Goal: Information Seeking & Learning: Check status

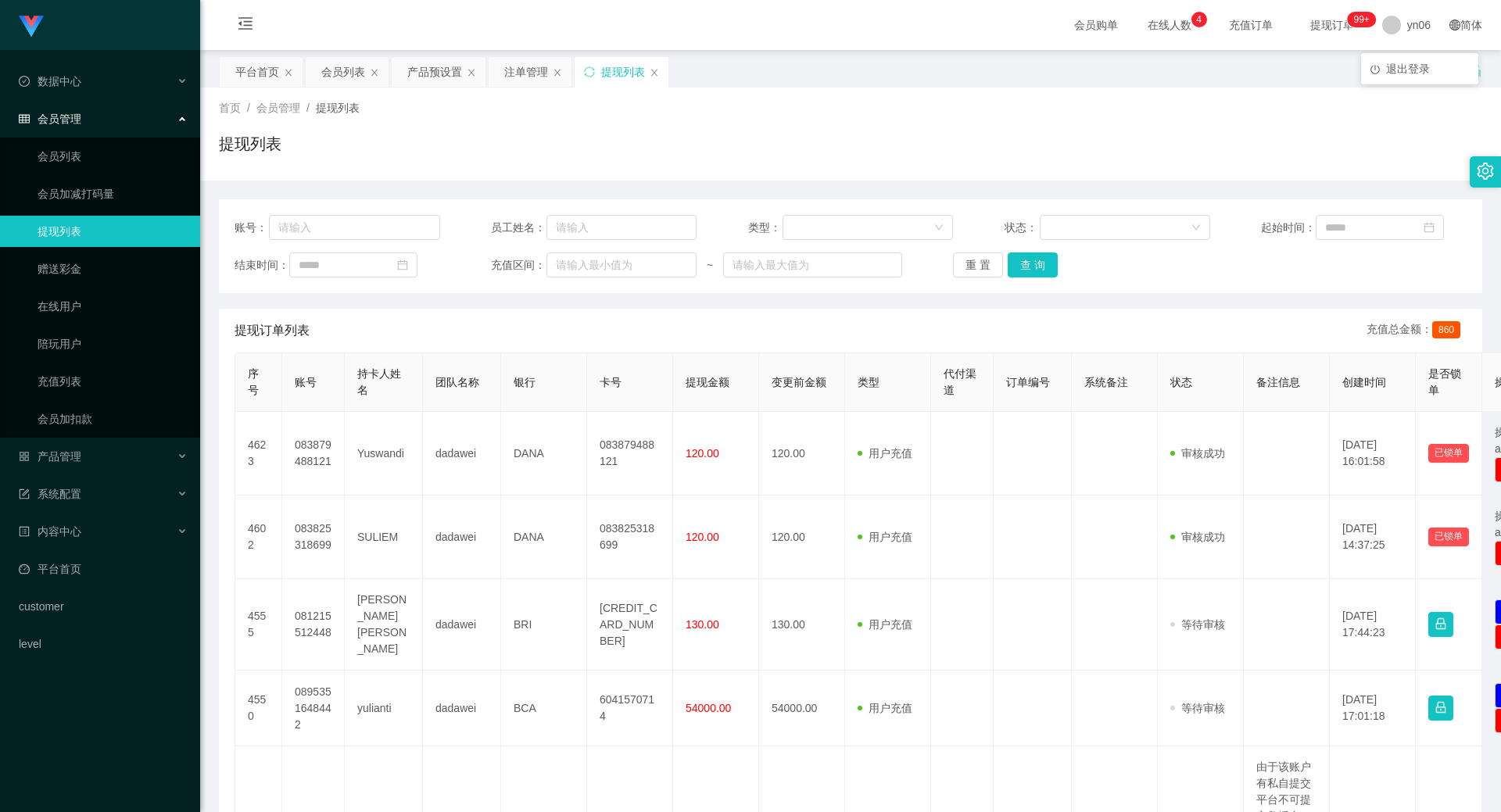
click at [1399, 79] on li "退出登录" at bounding box center [1420, 69] width 117 height 25
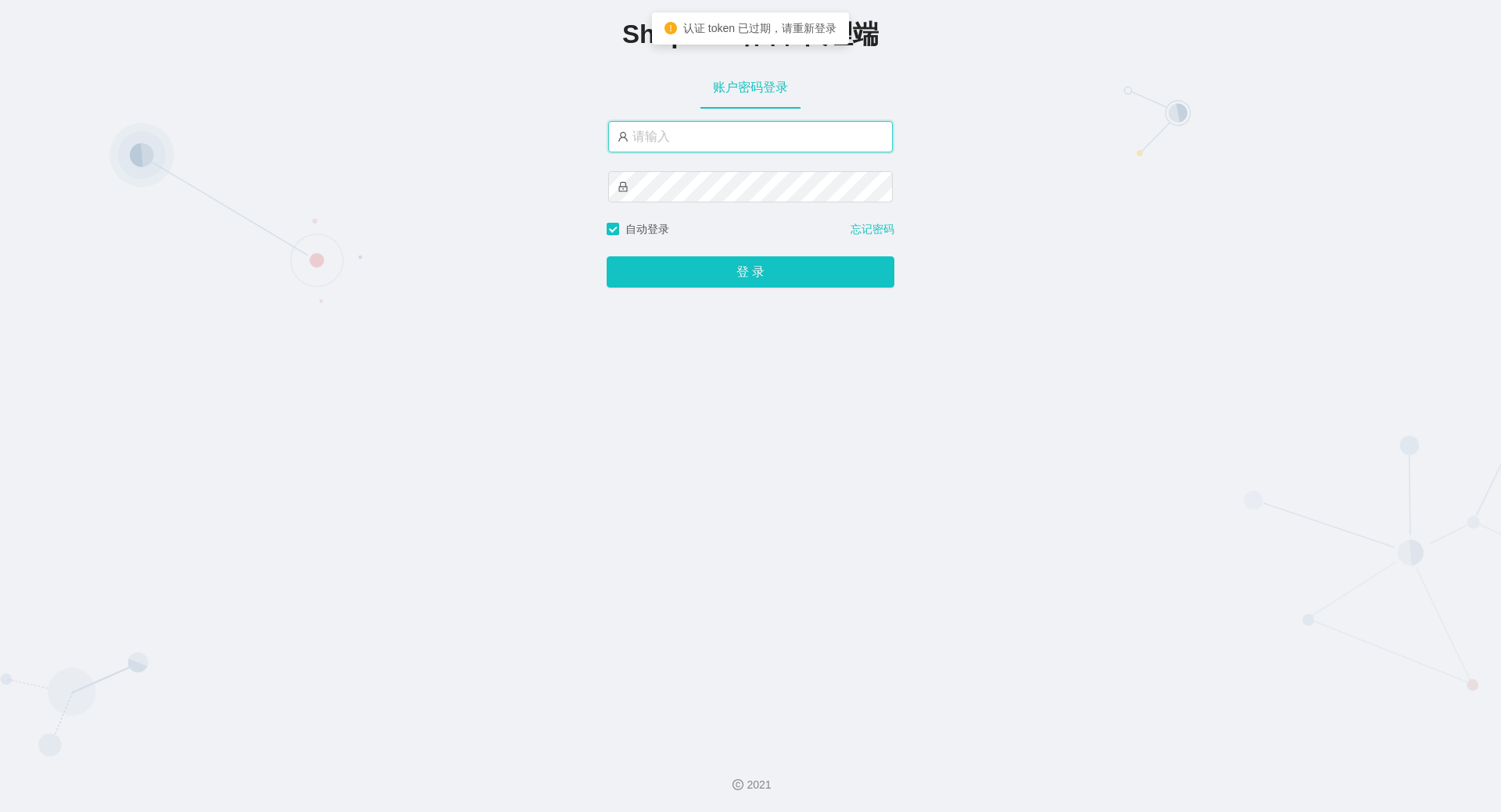
click at [744, 151] on input "text" at bounding box center [750, 137] width 284 height 32
type input "xjp806"
click at [607, 257] on button "登 录" at bounding box center [750, 273] width 288 height 32
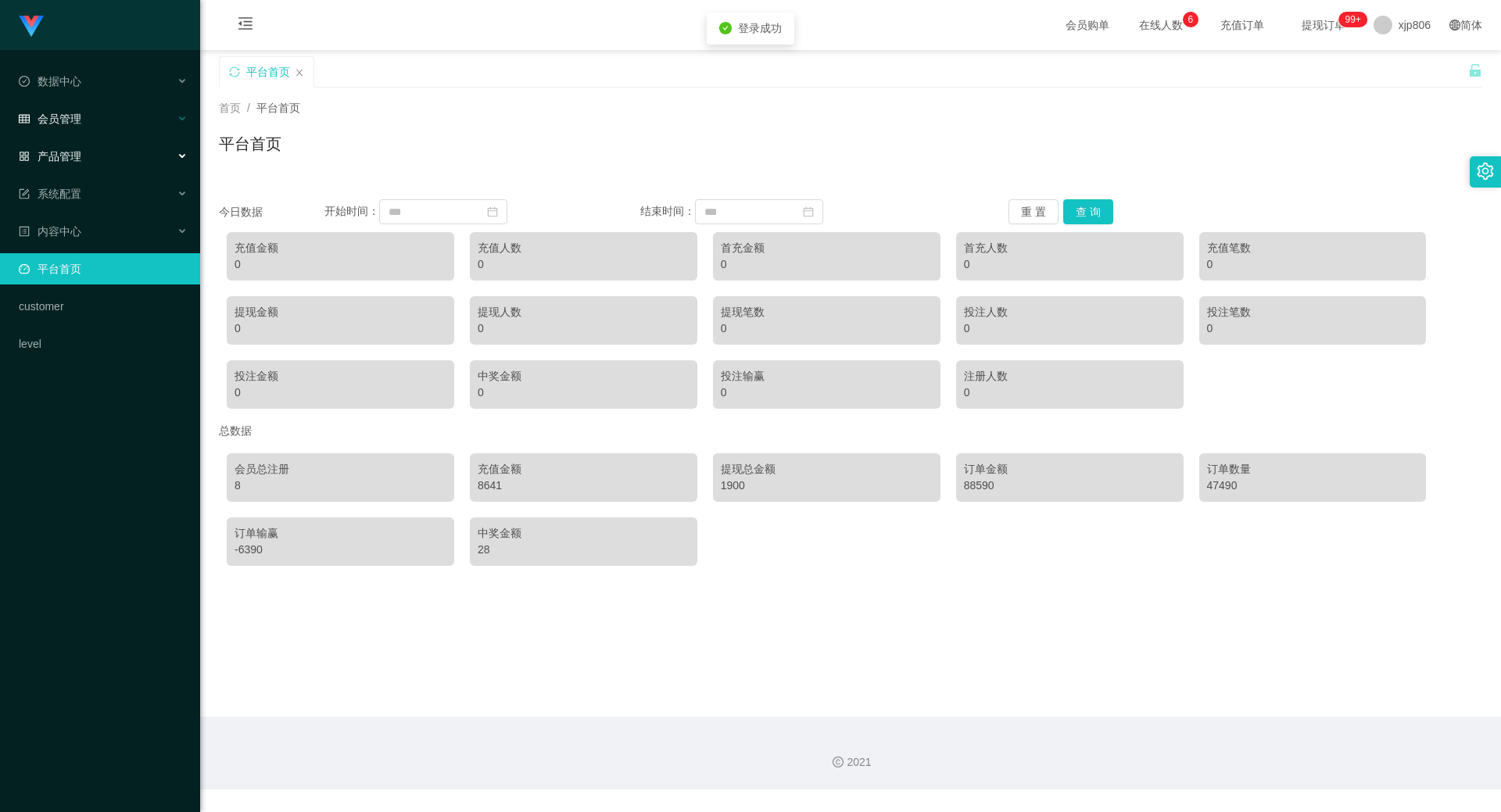
click at [115, 130] on div "会员管理" at bounding box center [100, 119] width 200 height 32
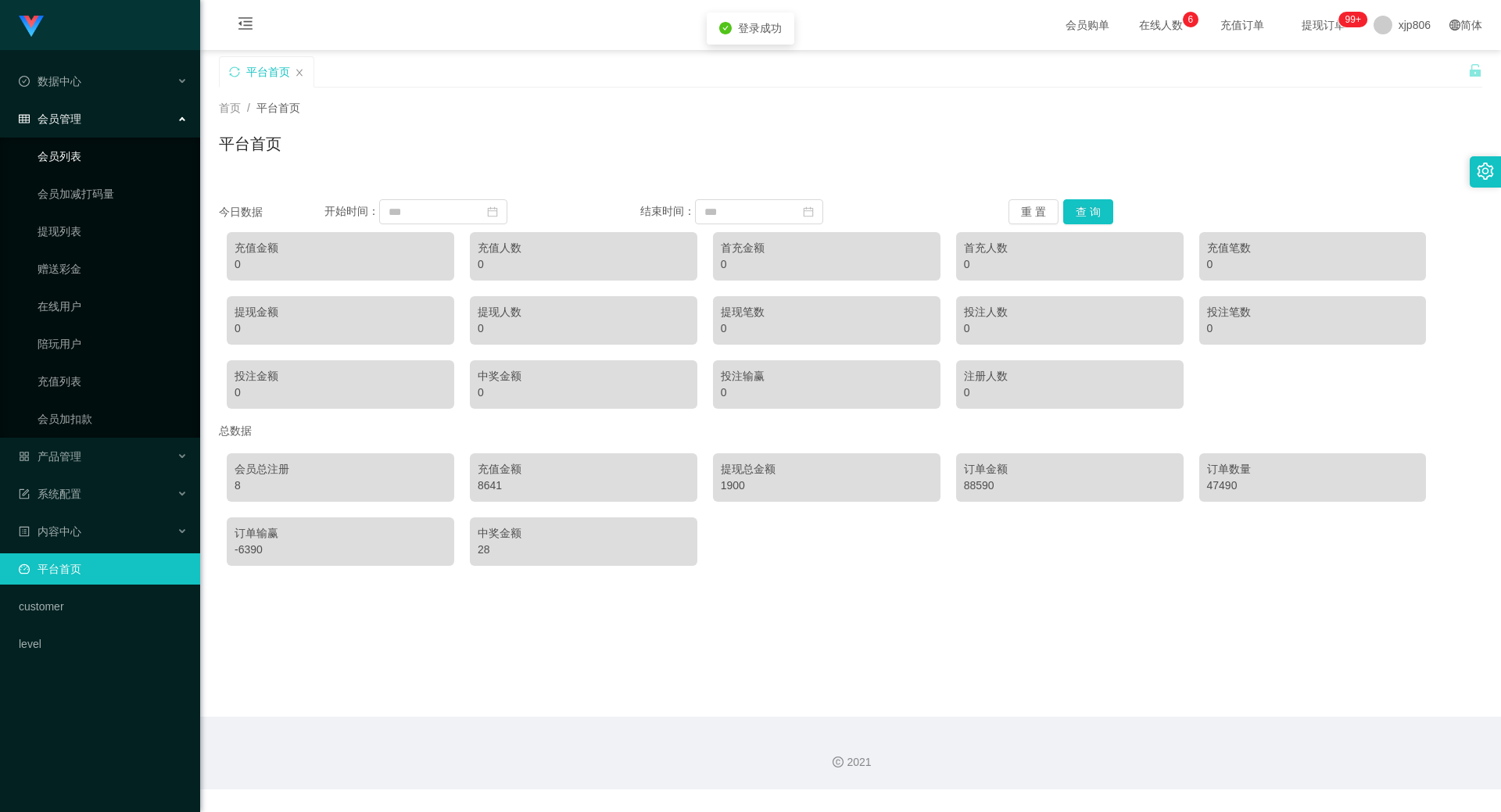
click at [116, 163] on link "会员列表" at bounding box center [112, 156] width 150 height 32
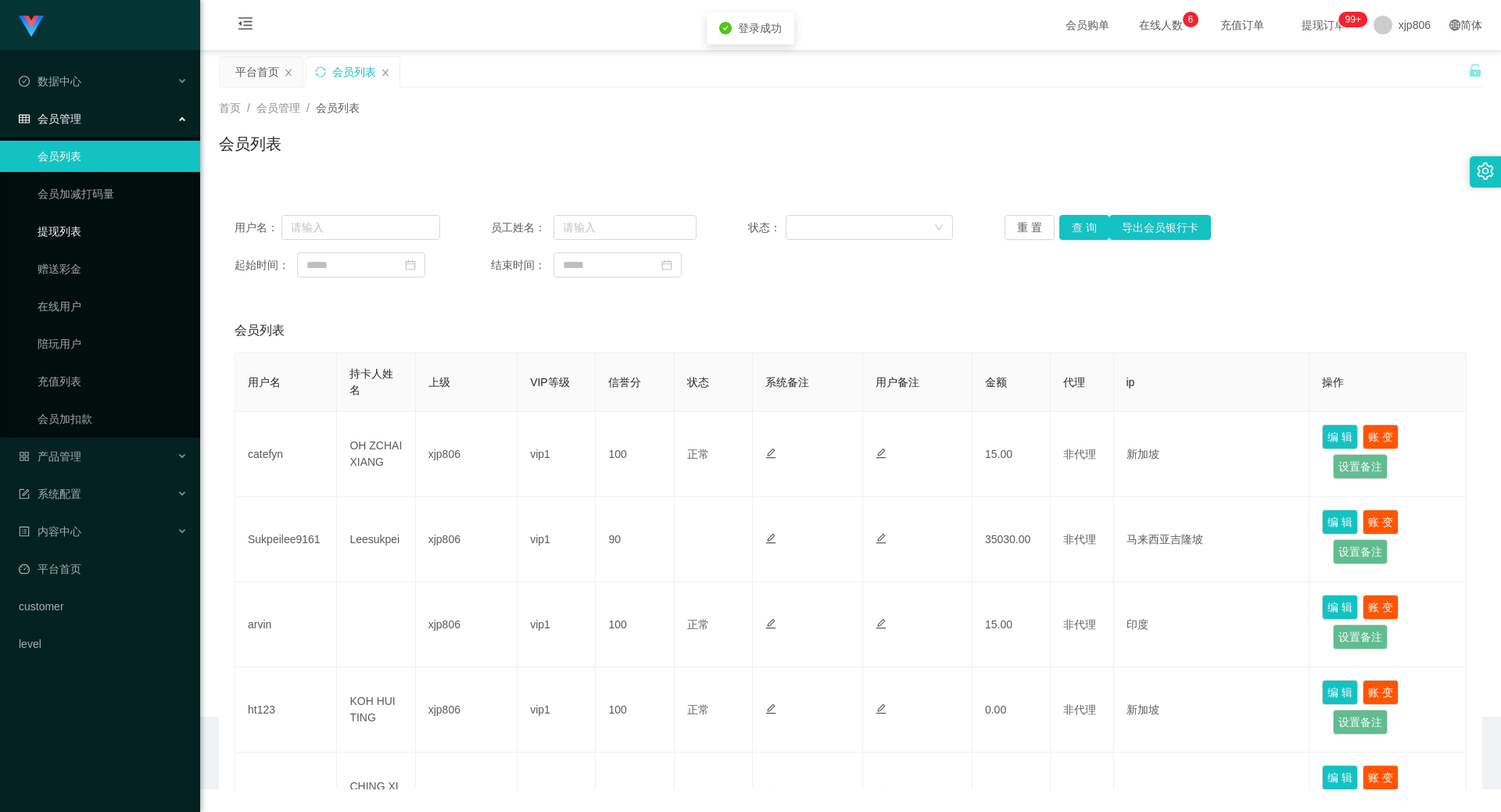
click at [115, 235] on link "提现列表" at bounding box center [112, 231] width 150 height 32
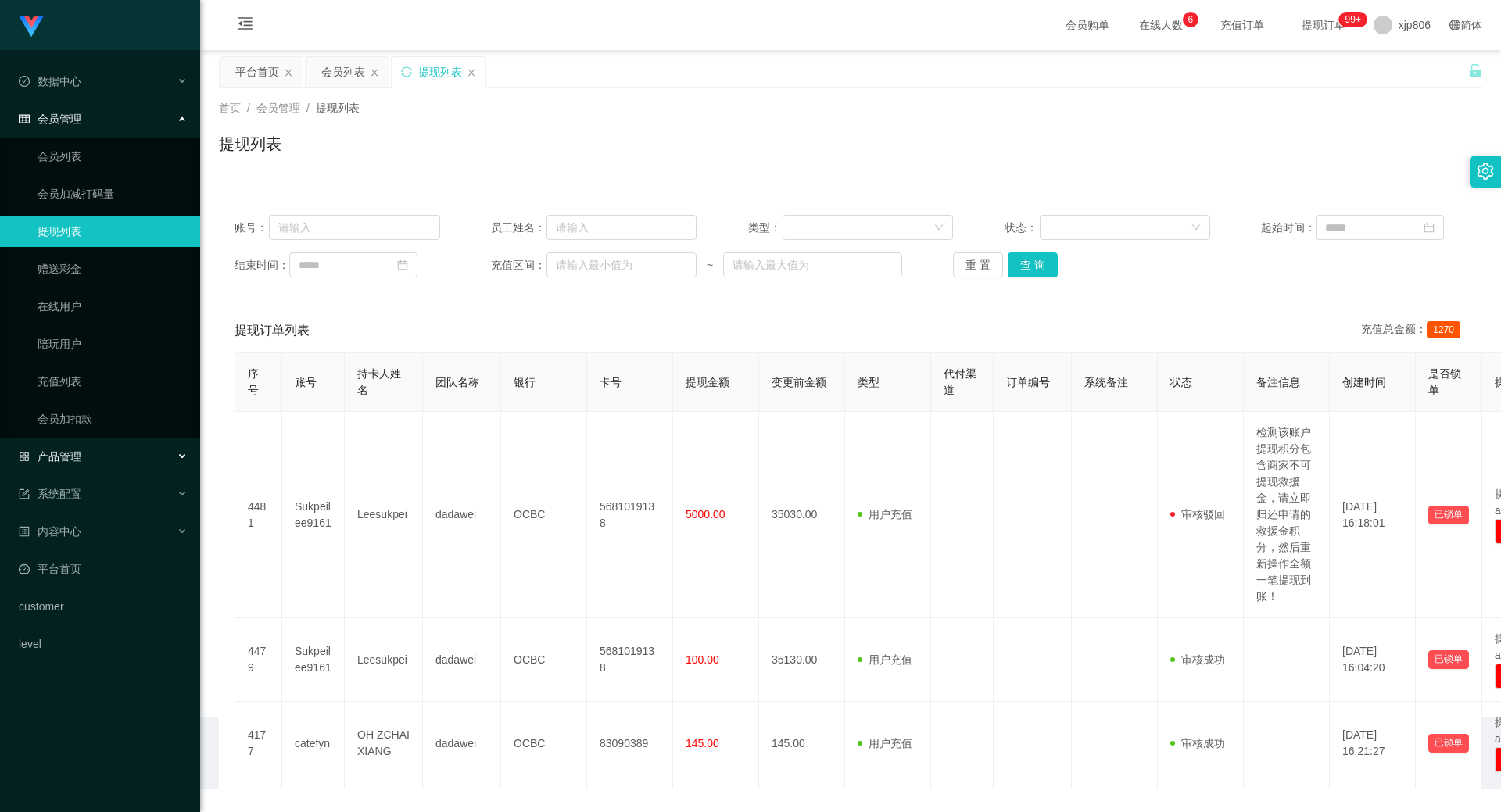
click at [130, 443] on div "产品管理" at bounding box center [100, 457] width 200 height 32
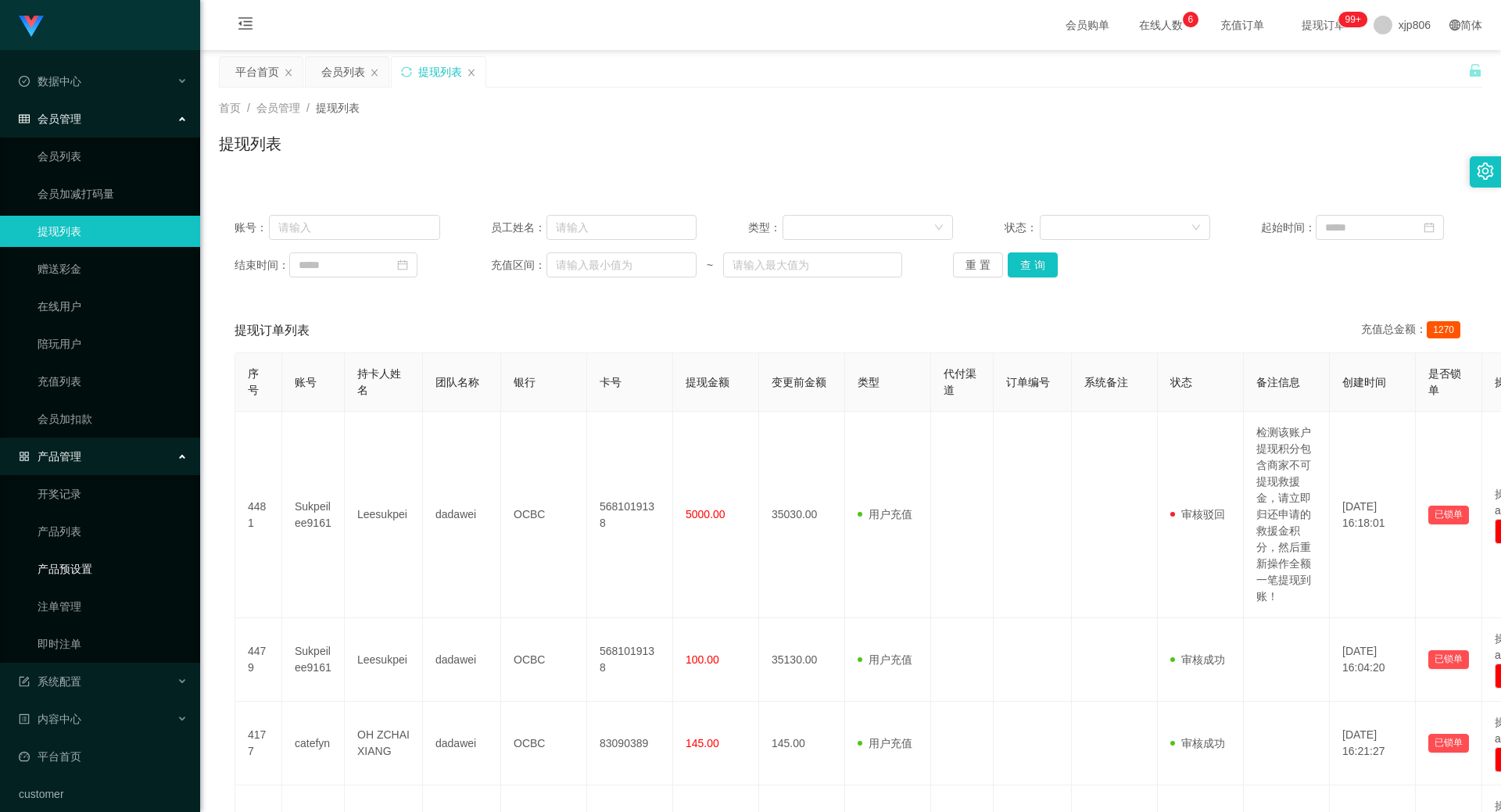
click at [127, 566] on link "产品预设置" at bounding box center [112, 570] width 150 height 32
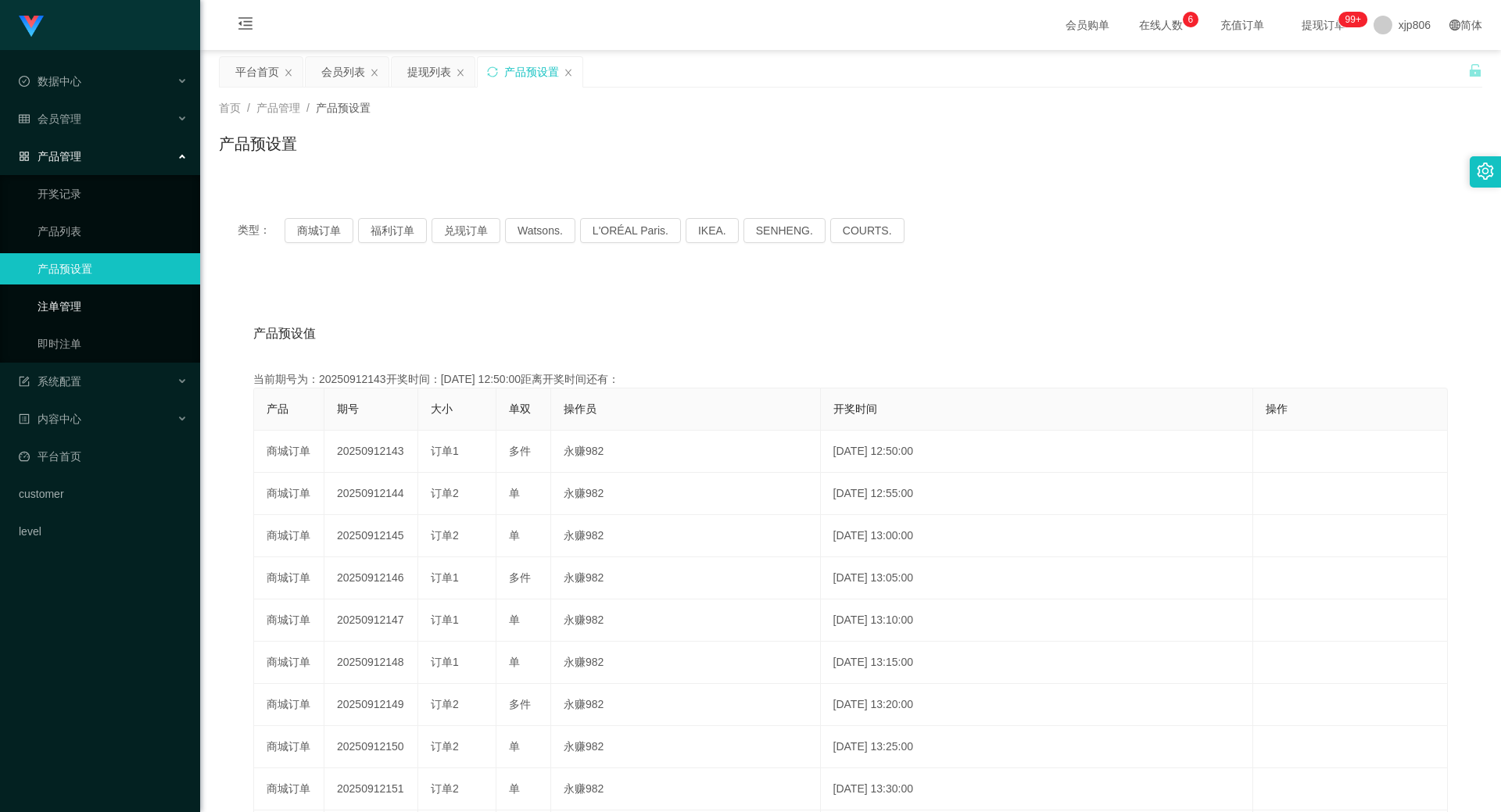
click at [122, 306] on link "注单管理" at bounding box center [112, 306] width 150 height 32
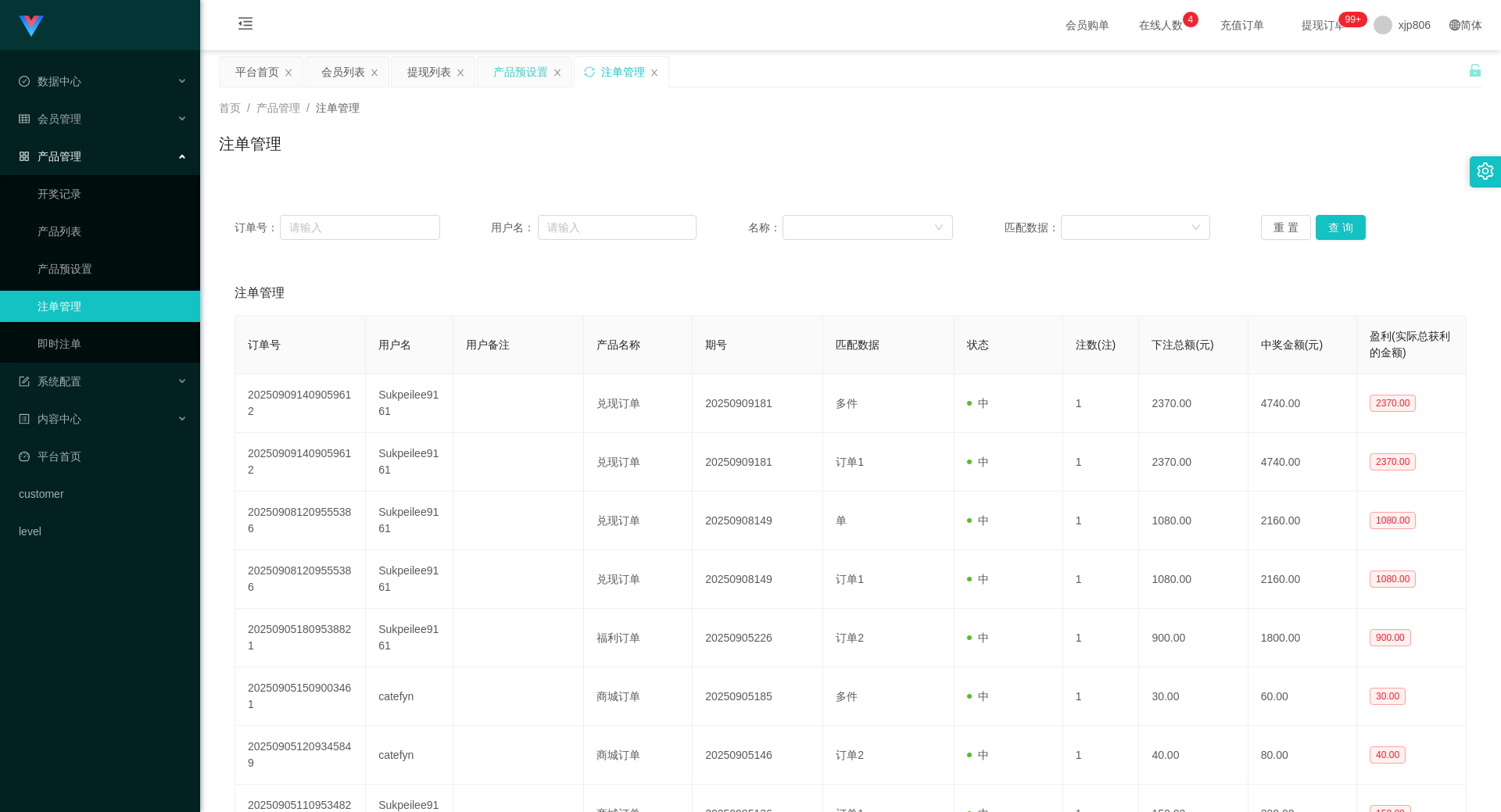
click at [516, 77] on div "产品预设置" at bounding box center [520, 72] width 55 height 30
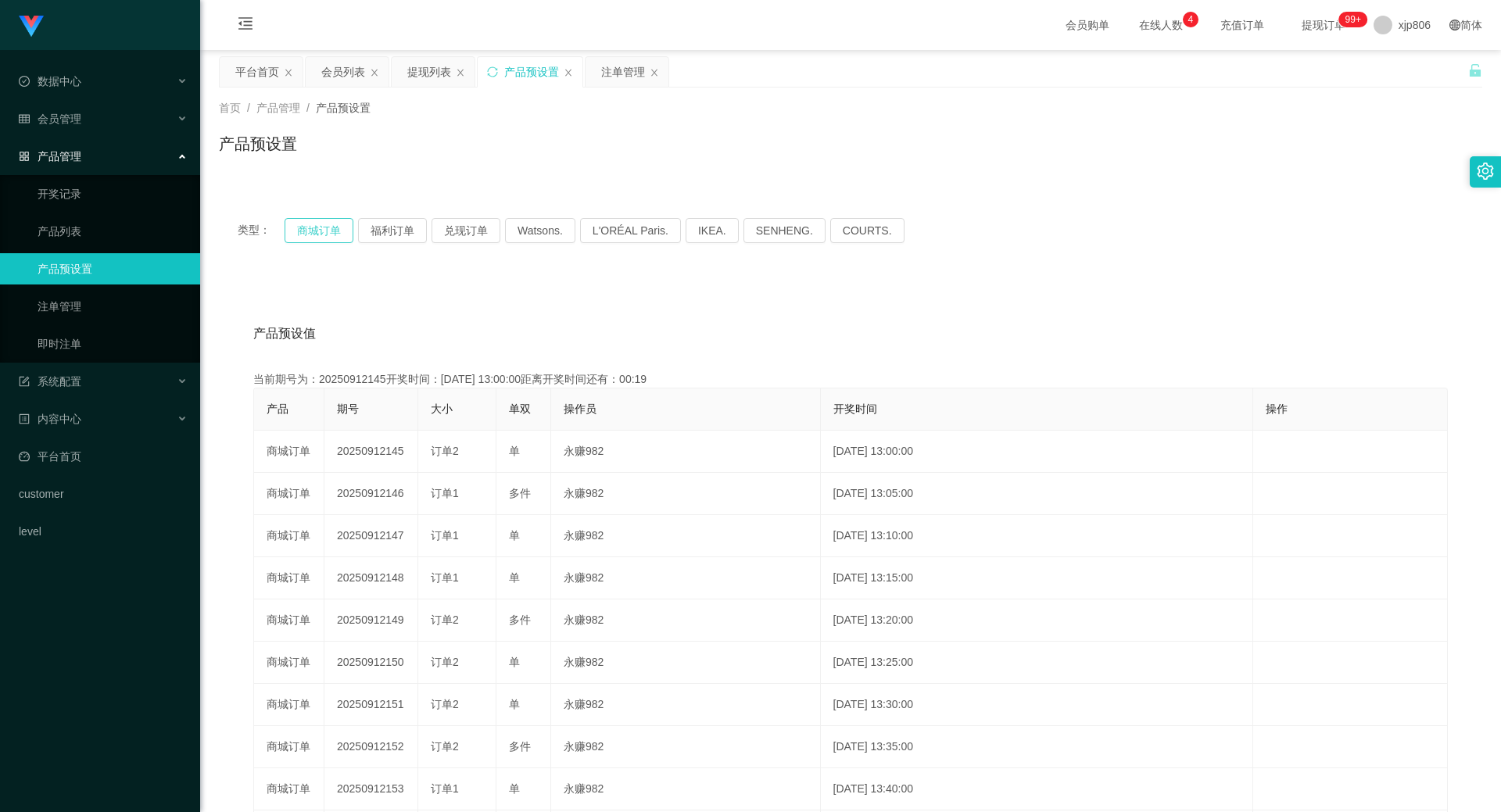
click at [314, 232] on button "商城订单" at bounding box center [318, 231] width 69 height 25
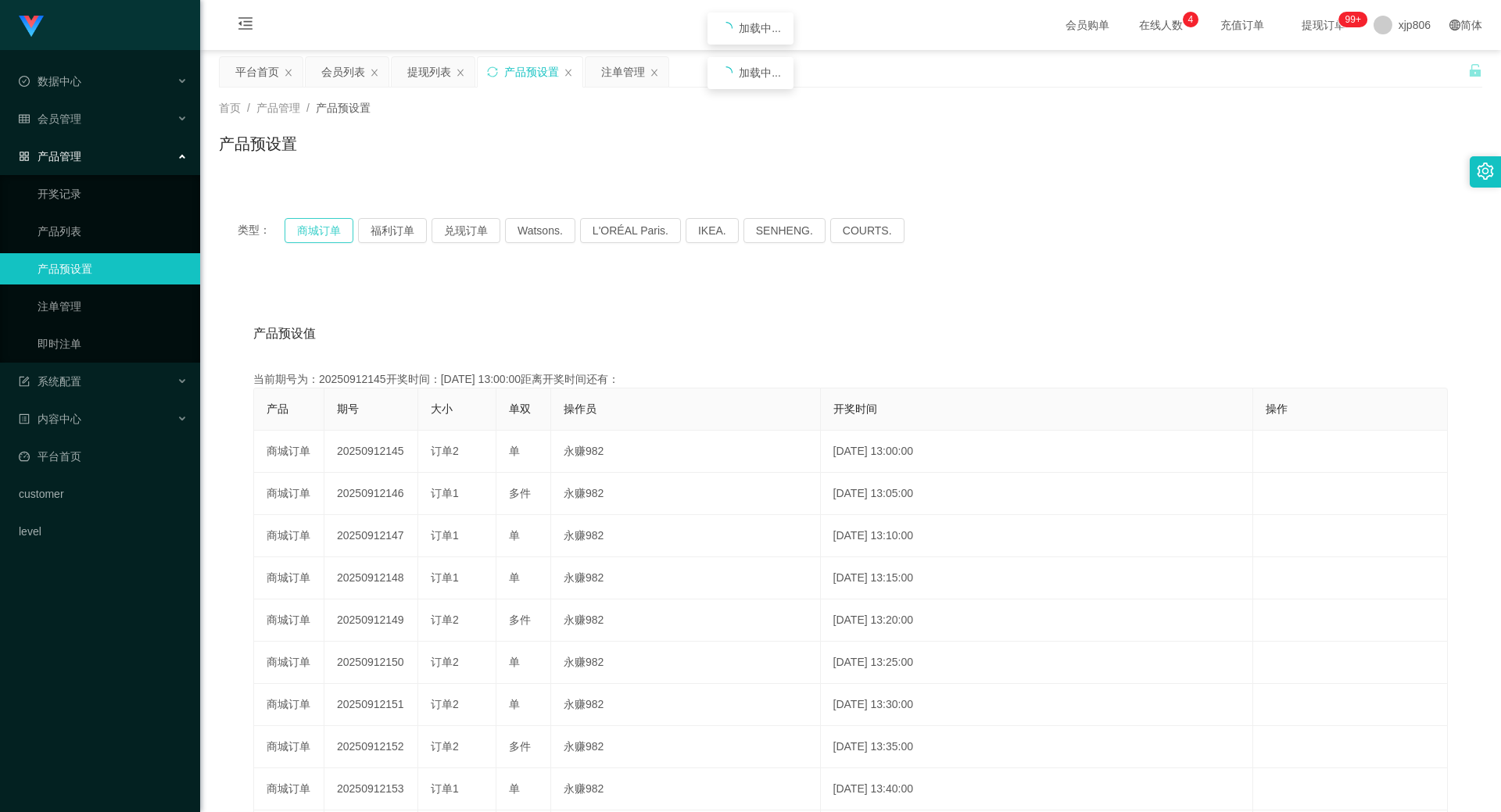
click at [314, 232] on button "商城订单" at bounding box center [318, 231] width 69 height 25
click at [318, 224] on button "商城订单" at bounding box center [318, 231] width 69 height 25
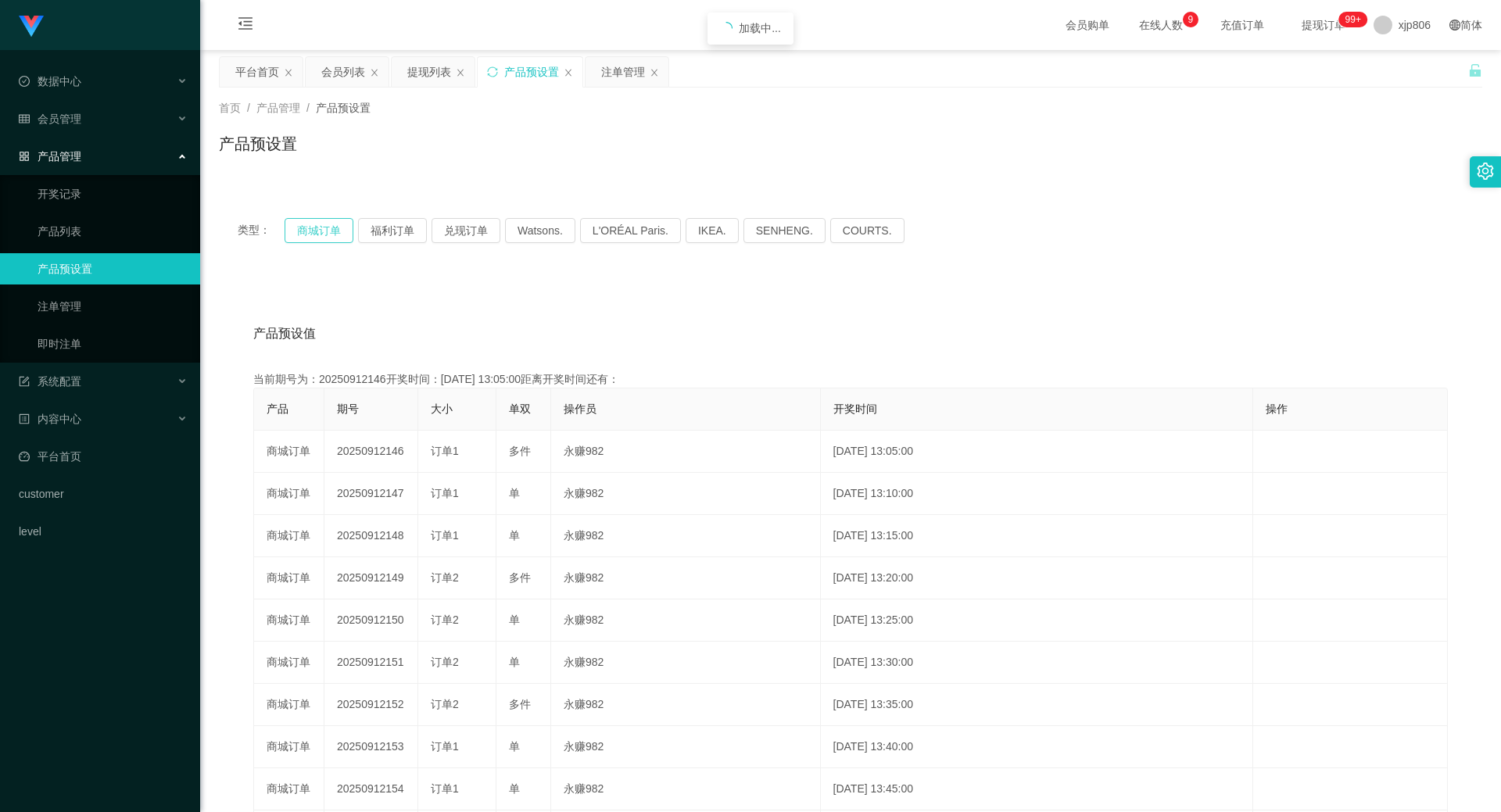
click at [318, 224] on button "商城订单" at bounding box center [318, 231] width 69 height 25
click at [319, 224] on button "商城订单" at bounding box center [318, 231] width 69 height 25
drag, startPoint x: 319, startPoint y: 224, endPoint x: 322, endPoint y: 216, distance: 8.5
click at [322, 216] on div "类型： 商城订单 福利订单 兑现订单 Watsons. L'ORÉAL Paris. IKEA. [GEOGRAPHIC_DATA]. COURTS." at bounding box center [850, 230] width 1263 height 62
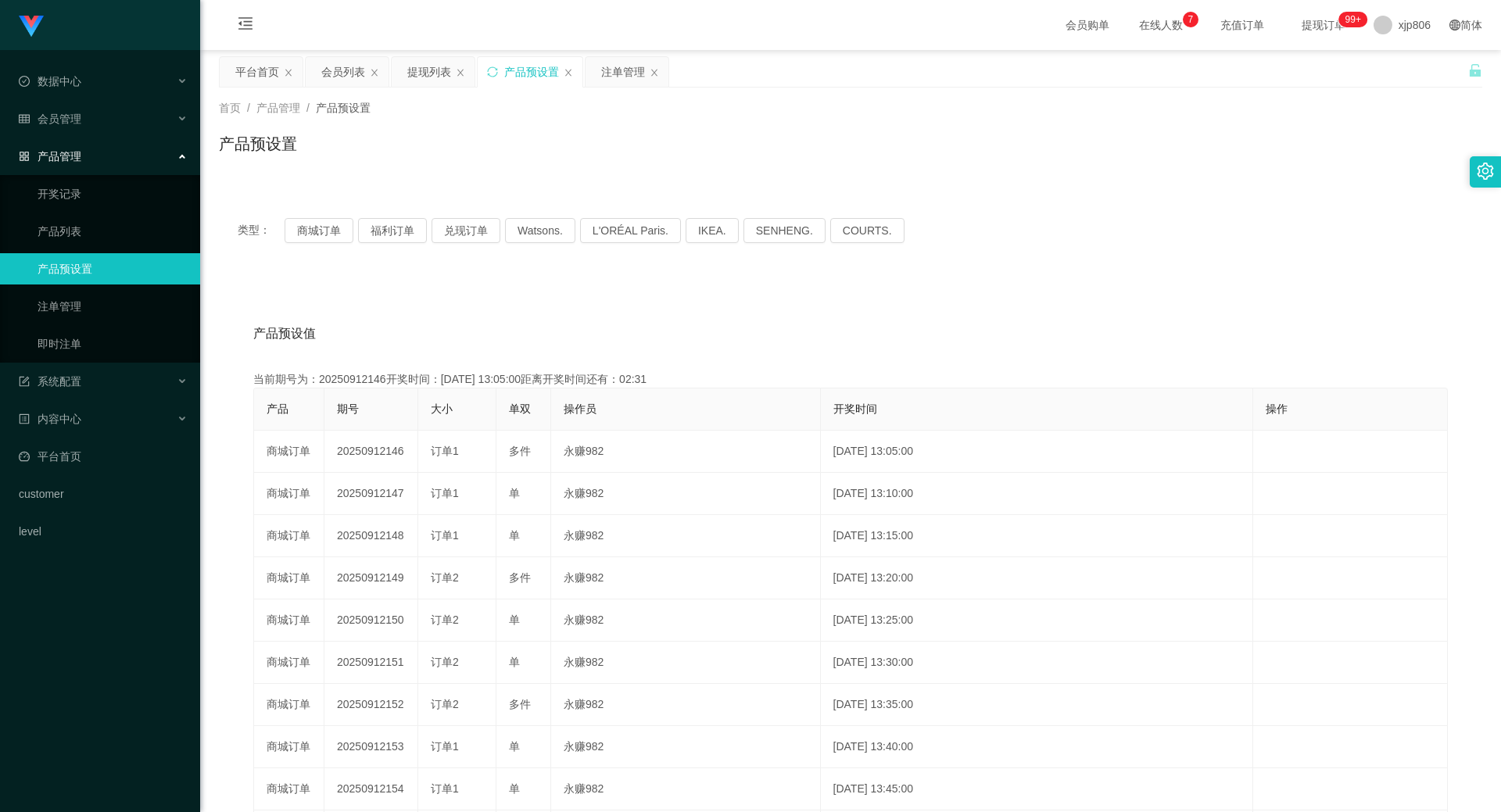
click at [628, 86] on div "注单管理" at bounding box center [623, 72] width 43 height 30
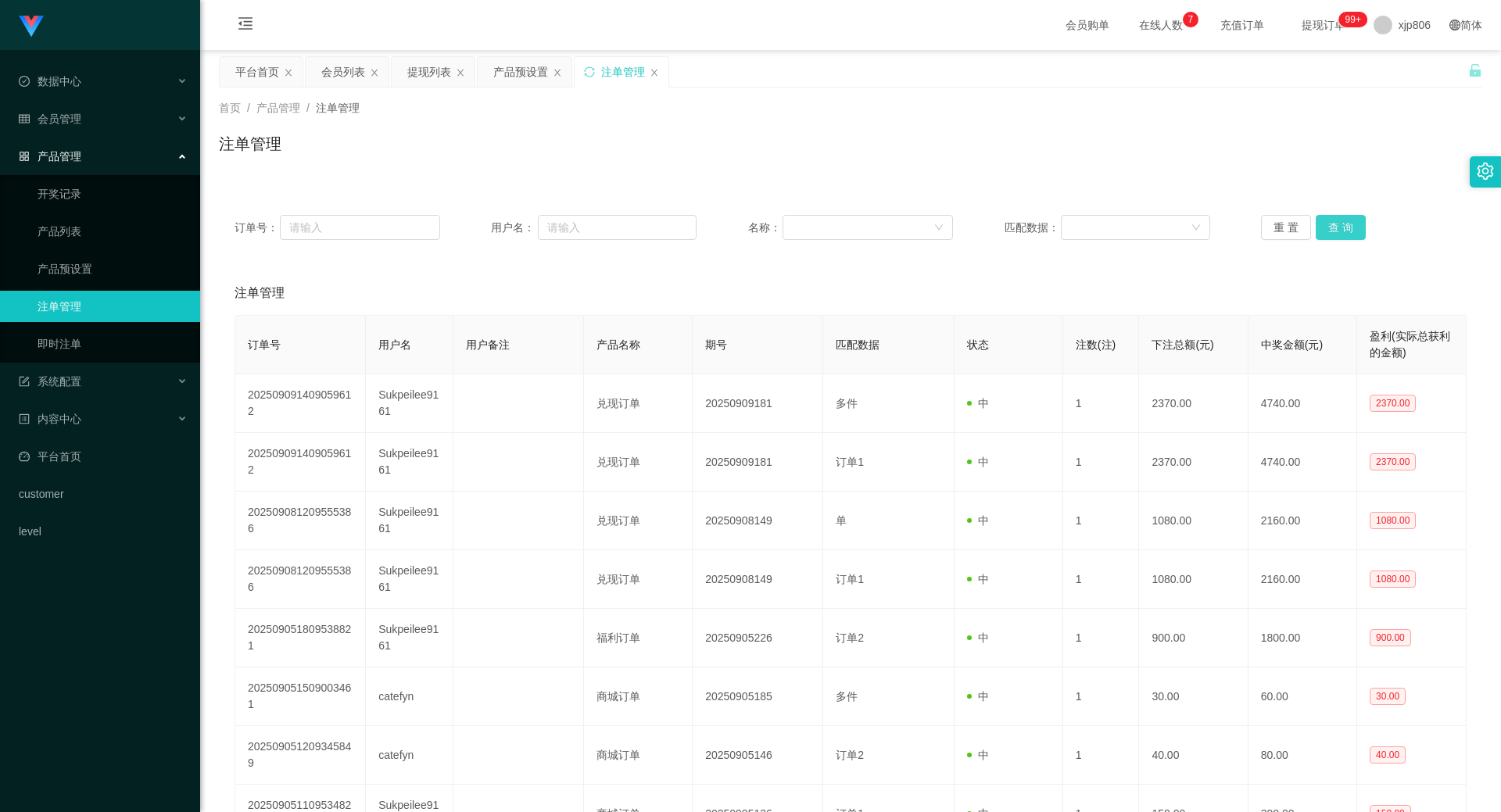
click at [1330, 236] on button "查 询" at bounding box center [1340, 227] width 50 height 25
click at [1330, 236] on div "重 置 查 询" at bounding box center [1364, 227] width 205 height 25
click at [1330, 236] on button "查 询" at bounding box center [1340, 227] width 50 height 25
click at [1330, 236] on div "重 置 查 询" at bounding box center [1364, 227] width 205 height 25
click at [1330, 236] on button "查 询" at bounding box center [1340, 227] width 50 height 25
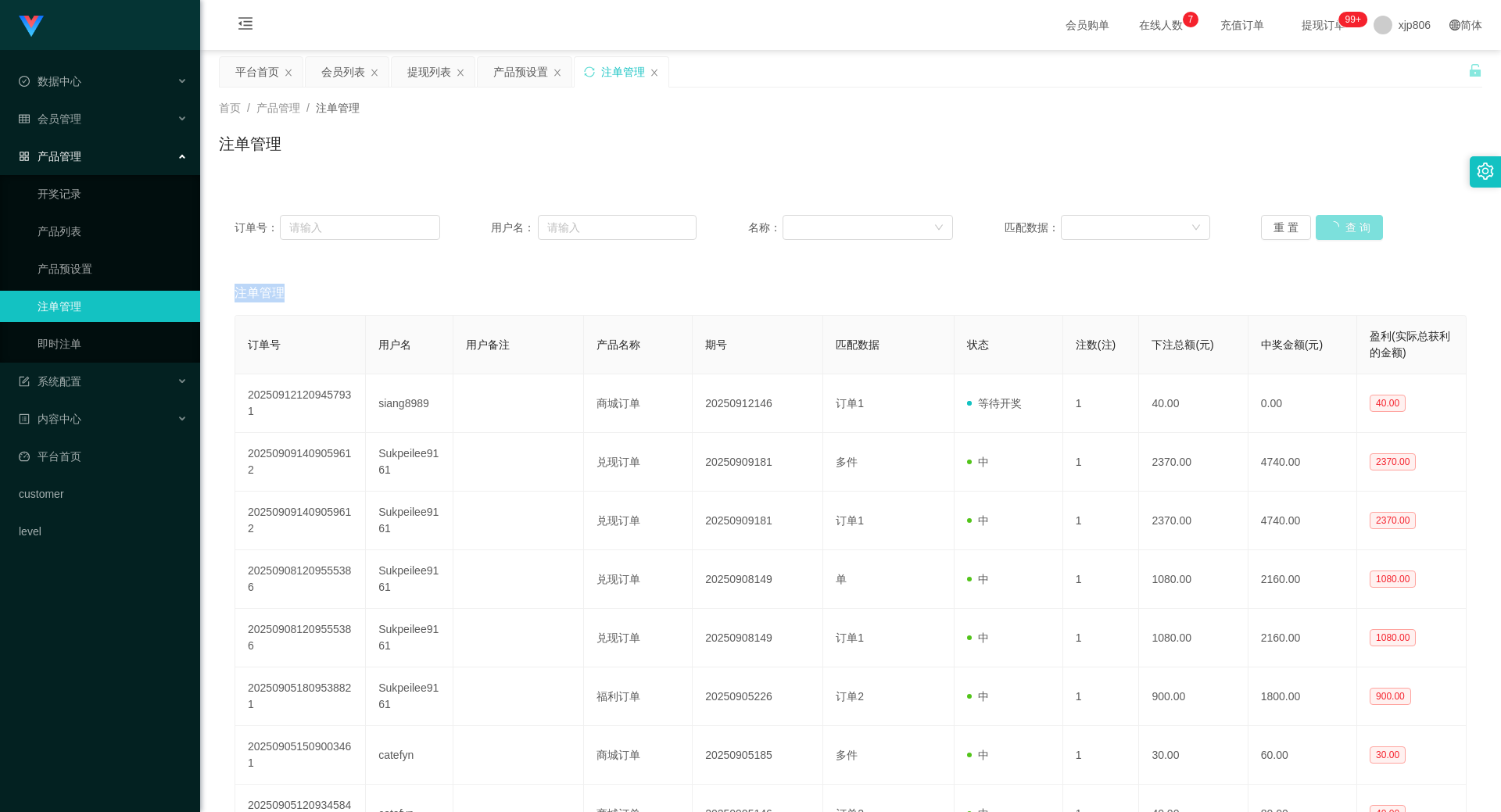
click at [1330, 236] on div "重 置 查 询" at bounding box center [1364, 227] width 205 height 25
click at [1330, 236] on button "查 询" at bounding box center [1349, 227] width 67 height 25
click at [1354, 229] on button "查 询" at bounding box center [1340, 227] width 50 height 25
click at [1348, 231] on button "查 询" at bounding box center [1349, 227] width 67 height 25
click at [1338, 234] on button "查 询" at bounding box center [1340, 227] width 50 height 25
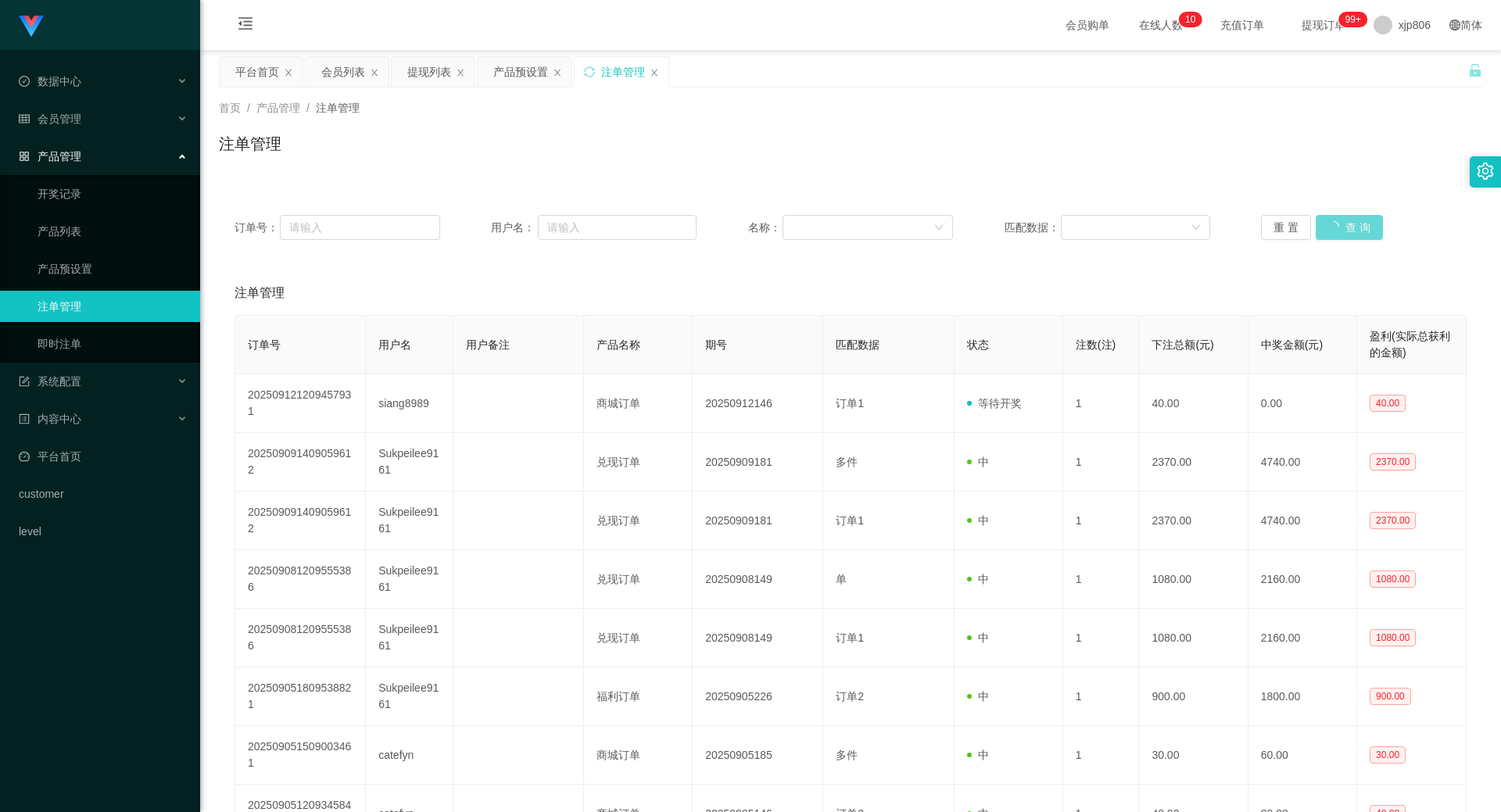
click at [1338, 234] on div "重 置 查 询" at bounding box center [1364, 227] width 205 height 25
click at [1338, 235] on button "查 询" at bounding box center [1340, 227] width 50 height 25
click at [1337, 224] on button "查 询" at bounding box center [1340, 227] width 50 height 25
click at [1337, 224] on div "重 置 查 询" at bounding box center [1364, 227] width 205 height 25
click at [1336, 227] on button "查 询" at bounding box center [1340, 227] width 50 height 25
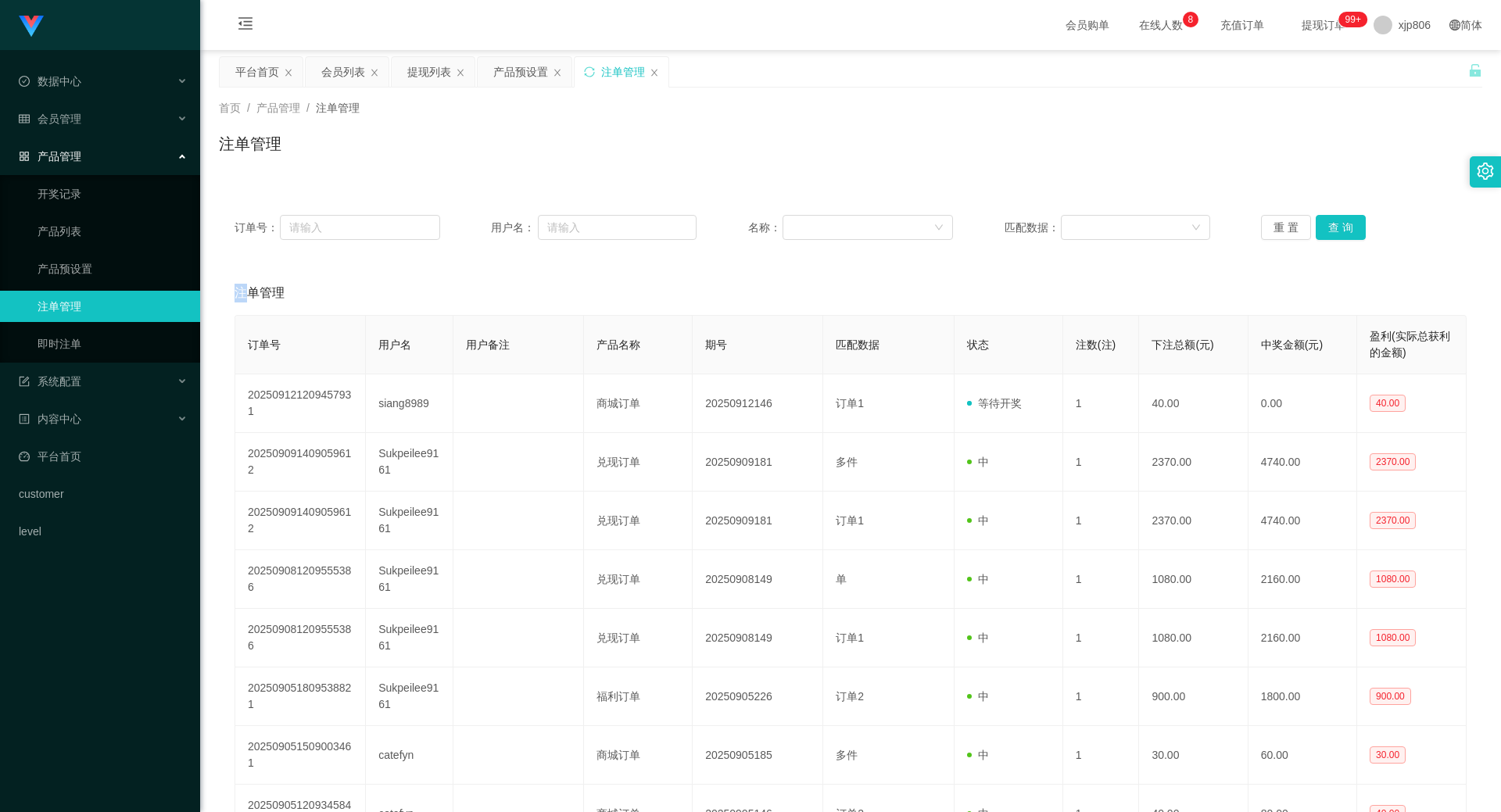
click at [1336, 227] on div "重 置 查 询" at bounding box center [1364, 227] width 205 height 25
click at [1336, 227] on button "查 询" at bounding box center [1340, 227] width 50 height 25
click at [1336, 227] on div "重 置 查 询" at bounding box center [1364, 227] width 205 height 25
click at [1336, 227] on button "查 询" at bounding box center [1340, 227] width 50 height 25
click at [1336, 229] on div "重 置 查 询" at bounding box center [1364, 227] width 205 height 25
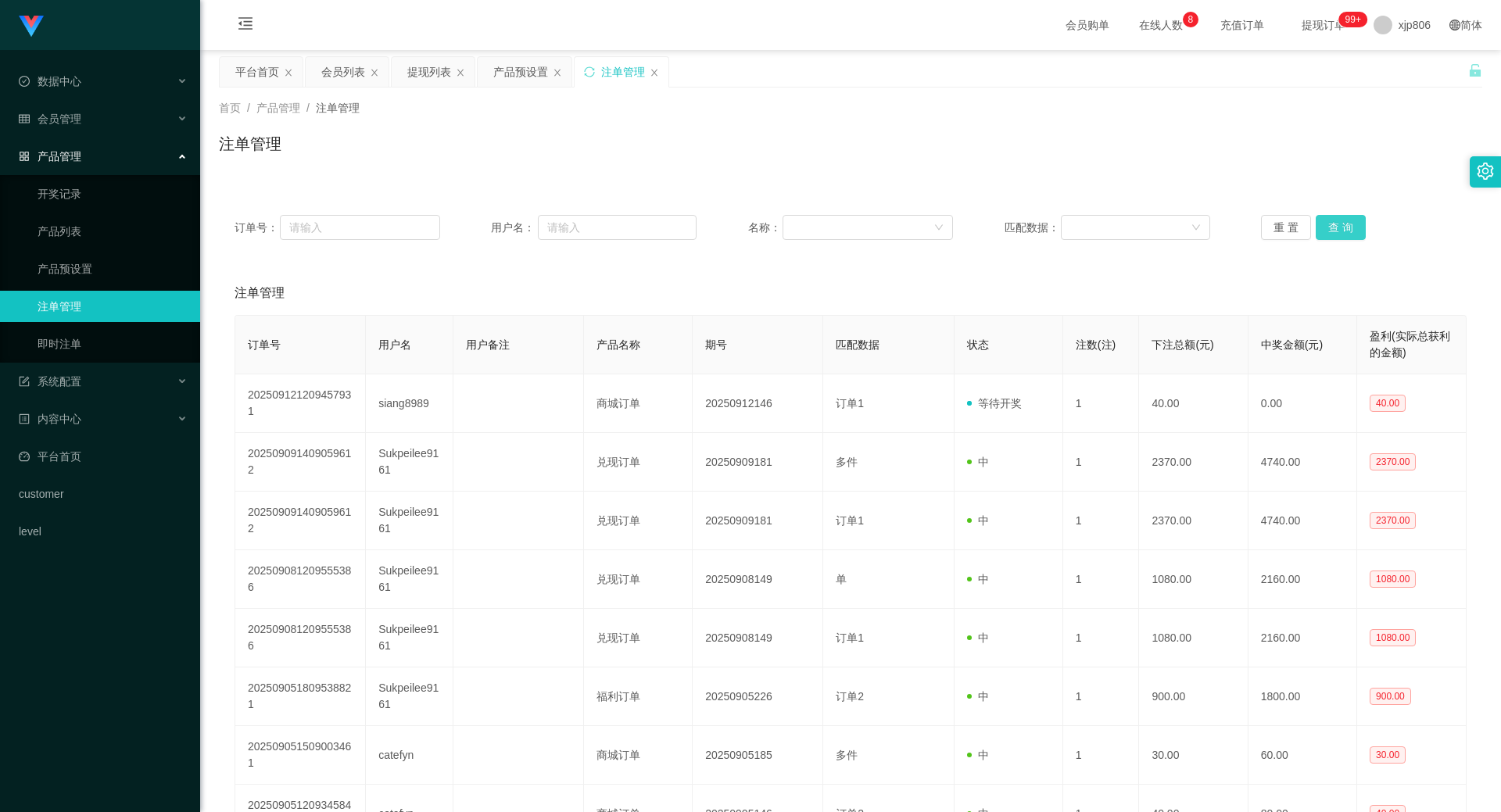
click at [1336, 229] on button "查 询" at bounding box center [1340, 227] width 50 height 25
click at [1337, 229] on div "重 置 查 询" at bounding box center [1364, 227] width 205 height 25
click at [1337, 229] on button "查 询" at bounding box center [1349, 227] width 67 height 25
click at [1337, 229] on div "重 置 查 询" at bounding box center [1364, 227] width 205 height 25
click at [1337, 229] on button "查 询" at bounding box center [1340, 227] width 50 height 25
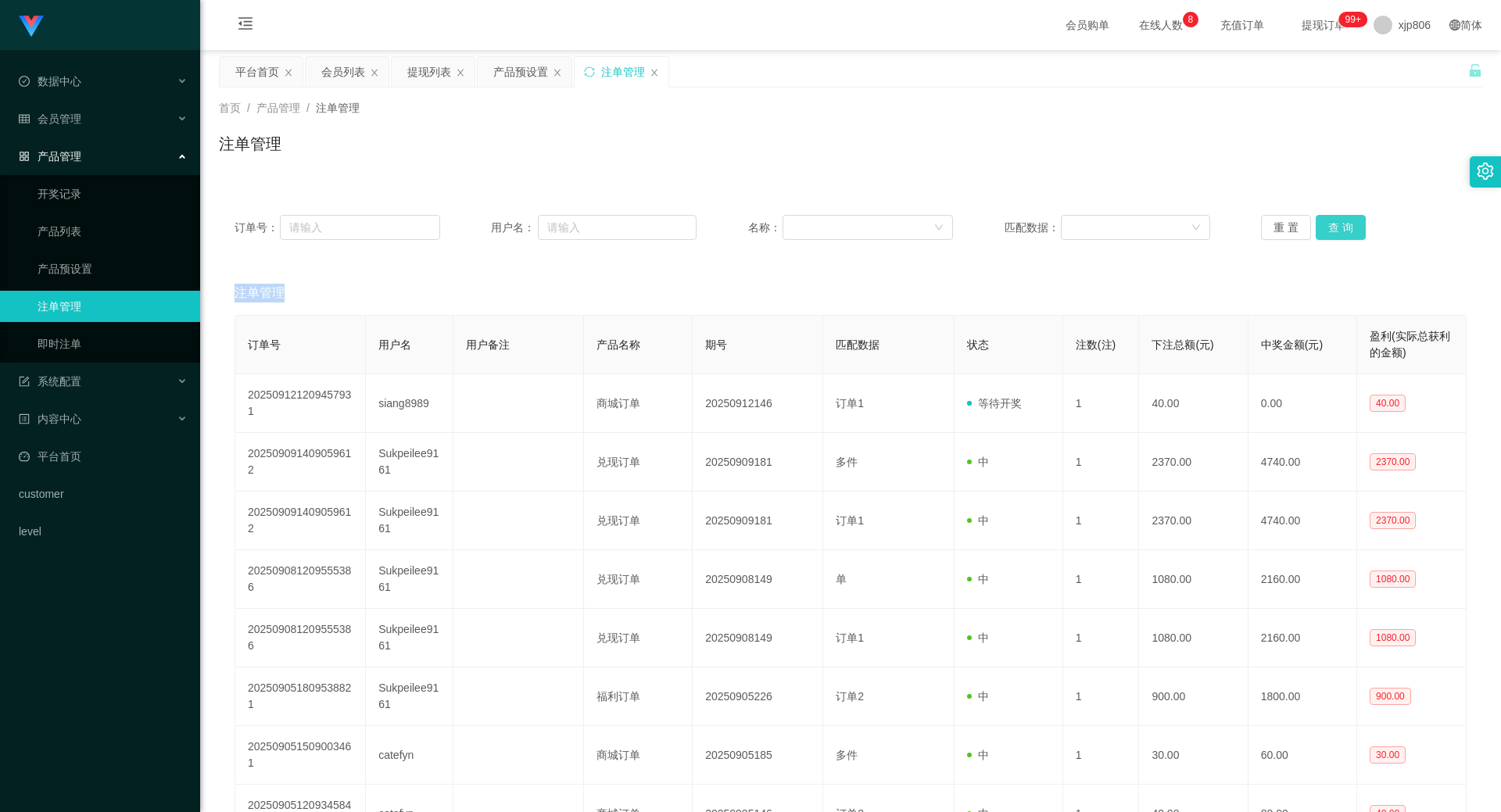
click at [1337, 229] on div "重 置 查 询" at bounding box center [1364, 227] width 205 height 25
click at [1338, 229] on button "查 询" at bounding box center [1340, 227] width 50 height 25
click at [1338, 229] on div "重 置 查 询" at bounding box center [1364, 227] width 205 height 25
click at [1338, 229] on button "查 询" at bounding box center [1340, 227] width 50 height 25
click at [1338, 229] on div "重 置 查 询" at bounding box center [1364, 227] width 205 height 25
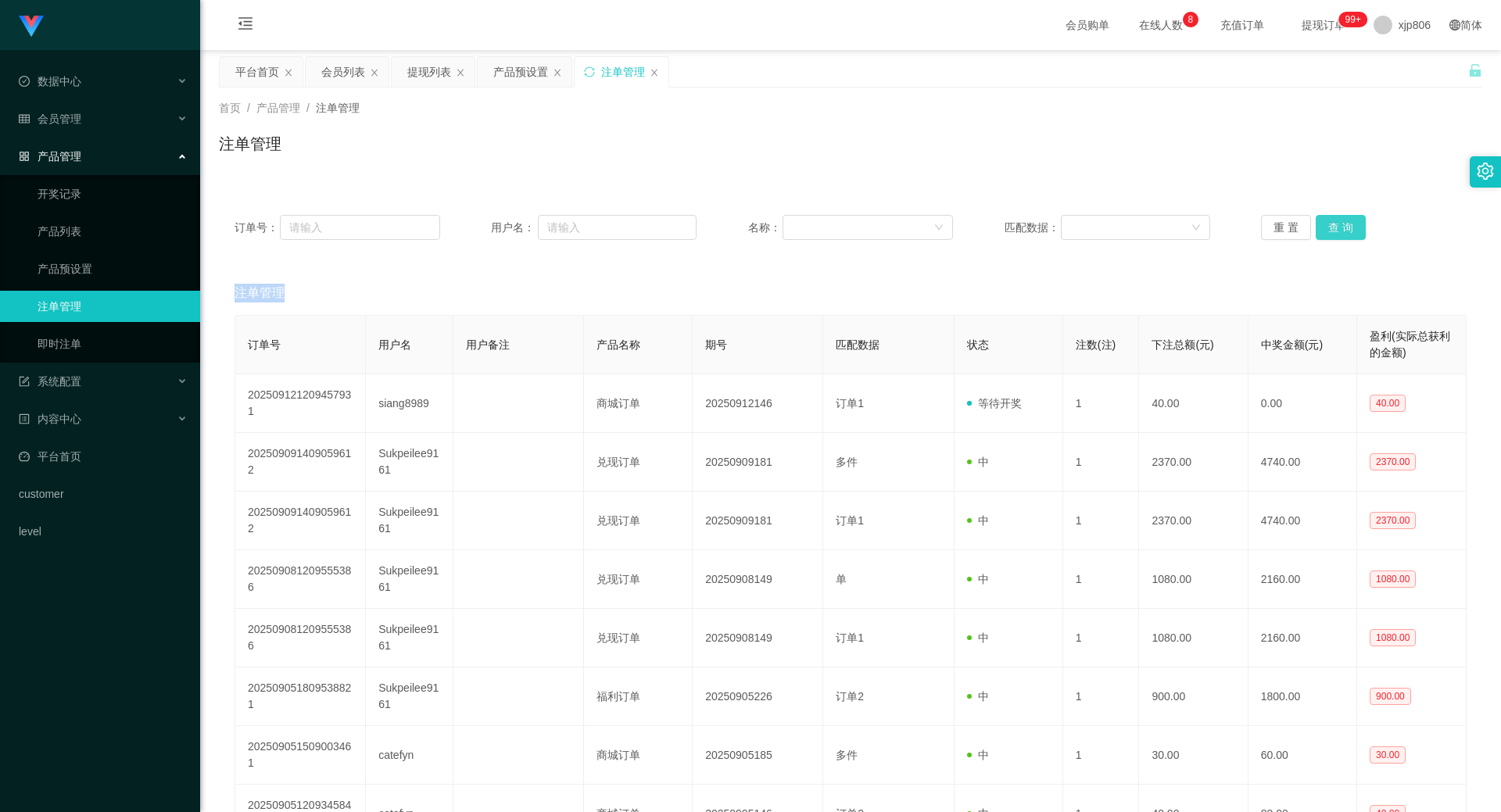
click at [1338, 229] on button "查 询" at bounding box center [1340, 227] width 50 height 25
click at [1321, 231] on button "查 询" at bounding box center [1340, 227] width 50 height 25
click at [1321, 231] on div "重 置 查 询" at bounding box center [1364, 227] width 205 height 25
click at [1321, 232] on button "查 询" at bounding box center [1340, 227] width 50 height 25
click at [1321, 232] on div "重 置 查 询" at bounding box center [1364, 227] width 205 height 25
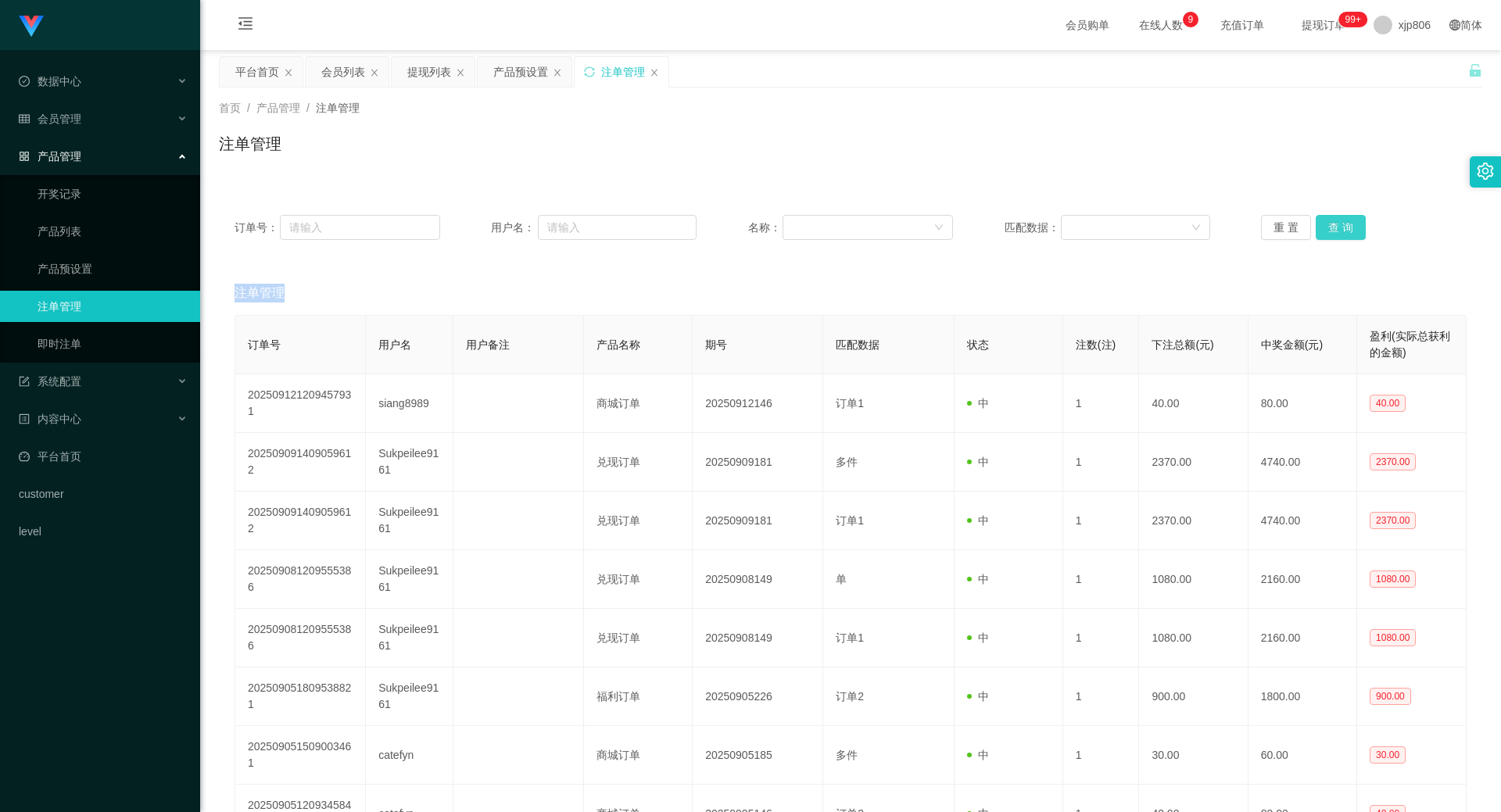
click at [1331, 228] on button "查 询" at bounding box center [1340, 227] width 50 height 25
click at [1331, 228] on div "重 置 查 询" at bounding box center [1364, 227] width 205 height 25
click at [1331, 228] on button "查 询" at bounding box center [1340, 227] width 50 height 25
click at [1331, 228] on div "重 置 查 询" at bounding box center [1364, 227] width 205 height 25
click at [1331, 228] on button "查 询" at bounding box center [1349, 227] width 67 height 25
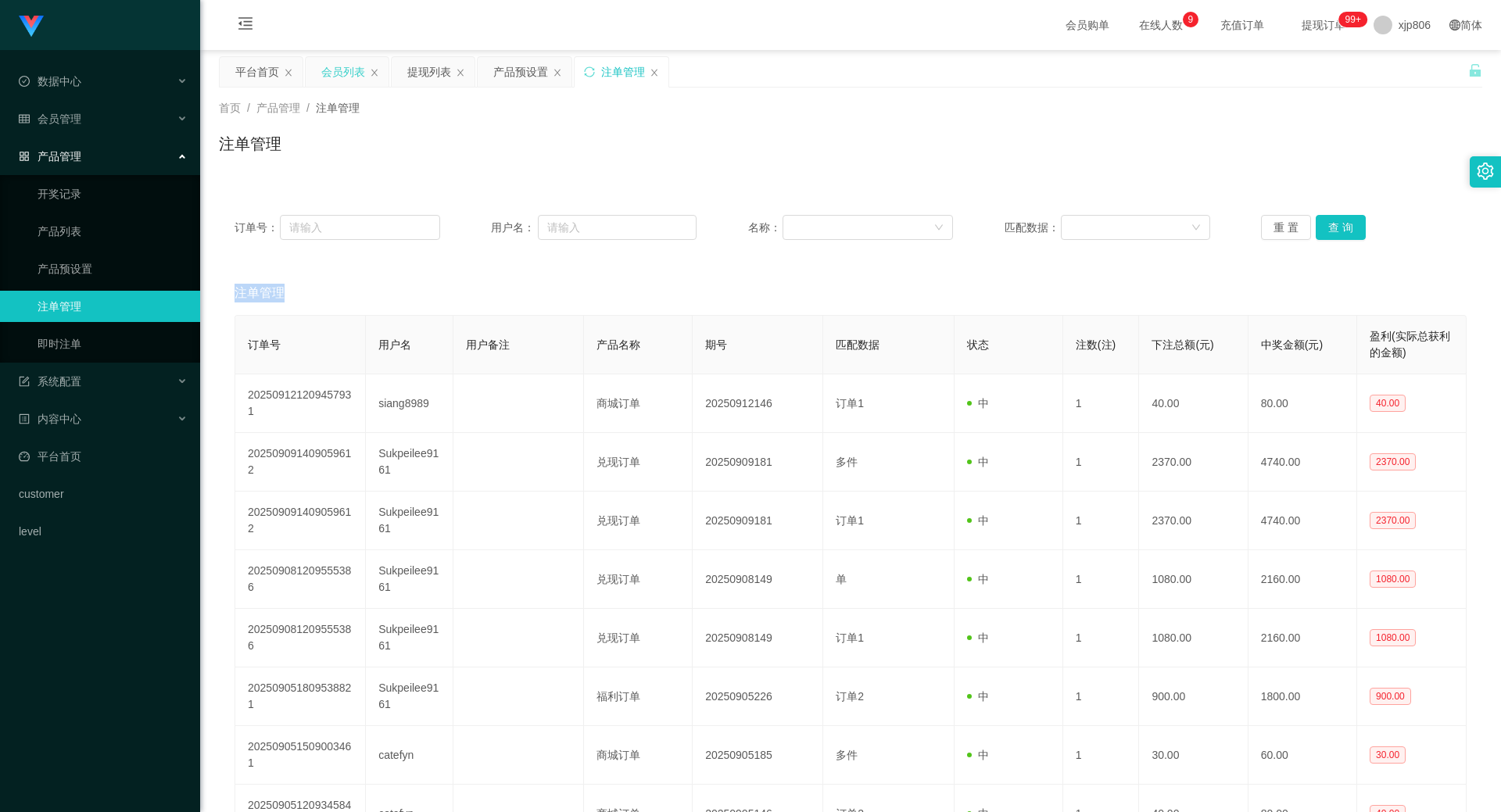
click at [352, 68] on div "会员列表" at bounding box center [343, 72] width 43 height 30
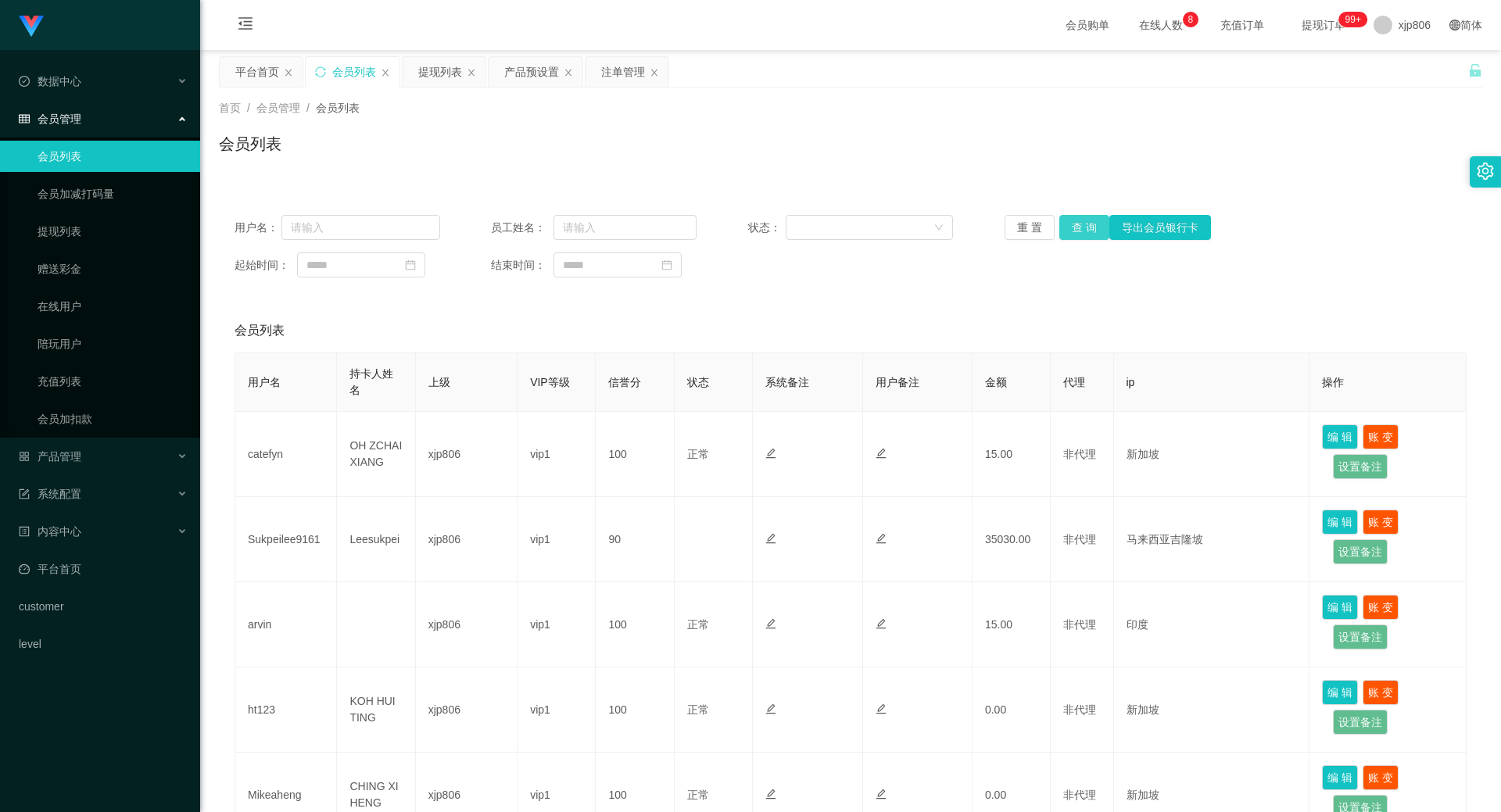
click at [1079, 222] on button "查 询" at bounding box center [1084, 227] width 50 height 25
click at [1079, 222] on div "重 置 查 询 导出会员银行卡" at bounding box center [1108, 227] width 205 height 25
click at [1079, 222] on button "查 询" at bounding box center [1084, 227] width 50 height 25
click at [1079, 222] on div "重 置 查 询 导出会员银行卡" at bounding box center [1108, 227] width 205 height 25
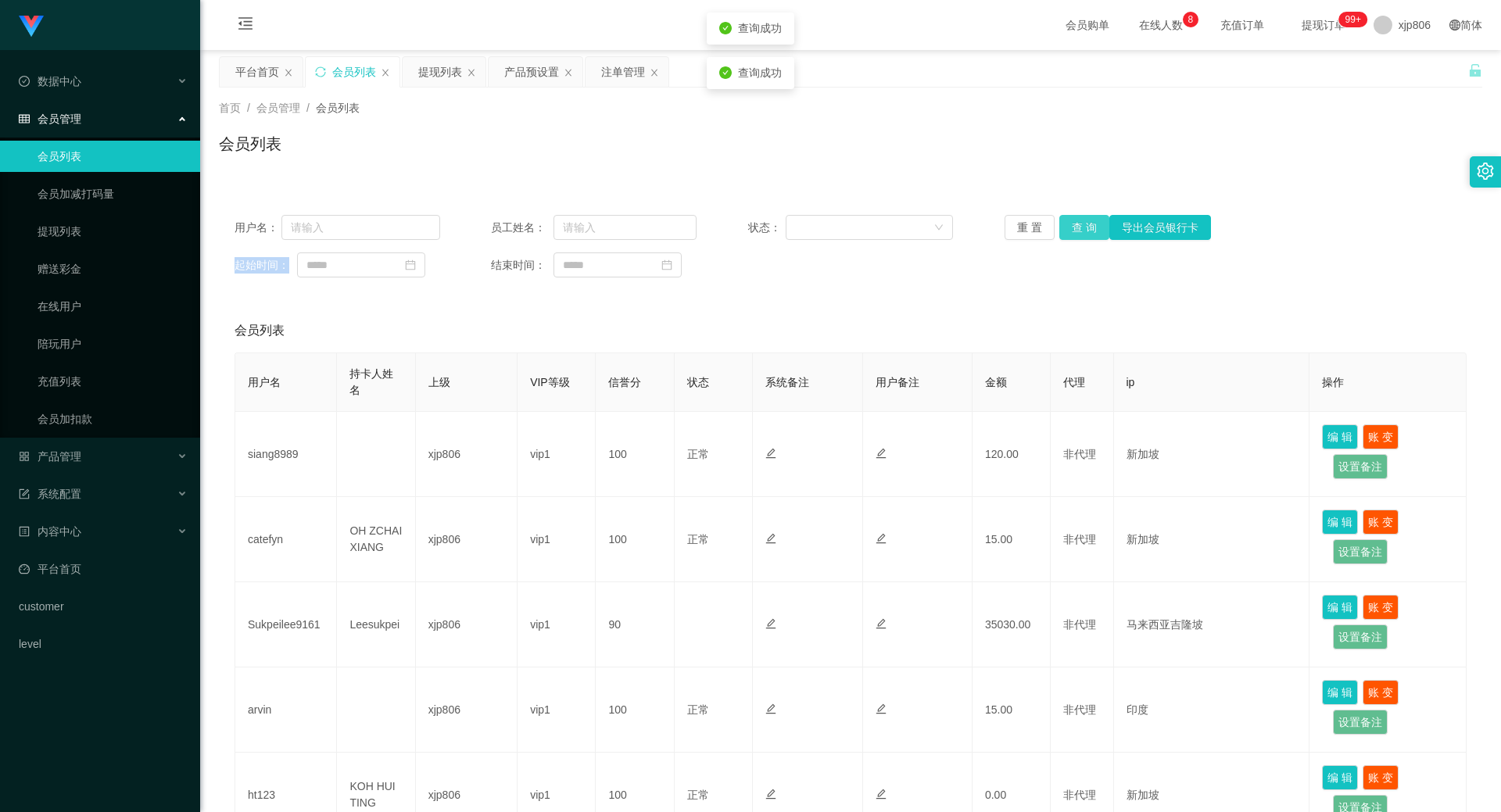
click at [1079, 222] on button "查 询" at bounding box center [1084, 227] width 50 height 25
click at [1079, 222] on div "重 置 查 询 导出会员银行卡" at bounding box center [1108, 227] width 205 height 25
click at [1079, 222] on button "查 询" at bounding box center [1084, 227] width 50 height 25
click at [1079, 222] on div "重 置 查 询 导出会员银行卡" at bounding box center [1108, 227] width 205 height 25
click at [1079, 222] on button "查 询" at bounding box center [1093, 227] width 67 height 25
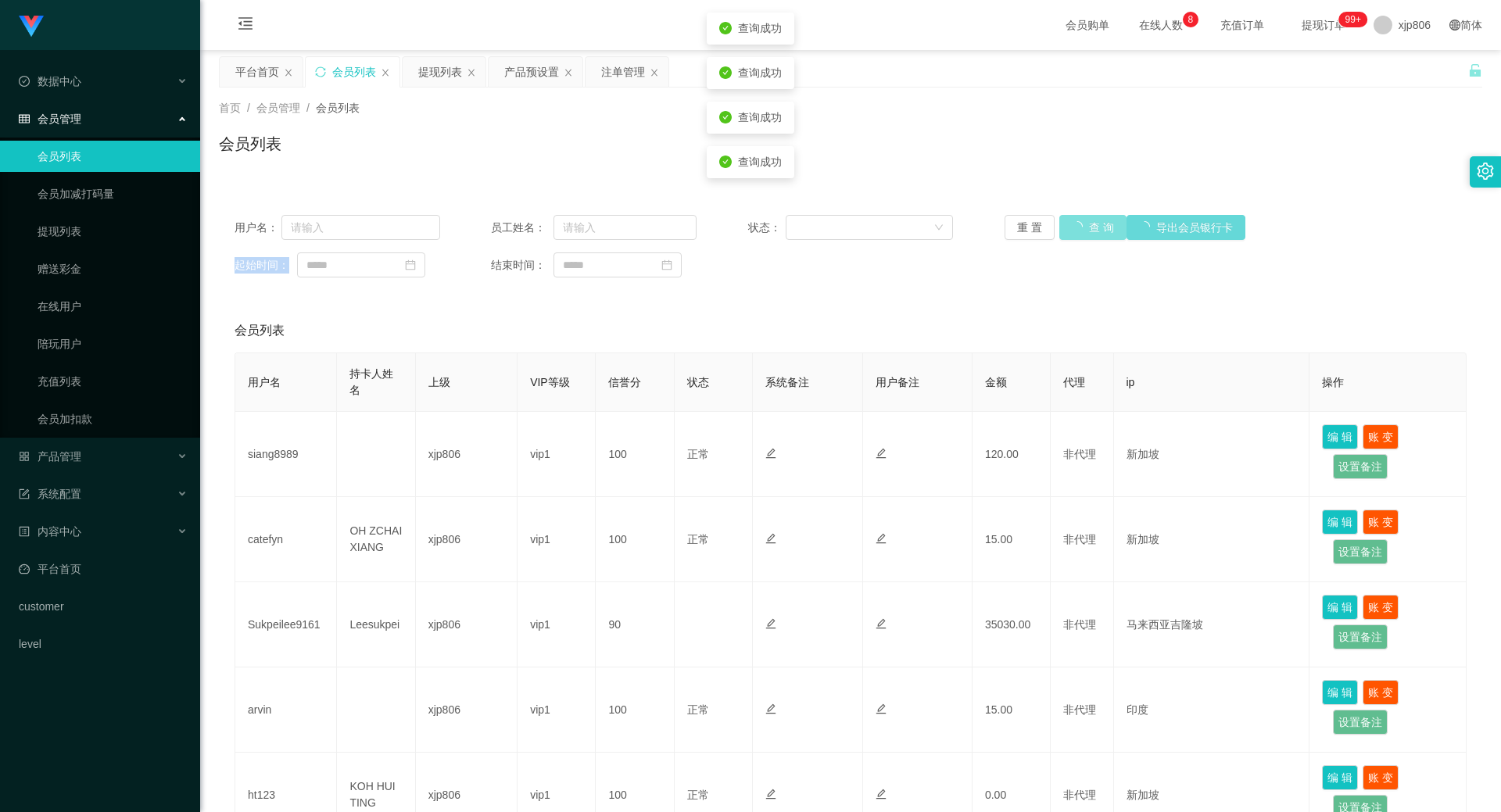
click at [1079, 222] on div "重 置 查 询 导出会员银行卡" at bounding box center [1108, 227] width 205 height 25
click at [1080, 222] on button "查 询" at bounding box center [1093, 227] width 67 height 25
click at [1081, 222] on div "重 置 查 询 导出会员银行卡" at bounding box center [1108, 227] width 205 height 25
click at [1081, 223] on button "查 询" at bounding box center [1084, 227] width 50 height 25
click at [1081, 223] on div "重 置 查 询 导出会员银行卡" at bounding box center [1108, 227] width 205 height 25
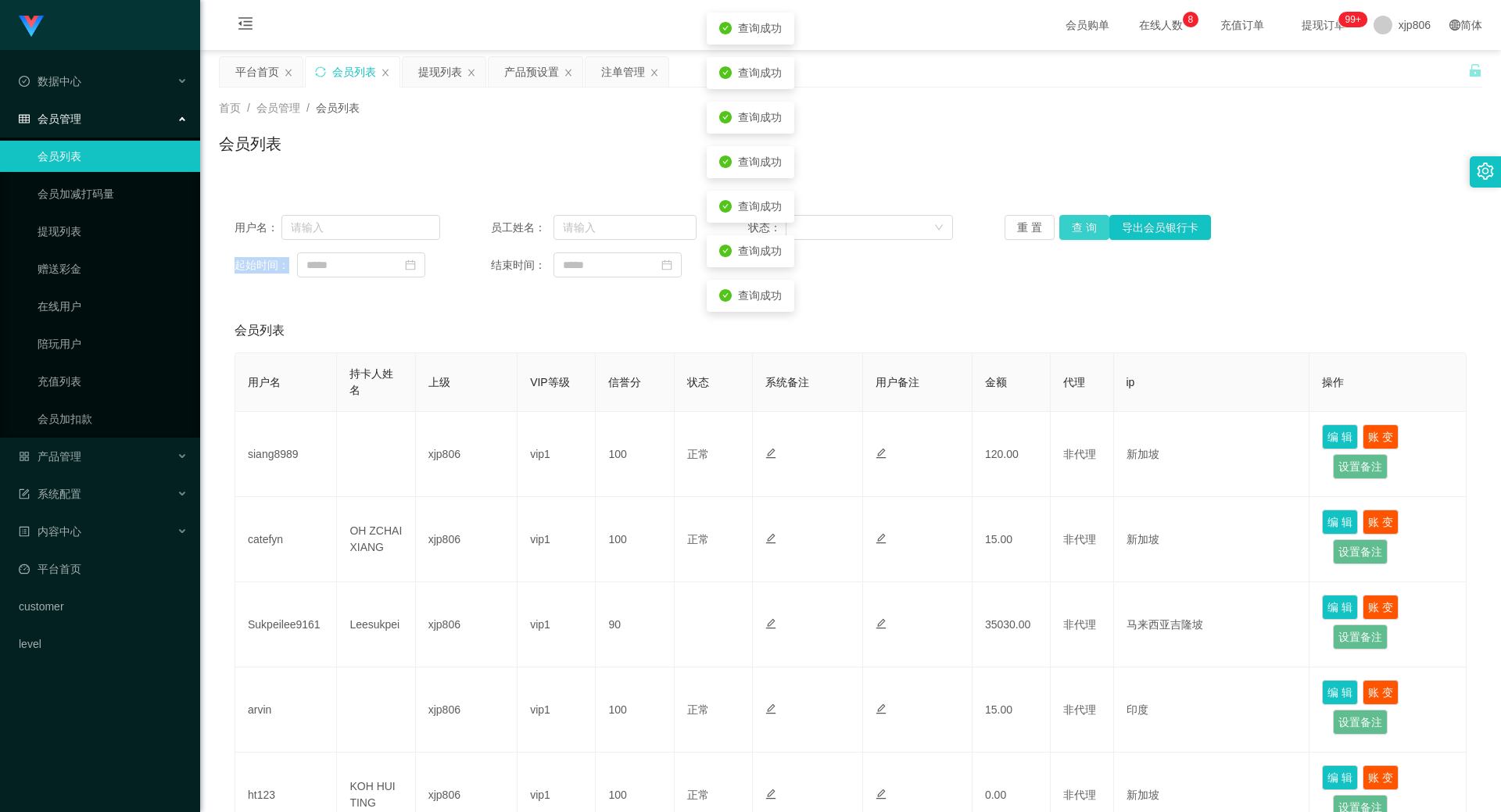
click at [1081, 223] on button "查 询" at bounding box center [1084, 227] width 50 height 25
click at [1079, 226] on button "查 询" at bounding box center [1084, 227] width 50 height 25
click at [1077, 229] on button "查 询" at bounding box center [1084, 227] width 50 height 25
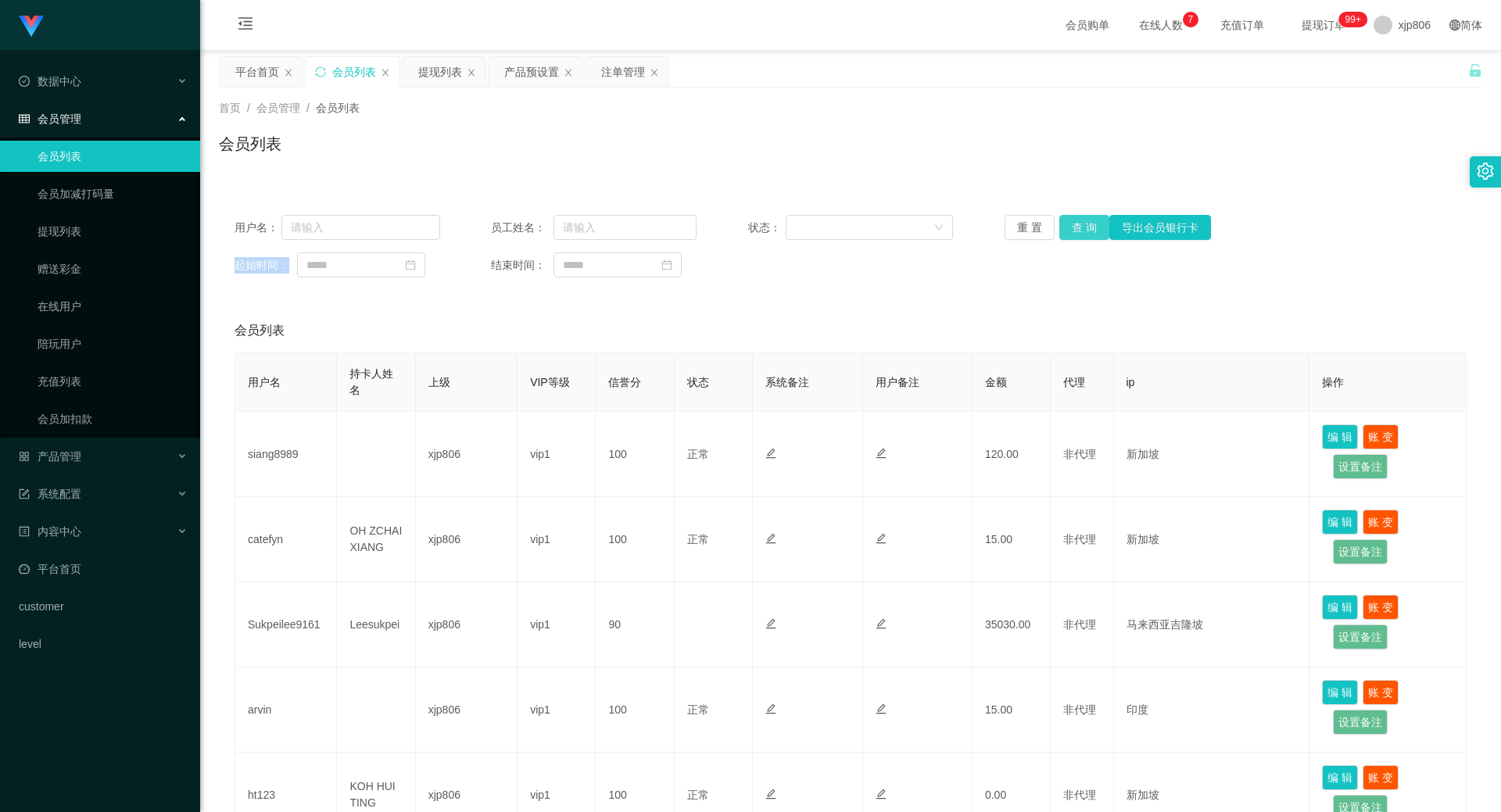
click at [1077, 224] on button "查 询" at bounding box center [1084, 227] width 50 height 25
click at [1077, 224] on div "重 置 查 询 导出会员银行卡" at bounding box center [1108, 227] width 205 height 25
click at [1077, 224] on button "查 询" at bounding box center [1084, 227] width 50 height 25
click at [1077, 224] on div "重 置 查 询 导出会员银行卡" at bounding box center [1108, 227] width 205 height 25
click at [1076, 224] on button "查 询" at bounding box center [1093, 227] width 67 height 25
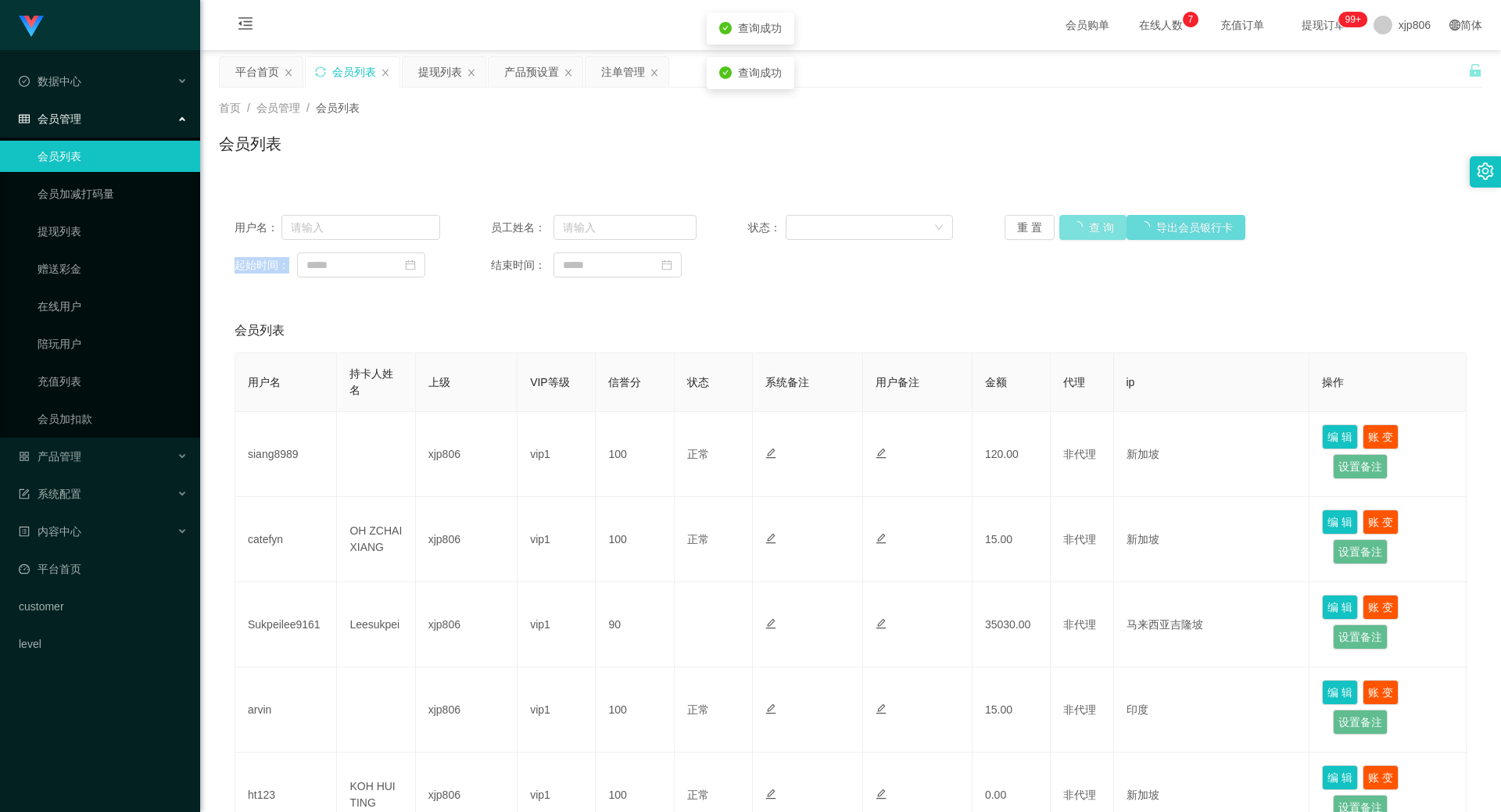
click at [1076, 224] on div "重 置 查 询 导出会员银行卡" at bounding box center [1108, 227] width 205 height 25
click at [1075, 223] on button "查 询" at bounding box center [1093, 227] width 67 height 25
click at [1075, 221] on div "重 置 查 询 导出会员银行卡" at bounding box center [1108, 227] width 205 height 25
click at [1076, 221] on button "查 询" at bounding box center [1084, 227] width 50 height 25
click at [1077, 221] on div "重 置 查 询 导出会员银行卡" at bounding box center [1108, 227] width 205 height 25
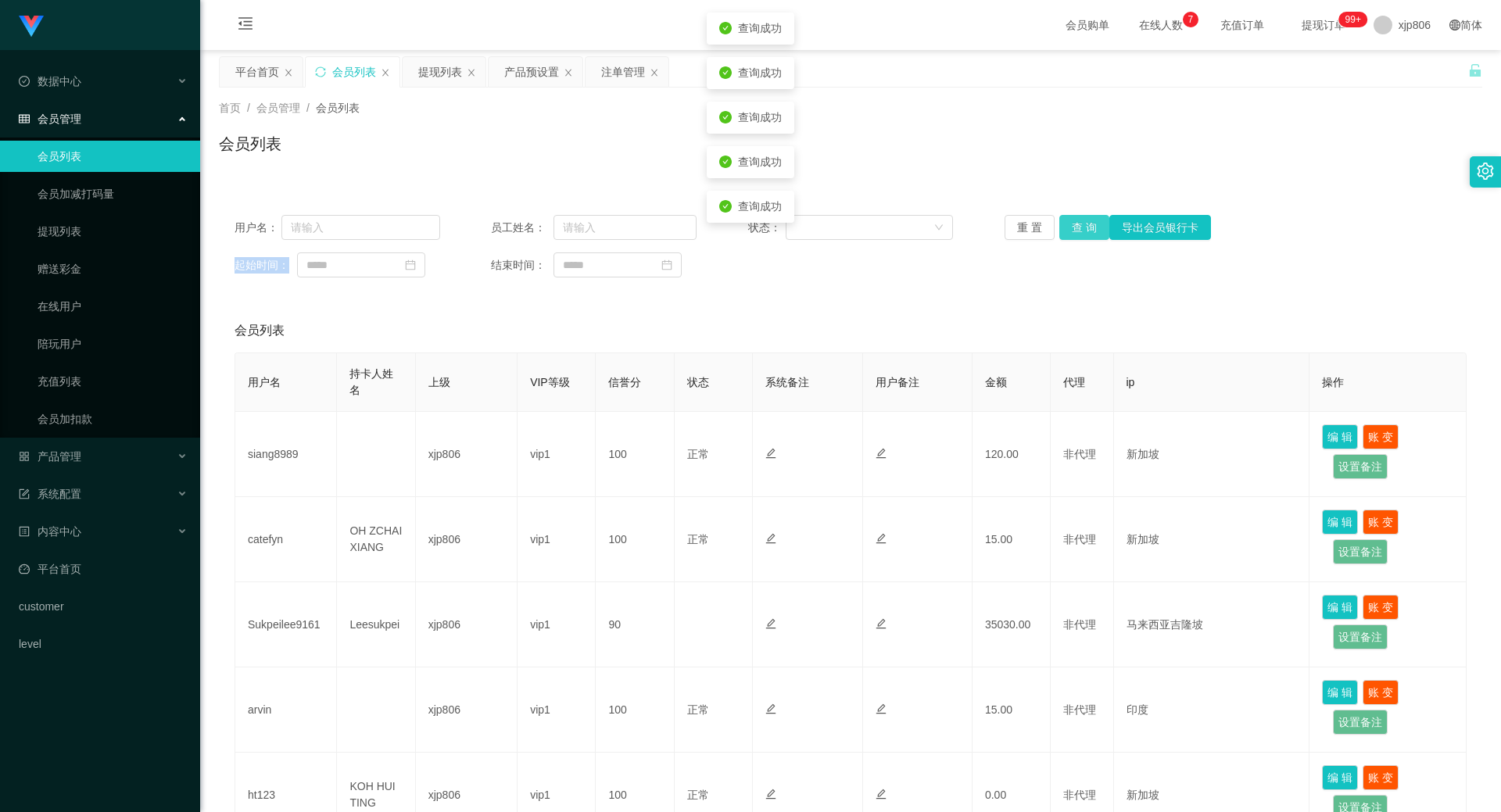
click at [1078, 220] on button "查 询" at bounding box center [1084, 227] width 50 height 25
click at [1078, 220] on div "重 置 查 询 导出会员银行卡" at bounding box center [1108, 227] width 205 height 25
click at [1078, 220] on button "查 询" at bounding box center [1084, 227] width 50 height 25
click at [1078, 220] on div "重 置 查 询 导出会员银行卡" at bounding box center [1108, 227] width 205 height 25
click at [1078, 220] on button "查 询" at bounding box center [1084, 227] width 50 height 25
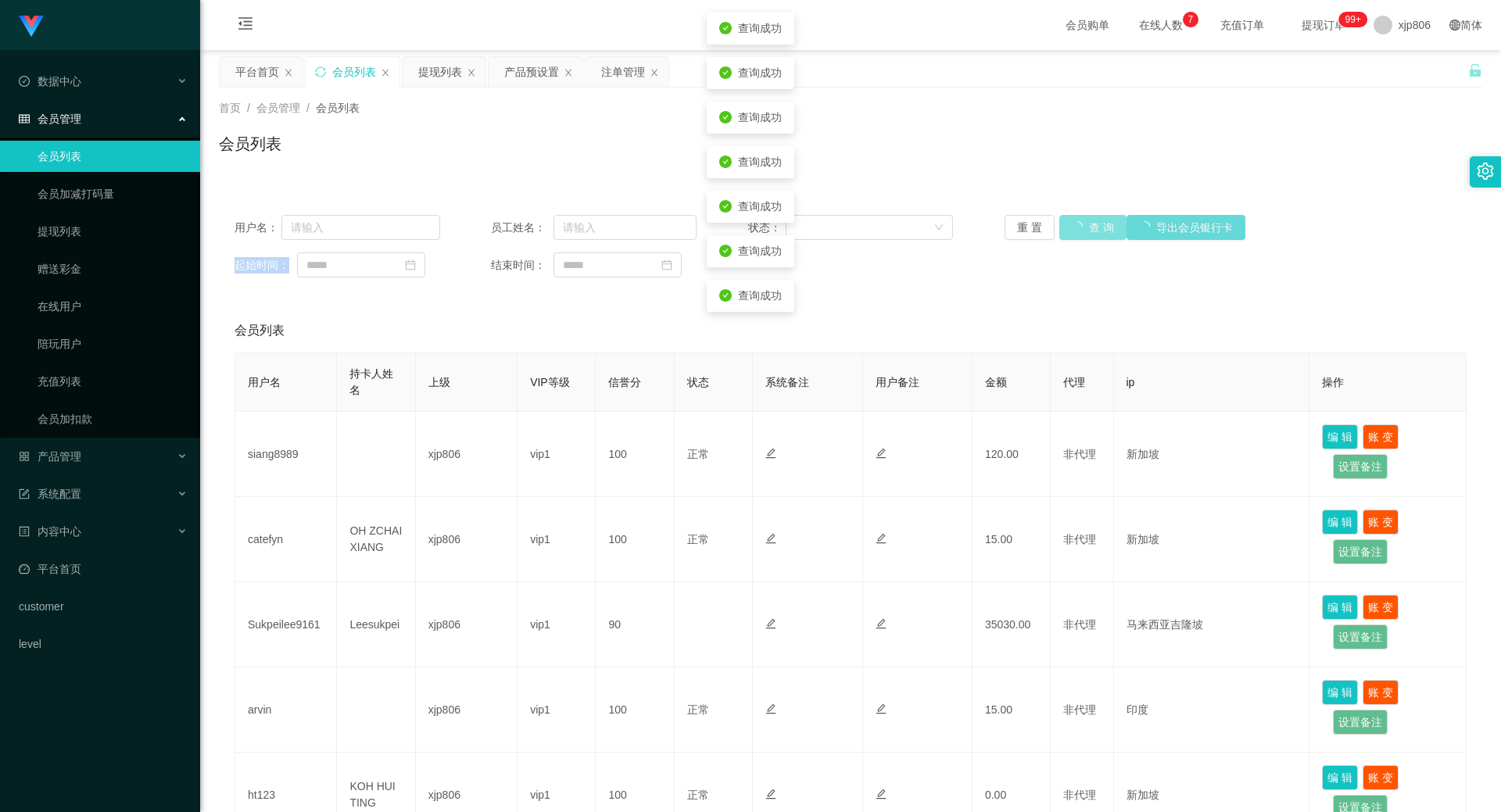
click at [1078, 220] on div "重 置 查 询 导出会员银行卡" at bounding box center [1108, 227] width 205 height 25
click at [1078, 220] on button "查 询" at bounding box center [1093, 227] width 67 height 25
click at [1078, 220] on div "重 置 查 询 导出会员银行卡" at bounding box center [1108, 227] width 205 height 25
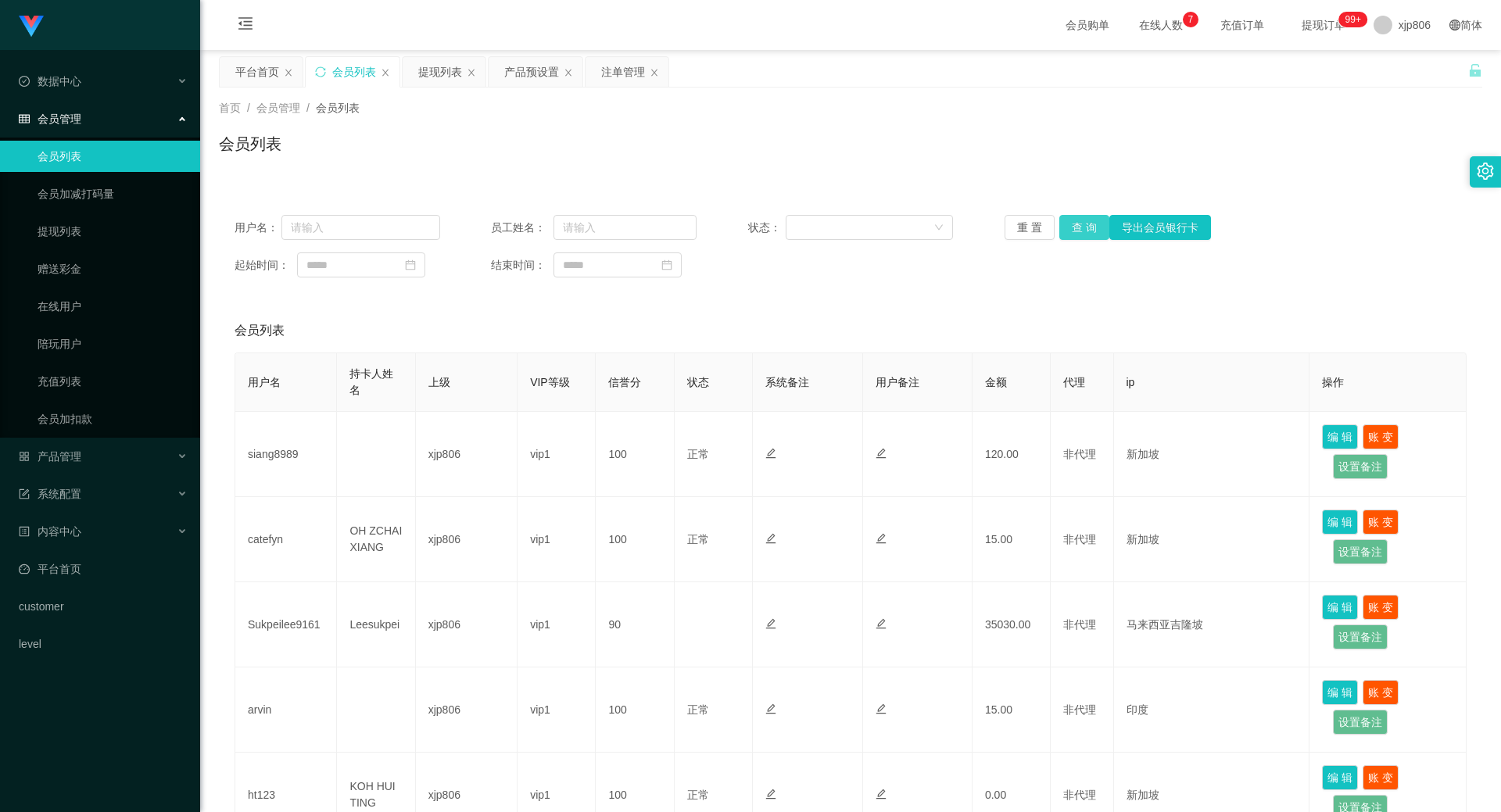
click at [1078, 217] on div "用户名： 员工姓名： 状态： 重 置 查 询 导出会员银行卡 起始时间： 结束时间：" at bounding box center [850, 246] width 1263 height 94
click at [1066, 229] on button "查 询" at bounding box center [1084, 227] width 50 height 25
click at [1066, 230] on div "重 置 查 询 导出会员银行卡" at bounding box center [1108, 227] width 205 height 25
click at [1066, 230] on button "查 询" at bounding box center [1084, 227] width 50 height 25
click at [1066, 230] on div "重 置 查 询 导出会员银行卡" at bounding box center [1108, 227] width 205 height 25
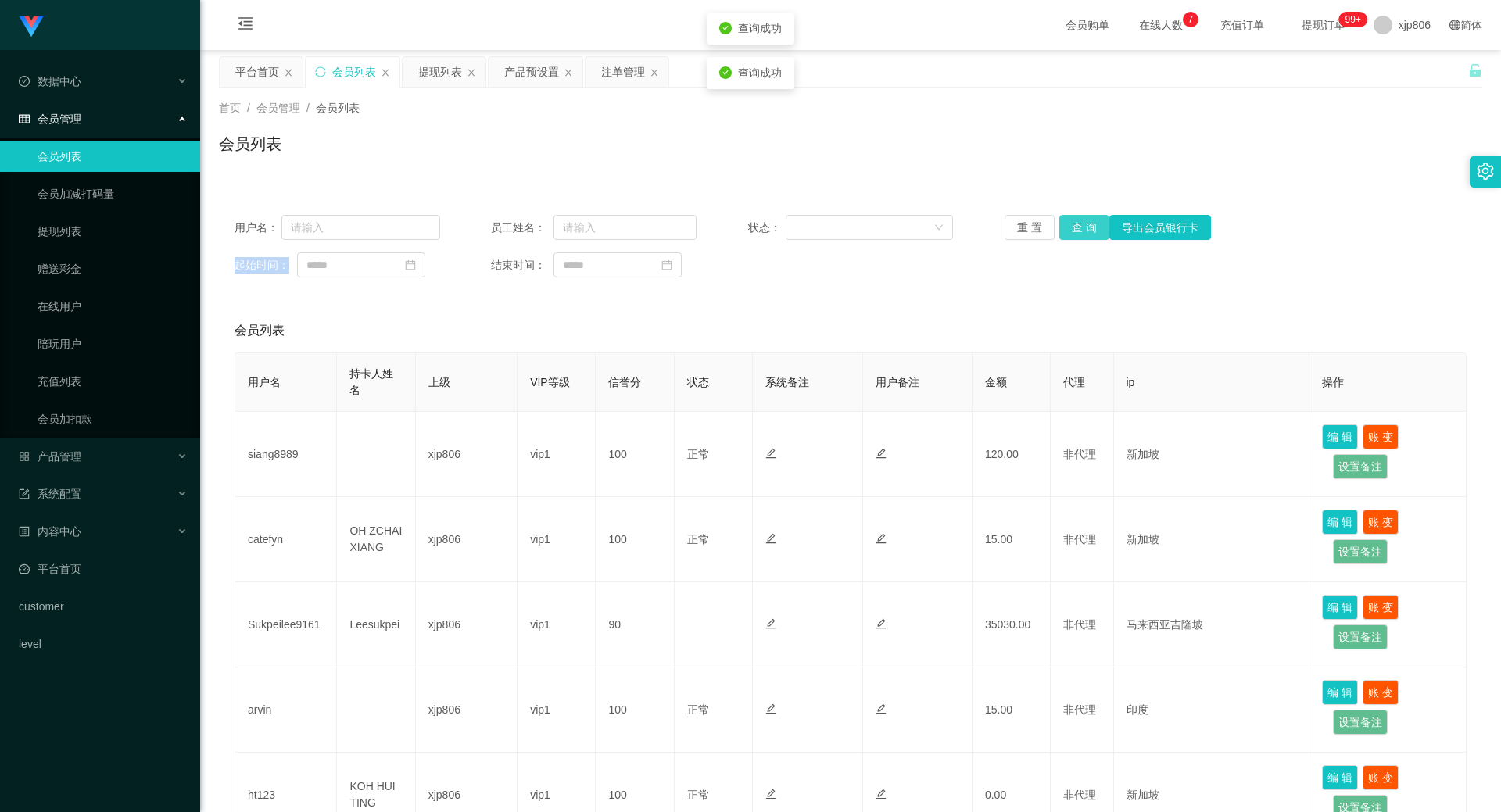
click at [1066, 230] on button "查 询" at bounding box center [1084, 227] width 50 height 25
click at [1080, 234] on button "查 询" at bounding box center [1084, 227] width 50 height 25
click at [1080, 234] on div "重 置 查 询 导出会员银行卡" at bounding box center [1108, 227] width 205 height 25
click at [1080, 234] on button "查 询" at bounding box center [1093, 227] width 67 height 25
click at [1080, 234] on div "重 置 查 询 导出会员银行卡" at bounding box center [1108, 227] width 205 height 25
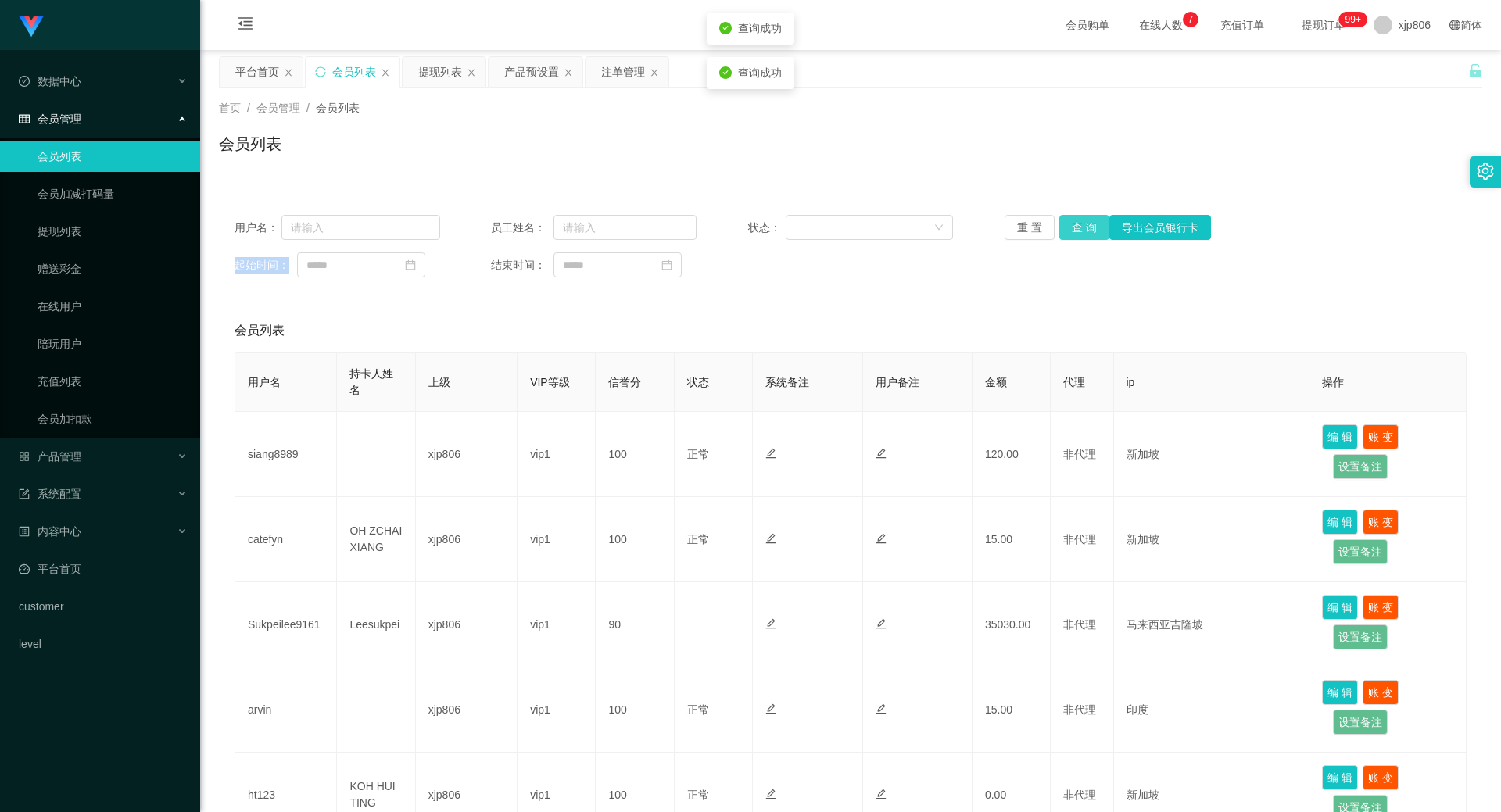
click at [1080, 234] on button "查 询" at bounding box center [1084, 227] width 50 height 25
click at [1080, 233] on div "重 置 查 询 导出会员银行卡" at bounding box center [1108, 227] width 205 height 25
click at [1080, 233] on button "查 询" at bounding box center [1084, 227] width 50 height 25
click at [1080, 233] on div "重 置 查 询 导出会员银行卡" at bounding box center [1108, 227] width 205 height 25
click at [1080, 233] on button "查 询" at bounding box center [1084, 227] width 50 height 25
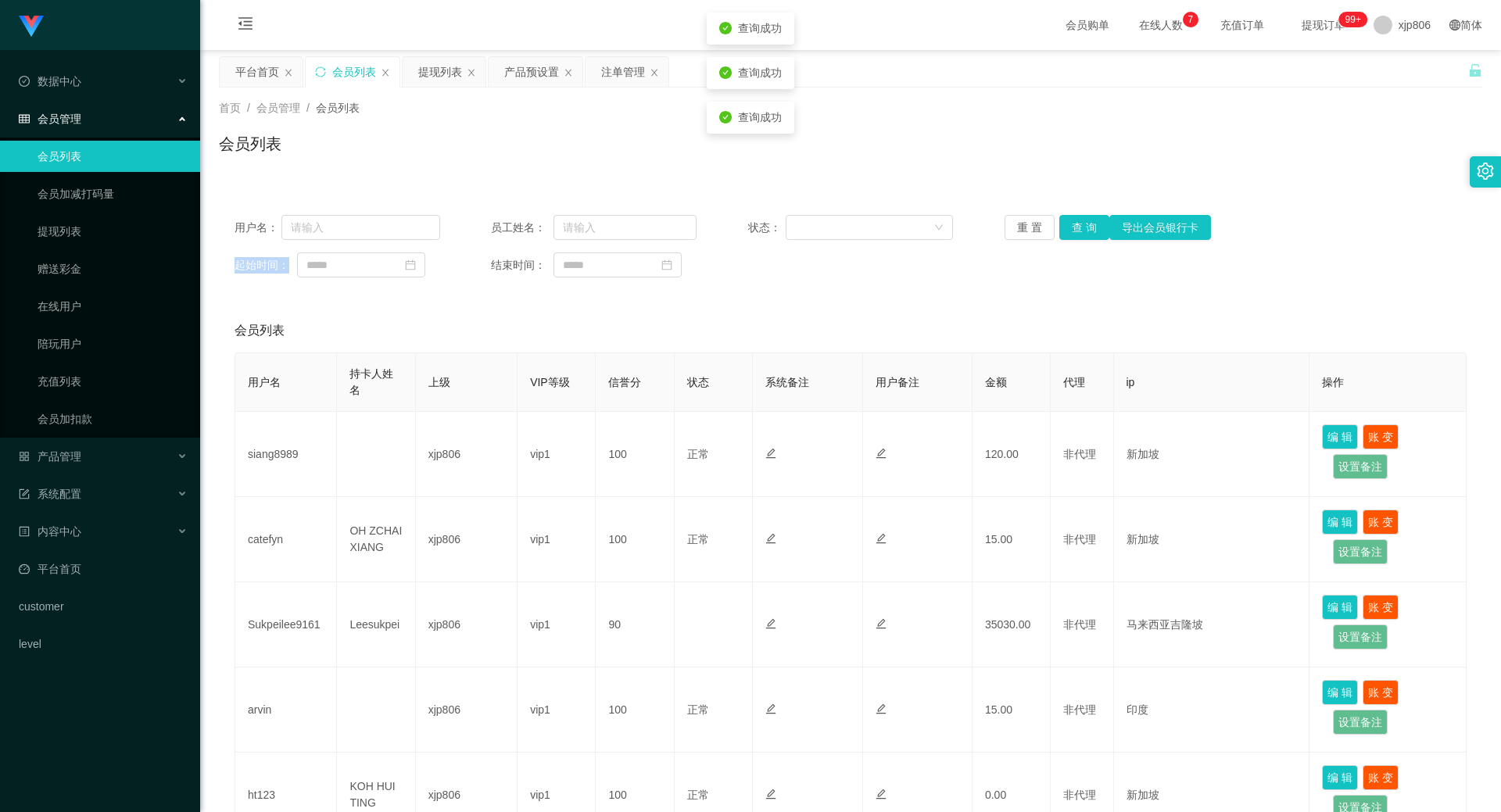
click at [1080, 233] on div "重 置 查 询 导出会员银行卡" at bounding box center [1108, 227] width 205 height 25
click at [1066, 242] on div "用户名： 员工姓名： 状态： 重 置 查 询 导出会员银行卡 起始时间： 结束时间：" at bounding box center [850, 246] width 1263 height 94
click at [1087, 217] on button "查 询" at bounding box center [1084, 227] width 50 height 25
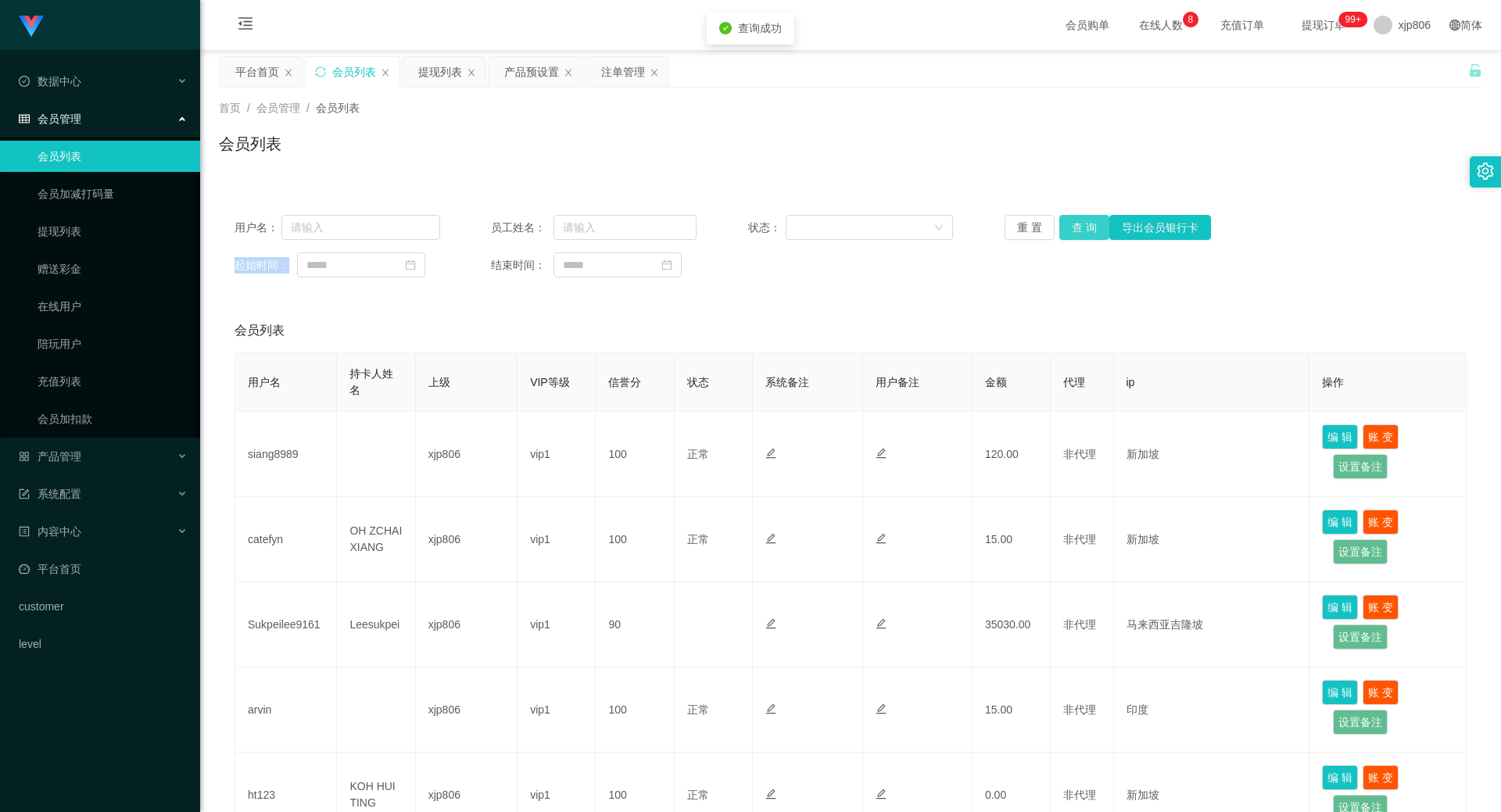
click at [1087, 217] on div "重 置 查 询 导出会员银行卡" at bounding box center [1108, 227] width 205 height 25
click at [1087, 217] on button "查 询" at bounding box center [1084, 227] width 50 height 25
click at [1087, 217] on div "重 置 查 询 导出会员银行卡" at bounding box center [1108, 227] width 205 height 25
click at [1087, 217] on button "查 询" at bounding box center [1093, 227] width 67 height 25
click at [1087, 217] on div "重 置 查 询 导出会员银行卡" at bounding box center [1108, 227] width 205 height 25
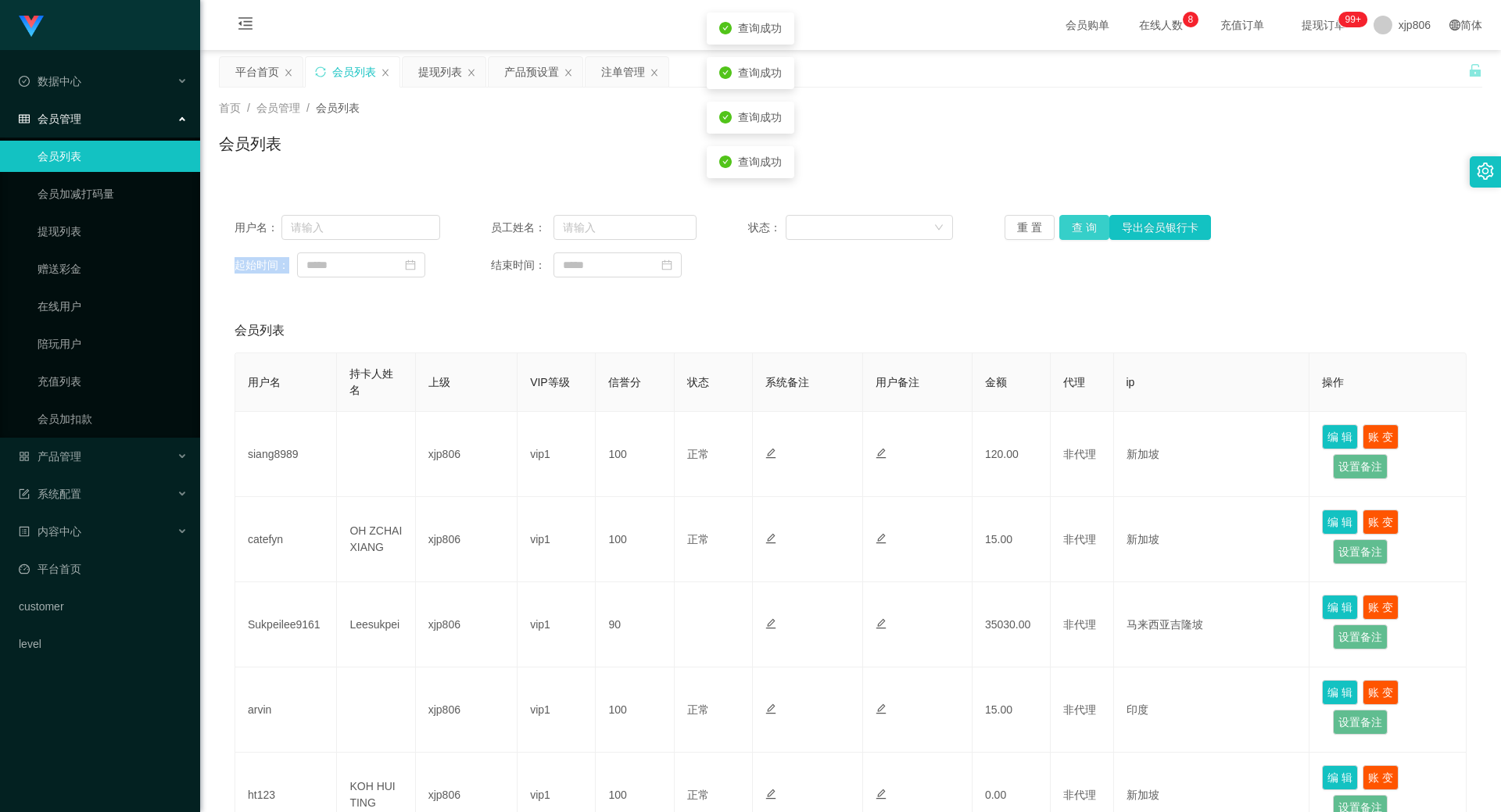
click at [1087, 217] on button "查 询" at bounding box center [1084, 227] width 50 height 25
click at [1087, 217] on div "重 置 查 询 导出会员银行卡" at bounding box center [1108, 227] width 205 height 25
click at [1087, 217] on button "查 询" at bounding box center [1084, 227] width 50 height 25
click at [1087, 217] on div "重 置 查 询 导出会员银行卡" at bounding box center [1108, 227] width 205 height 25
click at [1087, 217] on button "查 询" at bounding box center [1084, 227] width 50 height 25
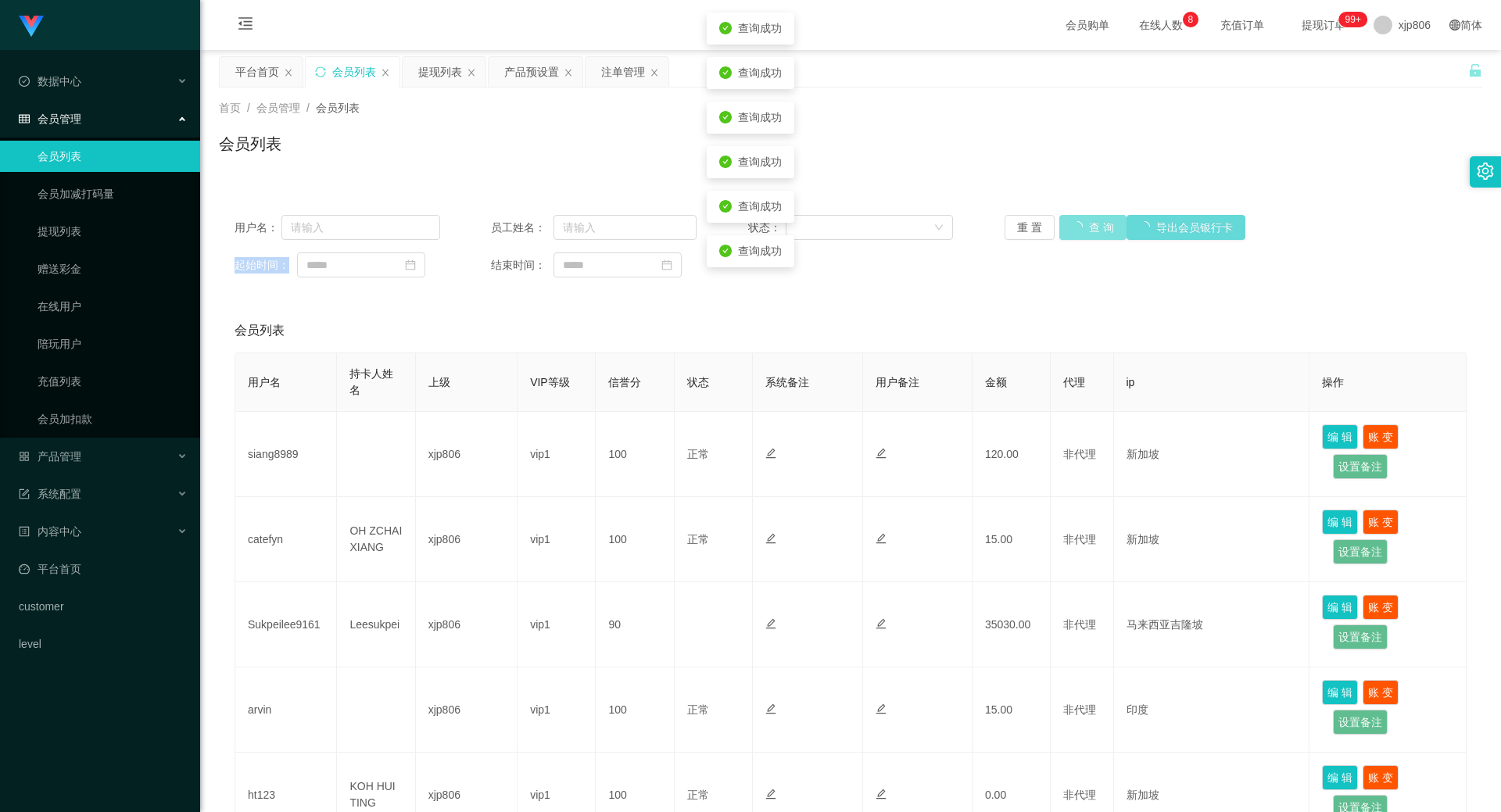
click at [1087, 217] on div "重 置 查 询 导出会员银行卡" at bounding box center [1108, 227] width 205 height 25
click at [1087, 217] on button "查 询" at bounding box center [1093, 227] width 67 height 25
click at [1087, 217] on div "重 置 查 询 导出会员银行卡" at bounding box center [1108, 227] width 205 height 25
click at [1087, 217] on button "查 询" at bounding box center [1084, 227] width 50 height 25
click at [1087, 217] on div "重 置 查 询 导出会员银行卡" at bounding box center [1108, 227] width 205 height 25
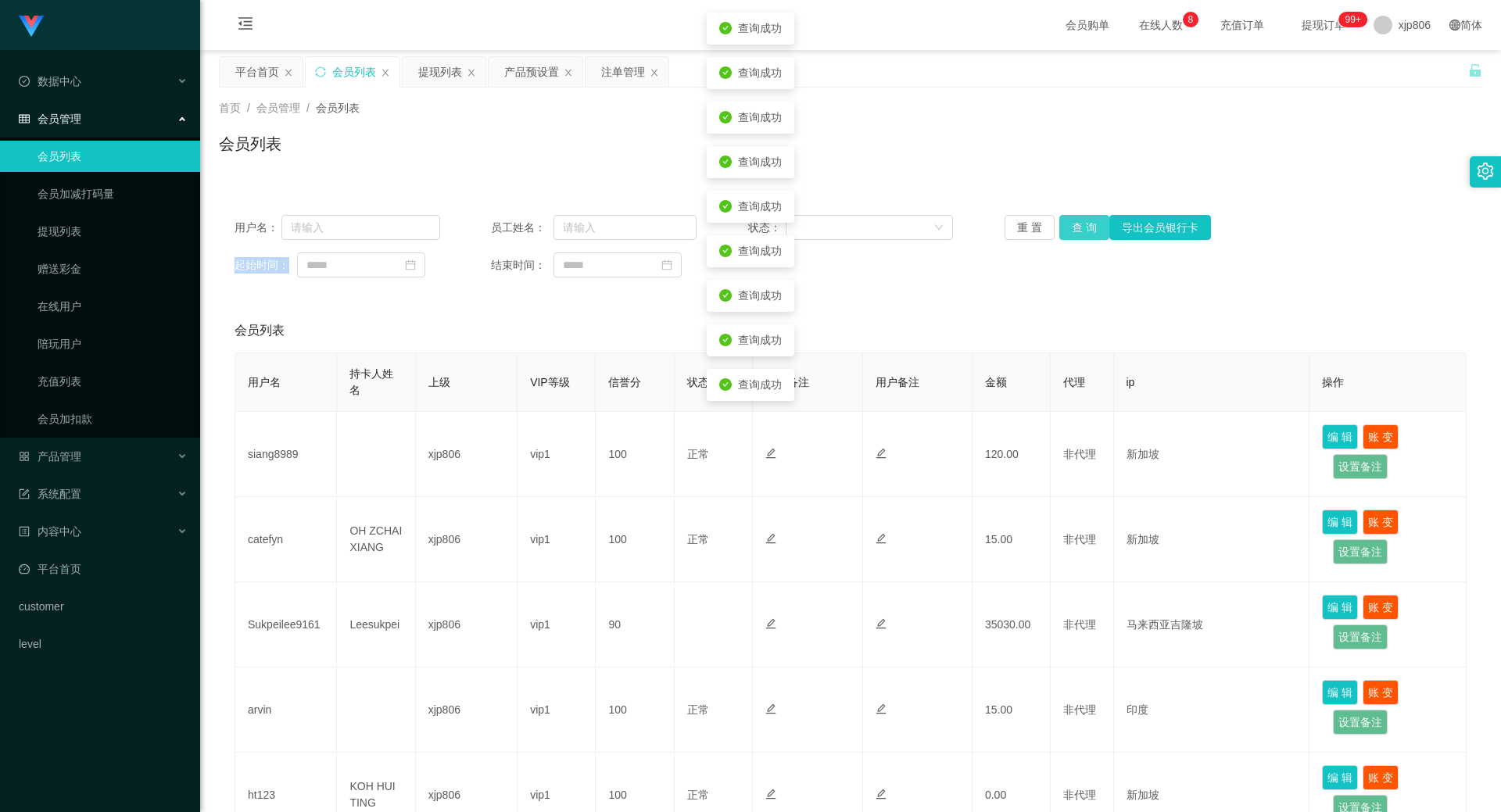
click at [1087, 217] on button "查 询" at bounding box center [1084, 227] width 50 height 25
click at [1087, 217] on div "重 置 查 询 导出会员银行卡" at bounding box center [1108, 227] width 205 height 25
click at [1087, 217] on button "查 询" at bounding box center [1084, 227] width 50 height 25
click at [1087, 217] on div "重 置 查 询 导出会员银行卡" at bounding box center [1108, 227] width 205 height 25
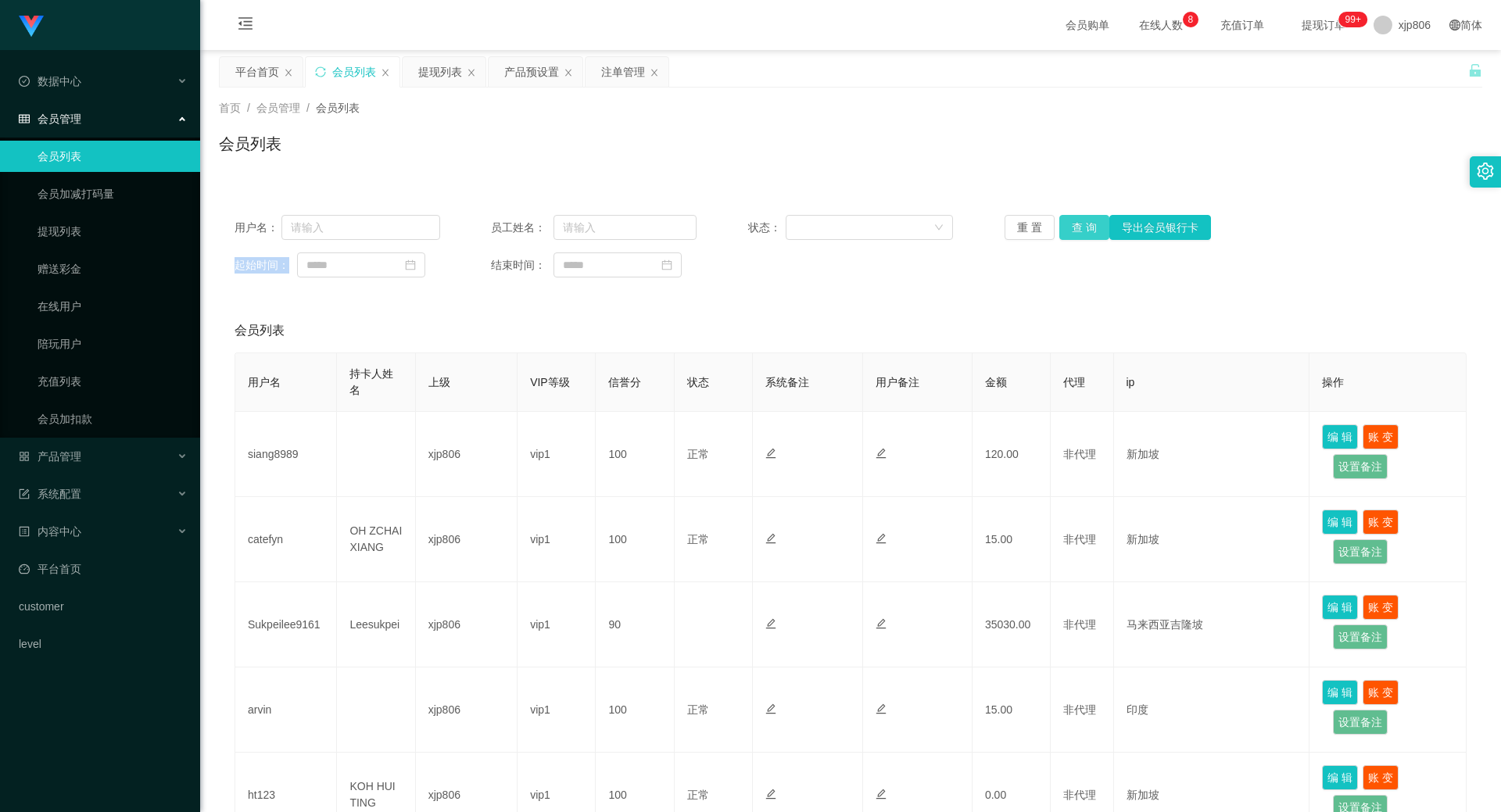
click at [1087, 227] on button "查 询" at bounding box center [1084, 227] width 50 height 25
click at [1087, 227] on div "重 置 查 询 导出会员银行卡" at bounding box center [1108, 227] width 205 height 25
click at [1087, 227] on button "查 询" at bounding box center [1093, 227] width 67 height 25
click at [1087, 227] on div "重 置 查 询 导出会员银行卡" at bounding box center [1108, 227] width 205 height 25
click at [1087, 227] on button "查 询" at bounding box center [1084, 227] width 50 height 25
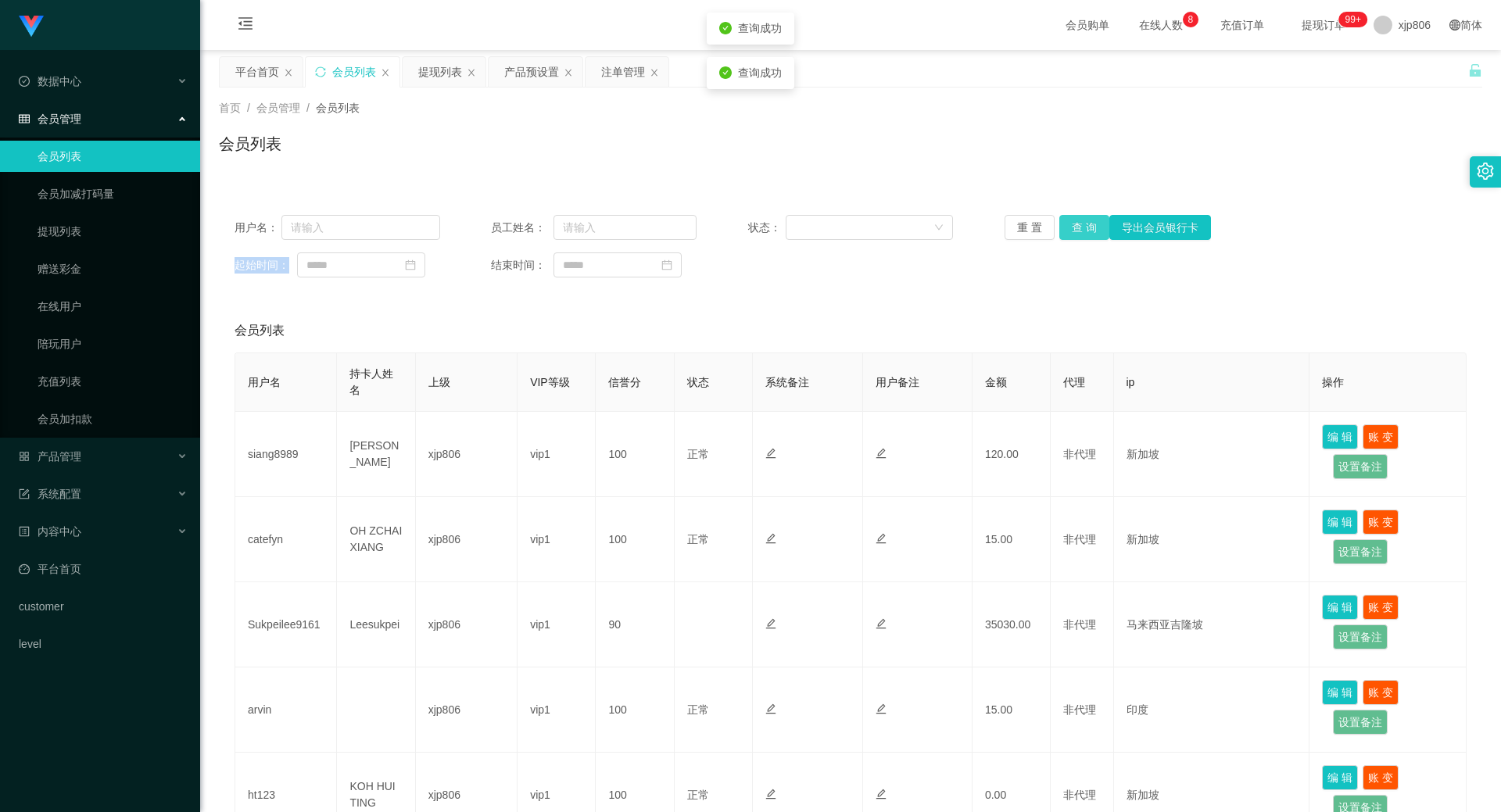
click at [1087, 227] on div "重 置 查 询 导出会员银行卡" at bounding box center [1108, 227] width 205 height 25
click at [1087, 227] on button "查 询" at bounding box center [1084, 227] width 50 height 25
click at [1087, 227] on div "重 置 查 询 导出会员银行卡" at bounding box center [1108, 227] width 205 height 25
click at [1087, 227] on button "查 询" at bounding box center [1084, 227] width 50 height 25
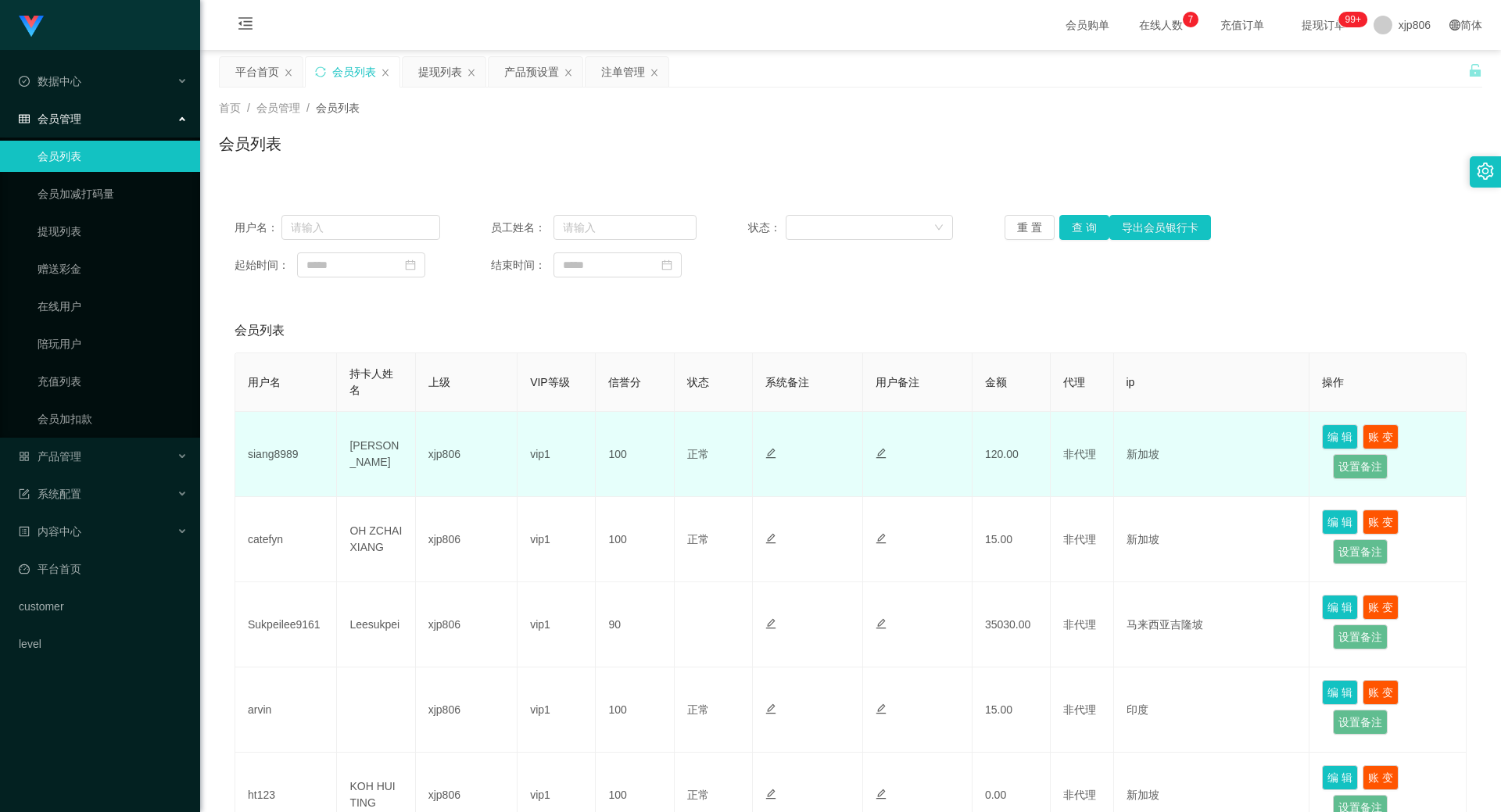
click at [289, 442] on td "siang8989" at bounding box center [286, 454] width 102 height 85
click at [289, 445] on td "siang8989" at bounding box center [286, 454] width 102 height 85
click at [290, 445] on td "siang8989" at bounding box center [286, 454] width 102 height 85
copy td "siang8989"
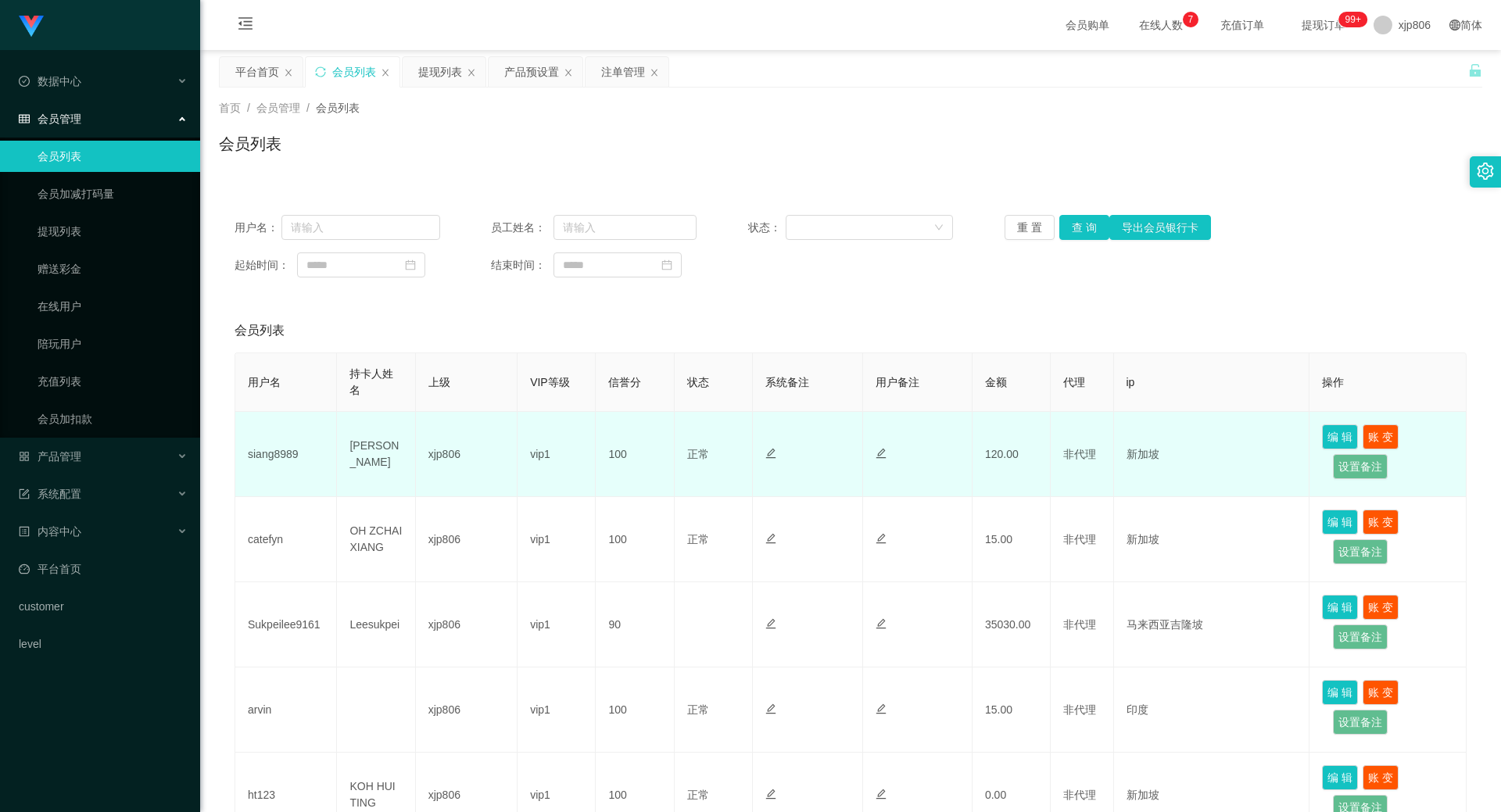
click at [366, 469] on td "[PERSON_NAME]" at bounding box center [375, 454] width 78 height 85
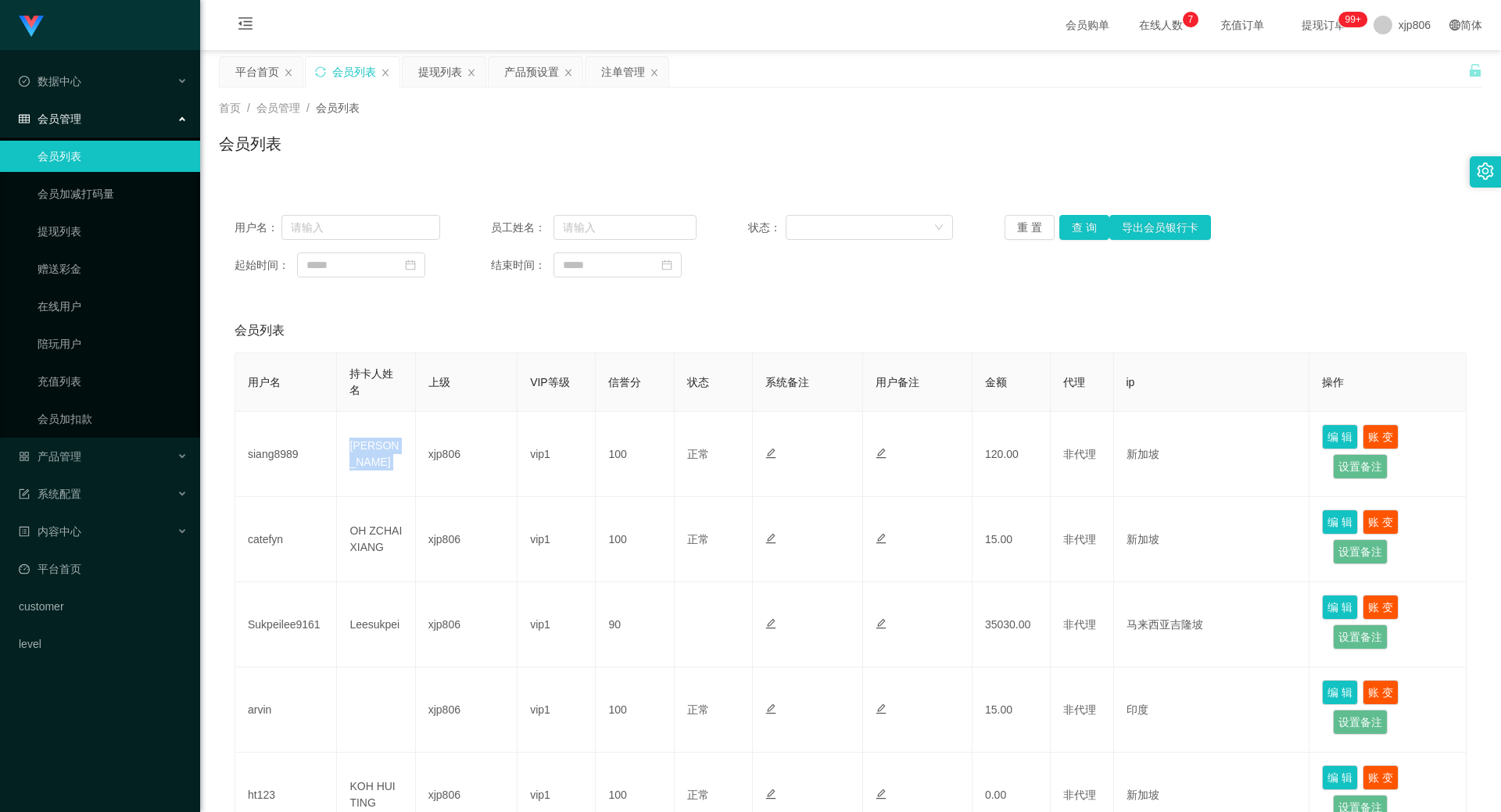
copy td "[PERSON_NAME]"
click at [1070, 231] on button "查 询" at bounding box center [1084, 227] width 50 height 25
click at [1070, 231] on div "重 置 查 询 导出会员银行卡" at bounding box center [1108, 227] width 205 height 25
click at [1070, 231] on button "查 询" at bounding box center [1093, 227] width 67 height 25
click at [1070, 231] on div "重 置 查 询 导出会员银行卡" at bounding box center [1108, 227] width 205 height 25
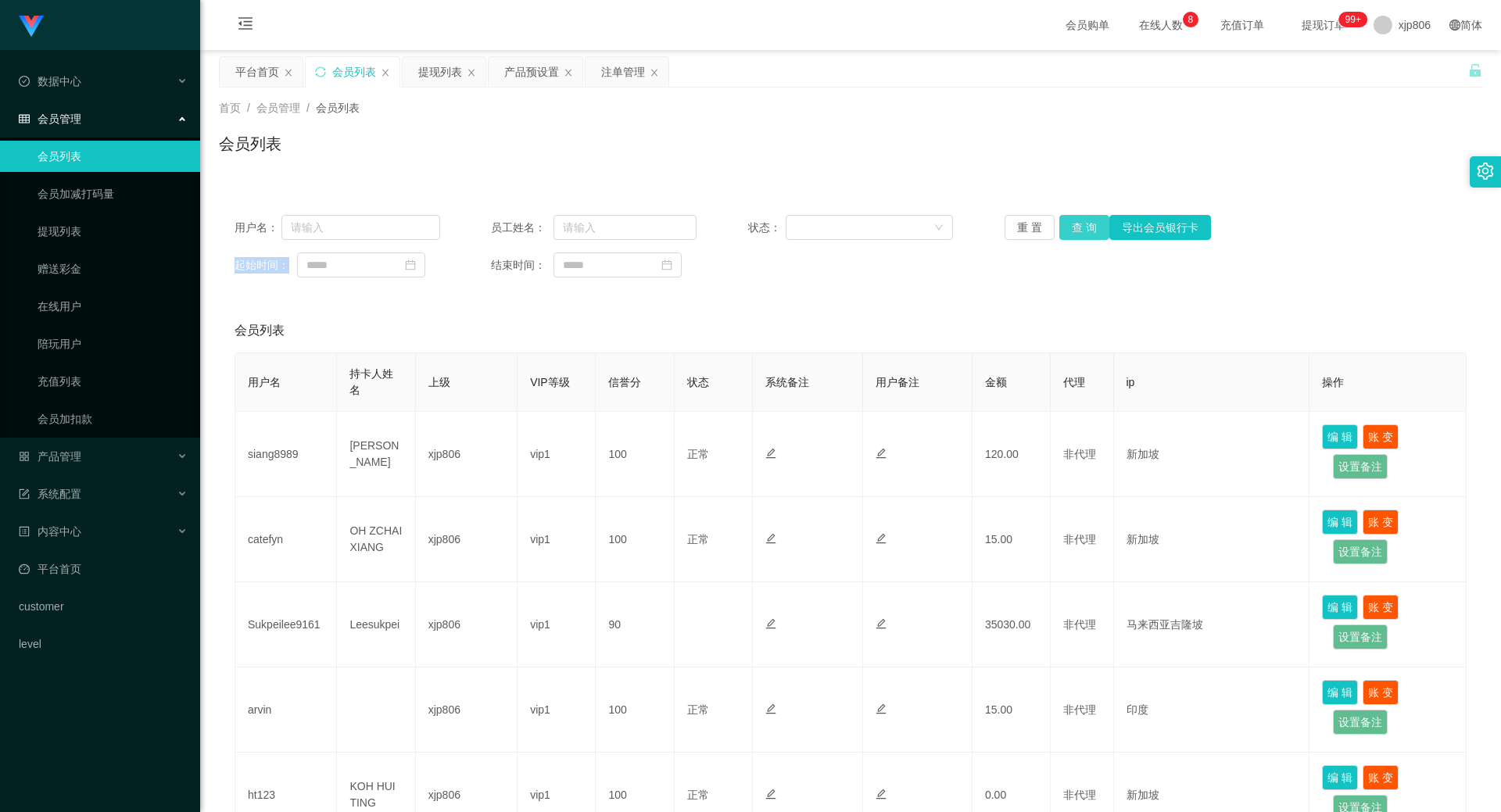
click at [1074, 217] on button "查 询" at bounding box center [1084, 227] width 50 height 25
click at [1074, 217] on div "重 置 查 询 导出会员银行卡" at bounding box center [1108, 227] width 205 height 25
click at [1074, 217] on button "查 询" at bounding box center [1093, 227] width 67 height 25
click at [1084, 244] on div "用户名： 员工姓名： 状态： 重 置 查 询 导出会员银行卡 起始时间： 结束时间：" at bounding box center [850, 246] width 1263 height 94
click at [1072, 231] on button "查 询" at bounding box center [1084, 227] width 50 height 25
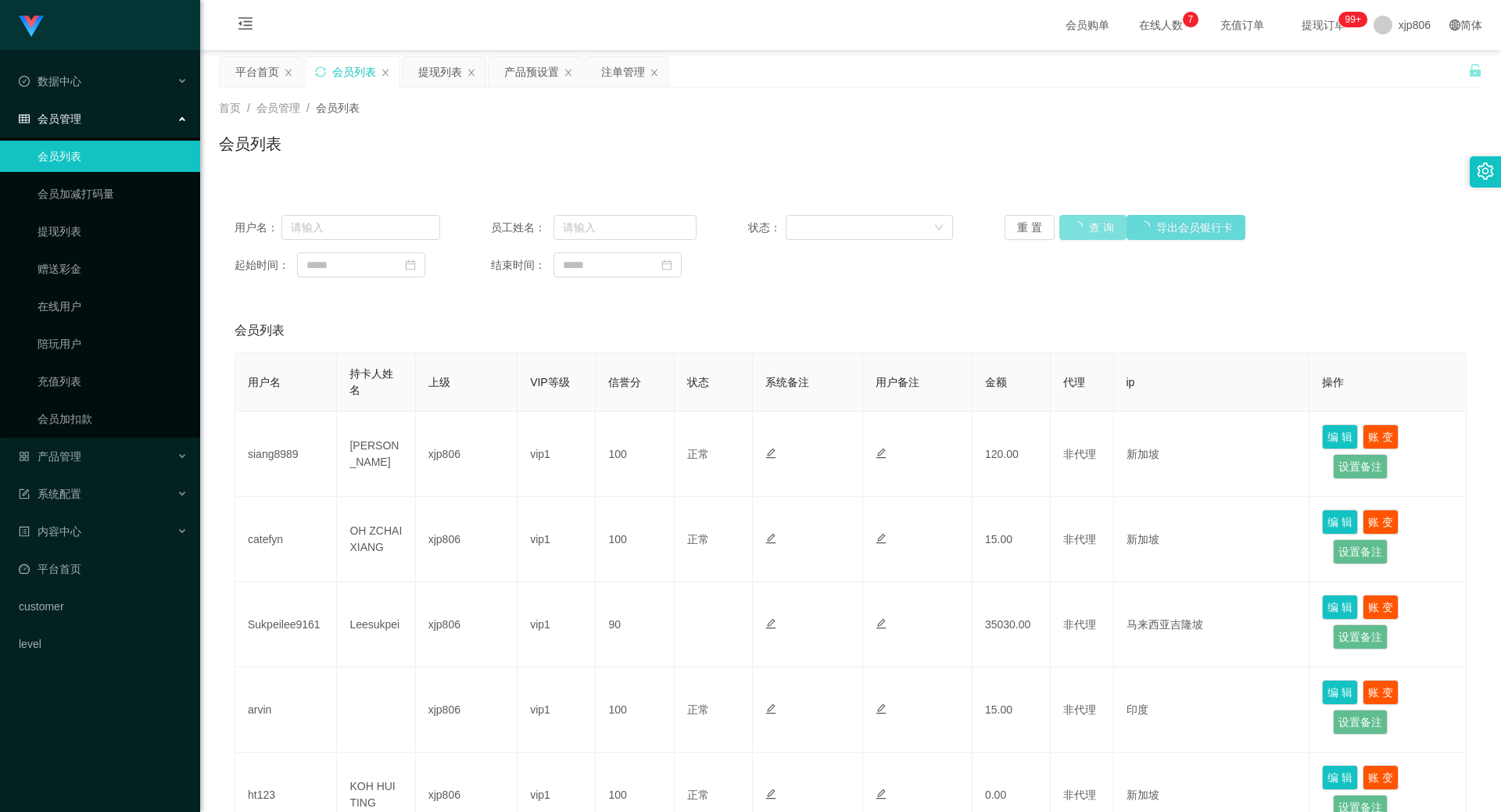
click at [1072, 231] on div "重 置 查 询 导出会员银行卡" at bounding box center [1108, 227] width 205 height 25
click at [1072, 231] on button "查 询" at bounding box center [1084, 227] width 50 height 25
click at [1072, 231] on div "重 置 查 询 导出会员银行卡" at bounding box center [1108, 227] width 205 height 25
click at [1072, 231] on button "查 询" at bounding box center [1084, 227] width 50 height 25
click at [1072, 231] on div "重 置 查 询 导出会员银行卡" at bounding box center [1108, 227] width 205 height 25
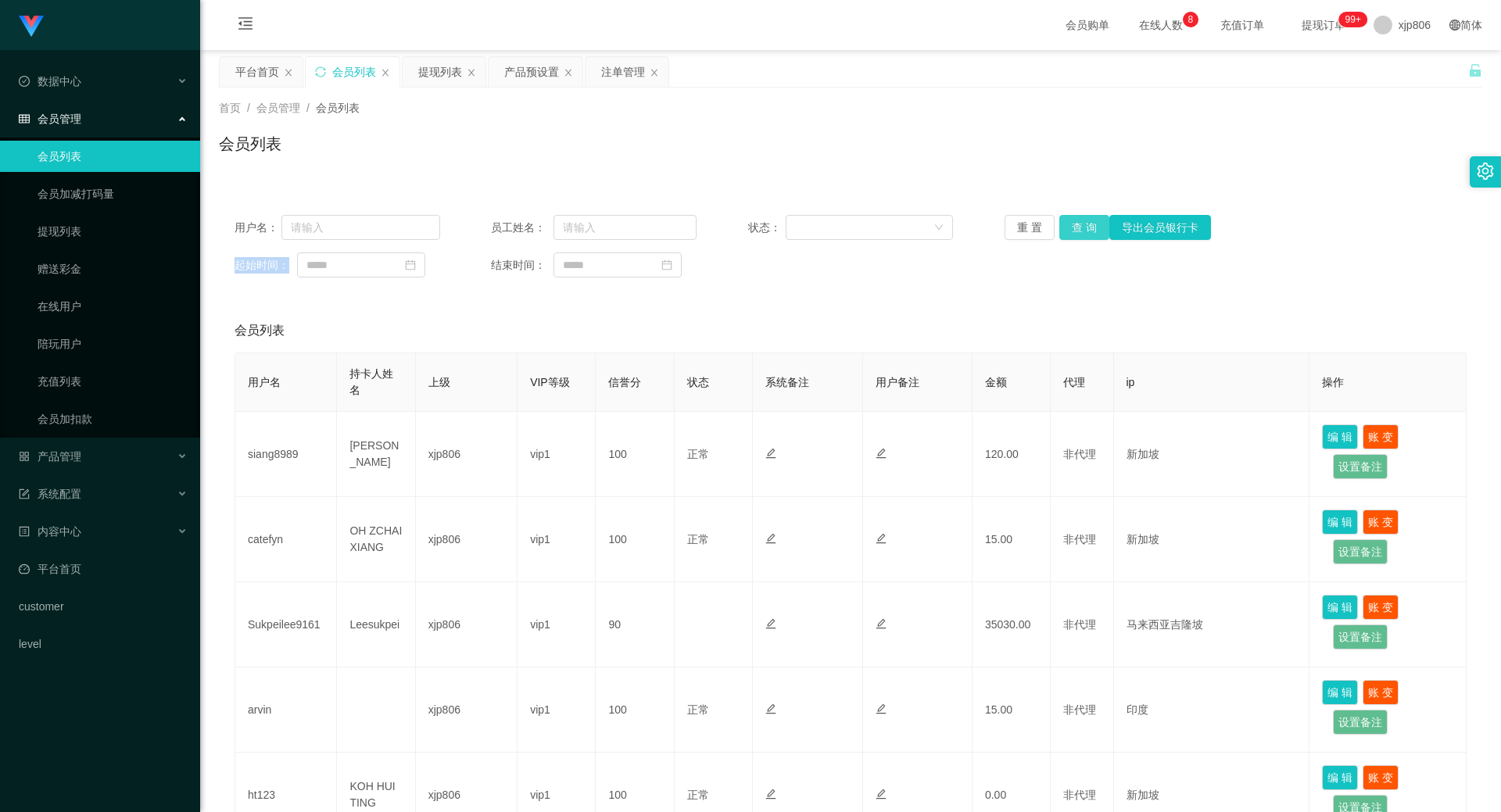
click at [1070, 235] on button "查 询" at bounding box center [1084, 227] width 50 height 25
click at [1070, 235] on div "重 置 查 询 导出会员银行卡" at bounding box center [1108, 227] width 205 height 25
click at [1070, 235] on button "查 询" at bounding box center [1084, 227] width 50 height 25
click at [1070, 235] on div "重 置 查 询 导出会员银行卡" at bounding box center [1108, 227] width 205 height 25
click at [1070, 235] on button "查 询" at bounding box center [1084, 227] width 50 height 25
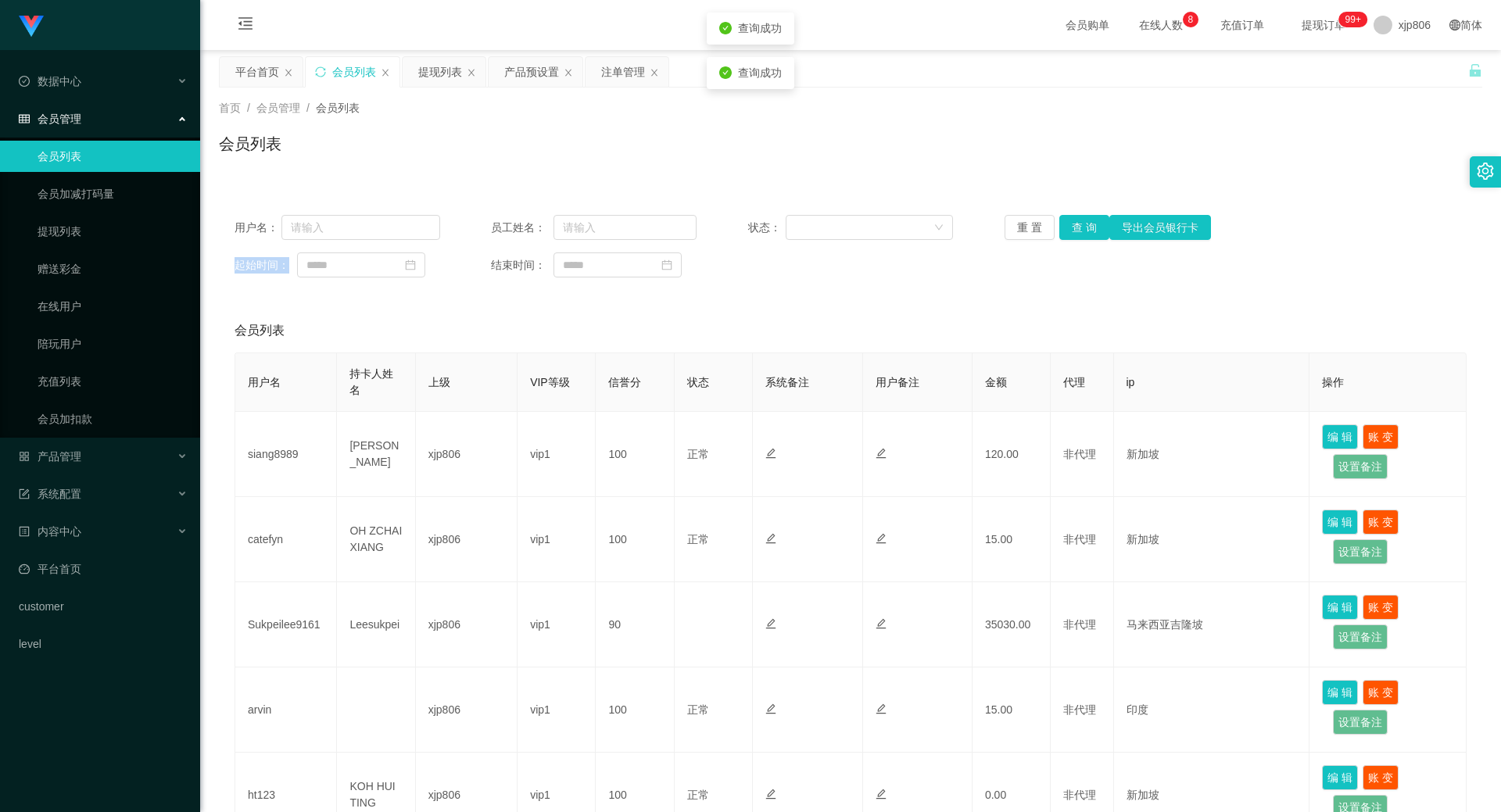
click at [1070, 235] on div "重 置 查 询 导出会员银行卡" at bounding box center [1108, 227] width 205 height 25
click at [1070, 235] on button "查 询" at bounding box center [1084, 227] width 50 height 25
click at [1070, 235] on div "重 置 查 询 导出会员银行卡" at bounding box center [1108, 227] width 205 height 25
click at [1070, 235] on button "查 询" at bounding box center [1084, 227] width 50 height 25
click at [1072, 235] on div "重 置 查 询 导出会员银行卡" at bounding box center [1108, 227] width 205 height 25
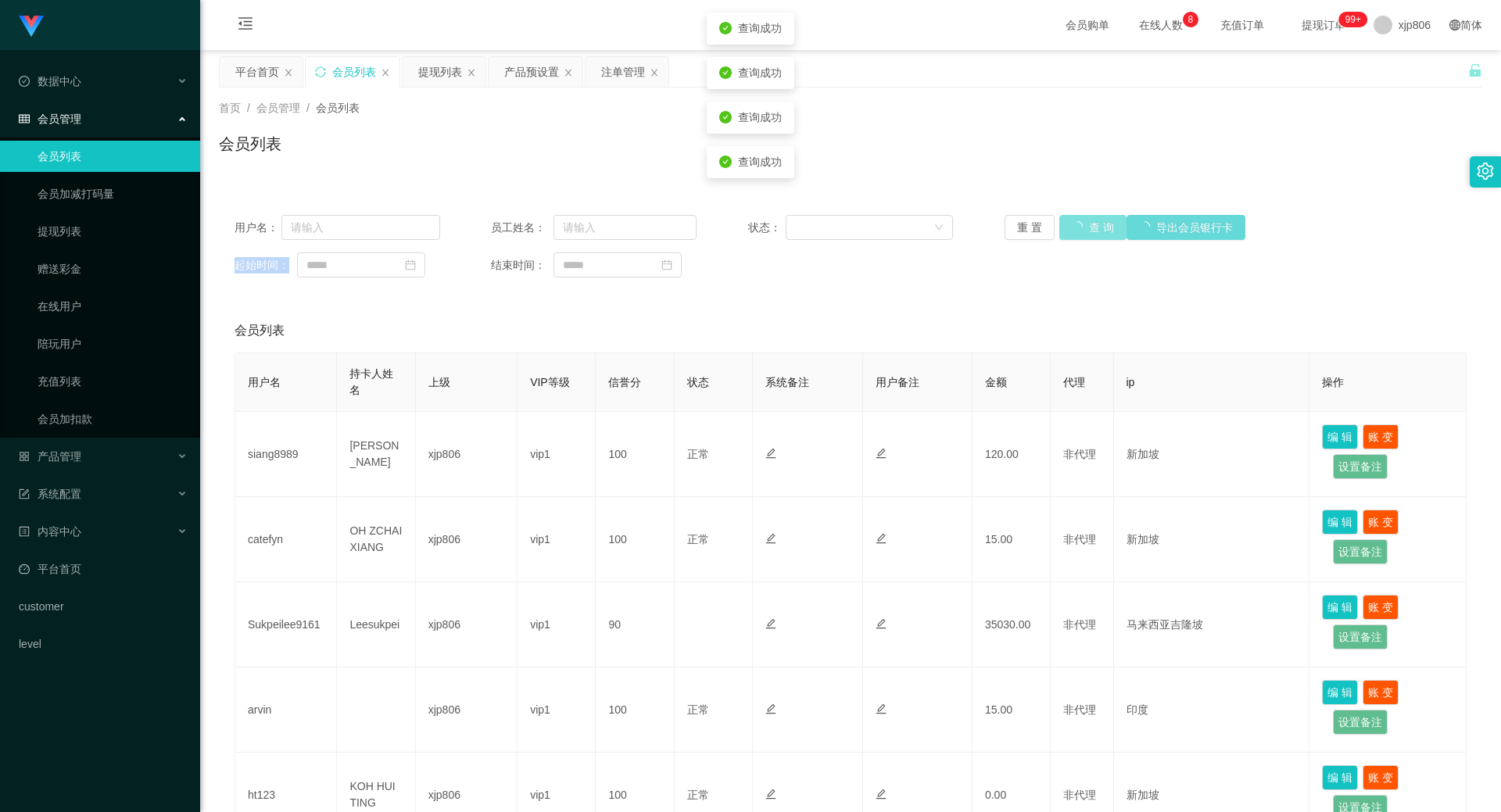
click at [1072, 235] on button "查 询" at bounding box center [1093, 227] width 67 height 25
click at [1073, 234] on div "重 置 查 询 导出会员银行卡" at bounding box center [1108, 227] width 205 height 25
click at [1074, 234] on button "查 询" at bounding box center [1084, 227] width 50 height 25
click at [1074, 234] on div "重 置 查 询 导出会员银行卡" at bounding box center [1108, 227] width 205 height 25
click at [1074, 234] on button "查 询" at bounding box center [1084, 227] width 50 height 25
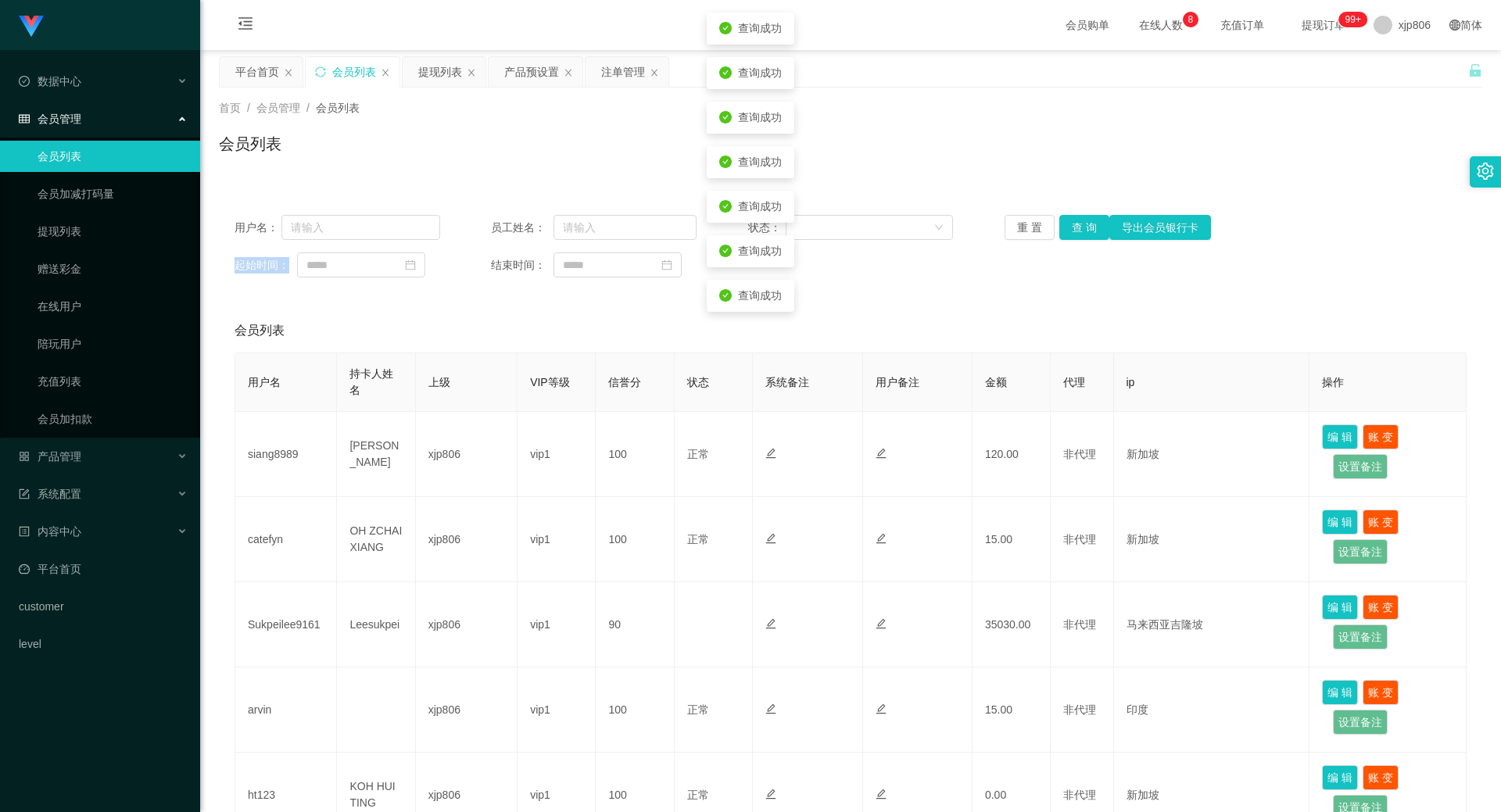
click at [1074, 234] on div "重 置 查 询 导出会员银行卡" at bounding box center [1108, 227] width 205 height 25
click at [1074, 234] on button "查 询" at bounding box center [1084, 227] width 50 height 25
click at [1074, 234] on div "重 置 查 询 导出会员银行卡" at bounding box center [1108, 227] width 205 height 25
click at [1074, 234] on button "查 询" at bounding box center [1084, 227] width 50 height 25
click at [1074, 234] on div "重 置 查 询 导出会员银行卡" at bounding box center [1108, 227] width 205 height 25
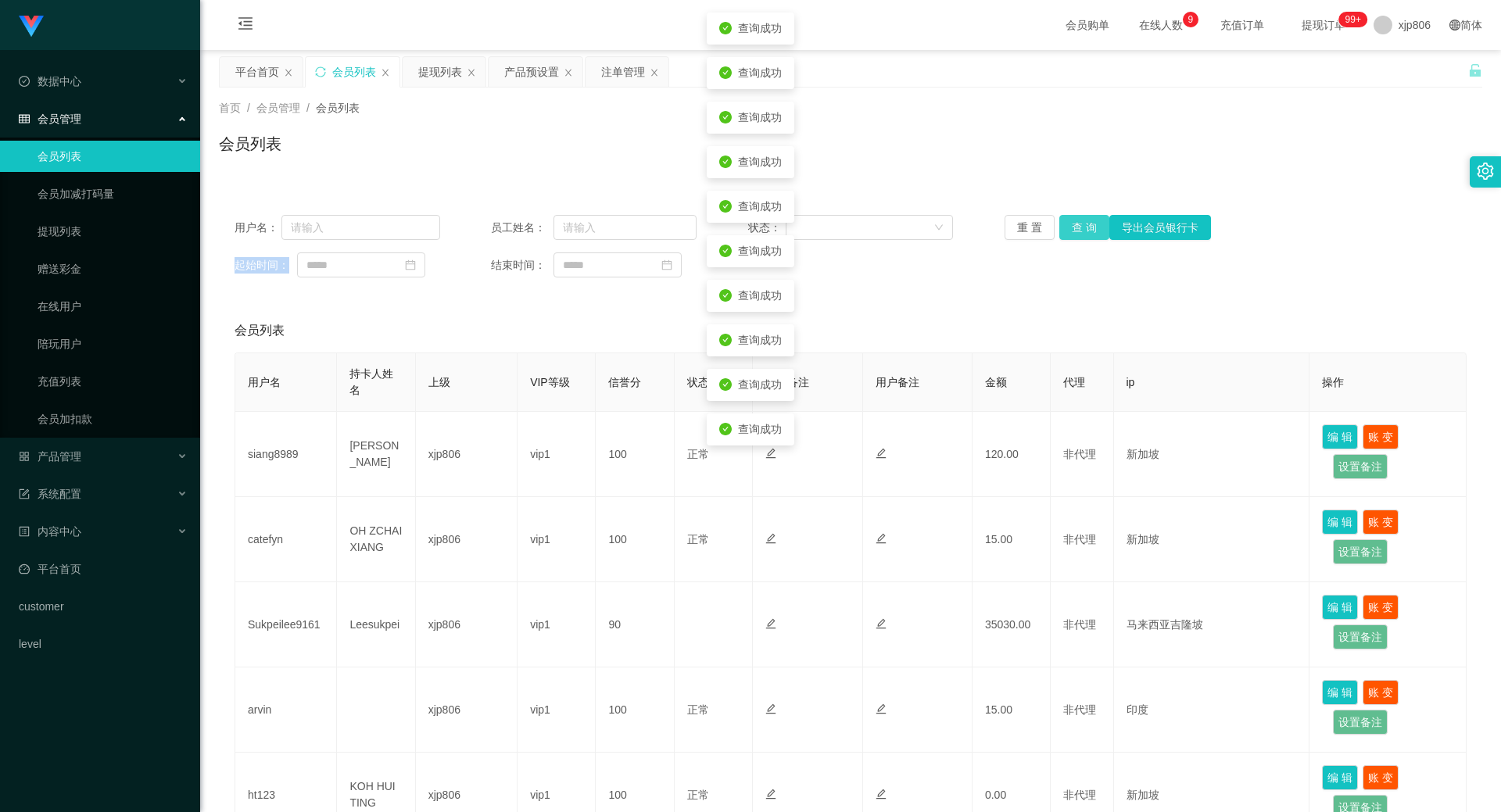
click at [1074, 234] on button "查 询" at bounding box center [1084, 227] width 50 height 25
click at [1074, 234] on div "重 置 查 询 导出会员银行卡" at bounding box center [1108, 227] width 205 height 25
click at [1076, 232] on button "查 询" at bounding box center [1093, 227] width 67 height 25
click at [1076, 232] on div "重 置 查 询 导出会员银行卡" at bounding box center [1108, 227] width 205 height 25
click at [1076, 232] on button "查 询" at bounding box center [1093, 227] width 67 height 25
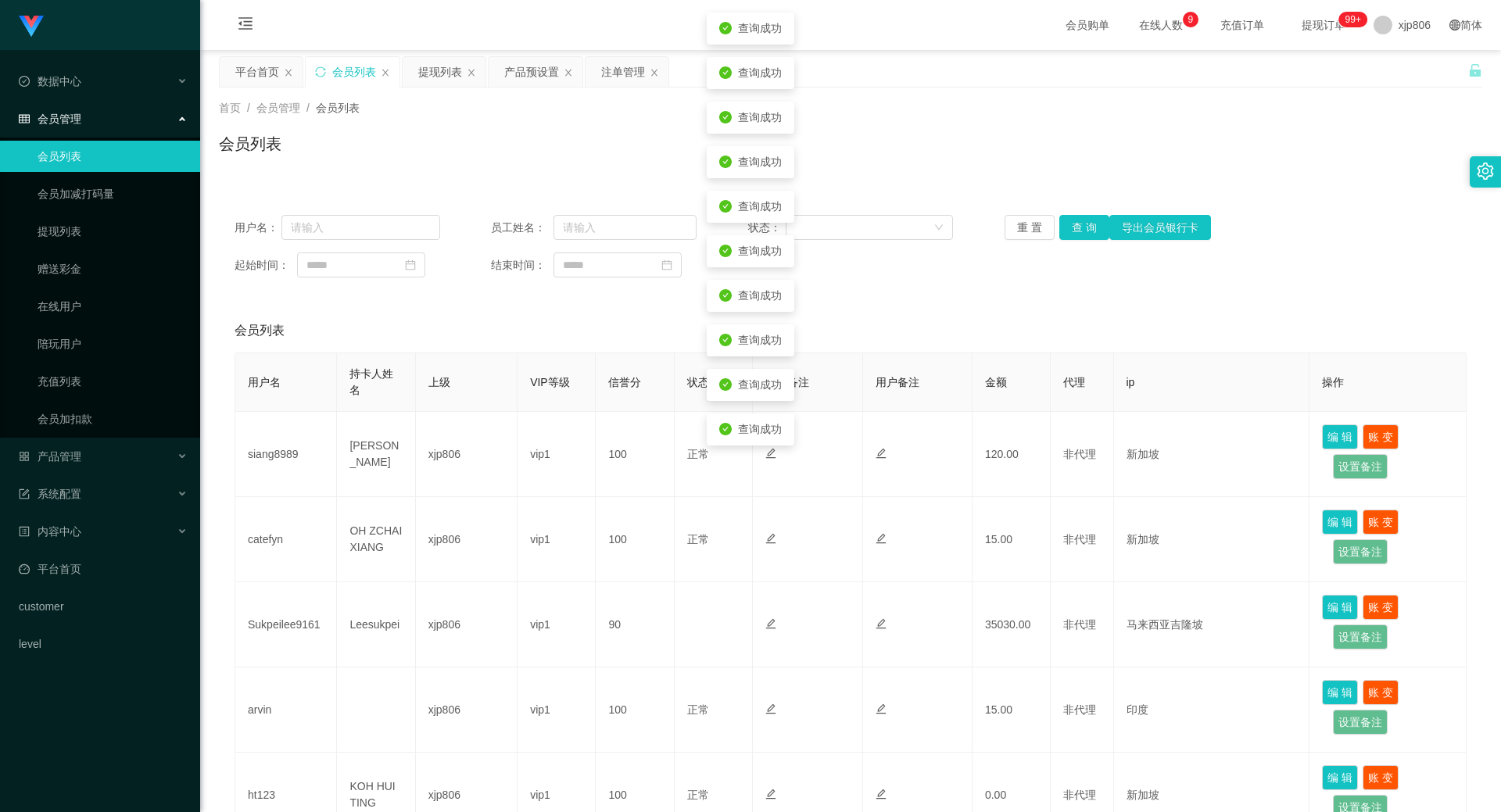
click at [1089, 223] on div "重 置 查 询 导出会员银行卡" at bounding box center [1108, 227] width 205 height 25
click at [1089, 223] on button "查 询" at bounding box center [1084, 227] width 50 height 25
click at [1089, 223] on div "重 置 查 询 导出会员银行卡" at bounding box center [1108, 227] width 205 height 25
click at [1089, 223] on button "查 询" at bounding box center [1084, 227] width 50 height 25
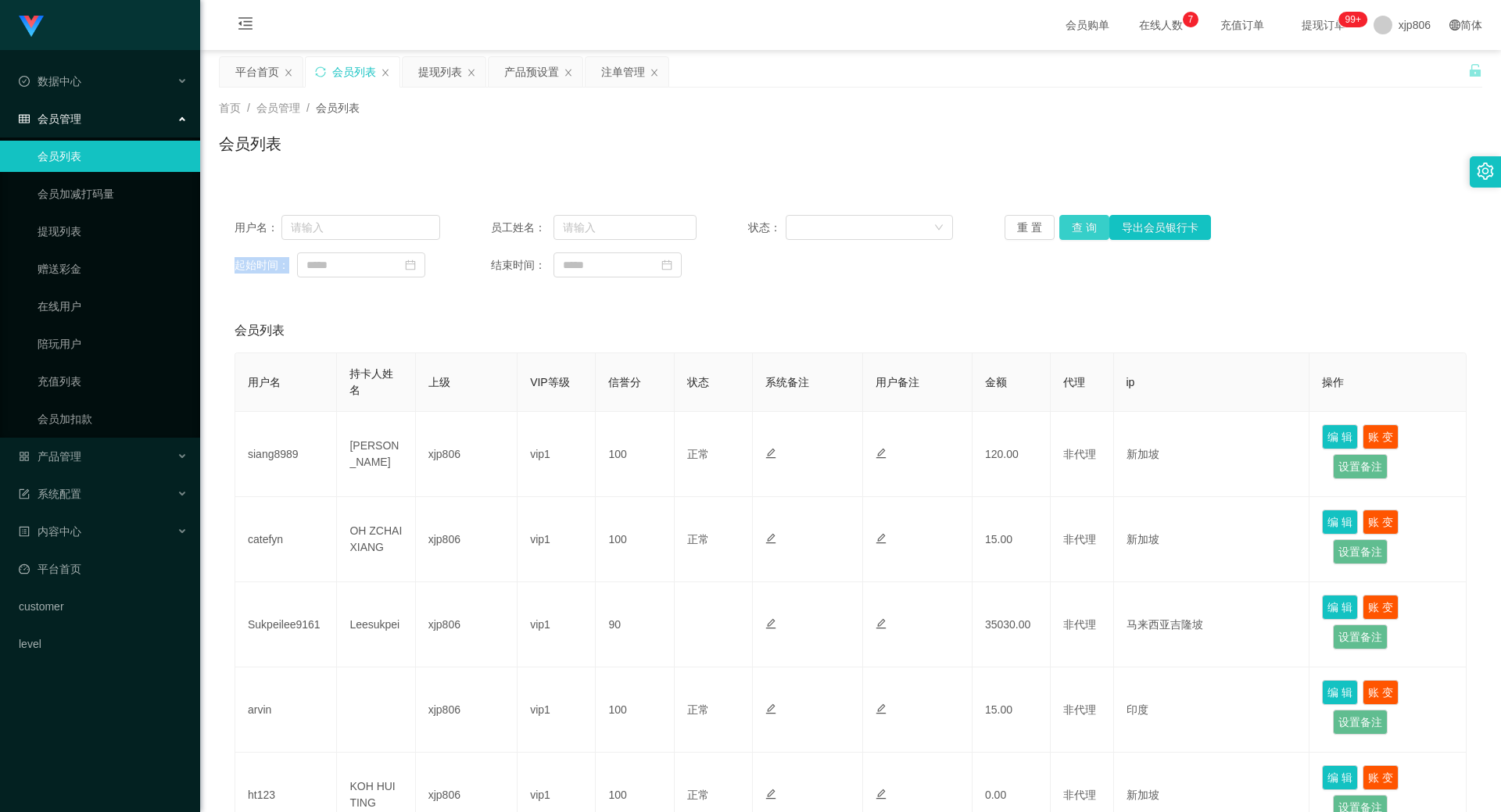
click at [1070, 224] on button "查 询" at bounding box center [1084, 227] width 50 height 25
click at [1070, 224] on div "重 置 查 询 导出会员银行卡" at bounding box center [1108, 227] width 205 height 25
click at [1070, 224] on button "查 询" at bounding box center [1084, 227] width 50 height 25
click at [1070, 224] on div "重 置 查 询 导出会员银行卡" at bounding box center [1108, 227] width 205 height 25
click at [446, 57] on div "提现列表" at bounding box center [439, 72] width 43 height 30
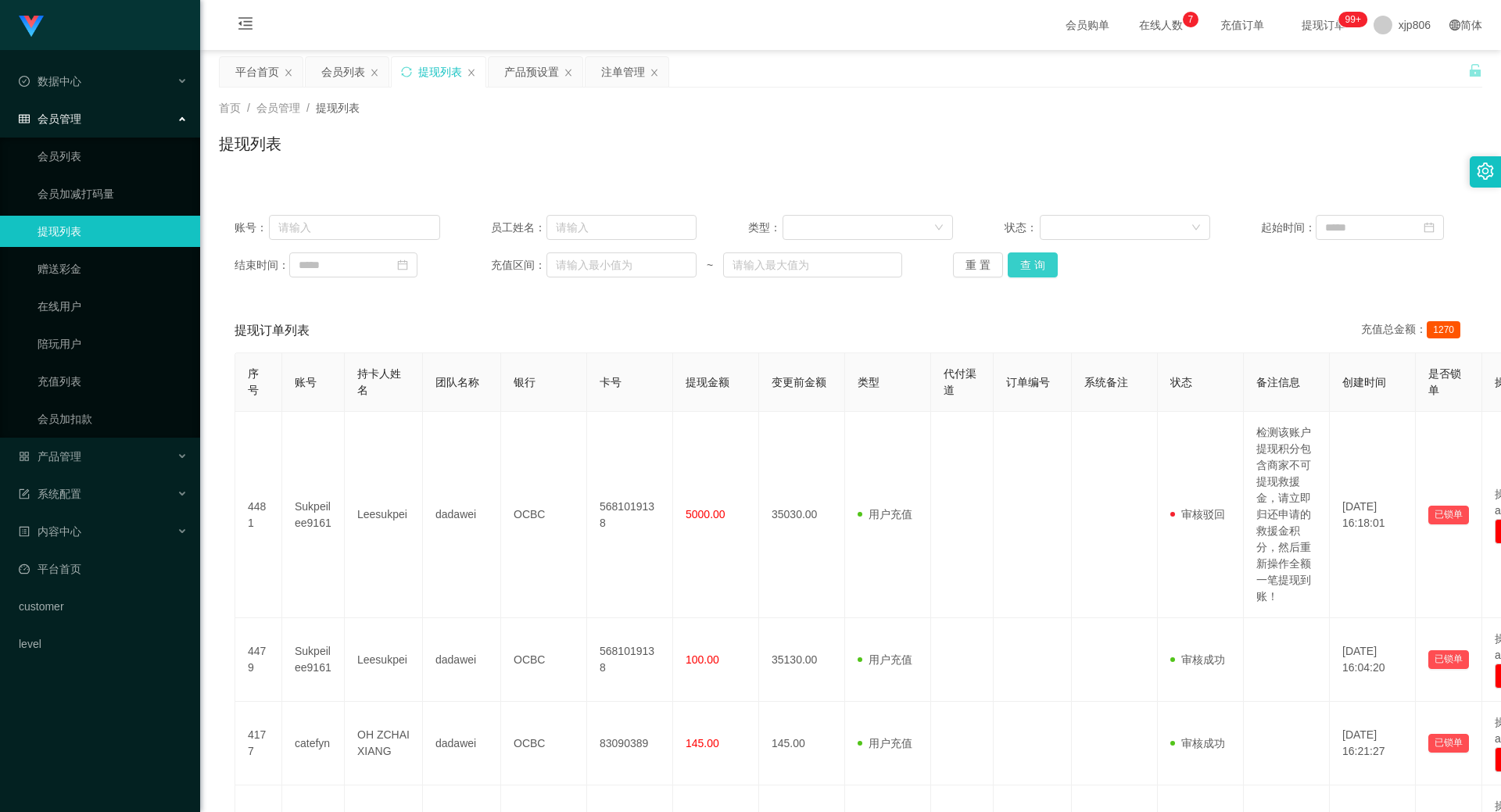
click at [1039, 269] on button "查 询" at bounding box center [1033, 265] width 50 height 25
click at [1039, 269] on div "重 置 查 询" at bounding box center [1055, 265] width 205 height 25
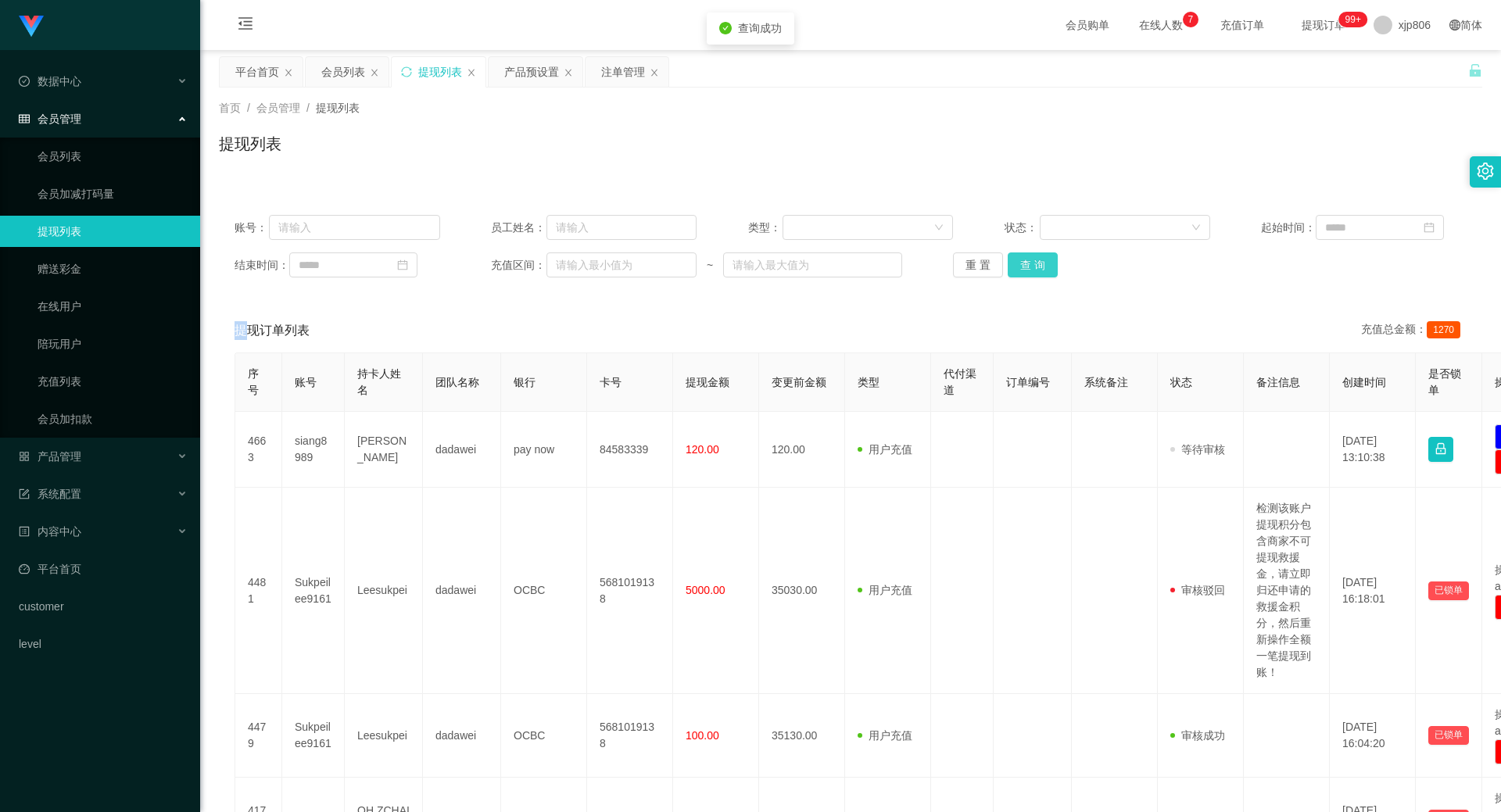
click at [1039, 269] on button "查 询" at bounding box center [1033, 265] width 50 height 25
click at [1039, 269] on div "重 置 查 询" at bounding box center [1055, 265] width 205 height 25
click at [1039, 269] on button "查 询" at bounding box center [1033, 265] width 50 height 25
click at [1040, 266] on div "重 置 查 询" at bounding box center [1055, 265] width 205 height 25
click at [1026, 271] on button "查 询" at bounding box center [1033, 265] width 50 height 25
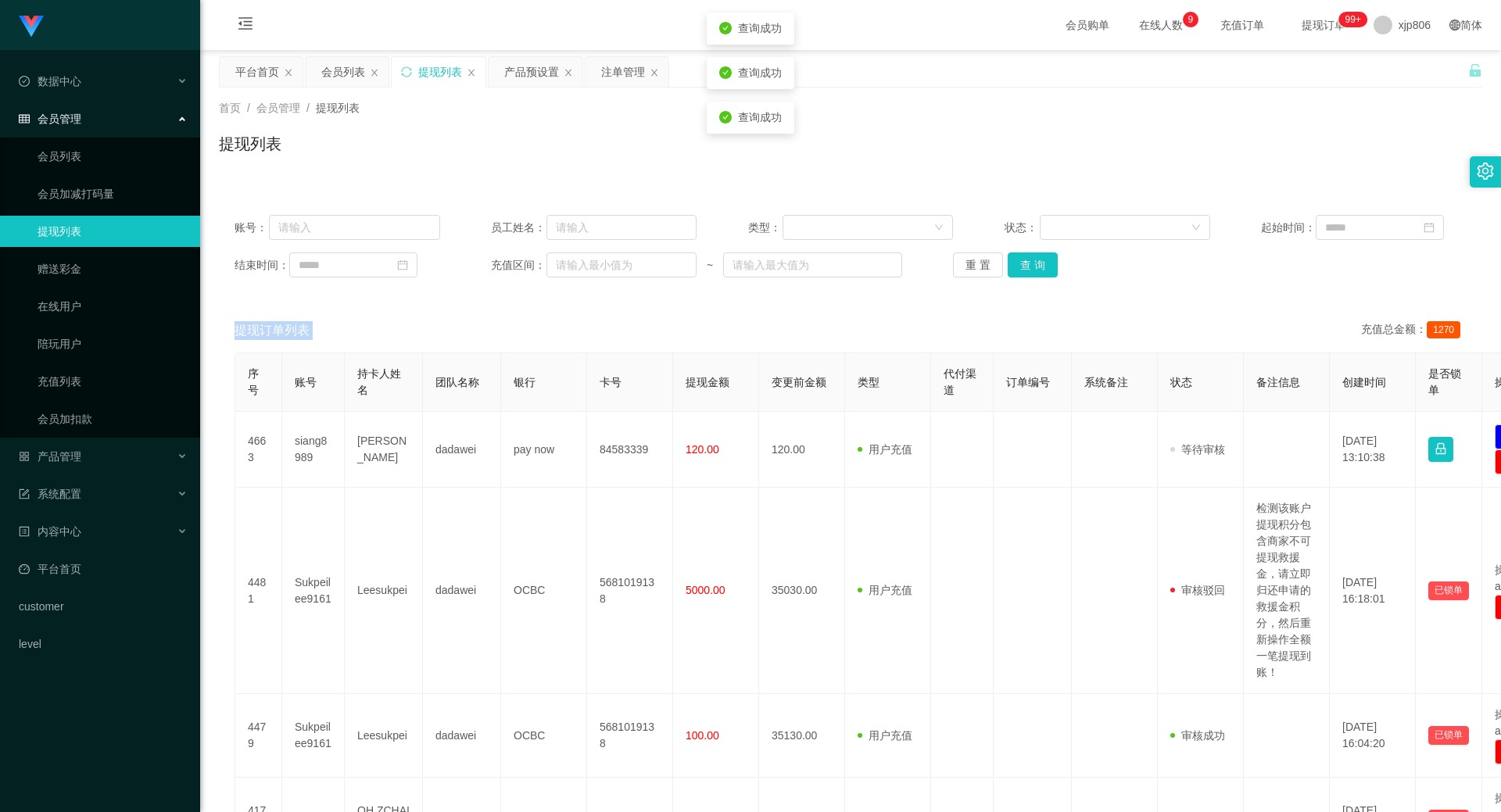
click at [1026, 271] on div "重 置 查 询" at bounding box center [1055, 265] width 205 height 25
click at [1026, 272] on button "查 询" at bounding box center [1033, 265] width 50 height 25
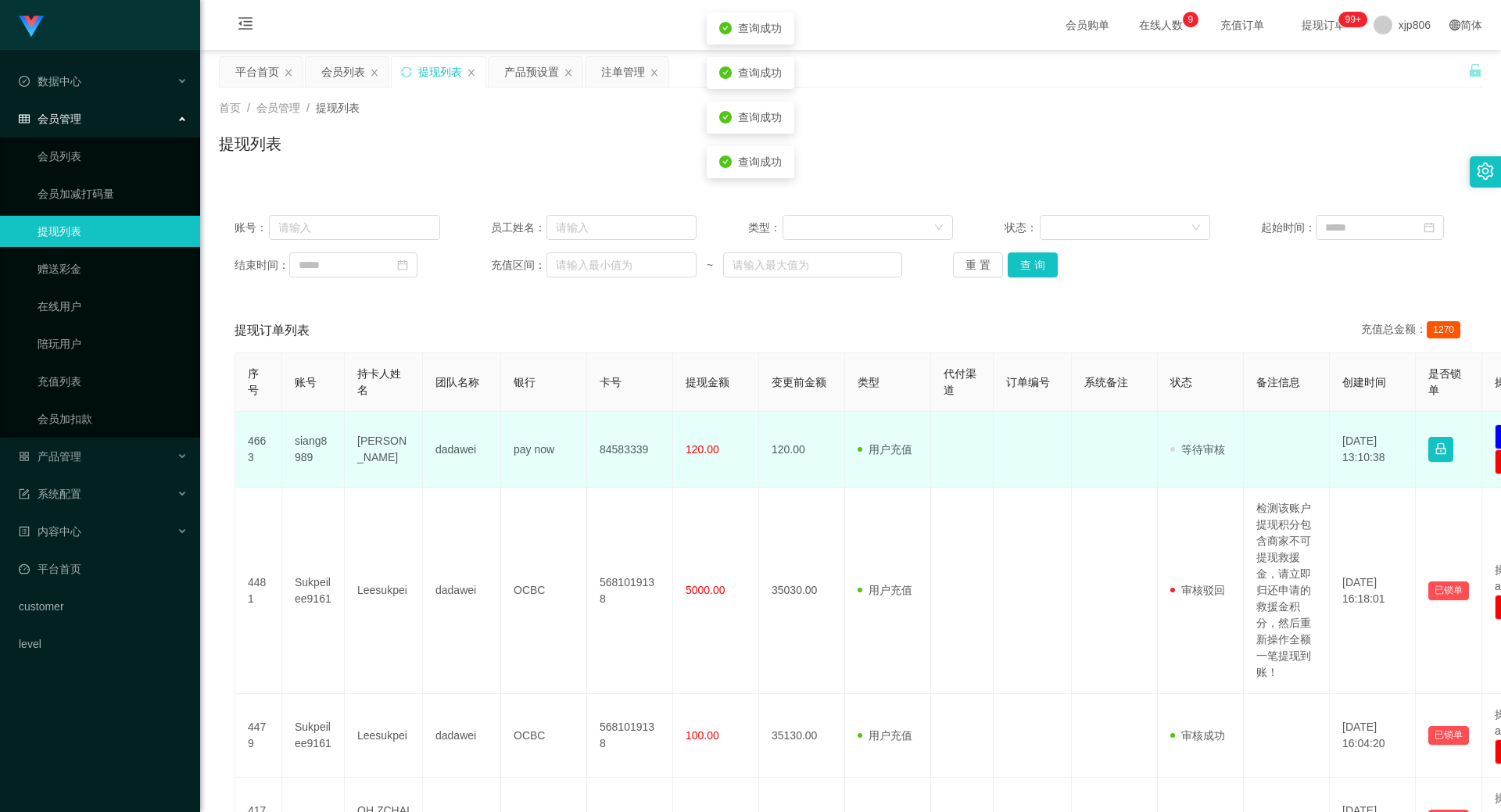
click at [314, 449] on td "siang8989" at bounding box center [313, 449] width 62 height 76
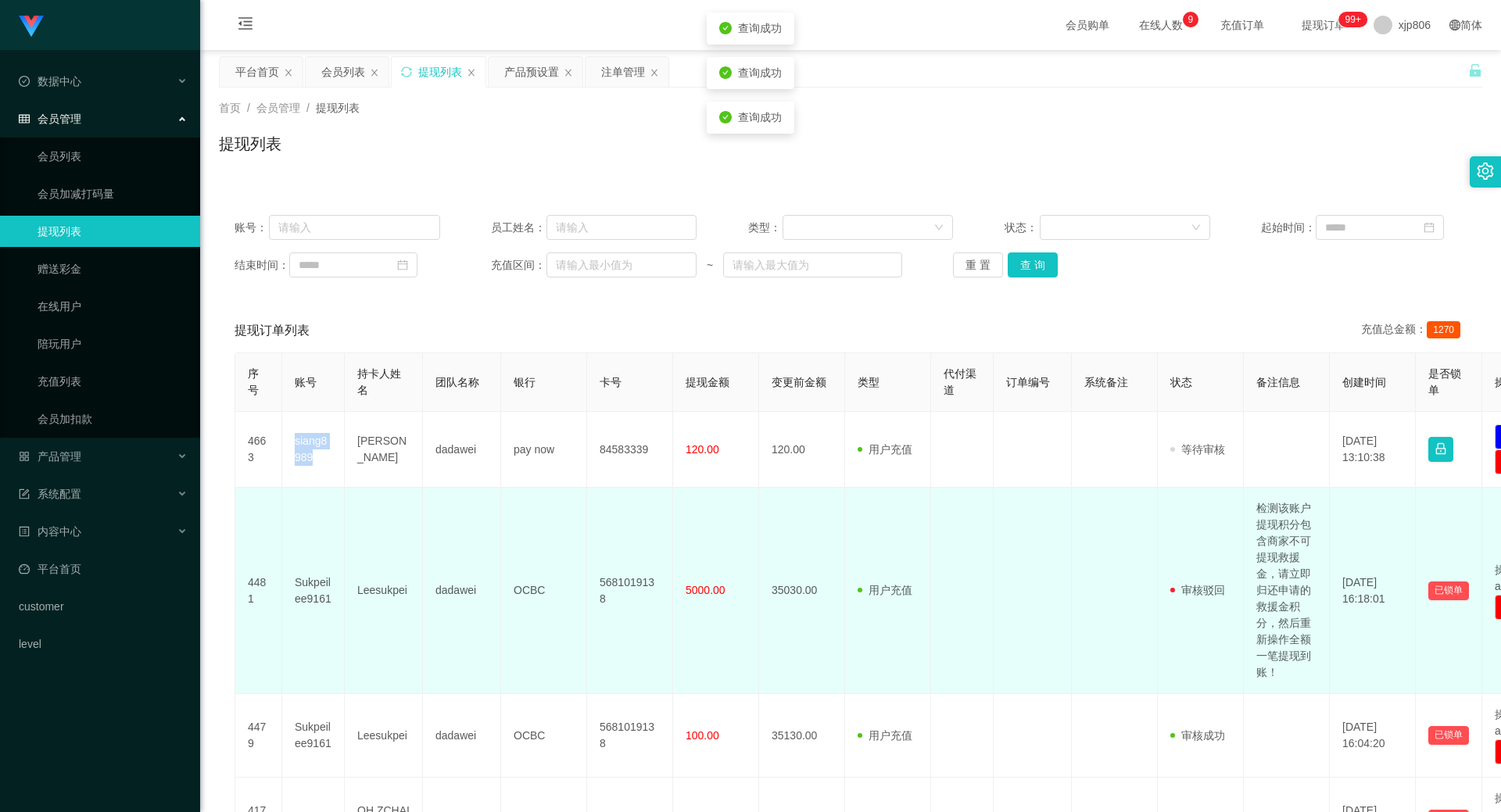
copy td "siang8989"
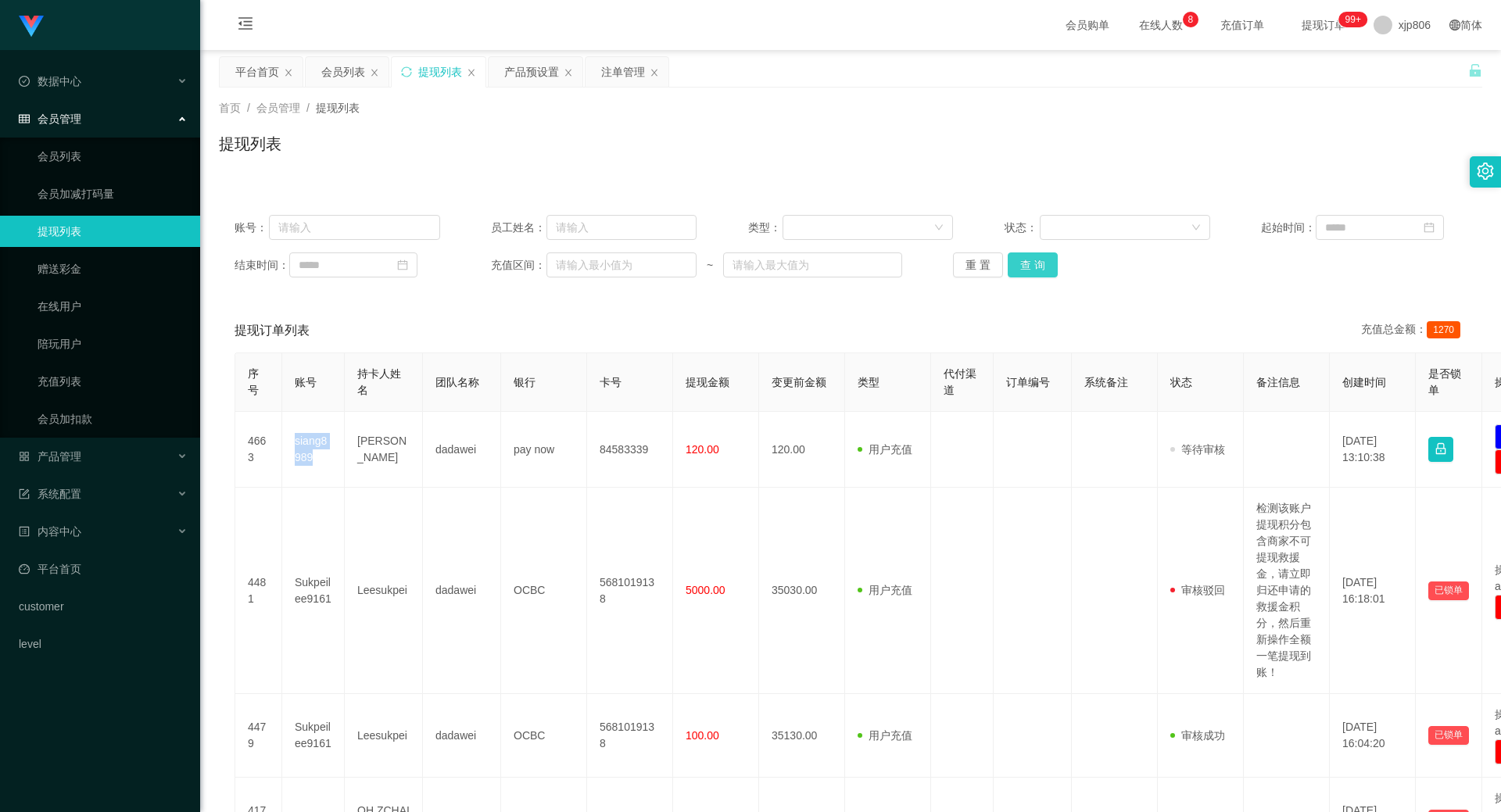
click at [1036, 261] on button "查 询" at bounding box center [1033, 265] width 50 height 25
click at [1036, 262] on div "重 置 查 询" at bounding box center [1055, 265] width 205 height 25
click at [1036, 262] on button "查 询" at bounding box center [1041, 265] width 67 height 25
click at [1036, 262] on div "重 置 查 询" at bounding box center [1055, 265] width 205 height 25
click at [1036, 262] on button "查 询" at bounding box center [1033, 265] width 50 height 25
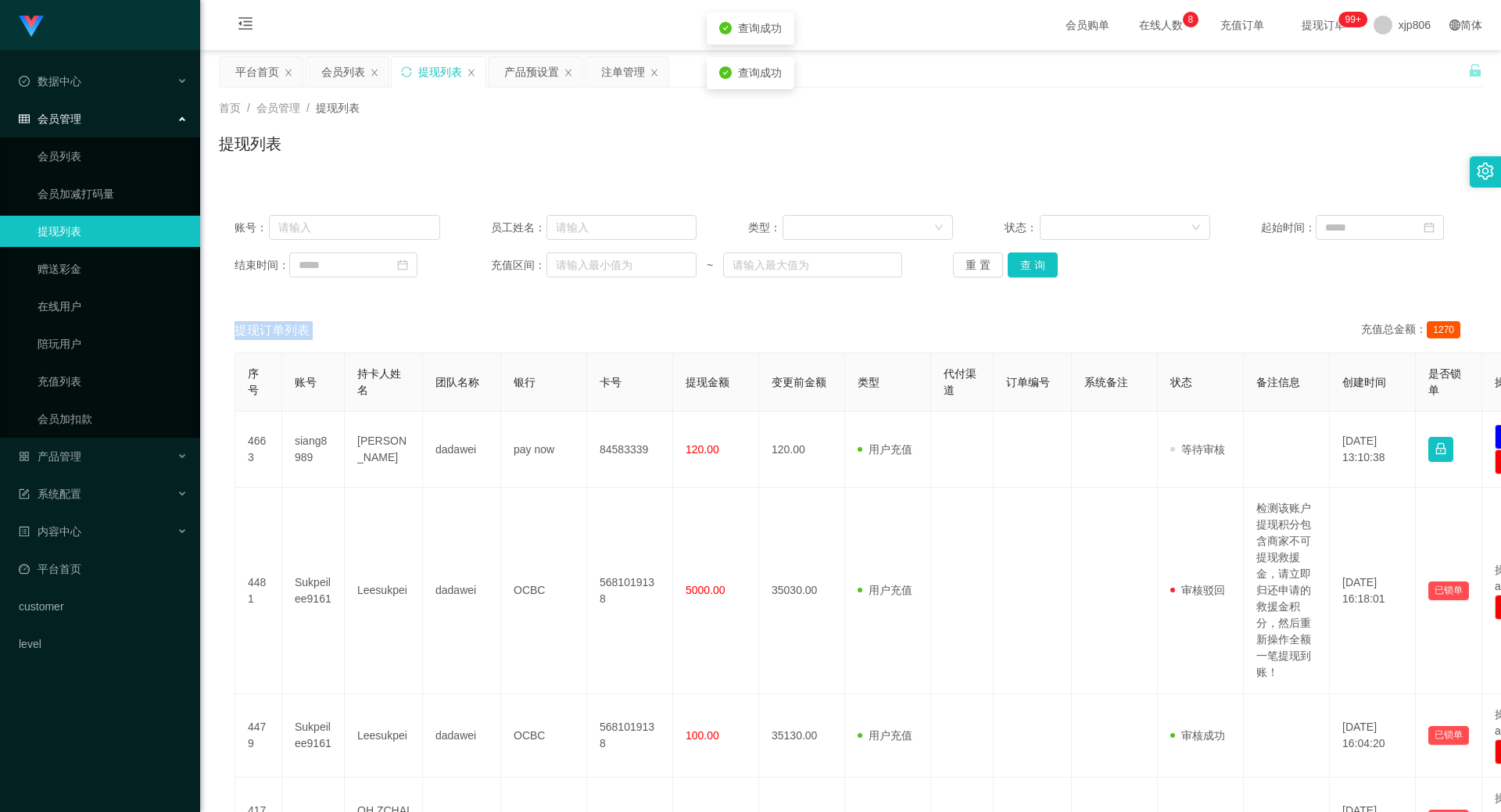
click at [1036, 262] on div "重 置 查 询" at bounding box center [1055, 265] width 205 height 25
click at [1036, 262] on button "查 询" at bounding box center [1033, 265] width 50 height 25
click at [1019, 266] on button "查 询" at bounding box center [1033, 265] width 50 height 25
click at [1020, 266] on div "重 置 查 询" at bounding box center [1055, 265] width 205 height 25
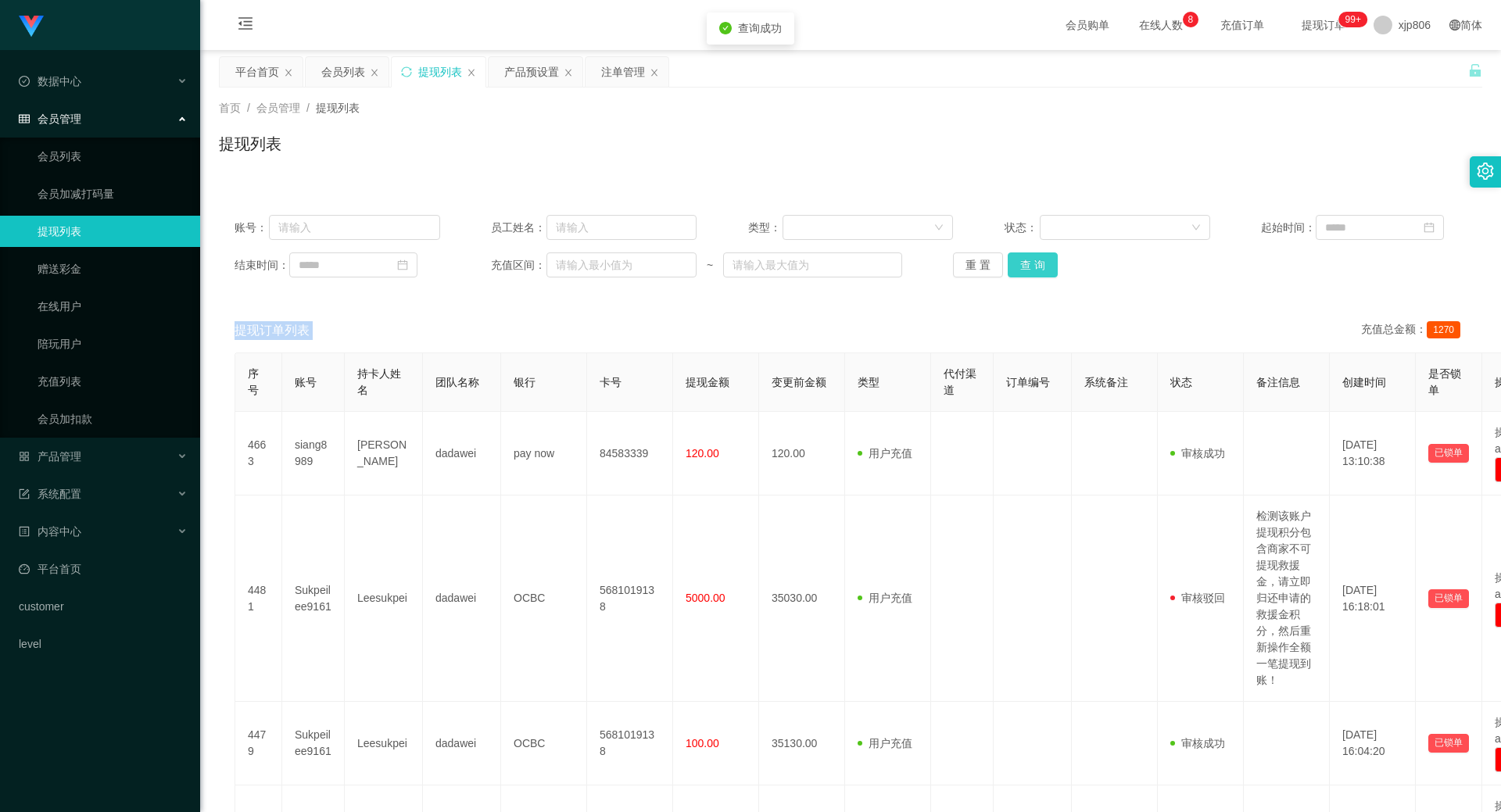
click at [1021, 266] on button "查 询" at bounding box center [1033, 265] width 50 height 25
click at [1023, 265] on div "重 置 查 询" at bounding box center [1055, 265] width 205 height 25
click at [1046, 275] on button "查 询" at bounding box center [1033, 265] width 50 height 25
click at [1044, 273] on div "重 置 查 询" at bounding box center [1055, 265] width 205 height 25
click at [1044, 273] on button "查 询" at bounding box center [1033, 265] width 50 height 25
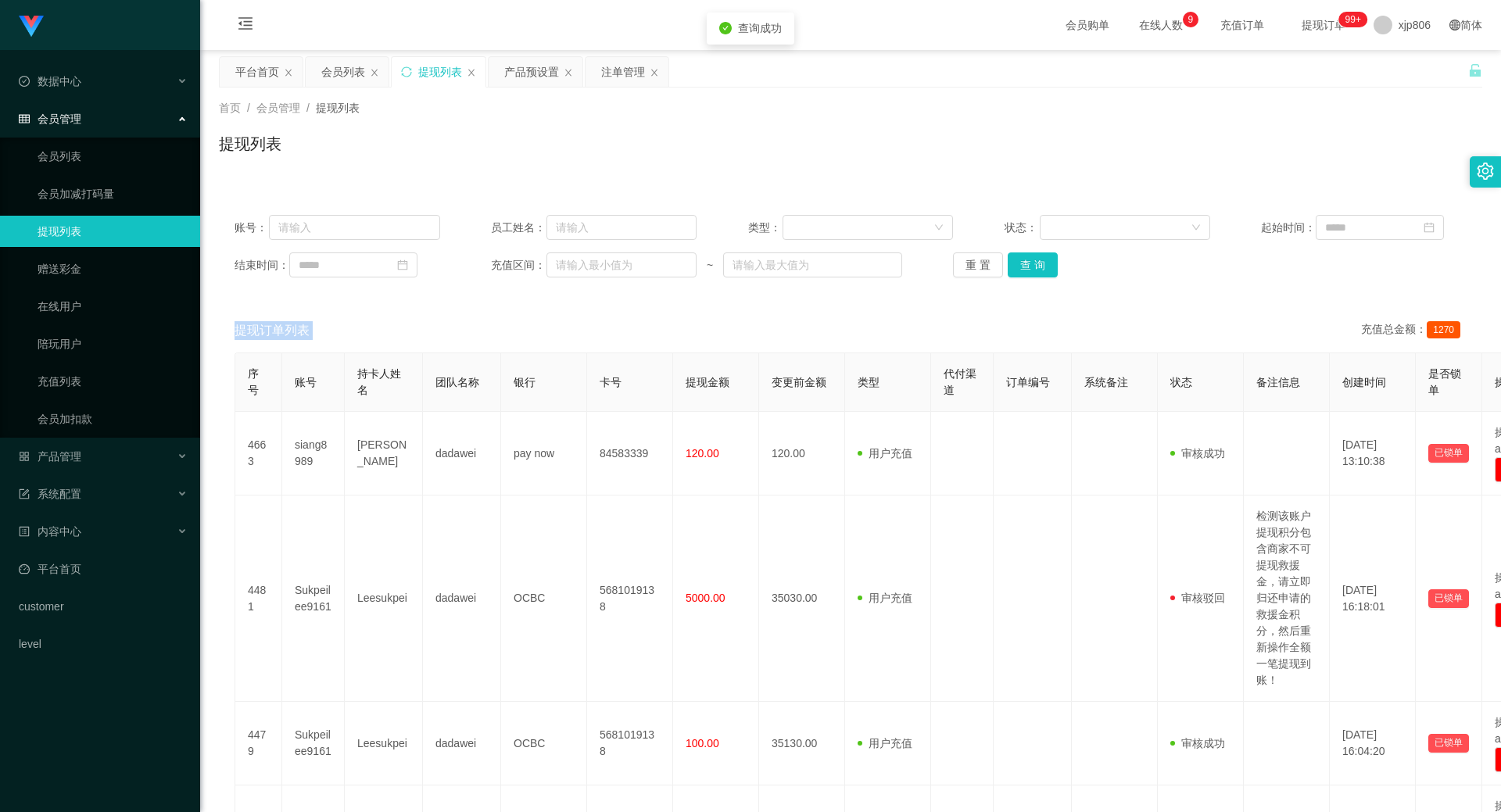
click at [1044, 273] on div "重 置 查 询" at bounding box center [1055, 265] width 205 height 25
click at [1044, 273] on button "查 询" at bounding box center [1033, 265] width 50 height 25
click at [539, 58] on div "产品预设置" at bounding box center [531, 72] width 55 height 30
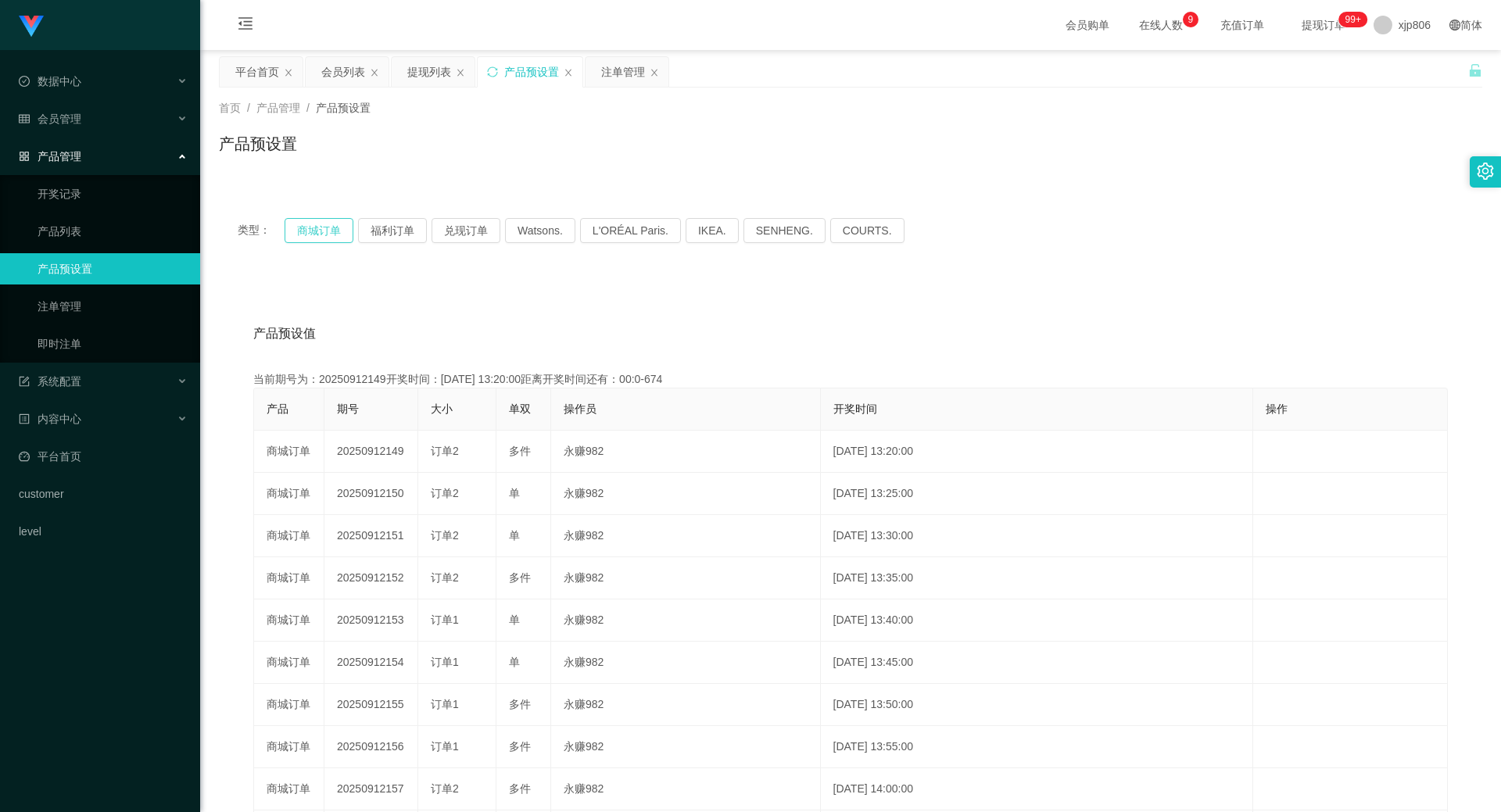
click at [314, 231] on button "商城订单" at bounding box center [318, 231] width 69 height 25
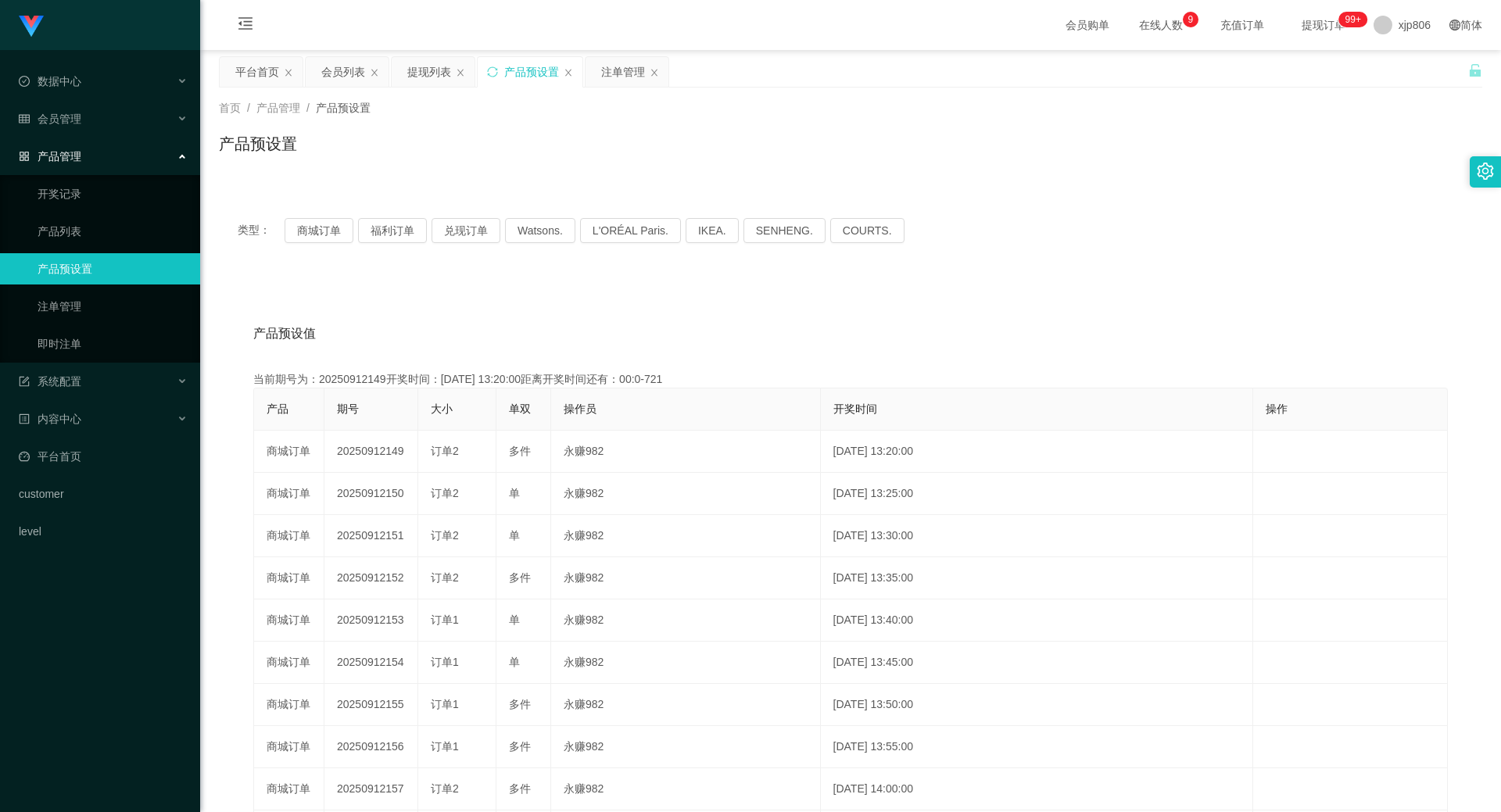
drag, startPoint x: 627, startPoint y: 79, endPoint x: 626, endPoint y: 96, distance: 17.0
click at [627, 79] on div "注单管理" at bounding box center [623, 72] width 43 height 30
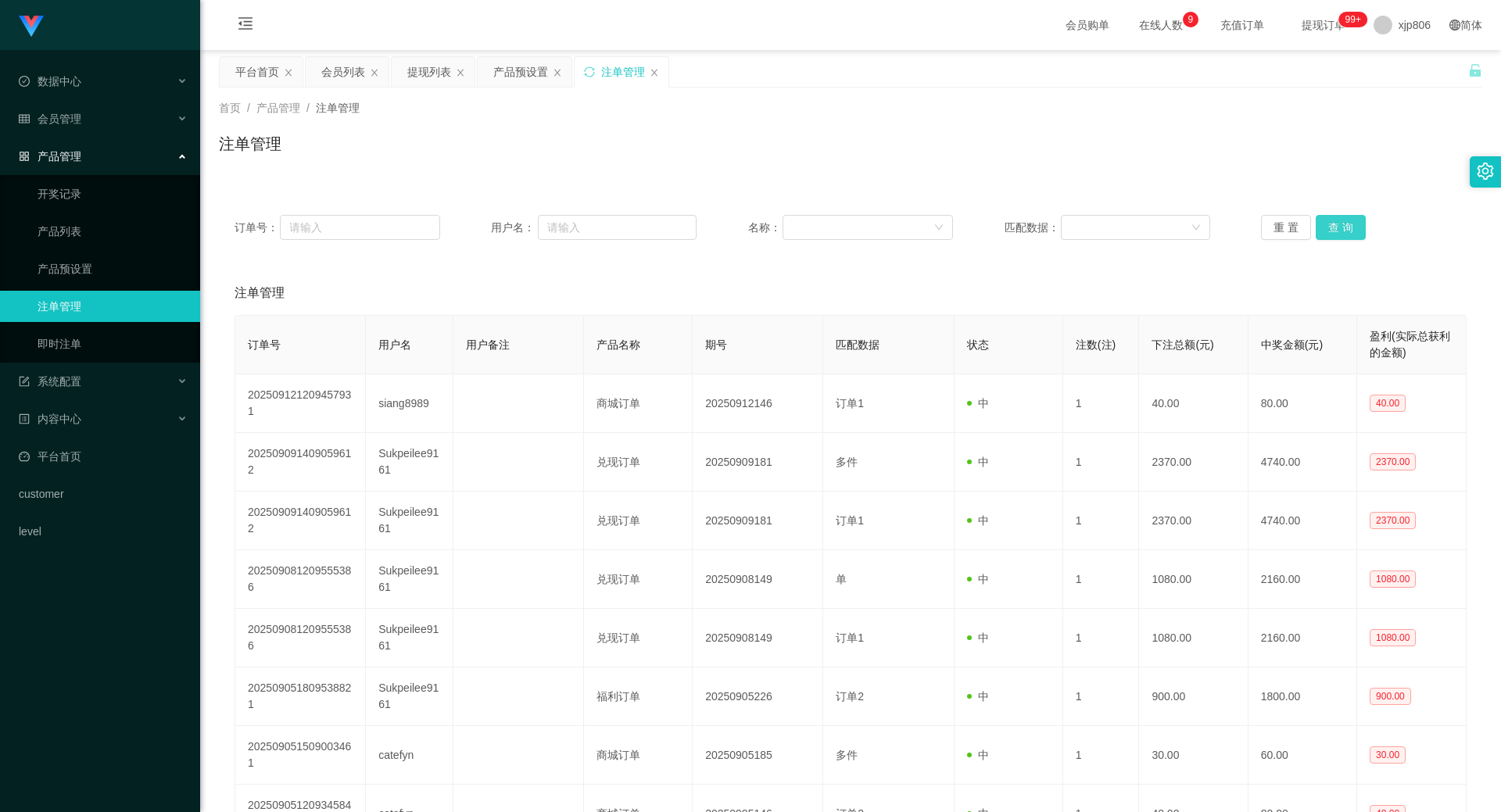
click at [1320, 237] on button "查 询" at bounding box center [1340, 227] width 50 height 25
click at [1323, 227] on div "重 置 查 询" at bounding box center [1364, 227] width 205 height 25
click at [1323, 227] on button "查 询" at bounding box center [1340, 227] width 50 height 25
click at [1323, 227] on div "重 置 查 询" at bounding box center [1364, 227] width 205 height 25
click at [1323, 227] on button "查 询" at bounding box center [1340, 227] width 50 height 25
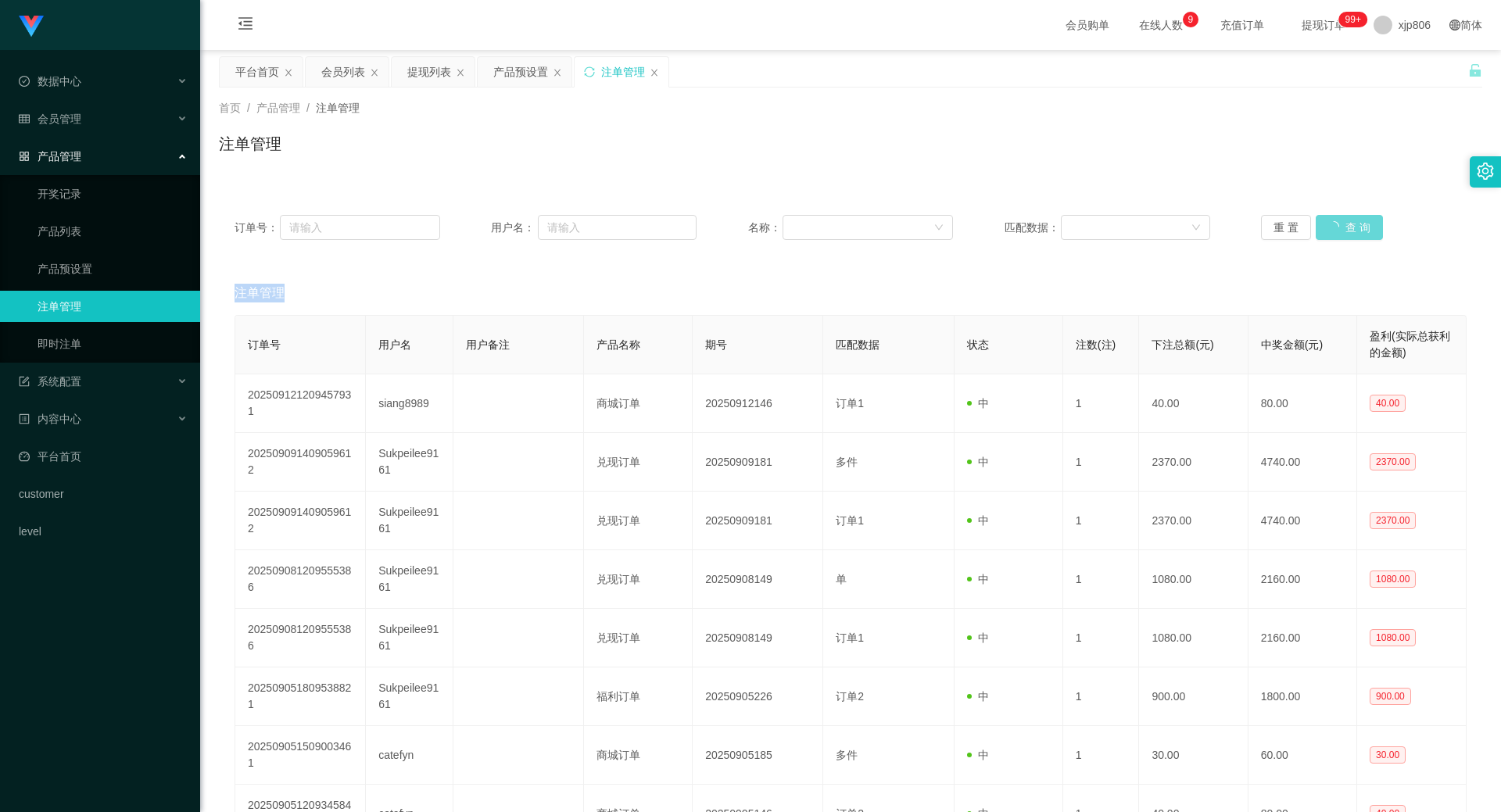
click at [1323, 227] on div "重 置 查 询" at bounding box center [1364, 227] width 205 height 25
click at [1345, 235] on button "查 询" at bounding box center [1340, 227] width 50 height 25
click at [1345, 235] on div "重 置 查 询" at bounding box center [1364, 227] width 205 height 25
click at [1349, 229] on button "查 询" at bounding box center [1340, 227] width 50 height 25
click at [1349, 229] on div "重 置 查 询" at bounding box center [1364, 227] width 205 height 25
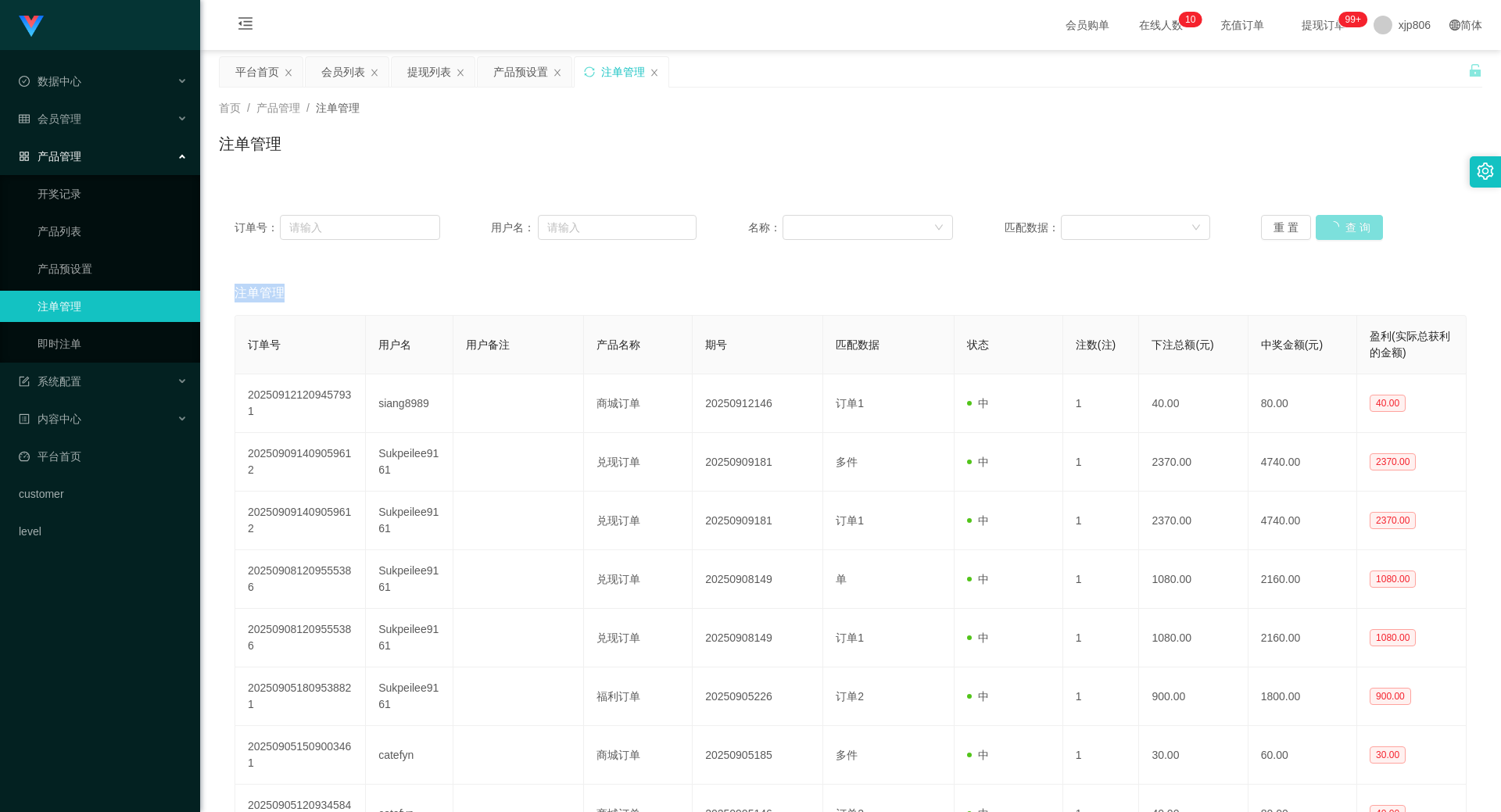
click at [1349, 229] on button "查 询" at bounding box center [1349, 227] width 67 height 25
click at [1349, 229] on div "重 置 查 询" at bounding box center [1364, 227] width 205 height 25
click at [1349, 229] on button "查 询" at bounding box center [1349, 227] width 67 height 25
click at [1349, 229] on div "重 置 查 询" at bounding box center [1364, 227] width 205 height 25
click at [1349, 229] on button "查 询" at bounding box center [1349, 227] width 67 height 25
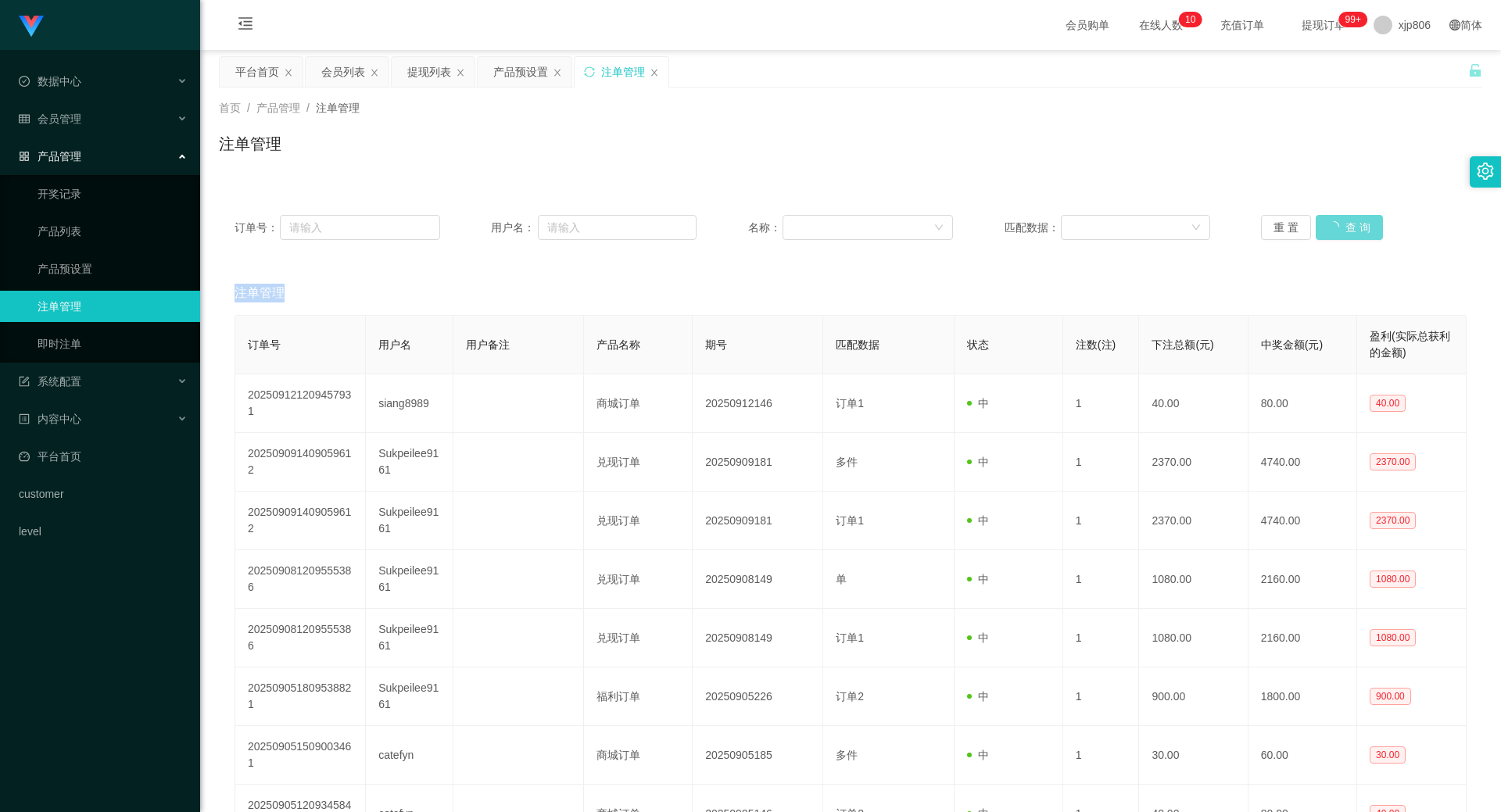
click at [1349, 229] on div "重 置 查 询" at bounding box center [1364, 227] width 205 height 25
click at [1315, 227] on button "查 询" at bounding box center [1340, 227] width 50 height 25
click at [1314, 227] on div "重 置 查 询" at bounding box center [1364, 227] width 205 height 25
click at [1315, 227] on button "查 询" at bounding box center [1340, 227] width 50 height 25
click at [1314, 227] on div "重 置 查 询" at bounding box center [1364, 227] width 205 height 25
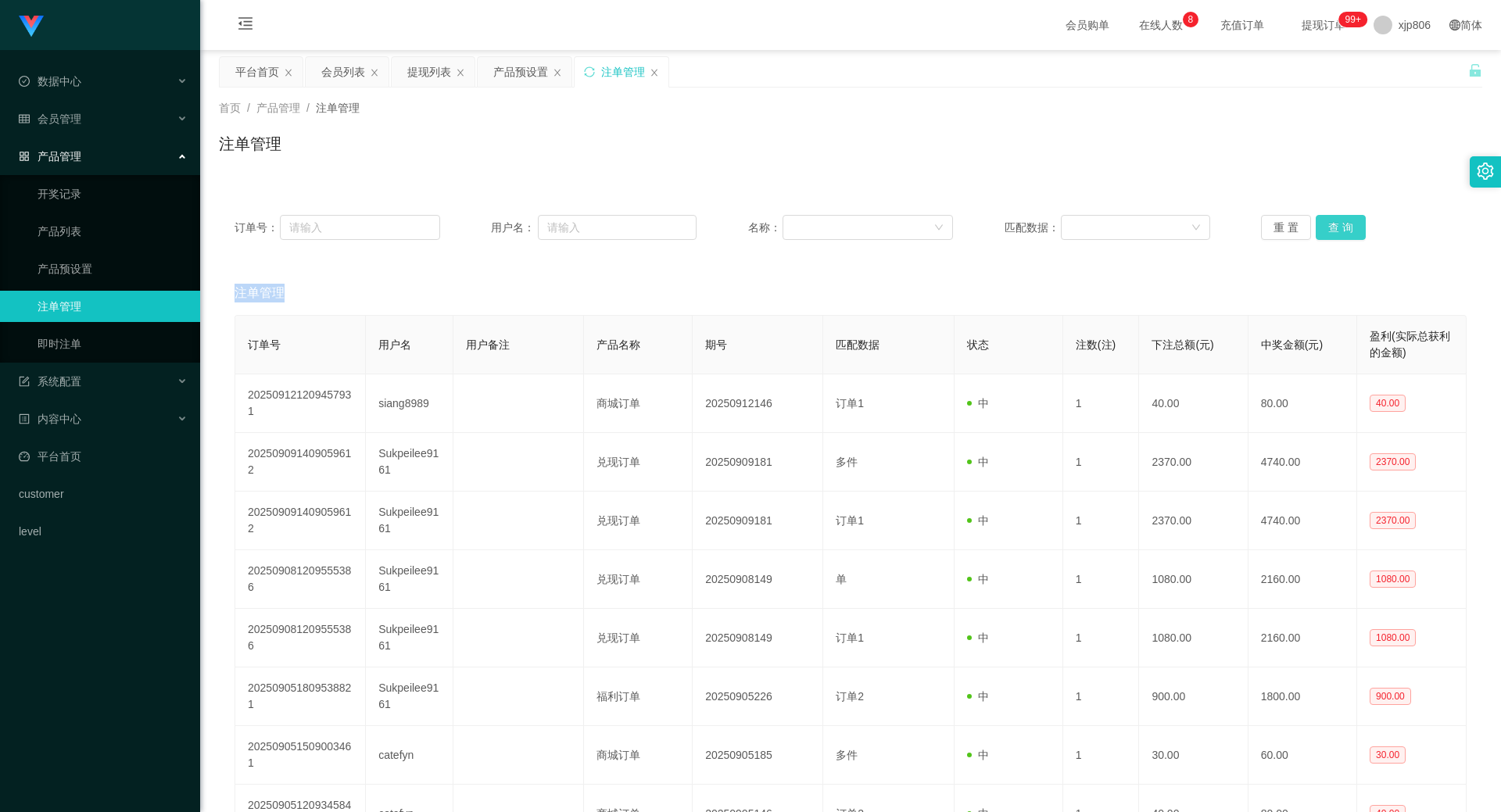
click at [1319, 227] on button "查 询" at bounding box center [1340, 227] width 50 height 25
click at [1324, 228] on button "查 询" at bounding box center [1340, 227] width 50 height 25
click at [1324, 228] on div "重 置 查 询" at bounding box center [1364, 227] width 205 height 25
click at [1324, 228] on button "查 询" at bounding box center [1349, 227] width 67 height 25
click at [1324, 228] on div "重 置 查 询" at bounding box center [1364, 227] width 205 height 25
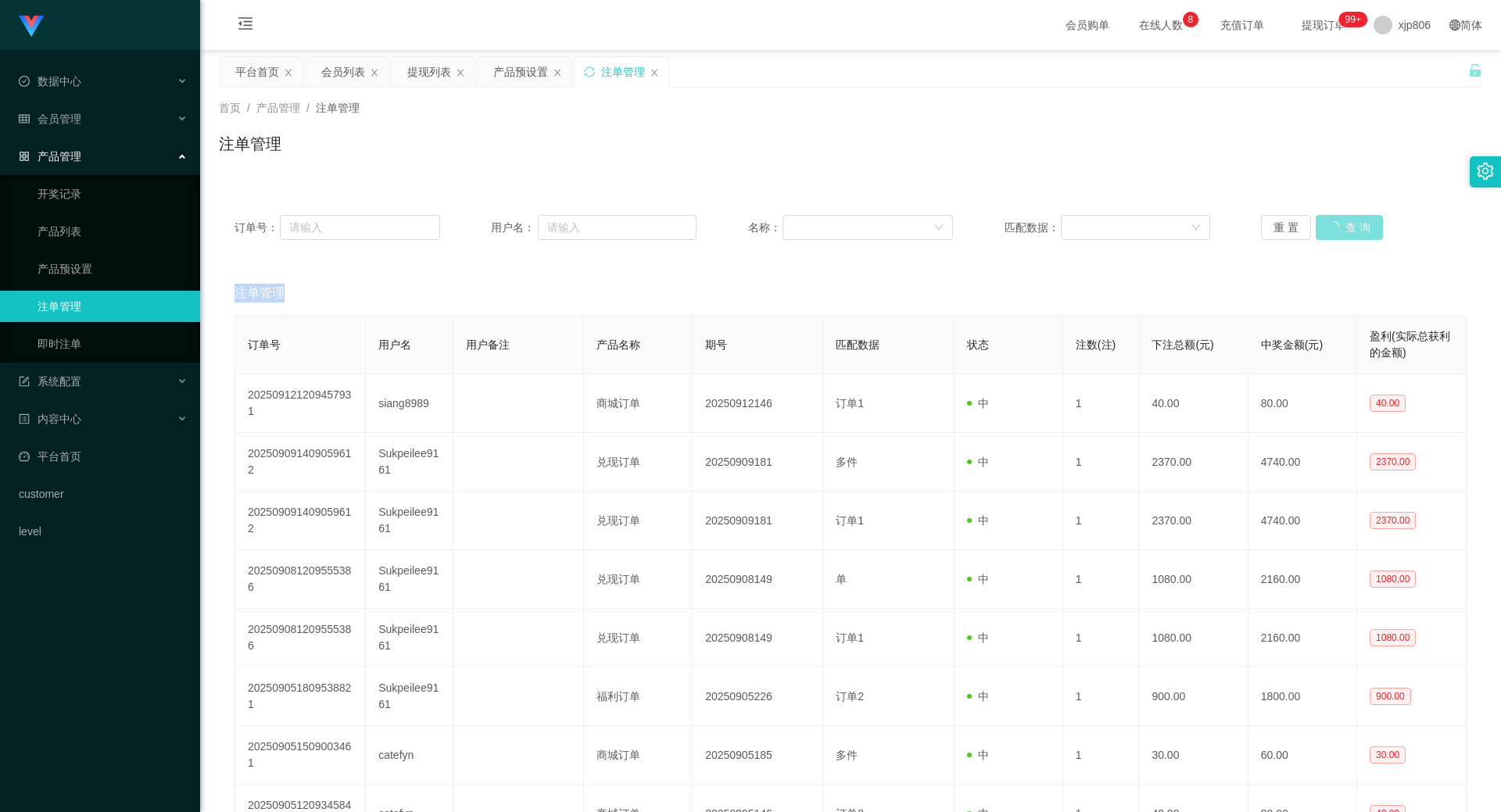
click at [1324, 228] on button "查 询" at bounding box center [1349, 227] width 67 height 25
click at [1324, 228] on div "重 置 查 询" at bounding box center [1364, 227] width 205 height 25
click at [1324, 228] on button "查 询" at bounding box center [1340, 227] width 50 height 25
click at [1324, 228] on div "重 置 查 询" at bounding box center [1364, 227] width 205 height 25
click at [1325, 228] on button "查 询" at bounding box center [1340, 227] width 50 height 25
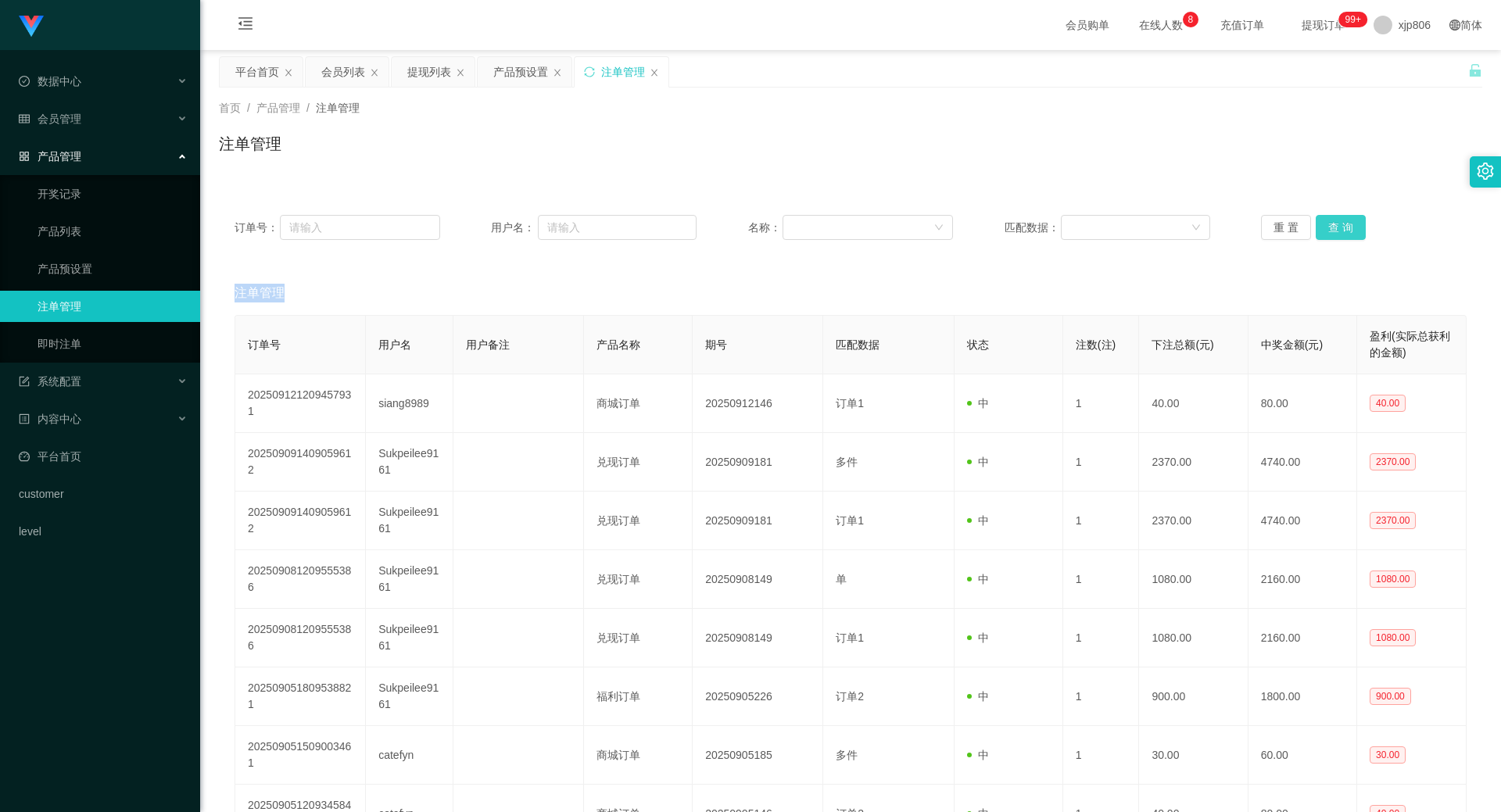
click at [1325, 228] on div "重 置 查 询" at bounding box center [1364, 227] width 205 height 25
click at [1325, 228] on button "查 询" at bounding box center [1340, 227] width 50 height 25
click at [1325, 228] on div "重 置 查 询" at bounding box center [1364, 227] width 205 height 25
click at [1325, 228] on button "查 询" at bounding box center [1340, 227] width 50 height 25
click at [1325, 228] on div "重 置 查 询" at bounding box center [1364, 227] width 205 height 25
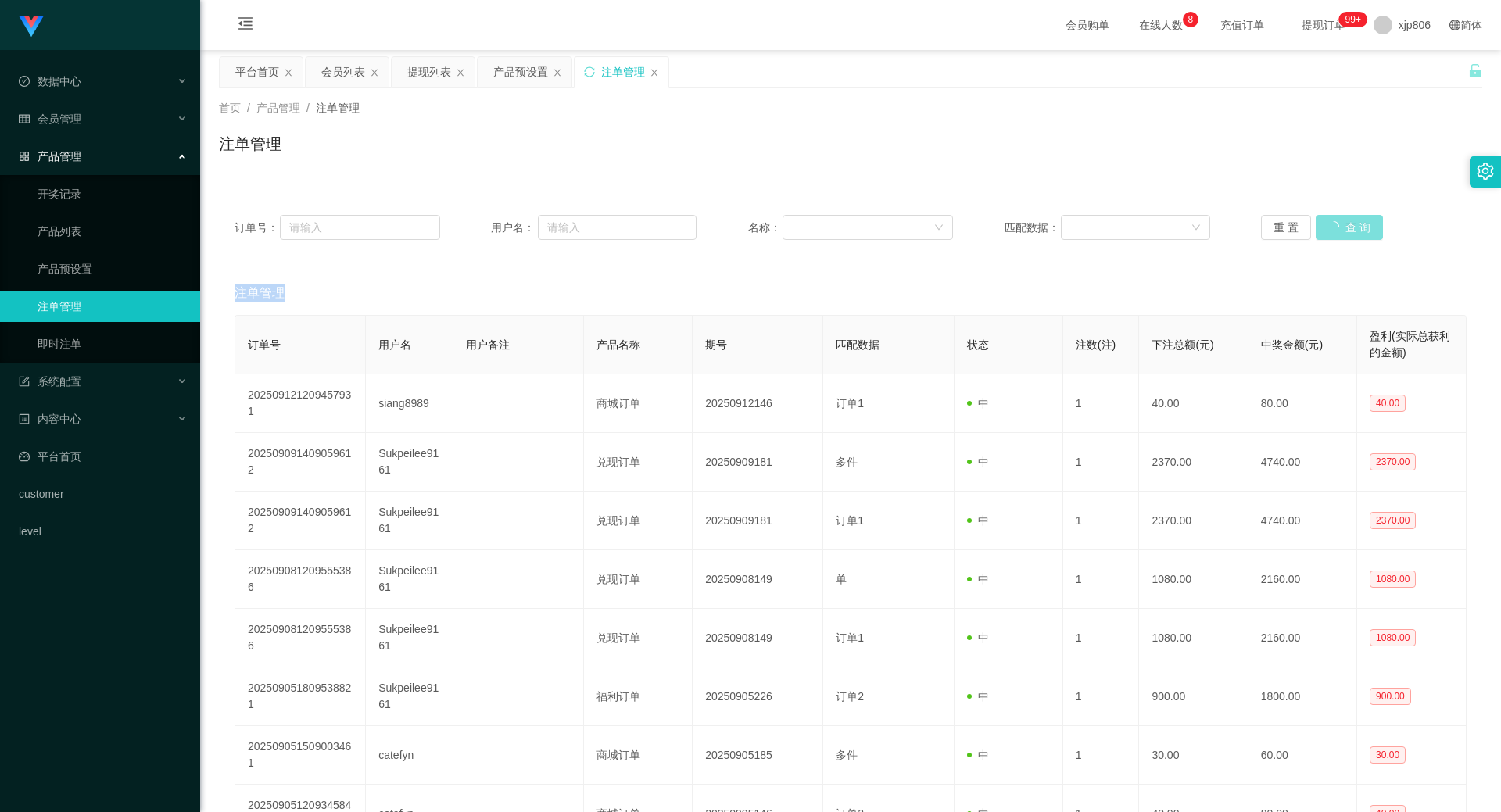
click at [1325, 228] on button "查 询" at bounding box center [1349, 227] width 67 height 25
click at [1343, 219] on button "查 询" at bounding box center [1340, 227] width 50 height 25
click at [1343, 219] on div "重 置 查 询" at bounding box center [1364, 227] width 205 height 25
click at [1343, 219] on button "查 询" at bounding box center [1340, 227] width 50 height 25
click at [1343, 219] on div "重 置 查 询" at bounding box center [1364, 227] width 205 height 25
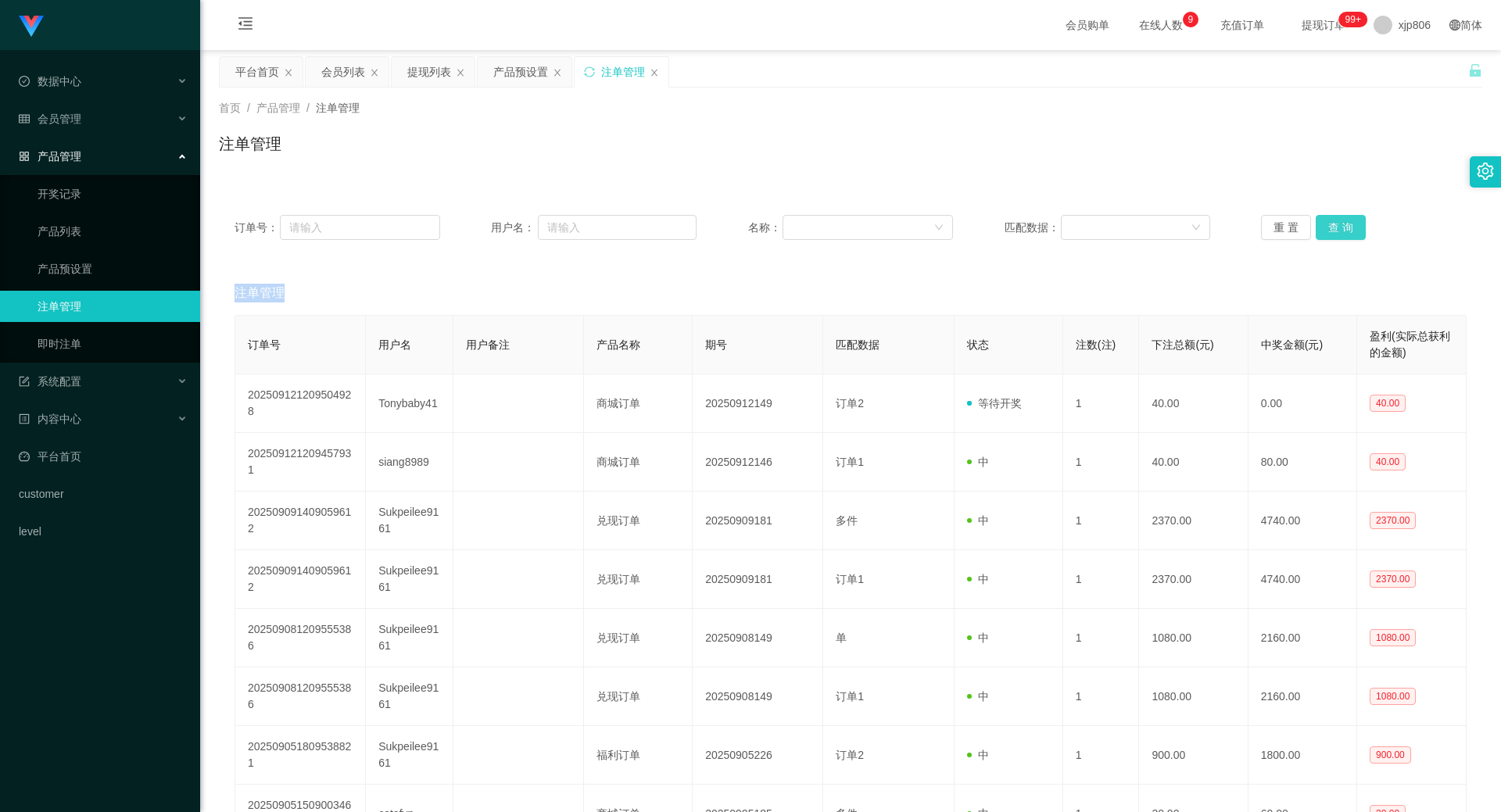
click at [1317, 227] on button "查 询" at bounding box center [1340, 227] width 50 height 25
click at [1317, 227] on div "重 置 查 询" at bounding box center [1364, 227] width 205 height 25
click at [1317, 227] on button "查 询" at bounding box center [1340, 227] width 50 height 25
click at [1341, 224] on button "查 询" at bounding box center [1340, 227] width 50 height 25
click at [1341, 224] on div "重 置 查 询" at bounding box center [1364, 227] width 205 height 25
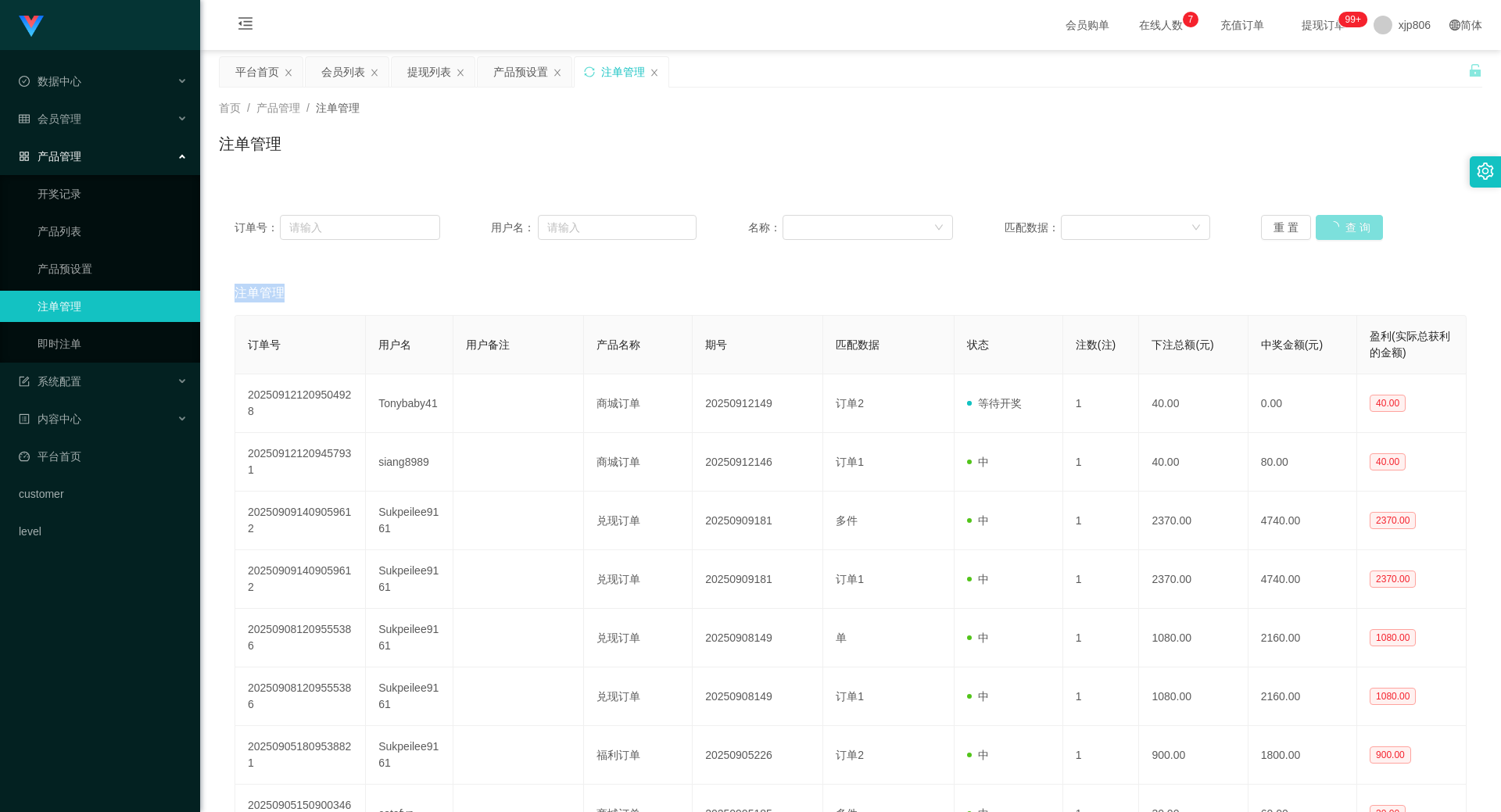
click at [1341, 224] on button "查 询" at bounding box center [1349, 227] width 67 height 25
click at [1341, 224] on div "重 置 查 询" at bounding box center [1364, 227] width 205 height 25
click at [1341, 224] on button "查 询" at bounding box center [1349, 227] width 67 height 25
click at [1325, 228] on button "查 询" at bounding box center [1340, 227] width 50 height 25
click at [1325, 228] on div "重 置 查 询" at bounding box center [1364, 227] width 205 height 25
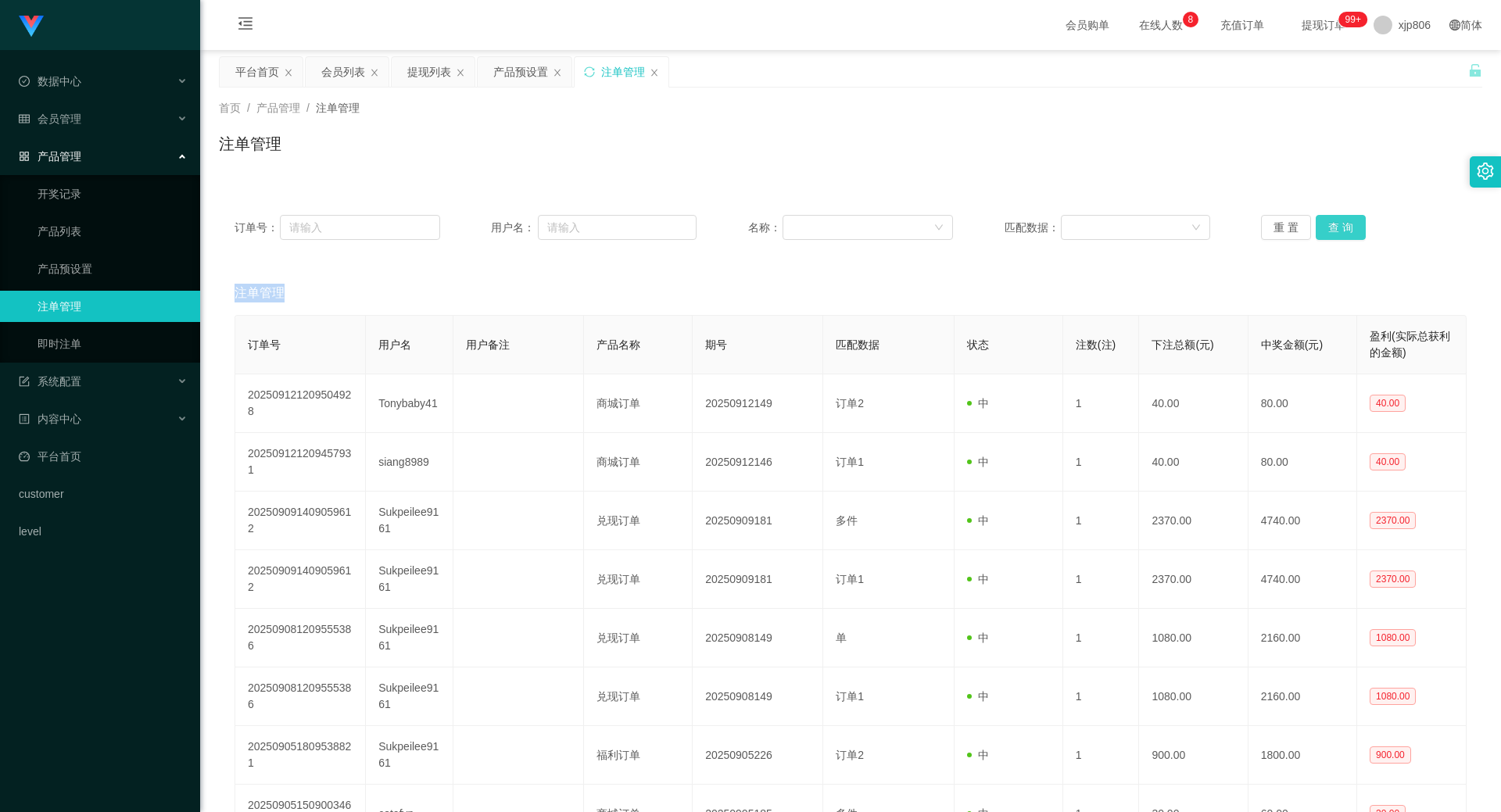
click at [1325, 228] on button "查 询" at bounding box center [1340, 227] width 50 height 25
click at [1340, 224] on button "查 询" at bounding box center [1340, 227] width 50 height 25
click at [1340, 224] on div "重 置 查 询" at bounding box center [1364, 227] width 205 height 25
click at [1340, 224] on button "查 询" at bounding box center [1340, 227] width 50 height 25
click at [1340, 224] on div "重 置 查 询" at bounding box center [1364, 227] width 205 height 25
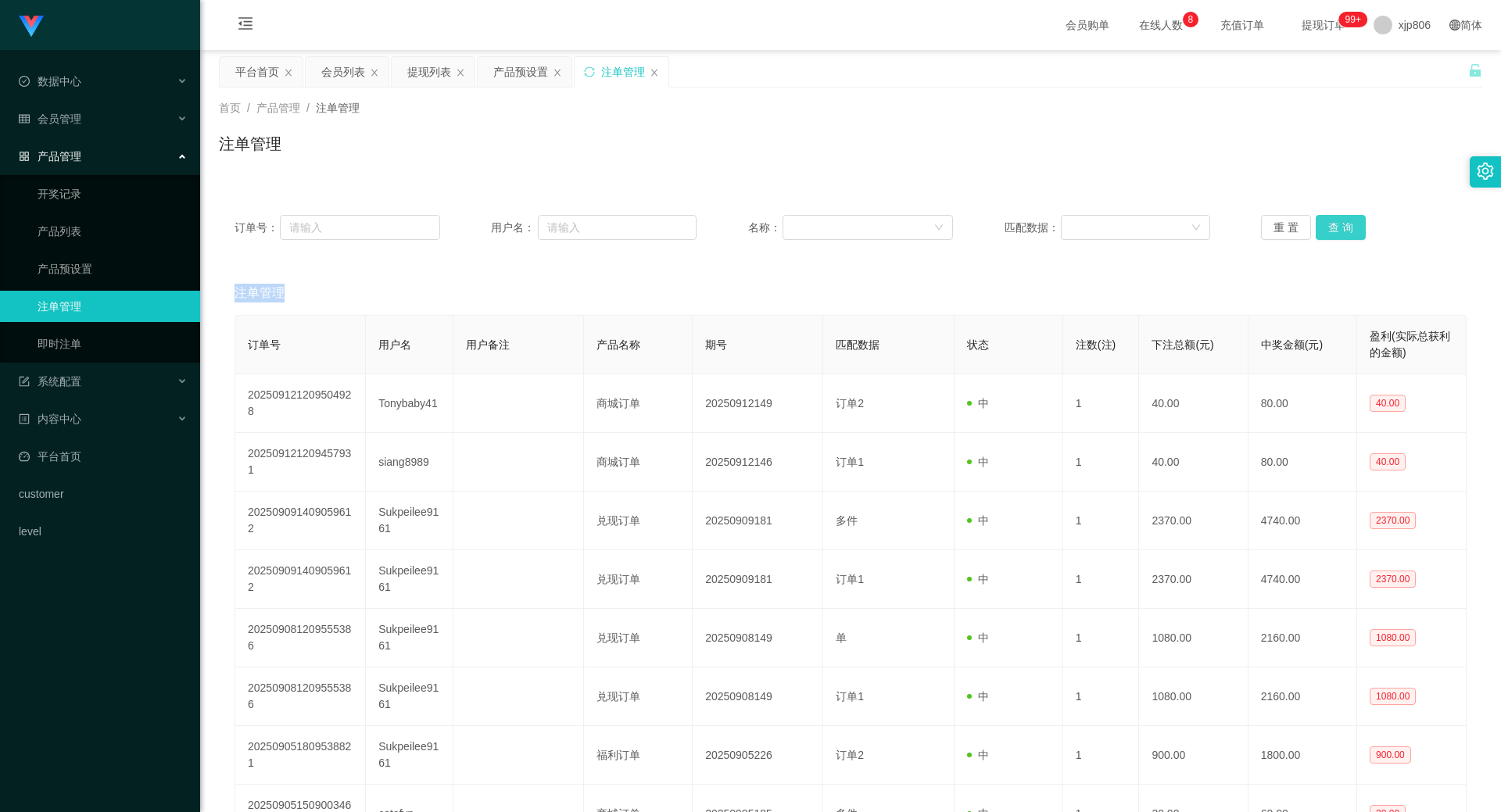
click at [1340, 224] on button "查 询" at bounding box center [1340, 227] width 50 height 25
drag, startPoint x: 1364, startPoint y: 237, endPoint x: 1355, endPoint y: 238, distance: 9.1
click at [1364, 237] on div "重 置 查 询" at bounding box center [1364, 227] width 205 height 25
click at [1355, 237] on button "查 询" at bounding box center [1340, 227] width 50 height 25
click at [1354, 237] on div "重 置 查 询" at bounding box center [1364, 227] width 205 height 25
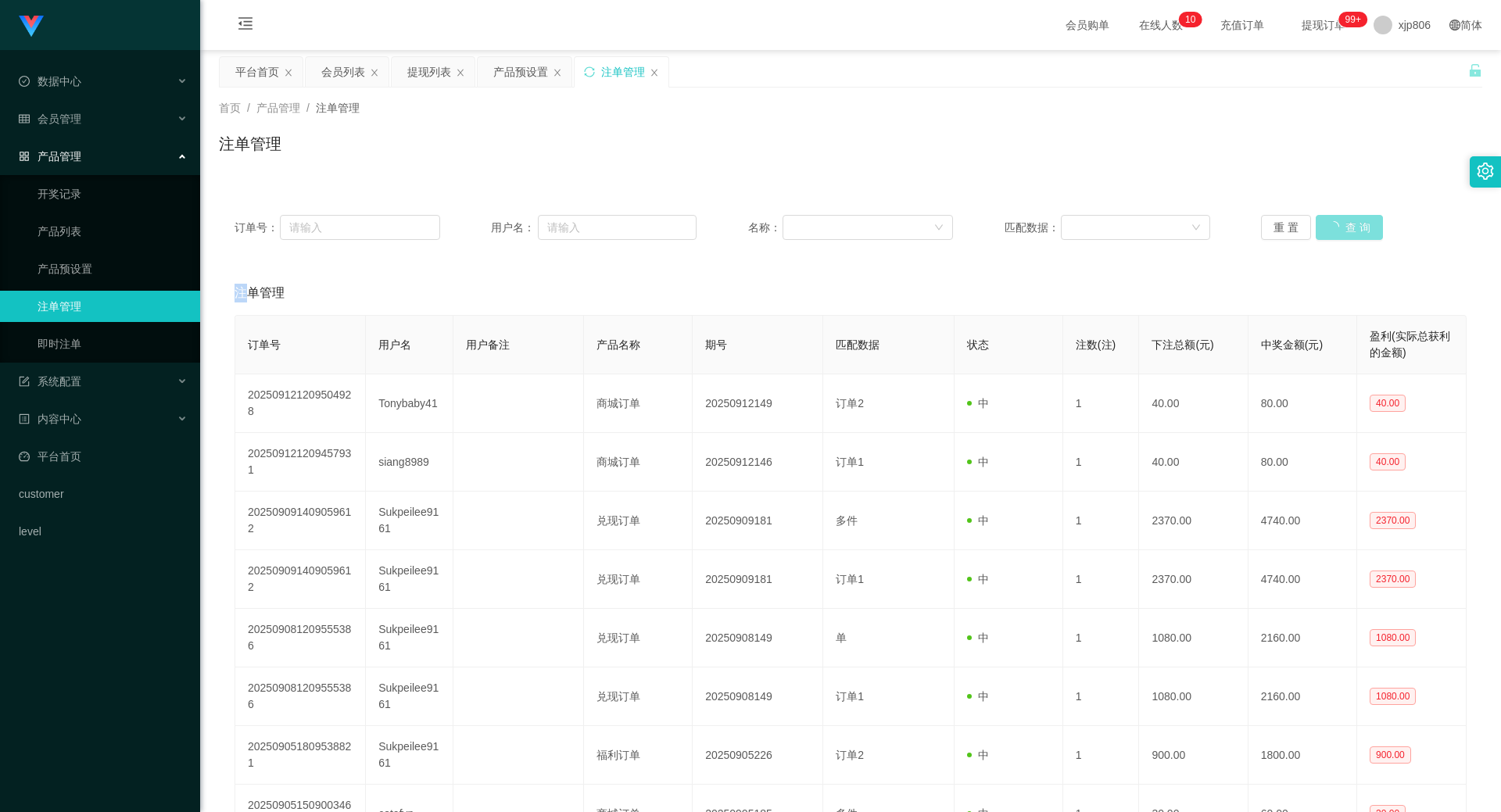
click at [1354, 237] on button "查 询" at bounding box center [1349, 227] width 67 height 25
click at [1354, 237] on div "重 置 查 询" at bounding box center [1364, 227] width 205 height 25
click at [1354, 237] on button "查 询" at bounding box center [1349, 227] width 67 height 25
click at [1333, 223] on button "查 询" at bounding box center [1340, 227] width 50 height 25
click at [1333, 223] on div "重 置 查 询" at bounding box center [1364, 227] width 205 height 25
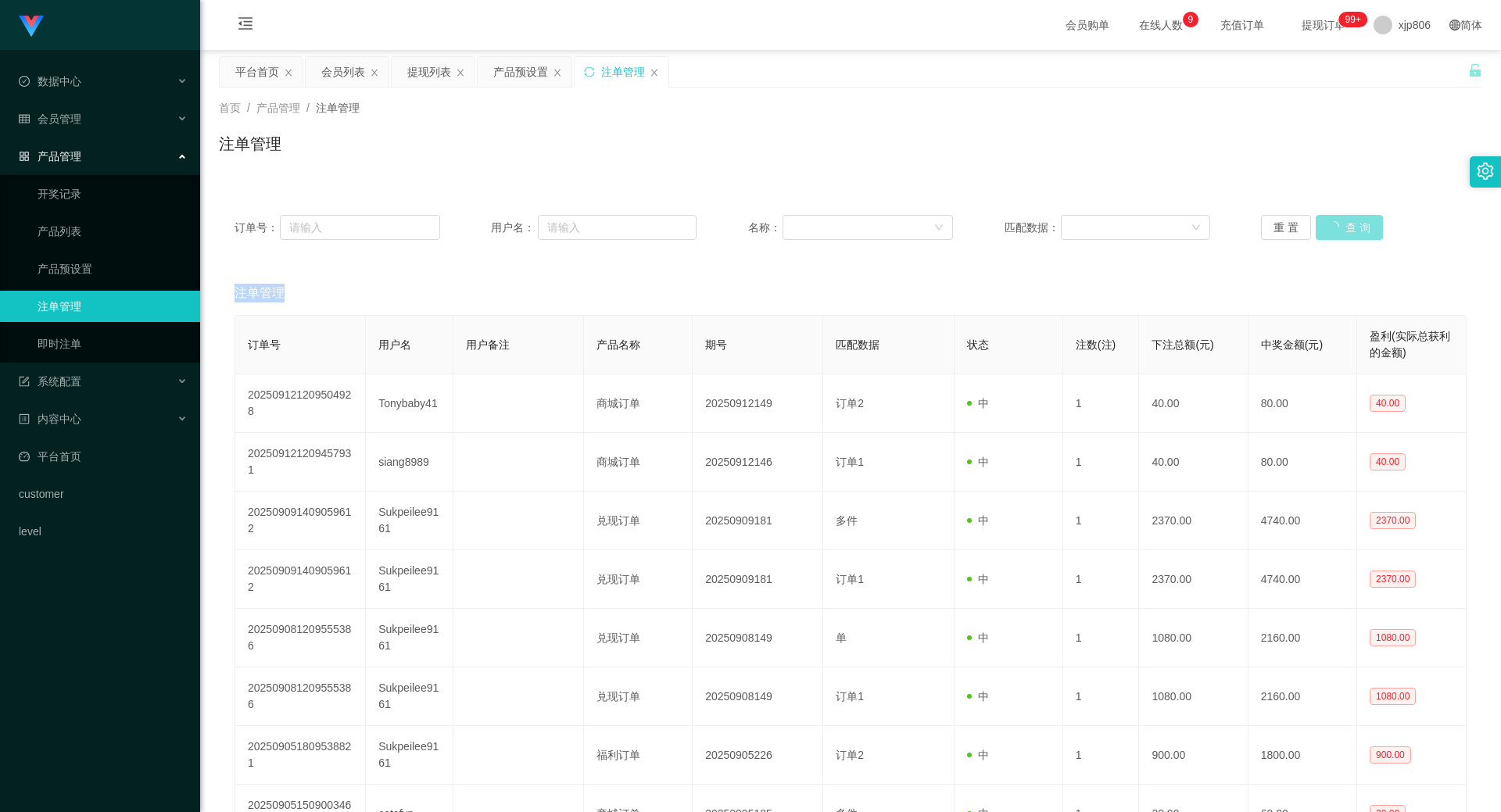
click at [1333, 223] on button "查 询" at bounding box center [1349, 227] width 67 height 25
click at [1333, 223] on div "重 置 查 询" at bounding box center [1364, 227] width 205 height 25
click at [1333, 223] on button "查 询" at bounding box center [1349, 227] width 67 height 25
click at [1330, 226] on button "查 询" at bounding box center [1340, 227] width 50 height 25
click at [1330, 226] on div "重 置 查 询" at bounding box center [1364, 227] width 205 height 25
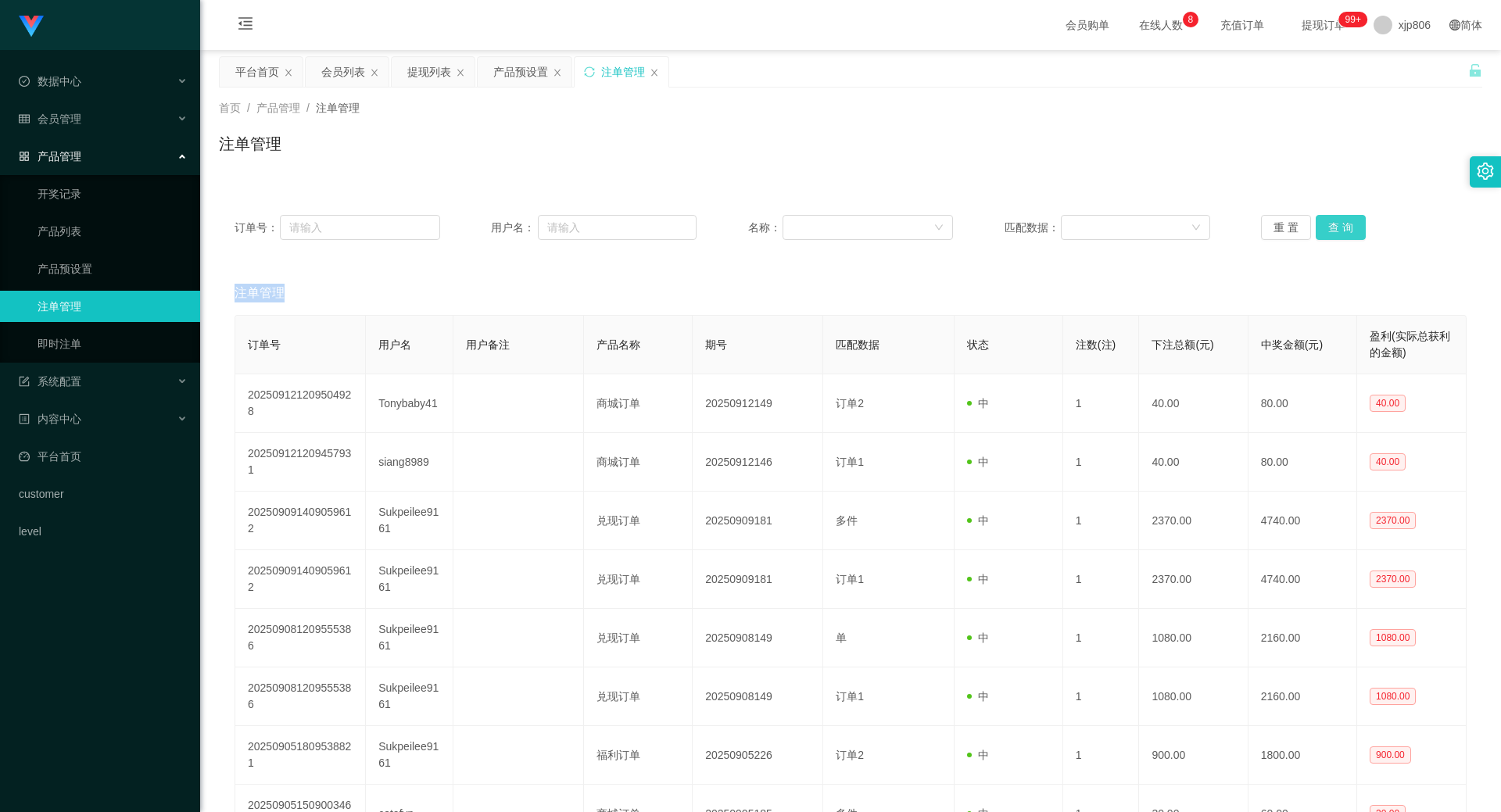
click at [1330, 226] on button "查 询" at bounding box center [1340, 227] width 50 height 25
click at [1330, 226] on div "重 置 查 询" at bounding box center [1364, 227] width 205 height 25
click at [1345, 225] on button "查 询" at bounding box center [1340, 227] width 50 height 25
click at [1345, 226] on div "重 置 查 询" at bounding box center [1364, 227] width 205 height 25
click at [1345, 226] on button "查 询" at bounding box center [1340, 227] width 50 height 25
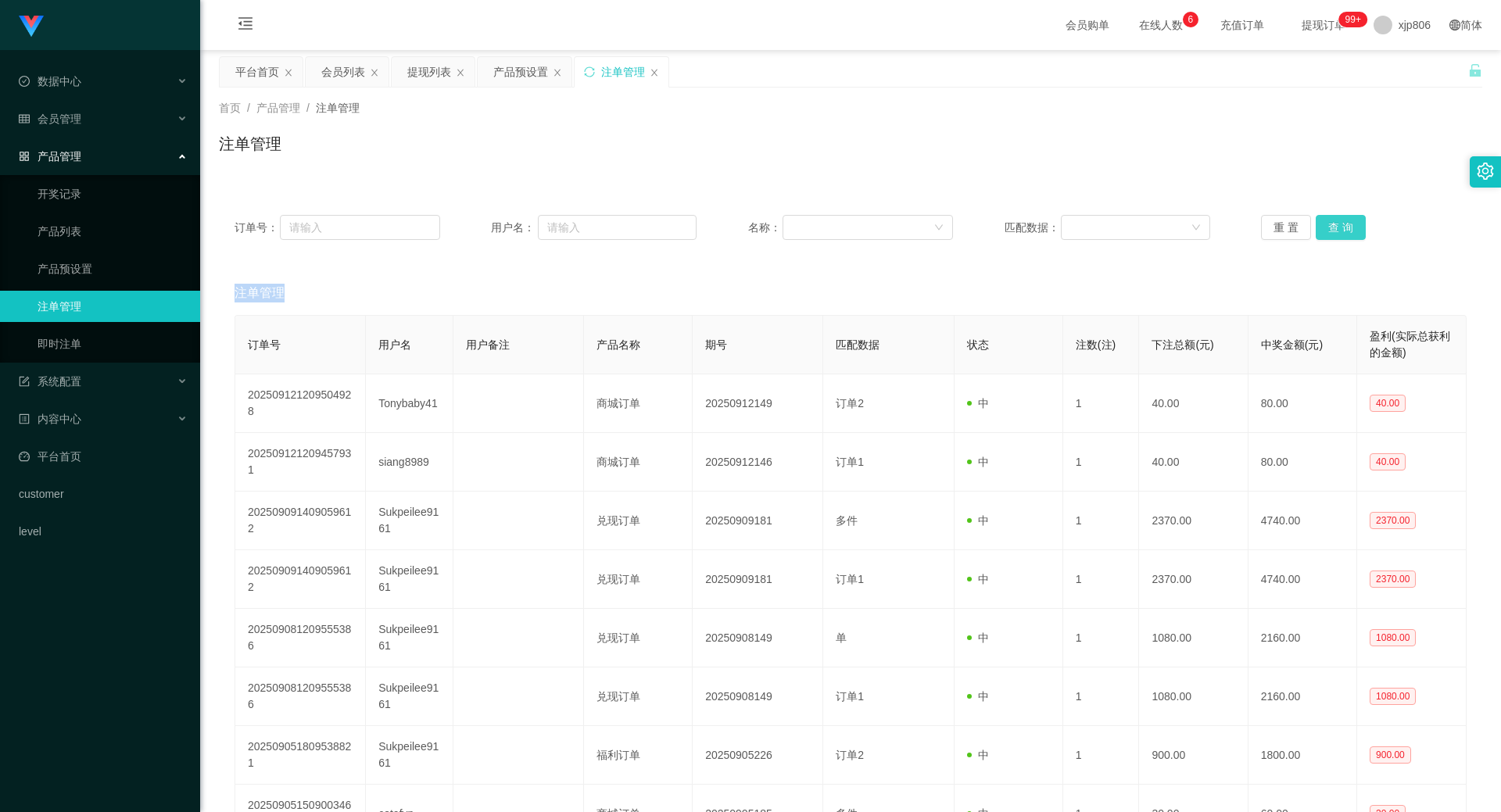
click at [1323, 226] on button "查 询" at bounding box center [1340, 227] width 50 height 25
click at [1323, 226] on div "重 置 查 询" at bounding box center [1364, 227] width 205 height 25
click at [1323, 226] on button "查 询" at bounding box center [1349, 227] width 67 height 25
click at [336, 69] on div "会员列表" at bounding box center [343, 72] width 43 height 30
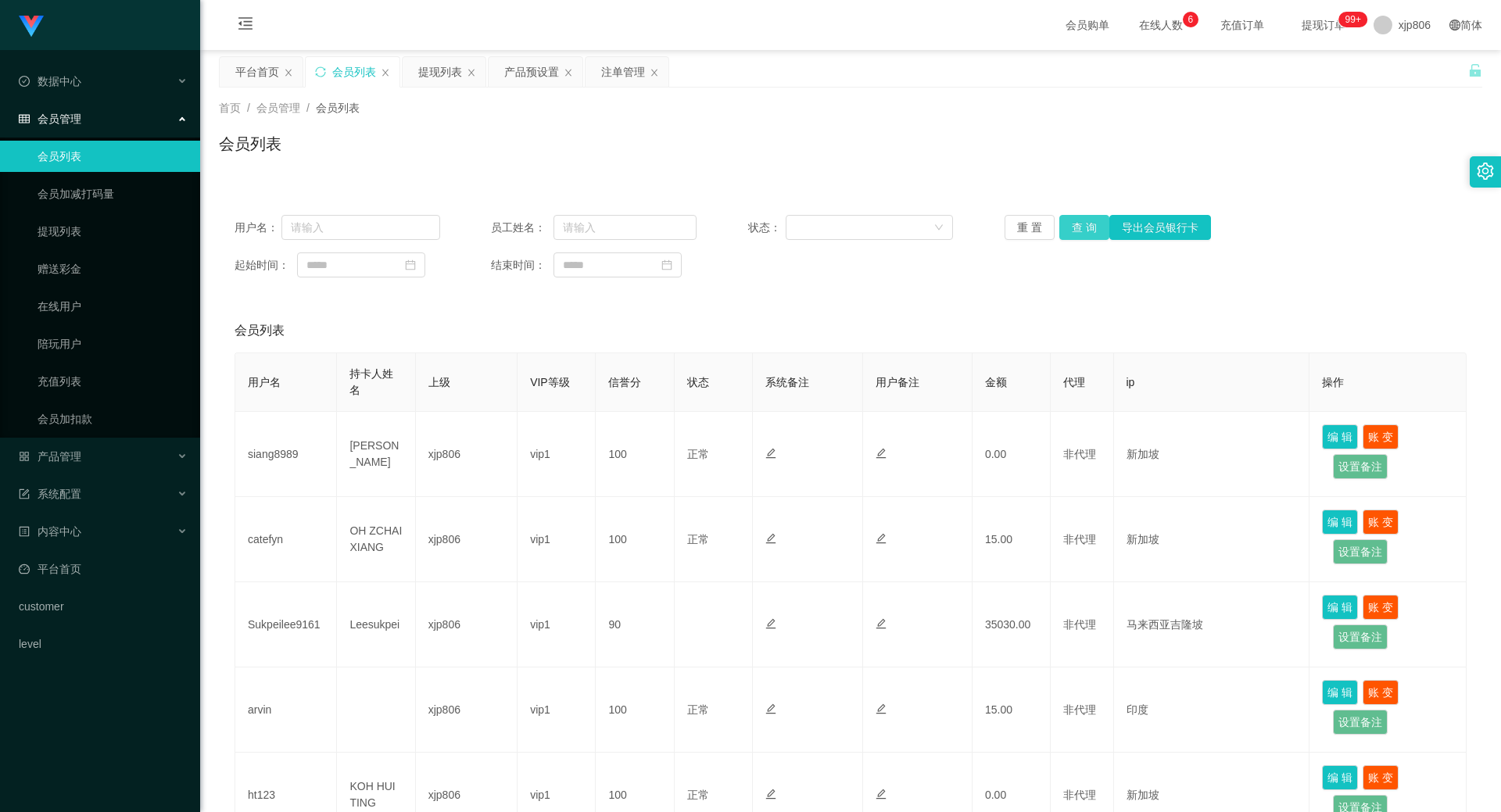
click at [1065, 227] on button "查 询" at bounding box center [1084, 227] width 50 height 25
click at [1065, 227] on div "重 置 查 询 导出会员银行卡" at bounding box center [1108, 227] width 205 height 25
click at [1065, 227] on button "查 询" at bounding box center [1084, 227] width 50 height 25
click at [1065, 227] on div "重 置 查 询 导出会员银行卡" at bounding box center [1108, 227] width 205 height 25
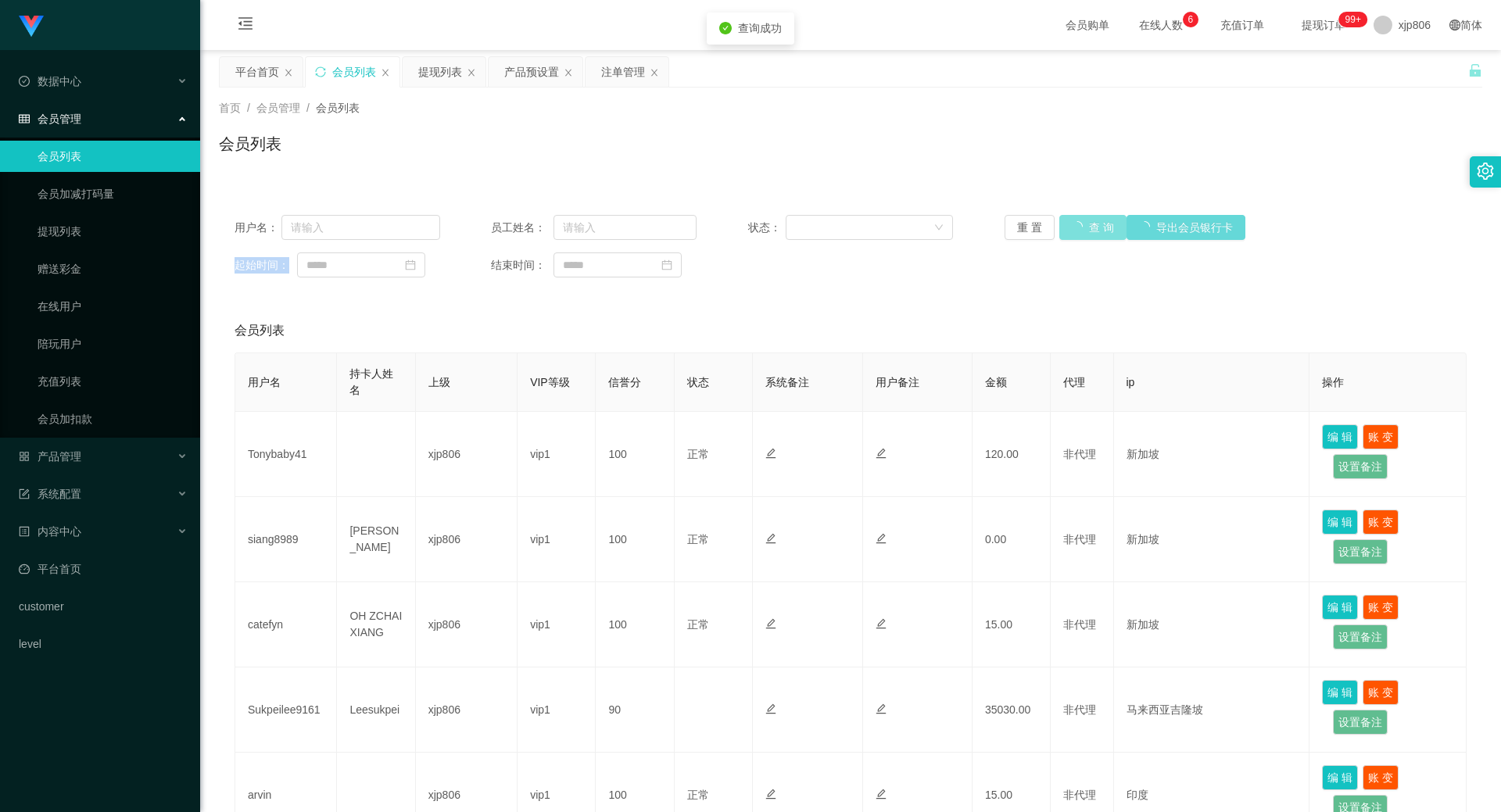
click at [1065, 227] on div "重 置 查 询 导出会员银行卡" at bounding box center [1108, 227] width 205 height 25
click at [1065, 227] on button "查 询" at bounding box center [1093, 227] width 67 height 25
click at [1065, 227] on div "重 置 查 询 导出会员银行卡" at bounding box center [1108, 227] width 205 height 25
click at [1065, 227] on button "查 询" at bounding box center [1084, 227] width 50 height 25
click at [1065, 227] on div "重 置 查 询 导出会员银行卡" at bounding box center [1108, 227] width 205 height 25
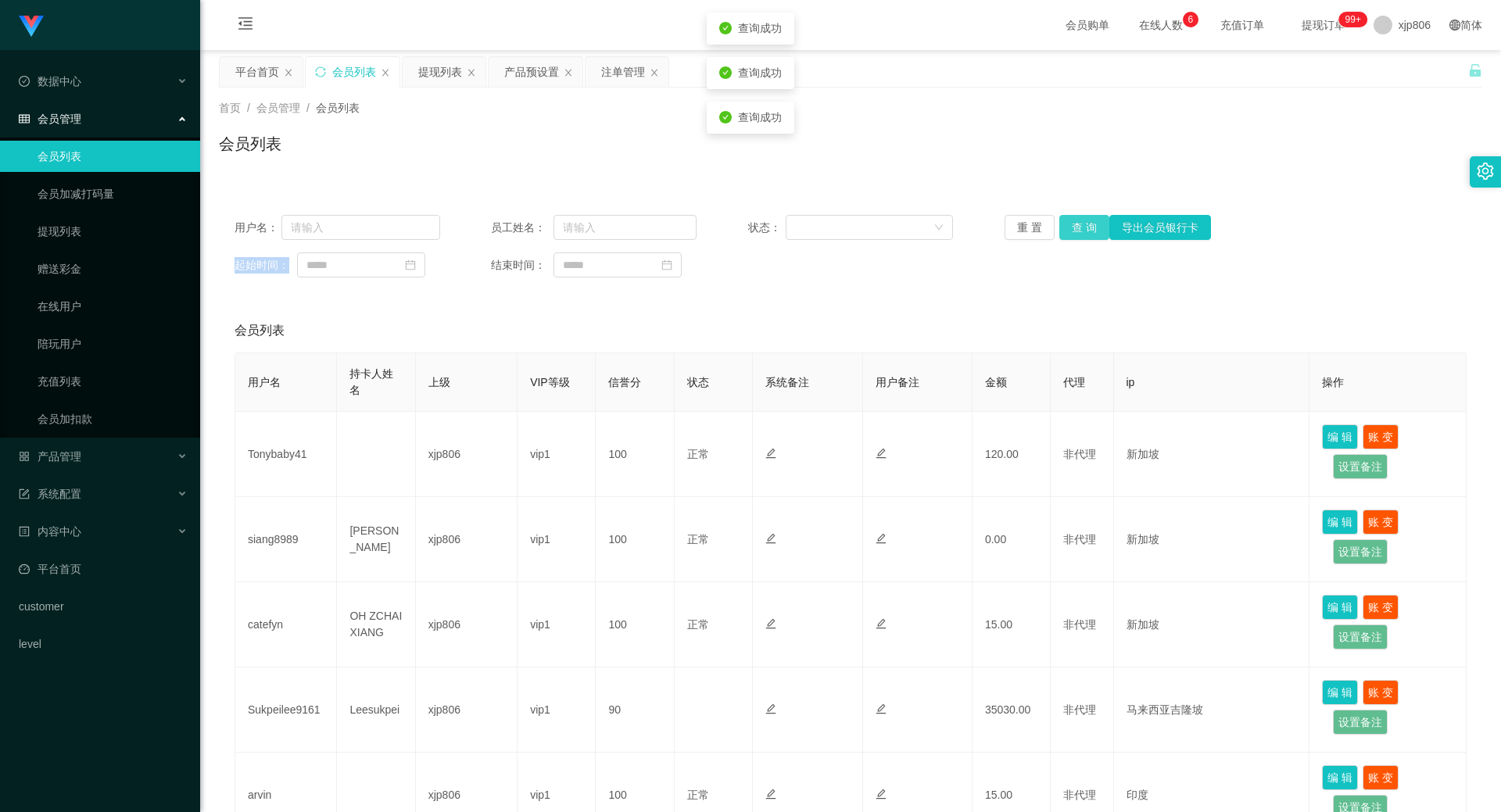
click at [1065, 227] on button "查 询" at bounding box center [1084, 227] width 50 height 25
click at [1065, 227] on div "重 置 查 询 导出会员银行卡" at bounding box center [1108, 227] width 205 height 25
click at [1065, 227] on button "查 询" at bounding box center [1084, 227] width 50 height 25
click at [1065, 227] on div "重 置 查 询 导出会员银行卡" at bounding box center [1108, 227] width 205 height 25
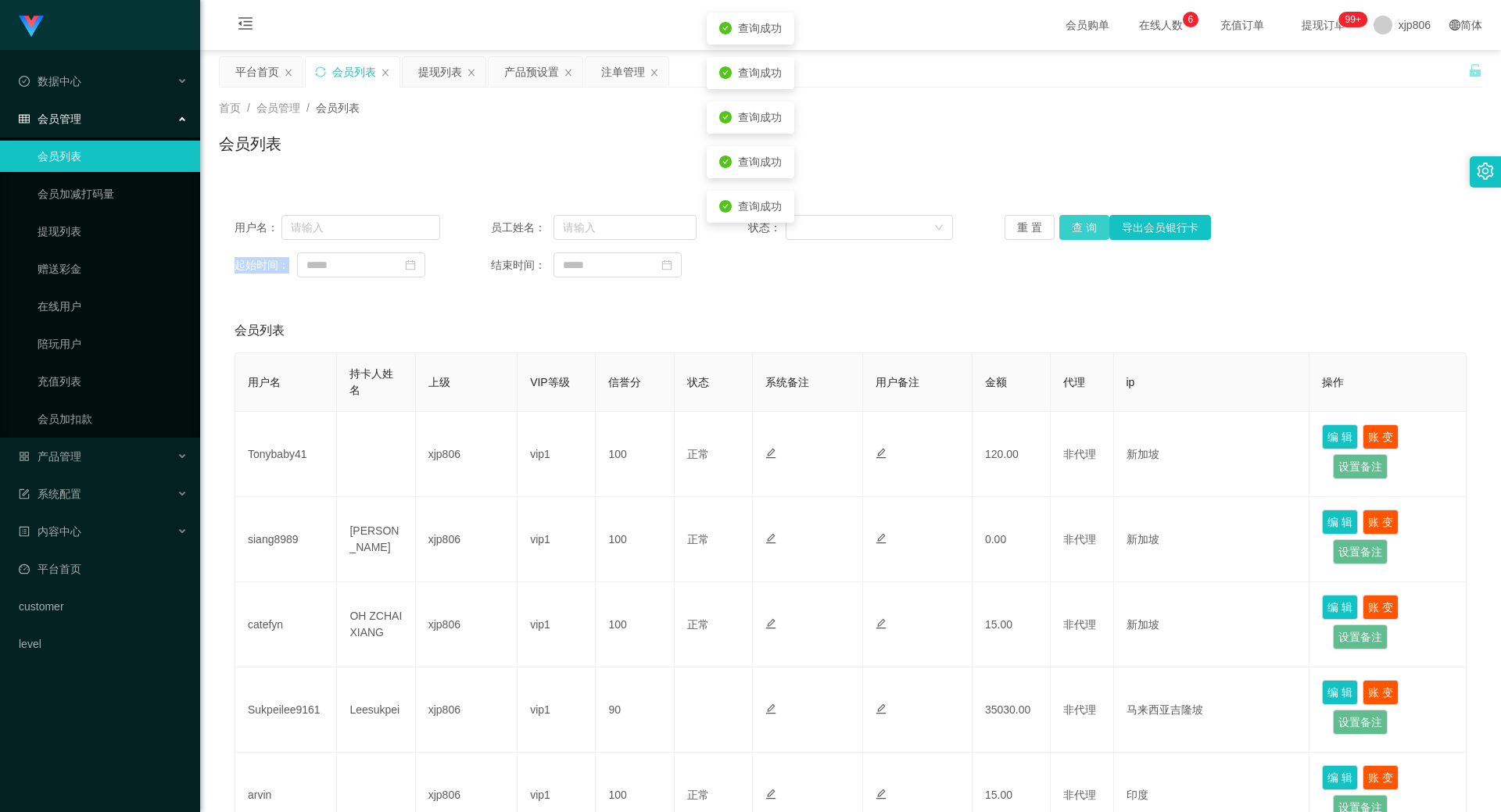
click at [1065, 227] on button "查 询" at bounding box center [1084, 227] width 50 height 25
click at [1067, 227] on div "重 置 查 询 导出会员银行卡" at bounding box center [1108, 227] width 205 height 25
click at [1068, 228] on button "查 询" at bounding box center [1093, 227] width 67 height 25
click at [1074, 229] on div "重 置 查 询 导出会员银行卡" at bounding box center [1108, 227] width 205 height 25
click at [1074, 230] on button "查 询" at bounding box center [1093, 227] width 67 height 25
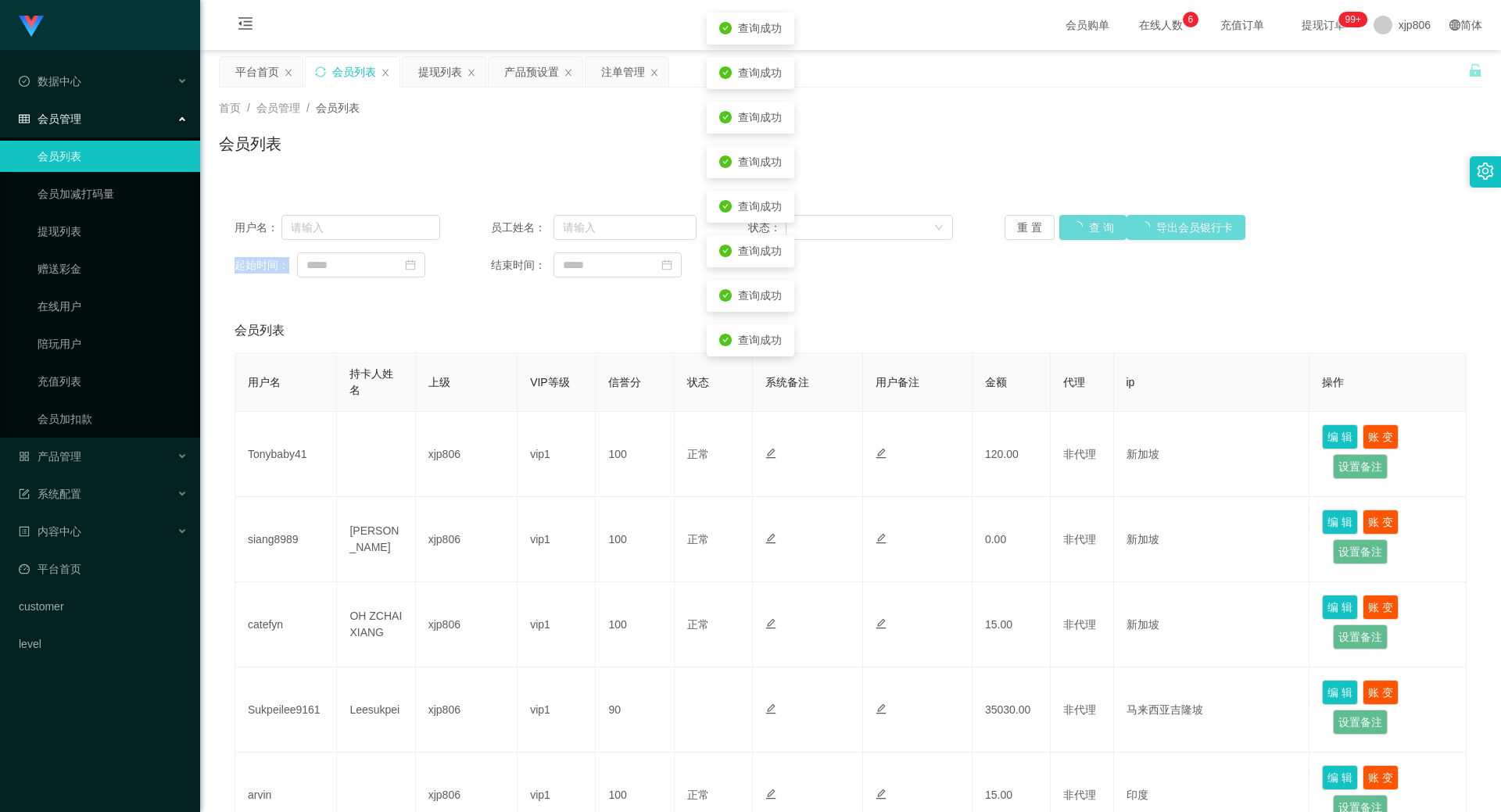
click at [1074, 230] on div "重 置 查 询 导出会员银行卡" at bounding box center [1108, 227] width 205 height 25
click at [1075, 230] on button "查 询" at bounding box center [1093, 227] width 67 height 25
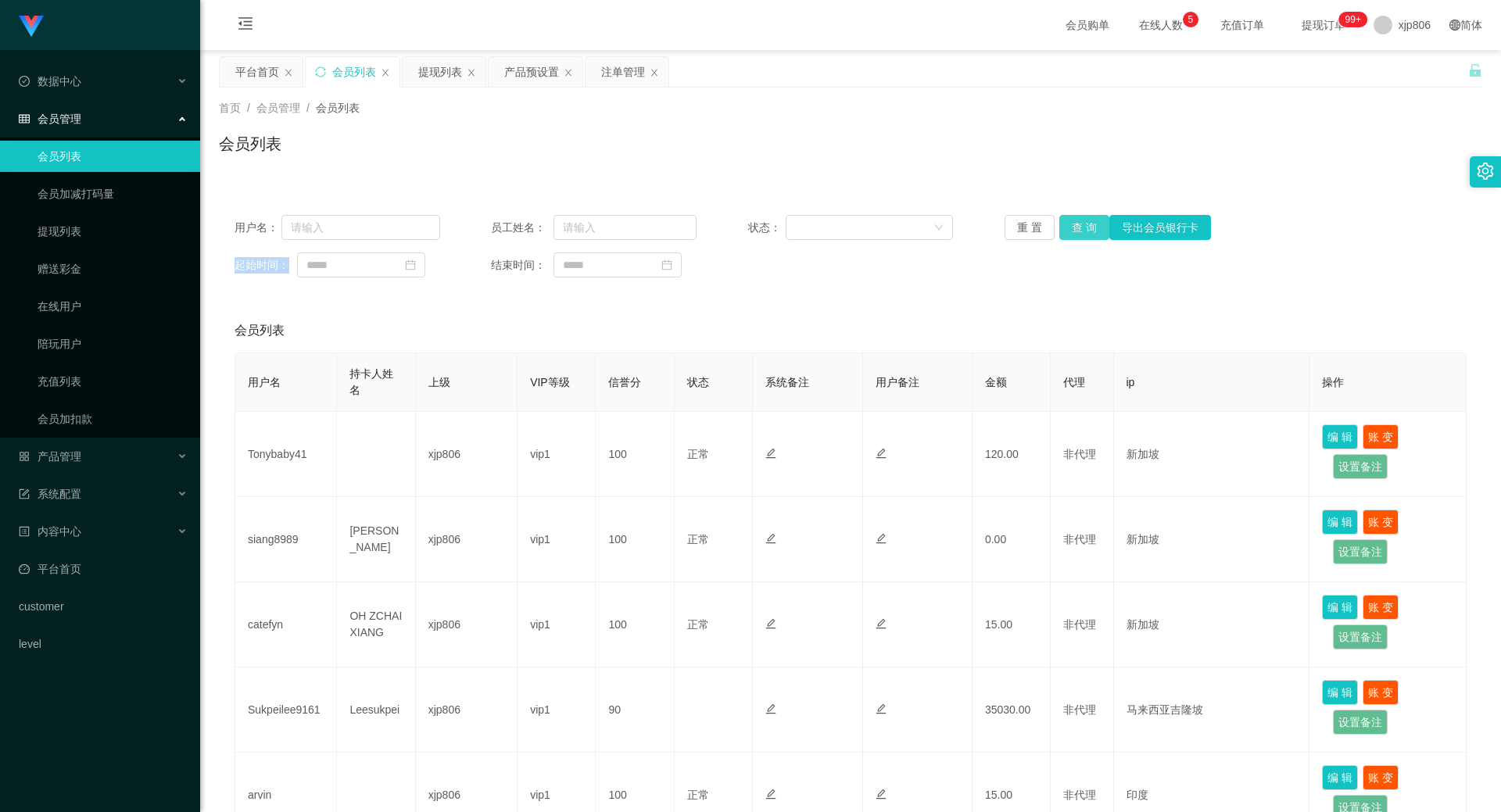
click at [1065, 235] on button "查 询" at bounding box center [1084, 227] width 50 height 25
click at [1065, 235] on div "重 置 查 询 导出会员银行卡" at bounding box center [1108, 227] width 205 height 25
click at [1065, 235] on button "查 询" at bounding box center [1084, 227] width 50 height 25
click at [1066, 235] on div "重 置 查 询 导出会员银行卡" at bounding box center [1108, 227] width 205 height 25
click at [1066, 235] on button "查 询" at bounding box center [1093, 227] width 67 height 25
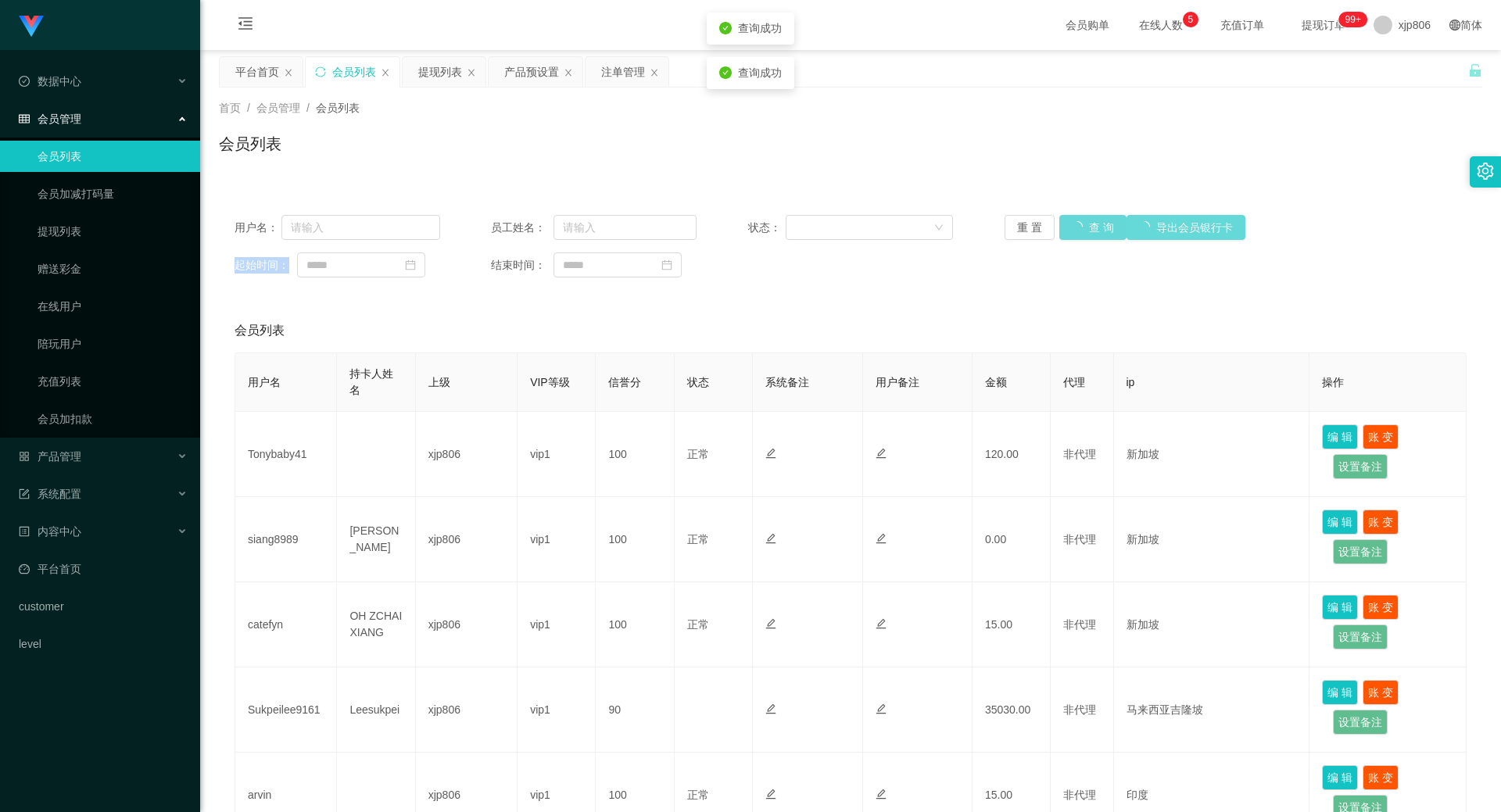
click at [1066, 235] on div "重 置 查 询 导出会员银行卡" at bounding box center [1108, 227] width 205 height 25
drag, startPoint x: 1066, startPoint y: 235, endPoint x: 1040, endPoint y: 198, distance: 45.2
click at [1070, 220] on button "查 询" at bounding box center [1093, 227] width 67 height 25
click at [1082, 227] on button "查 询" at bounding box center [1084, 227] width 50 height 25
click at [1082, 227] on div "重 置 查 询 导出会员银行卡" at bounding box center [1108, 227] width 205 height 25
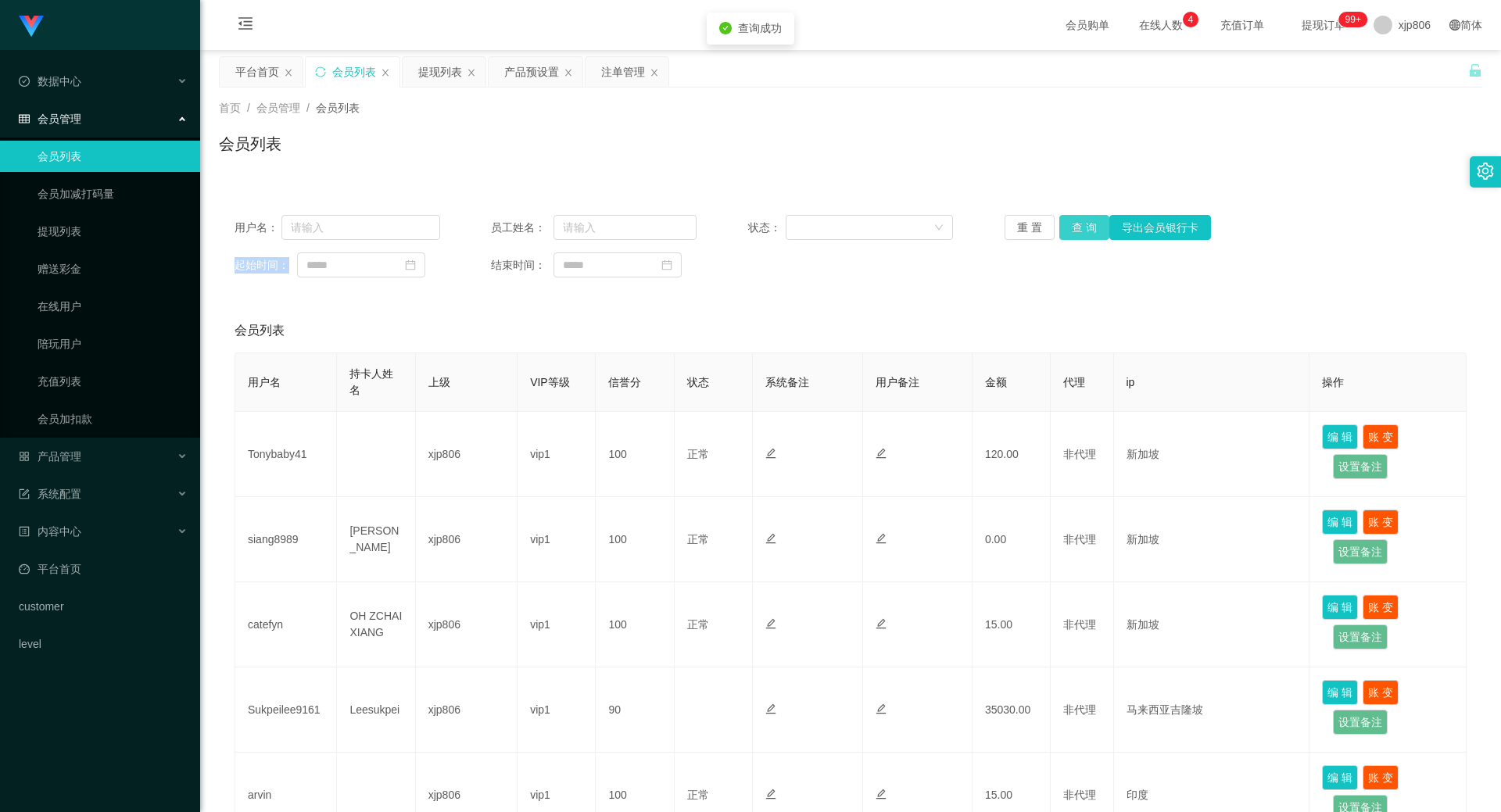
click at [1082, 227] on button "查 询" at bounding box center [1084, 227] width 50 height 25
click at [1081, 227] on div "重 置 查 询 导出会员银行卡" at bounding box center [1108, 227] width 205 height 25
click at [1081, 226] on button "查 询" at bounding box center [1084, 227] width 50 height 25
click at [1081, 226] on div "重 置 查 询 导出会员银行卡" at bounding box center [1108, 227] width 205 height 25
click at [1078, 224] on button "查 询" at bounding box center [1084, 227] width 50 height 25
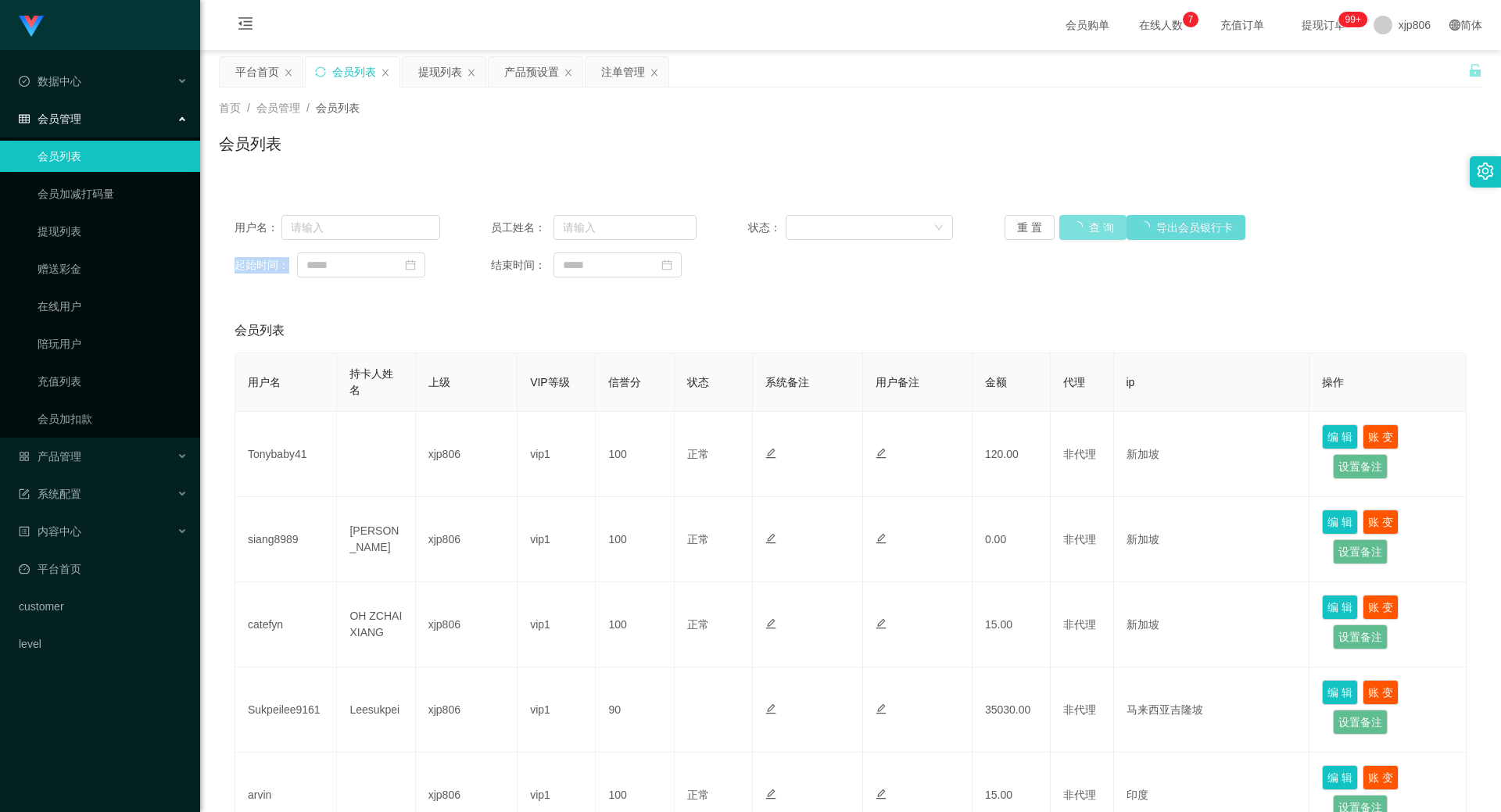
click at [1078, 224] on div "重 置 查 询 导出会员银行卡" at bounding box center [1108, 227] width 205 height 25
click at [1078, 224] on button "查 询" at bounding box center [1084, 227] width 50 height 25
click at [1078, 224] on div "重 置 查 询 导出会员银行卡" at bounding box center [1108, 227] width 205 height 25
click at [1078, 224] on button "查 询" at bounding box center [1084, 227] width 50 height 25
click at [1078, 224] on div "重 置 查 询 导出会员银行卡" at bounding box center [1108, 227] width 205 height 25
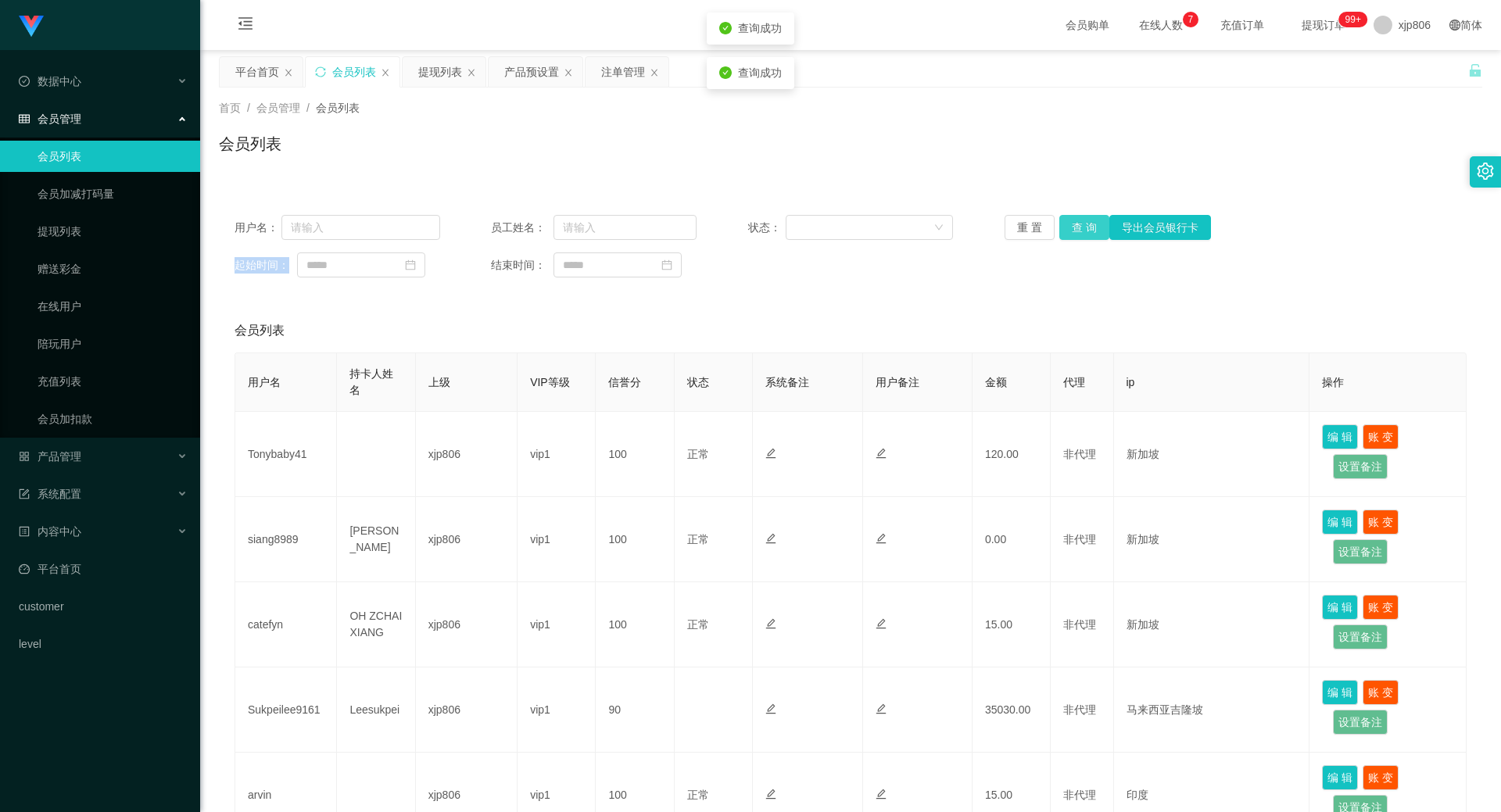
click at [1078, 224] on button "查 询" at bounding box center [1084, 227] width 50 height 25
click at [1078, 224] on div "重 置 查 询 导出会员银行卡" at bounding box center [1108, 227] width 205 height 25
click at [1078, 224] on button "查 询" at bounding box center [1093, 227] width 67 height 25
click at [1078, 224] on div "重 置 查 询 导出会员银行卡" at bounding box center [1108, 227] width 205 height 25
click at [1077, 226] on button "查 询" at bounding box center [1084, 227] width 50 height 25
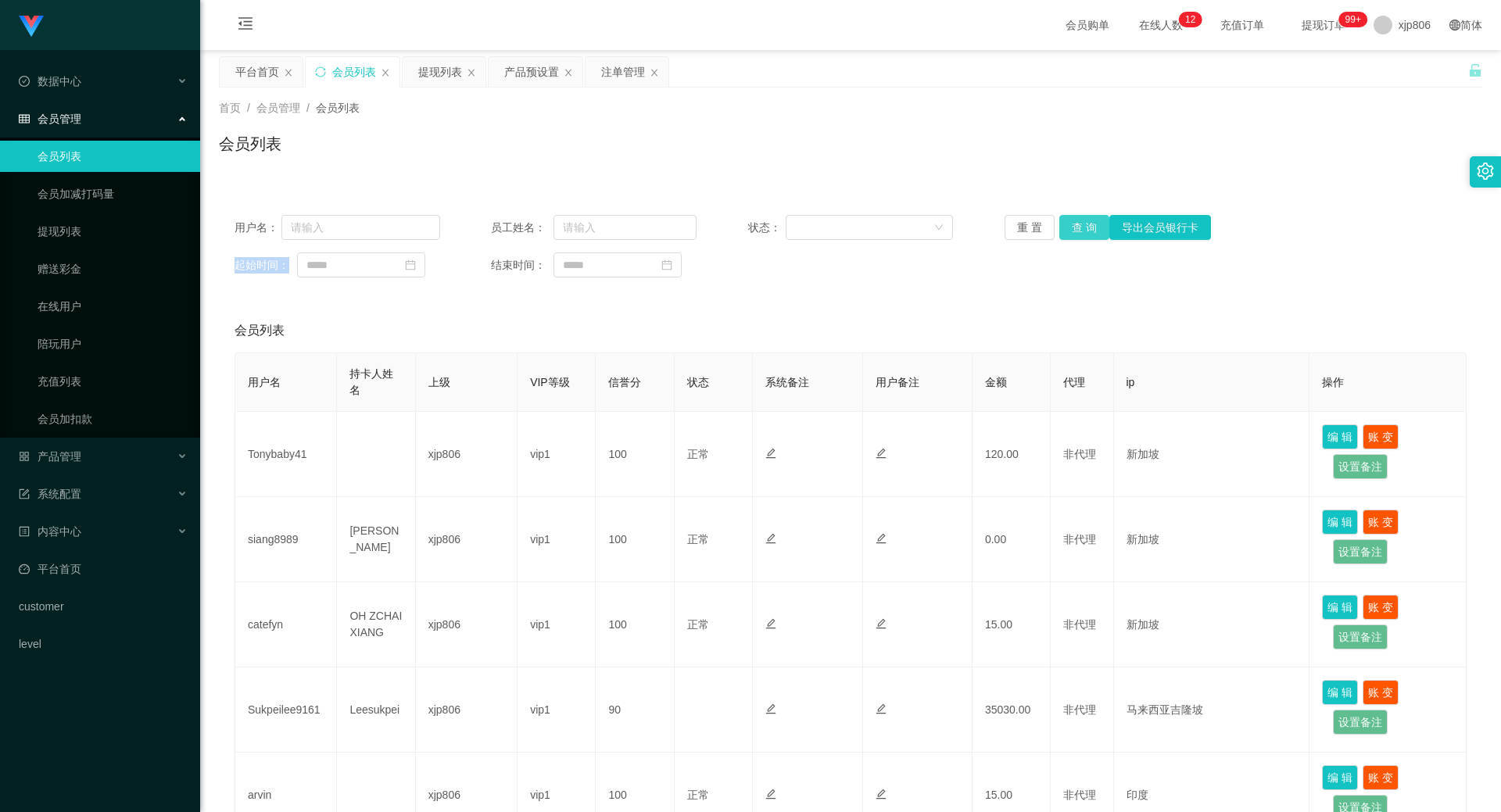
click at [1076, 227] on div "重 置 查 询 导出会员银行卡" at bounding box center [1108, 227] width 205 height 25
click at [1075, 229] on button "查 询" at bounding box center [1084, 227] width 50 height 25
click at [1075, 229] on div "重 置 查 询 导出会员银行卡" at bounding box center [1108, 227] width 205 height 25
click at [1075, 229] on button "查 询" at bounding box center [1093, 227] width 67 height 25
click at [1074, 230] on div "重 置 查 询 导出会员银行卡" at bounding box center [1108, 227] width 205 height 25
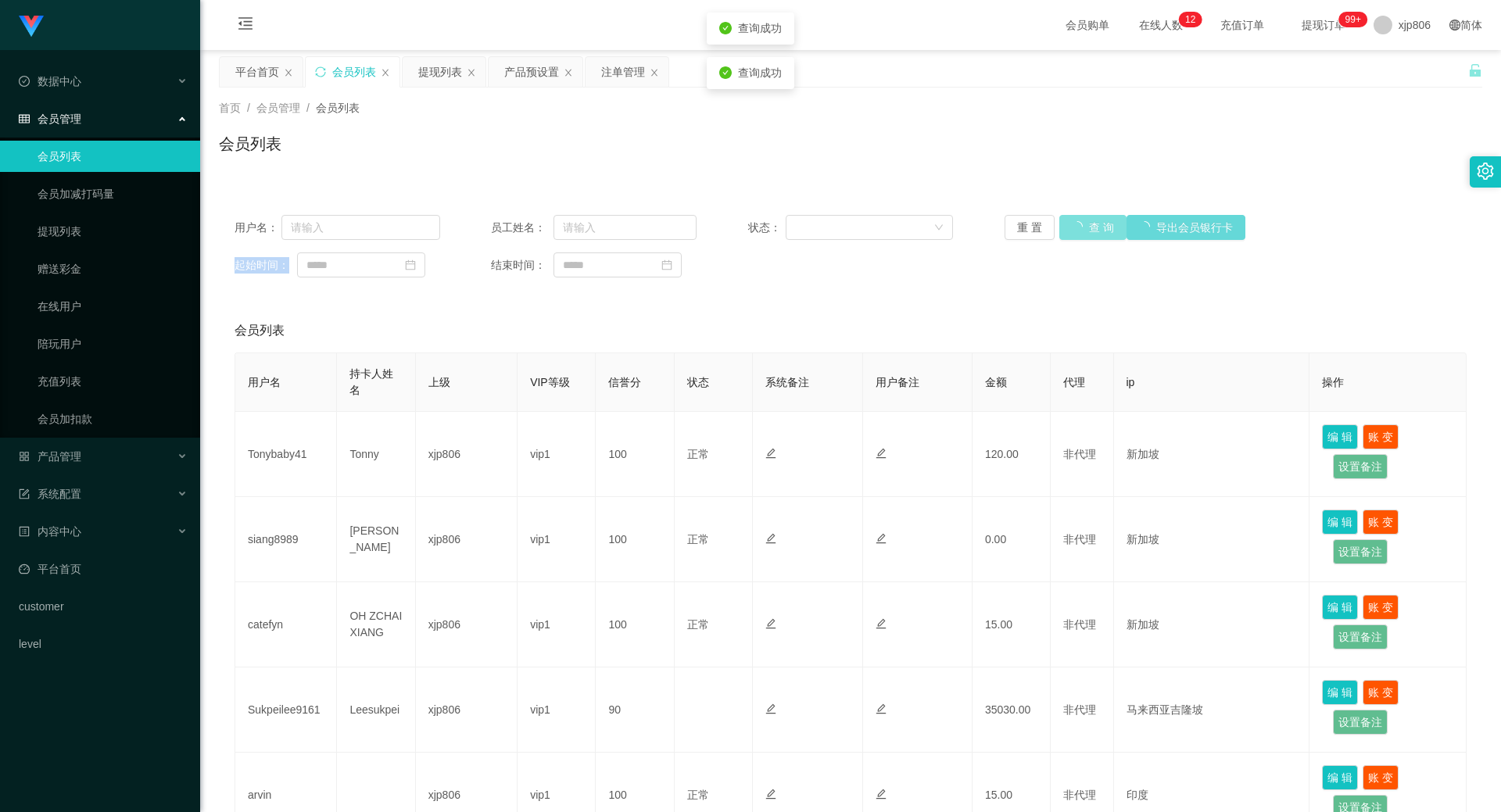
click at [1074, 230] on button "查 询" at bounding box center [1093, 227] width 67 height 25
click at [1089, 222] on button "查 询" at bounding box center [1084, 227] width 50 height 25
click at [1086, 221] on div "重 置 查 询 导出会员银行卡" at bounding box center [1108, 227] width 205 height 25
click at [1084, 220] on button "查 询" at bounding box center [1093, 227] width 67 height 25
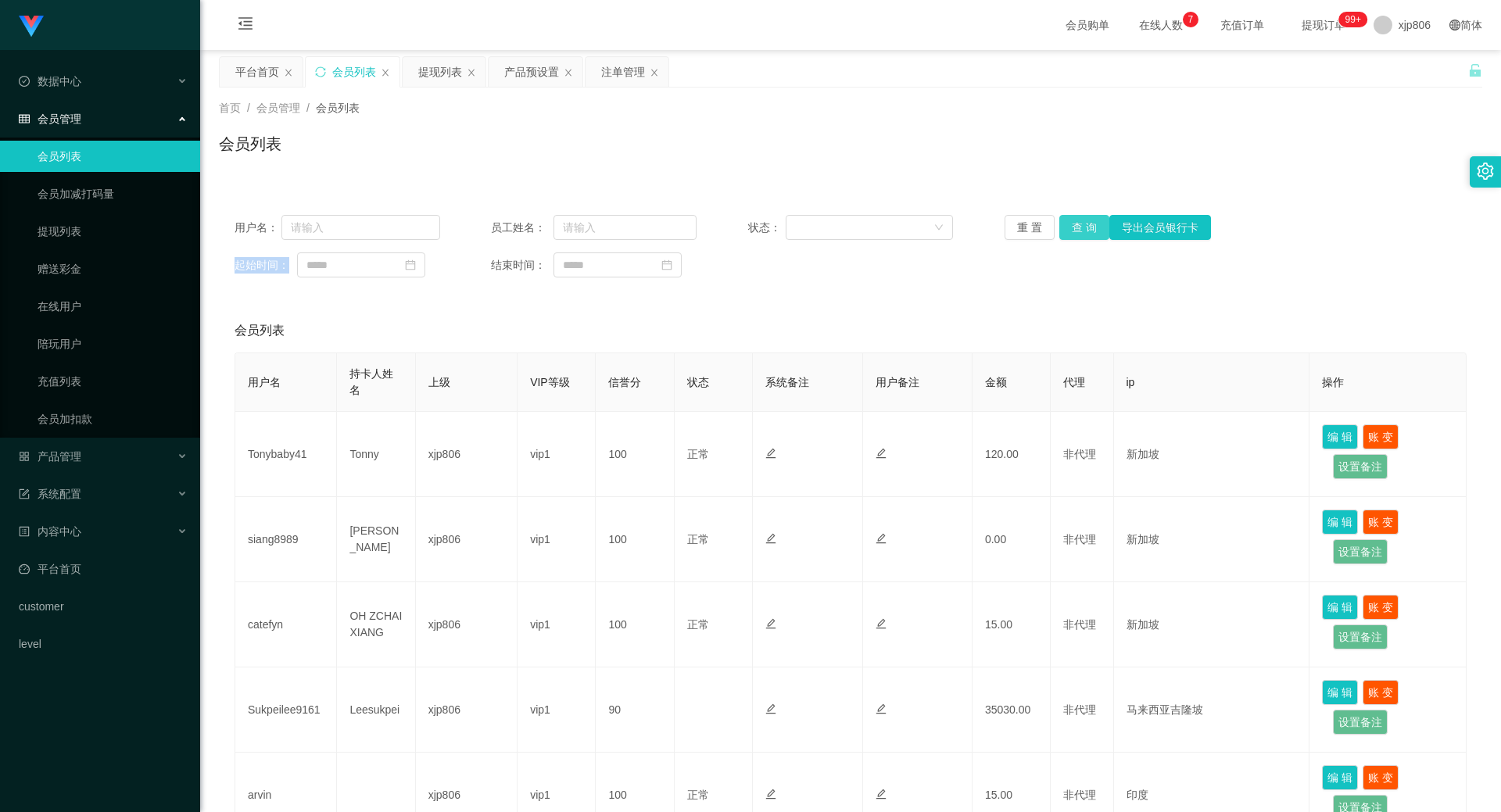
click at [1082, 235] on button "查 询" at bounding box center [1084, 227] width 50 height 25
click at [1080, 235] on div "重 置 查 询 导出会员银行卡" at bounding box center [1108, 227] width 205 height 25
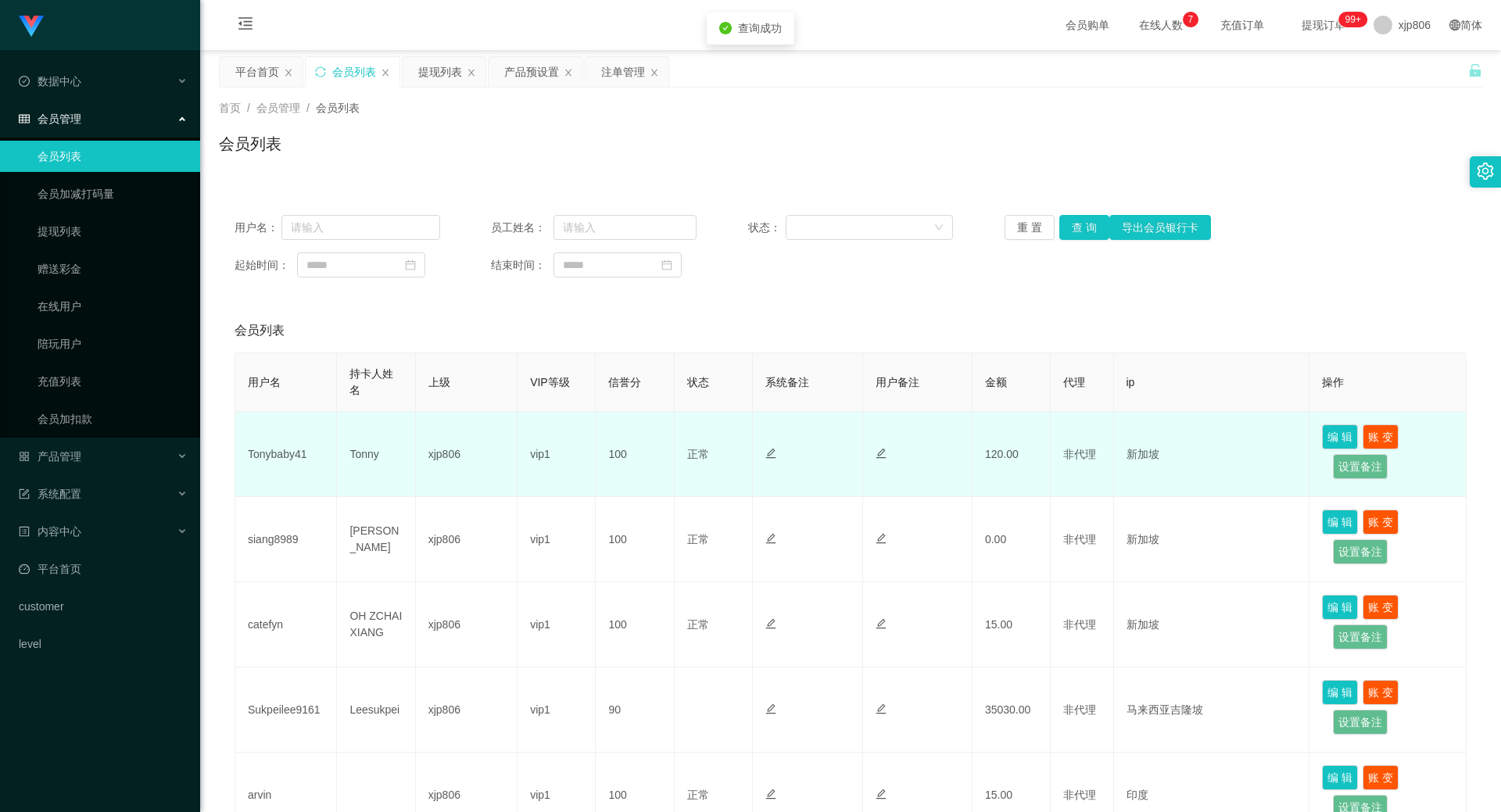
click at [281, 446] on td "Tonybaby41" at bounding box center [286, 454] width 102 height 85
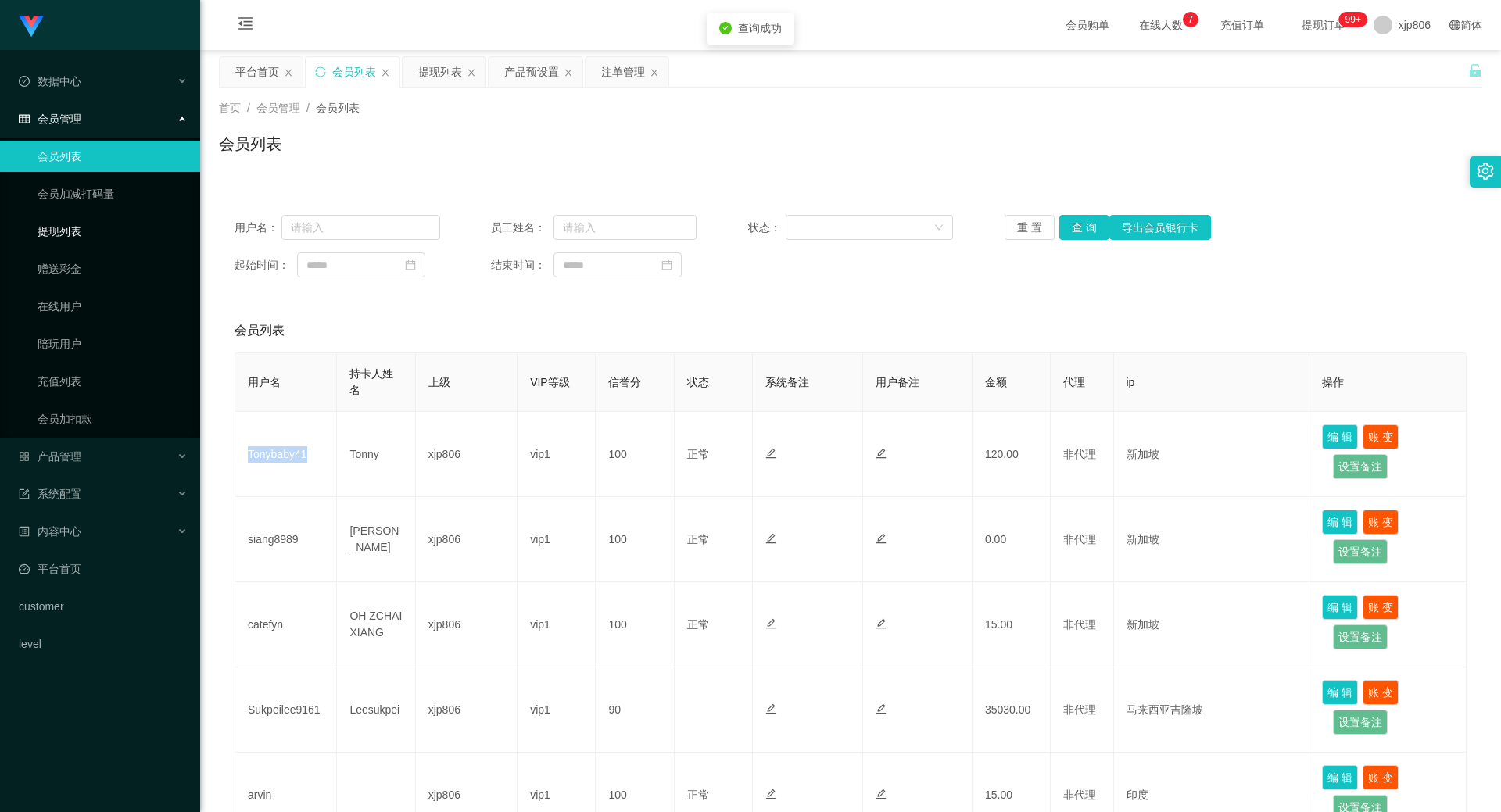
copy td "Tonybaby41"
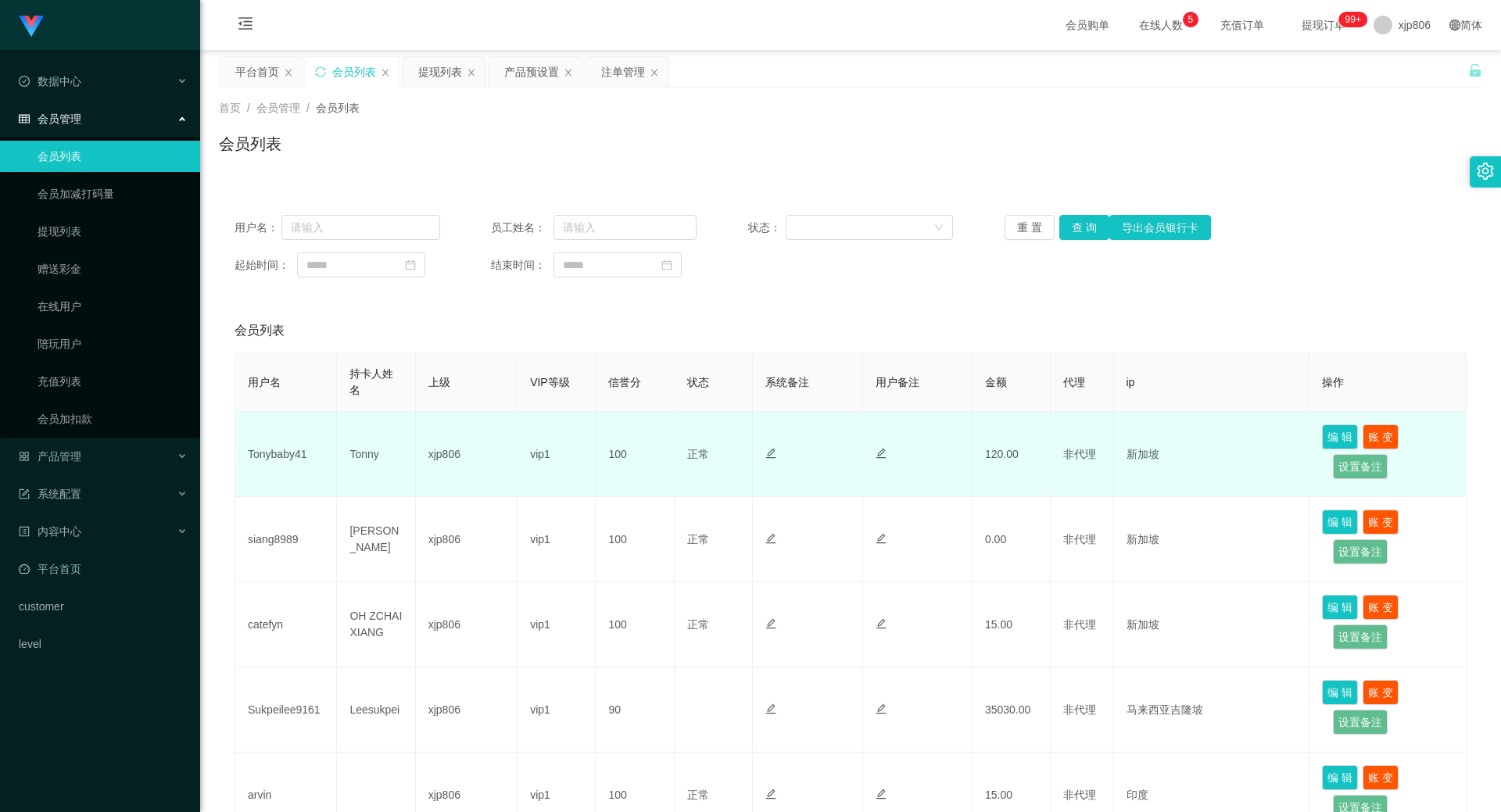
click at [359, 459] on td "Tonny" at bounding box center [375, 454] width 78 height 85
copy td "Tonny"
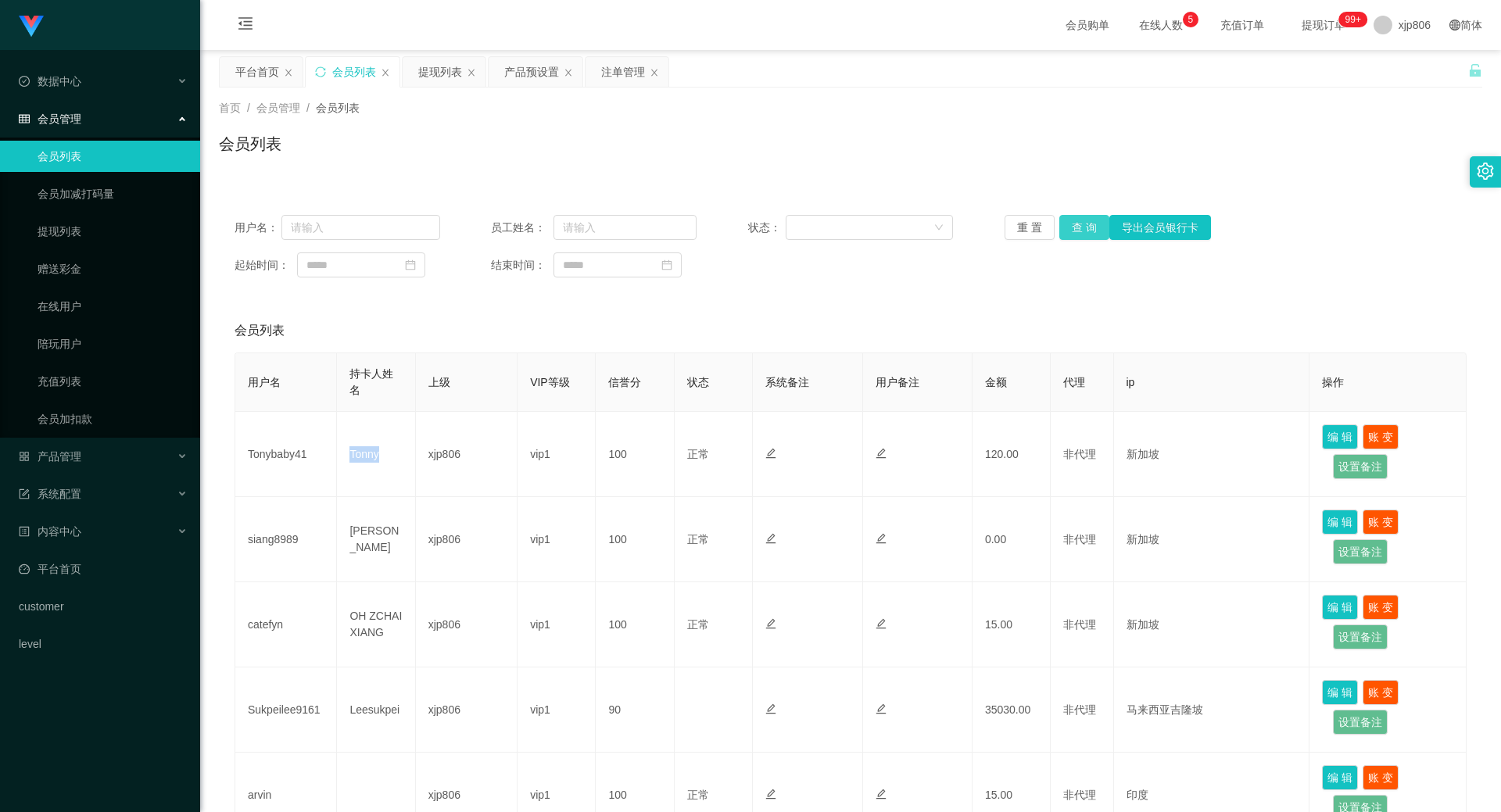
click at [1083, 225] on button "查 询" at bounding box center [1084, 227] width 50 height 25
click at [1083, 225] on div "重 置 查 询 导出会员银行卡" at bounding box center [1108, 227] width 205 height 25
click at [1083, 225] on button "查 询" at bounding box center [1084, 227] width 50 height 25
click at [1083, 225] on div "重 置 查 询 导出会员银行卡" at bounding box center [1108, 227] width 205 height 25
click at [1083, 225] on button "查 询" at bounding box center [1084, 227] width 50 height 25
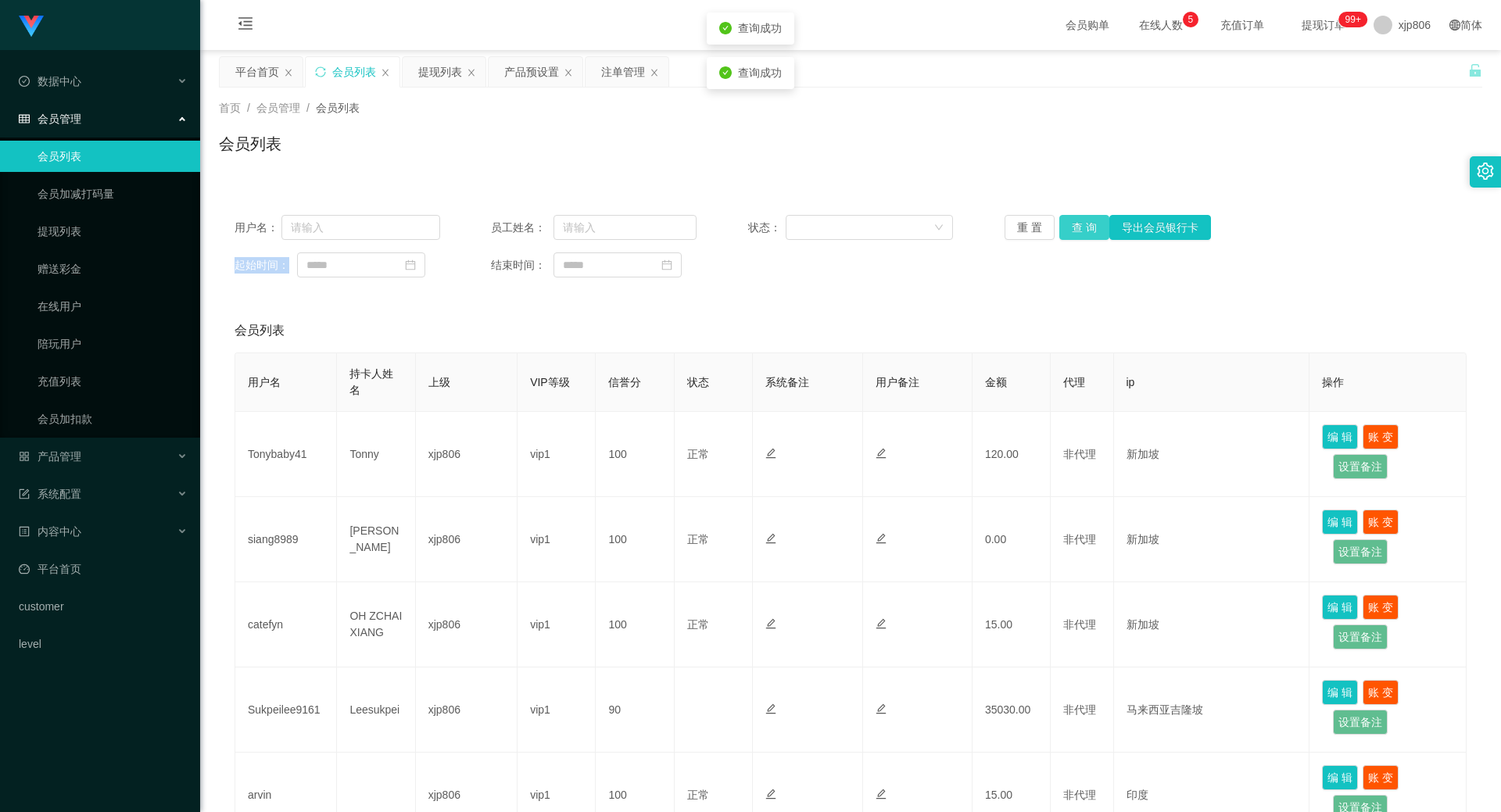
click at [1083, 225] on div "重 置 查 询 导出会员银行卡" at bounding box center [1108, 227] width 205 height 25
drag, startPoint x: 1083, startPoint y: 225, endPoint x: 1237, endPoint y: 154, distance: 169.6
click at [1083, 225] on button "查 询" at bounding box center [1084, 227] width 50 height 25
click at [1082, 236] on button "查 询" at bounding box center [1084, 227] width 50 height 25
click at [1082, 236] on div "重 置 查 询 导出会员银行卡" at bounding box center [1108, 227] width 205 height 25
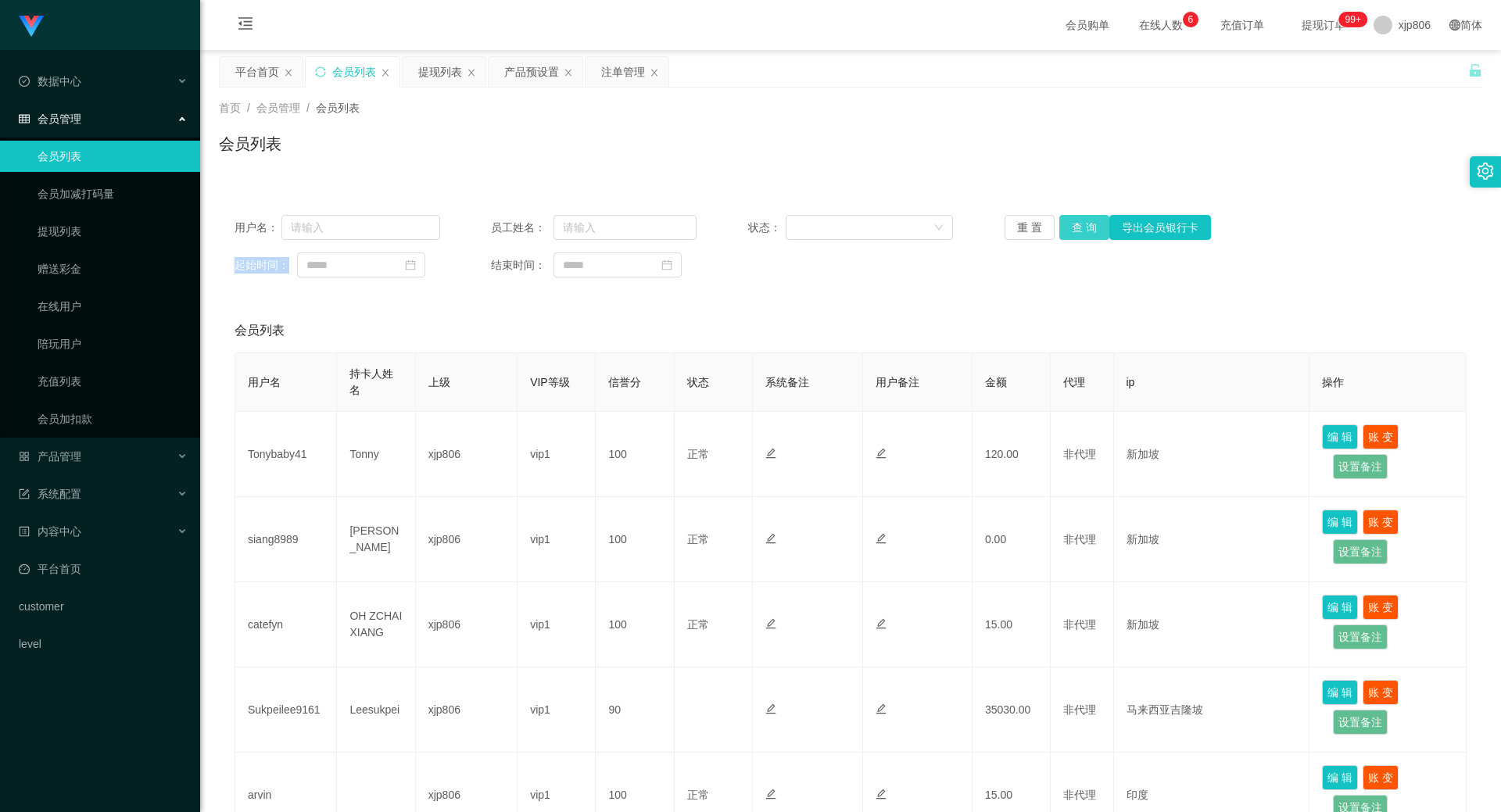
click at [1082, 236] on button "查 询" at bounding box center [1084, 227] width 50 height 25
click at [1082, 236] on div "重 置 查 询 导出会员银行卡" at bounding box center [1108, 227] width 205 height 25
click at [1082, 236] on button "查 询" at bounding box center [1093, 227] width 67 height 25
click at [1082, 236] on div "重 置 查 询 导出会员银行卡" at bounding box center [1108, 227] width 205 height 25
click at [1082, 236] on button "查 询" at bounding box center [1093, 227] width 67 height 25
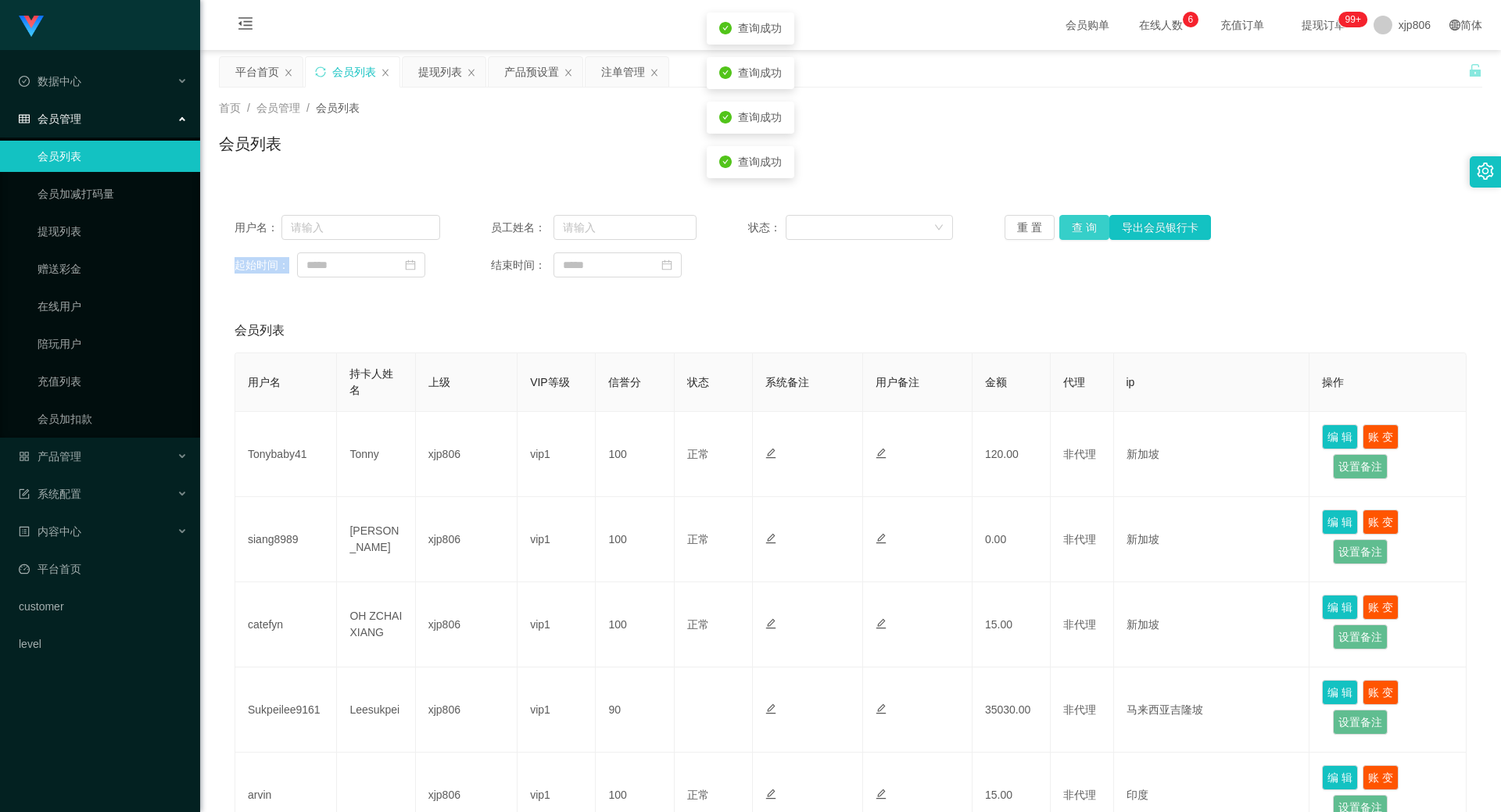
click at [1070, 224] on button "查 询" at bounding box center [1084, 227] width 50 height 25
click at [1070, 224] on div "重 置 查 询 导出会员银行卡" at bounding box center [1108, 227] width 205 height 25
click at [1069, 225] on button "查 询" at bounding box center [1093, 227] width 67 height 25
click at [1069, 225] on div "重 置 查 询 导出会员银行卡" at bounding box center [1108, 227] width 205 height 25
click at [1069, 225] on button "查 询" at bounding box center [1093, 227] width 67 height 25
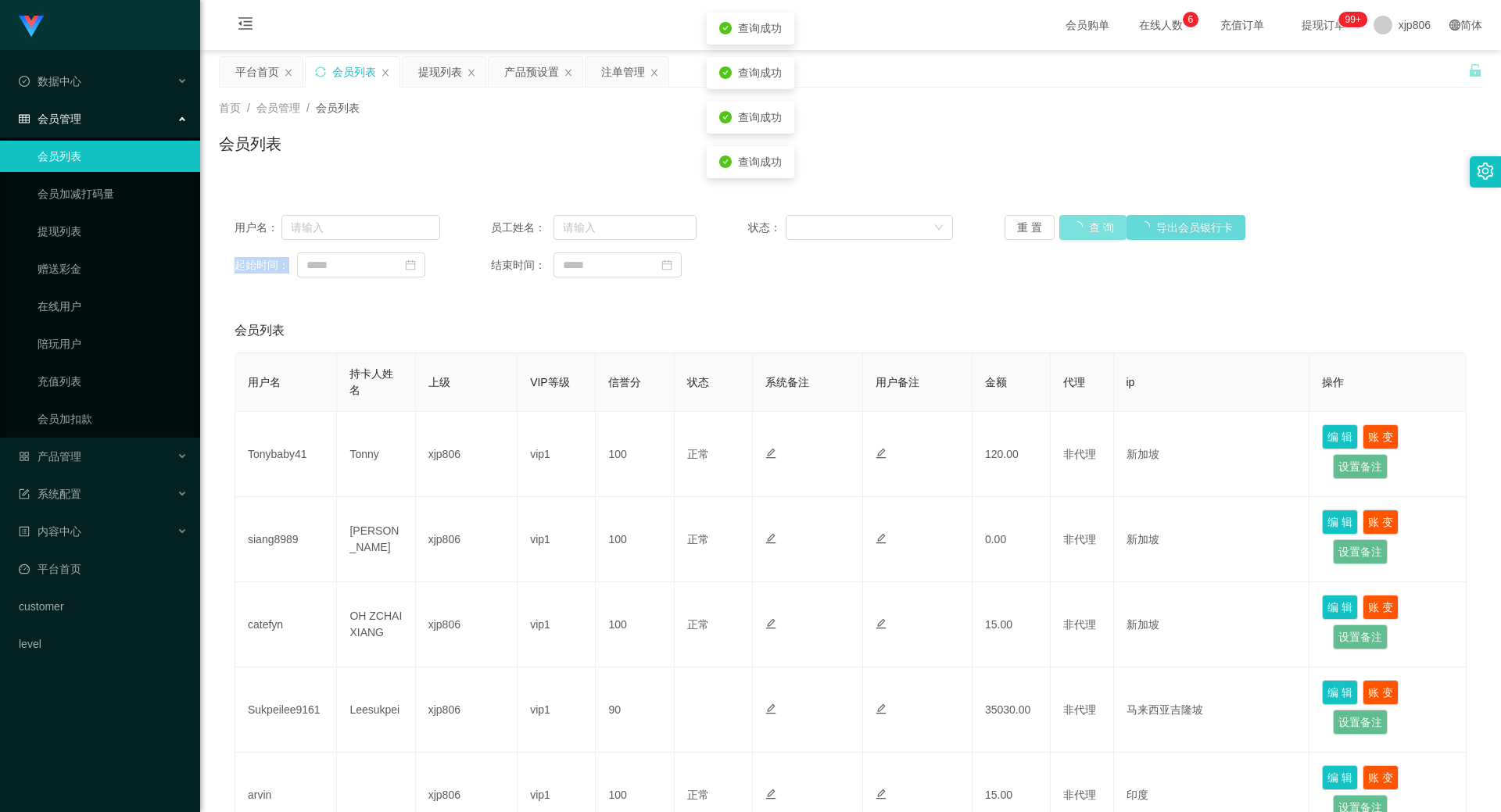
click at [1069, 225] on button "查 询" at bounding box center [1093, 227] width 67 height 25
click at [1069, 225] on div "重 置 查 询 导出会员银行卡" at bounding box center [1108, 227] width 205 height 25
click at [1069, 225] on button "查 询" at bounding box center [1084, 227] width 50 height 25
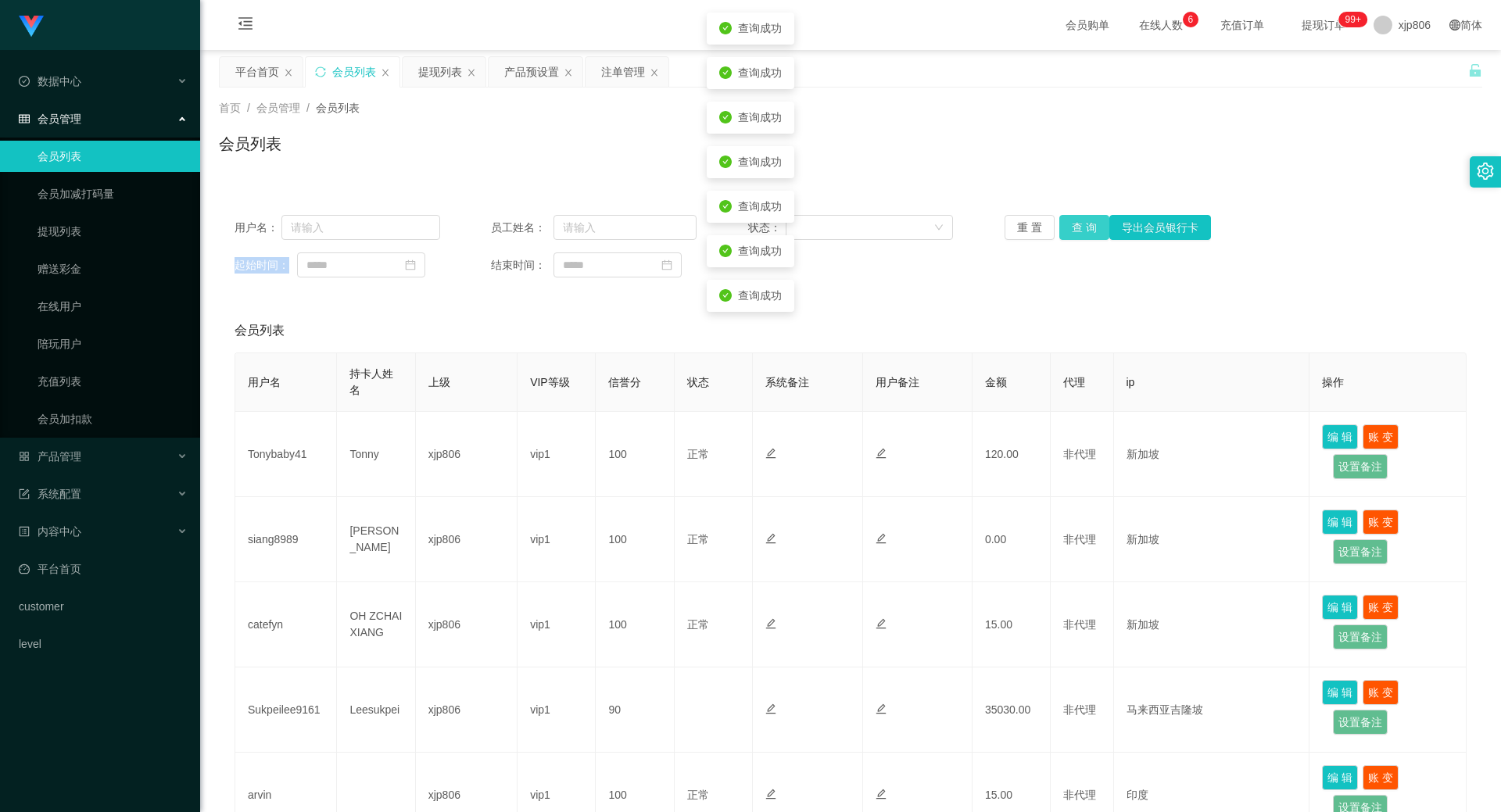
click at [1069, 225] on button "查 询" at bounding box center [1084, 227] width 50 height 25
click at [1069, 225] on button "查 询" at bounding box center [1093, 227] width 67 height 25
click at [1069, 225] on div "重 置 查 询 导出会员银行卡" at bounding box center [1108, 227] width 205 height 25
click at [1069, 225] on button "查 询" at bounding box center [1084, 227] width 50 height 25
click at [1069, 225] on button "查 询" at bounding box center [1093, 227] width 67 height 25
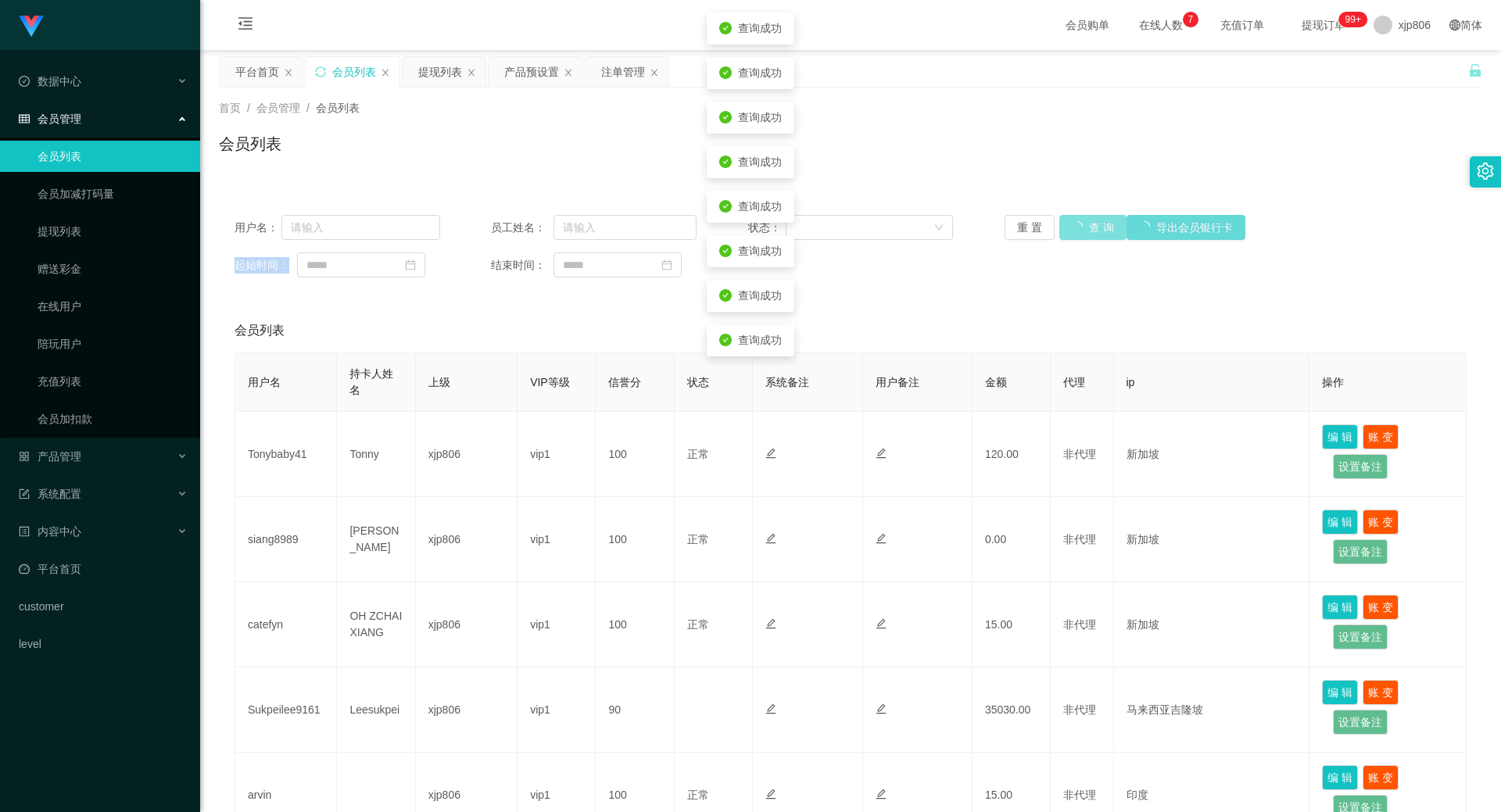
click at [1069, 225] on button "查 询" at bounding box center [1093, 227] width 67 height 25
click at [1069, 225] on div "重 置 查 询 导出会员银行卡" at bounding box center [1108, 227] width 205 height 25
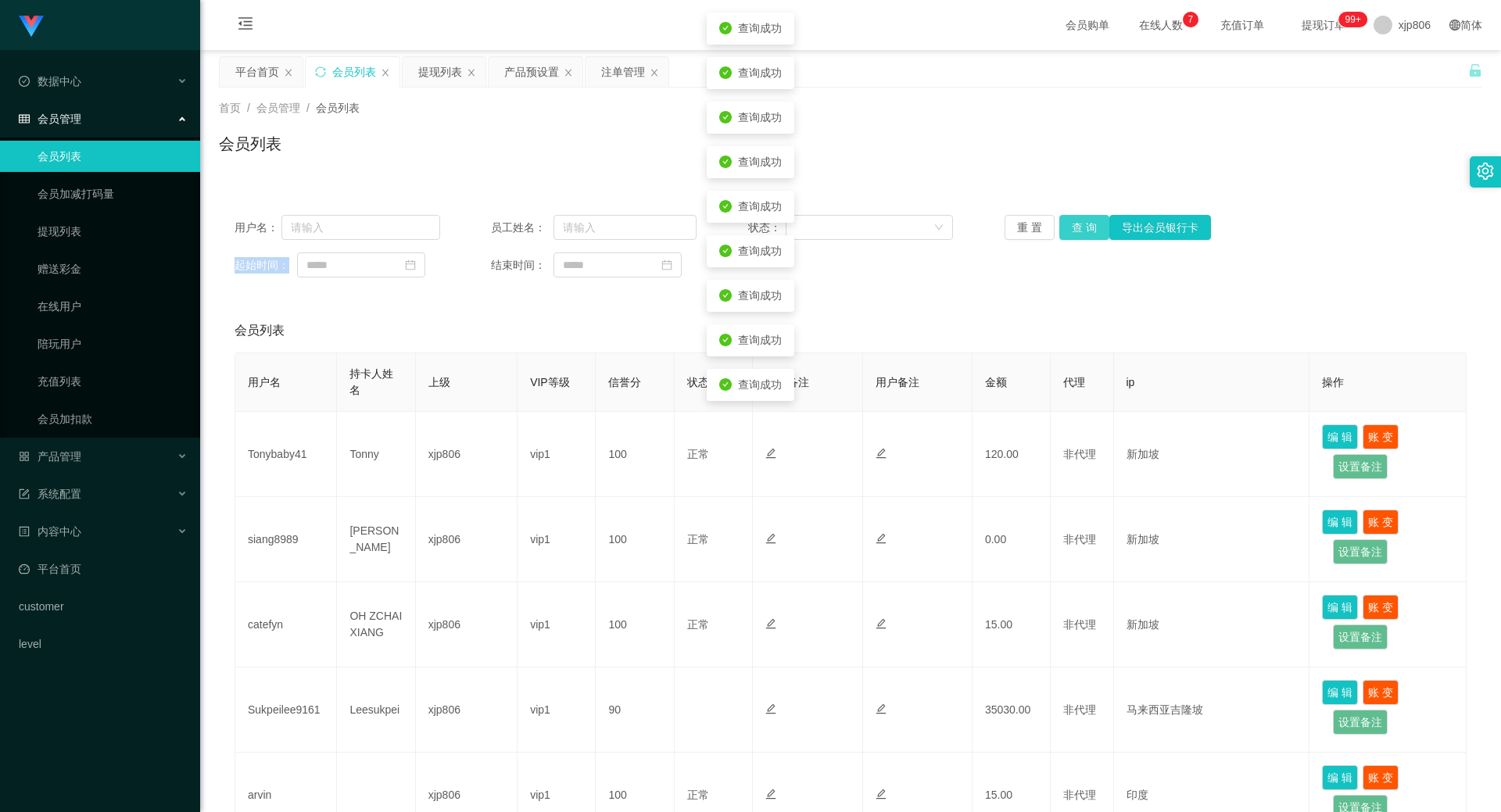
click at [1069, 225] on button "查 询" at bounding box center [1084, 227] width 50 height 25
click at [1069, 225] on button "查 询" at bounding box center [1093, 227] width 67 height 25
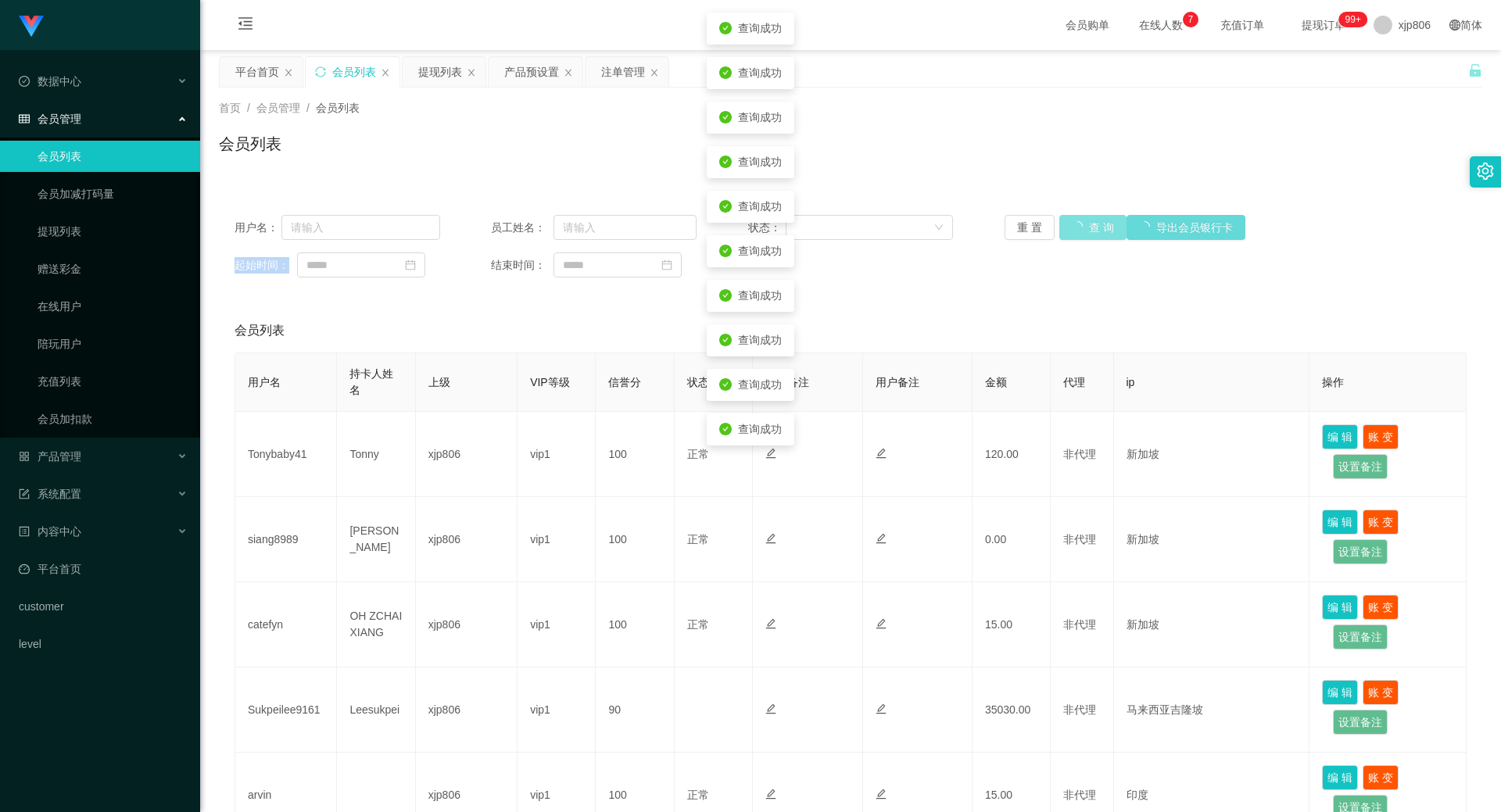
click at [1069, 225] on button "查 询" at bounding box center [1093, 227] width 67 height 25
click at [1069, 225] on button "查 询" at bounding box center [1084, 227] width 50 height 25
click at [1069, 225] on div "重 置 查 询 导出会员银行卡" at bounding box center [1108, 227] width 205 height 25
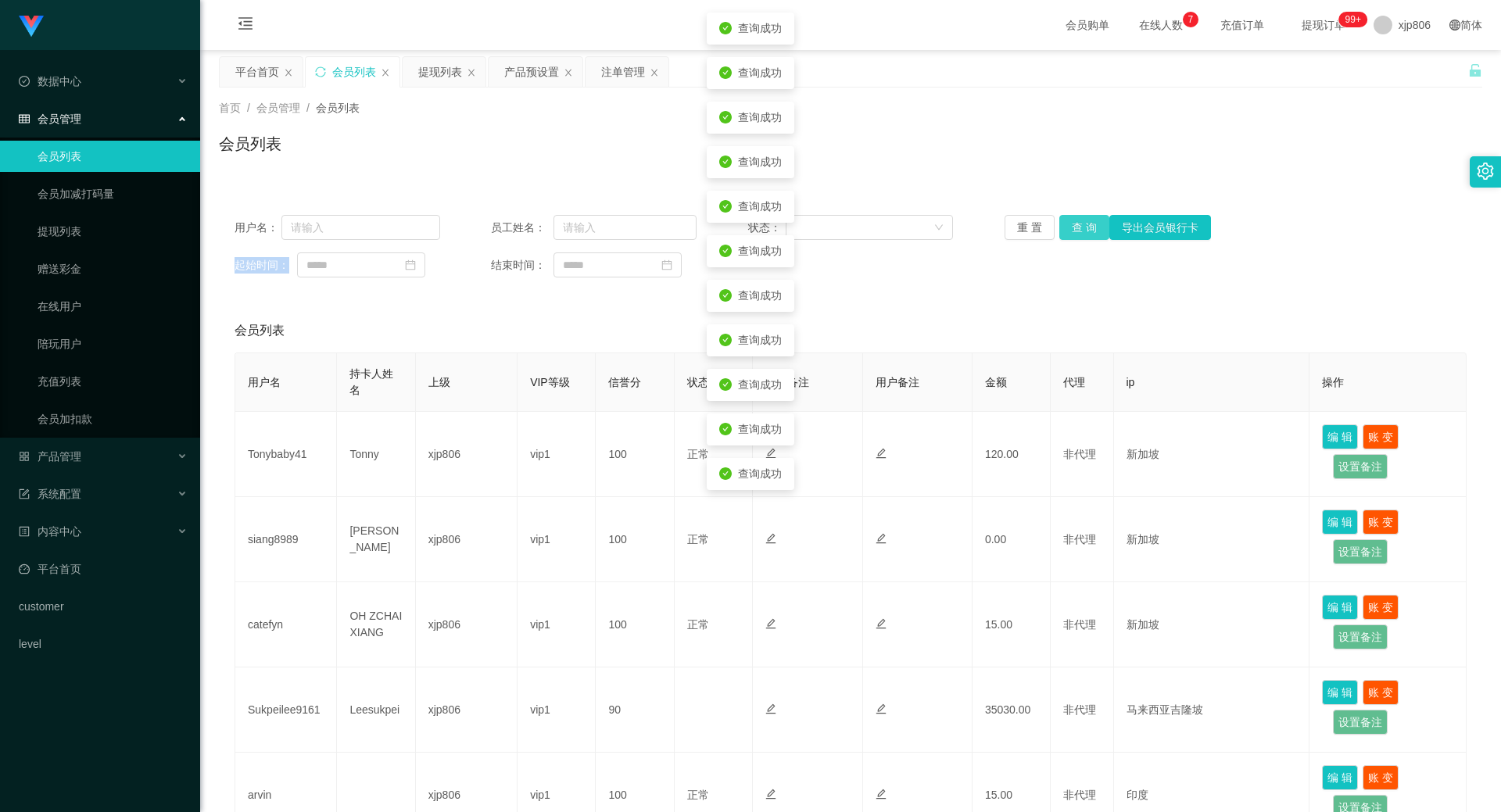
click at [1069, 225] on button "查 询" at bounding box center [1084, 227] width 50 height 25
click at [1069, 225] on div "重 置 查 询 导出会员银行卡" at bounding box center [1108, 227] width 205 height 25
click at [1069, 225] on button "查 询" at bounding box center [1084, 227] width 50 height 25
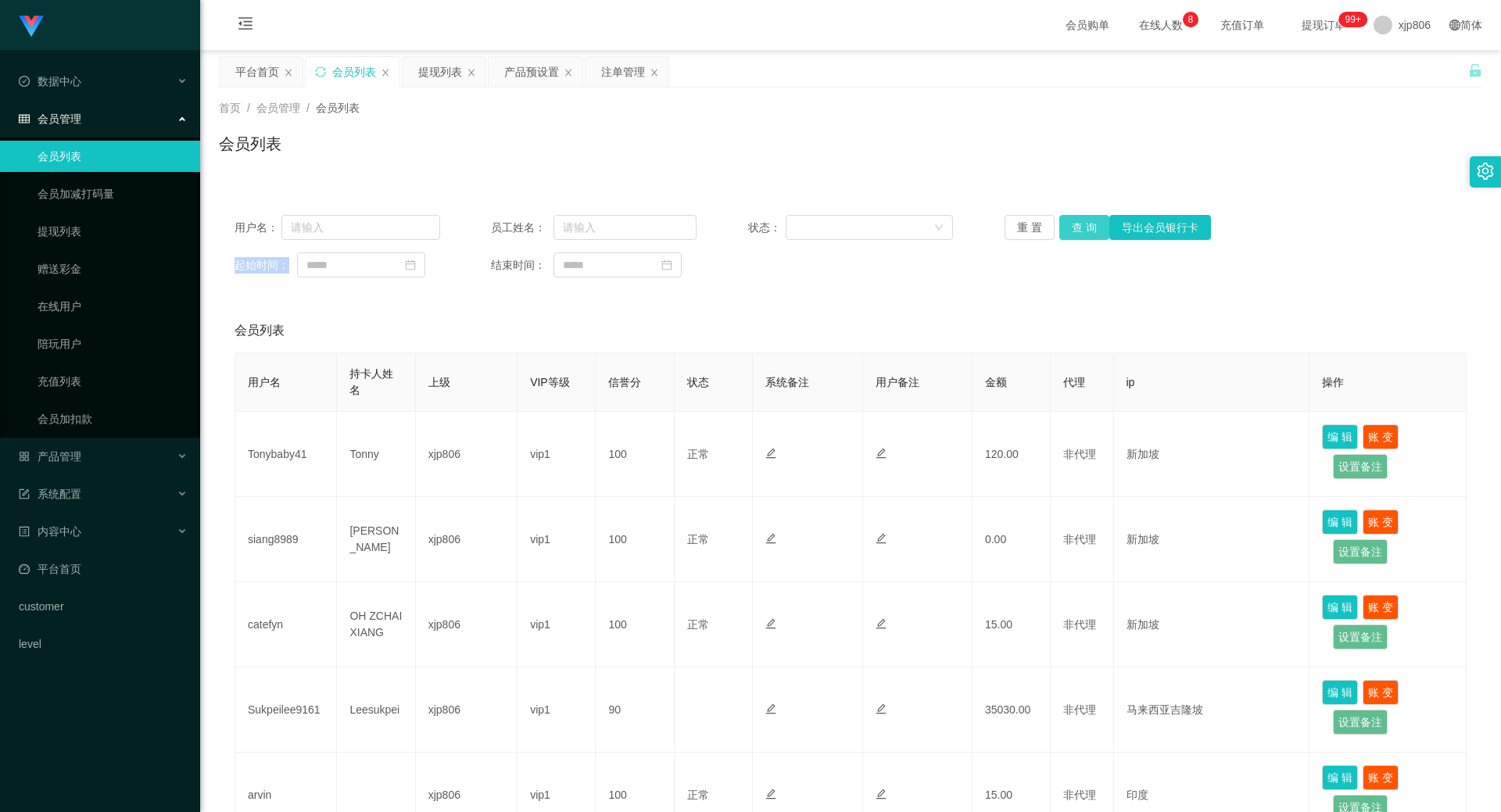
click at [1078, 224] on button "查 询" at bounding box center [1084, 227] width 50 height 25
click at [1078, 224] on div "重 置 查 询 导出会员银行卡" at bounding box center [1108, 227] width 205 height 25
click at [1078, 225] on button "查 询" at bounding box center [1093, 227] width 67 height 25
click at [1078, 227] on div "重 置 查 询 导出会员银行卡" at bounding box center [1108, 227] width 205 height 25
click at [1080, 226] on button "查 询" at bounding box center [1084, 227] width 50 height 25
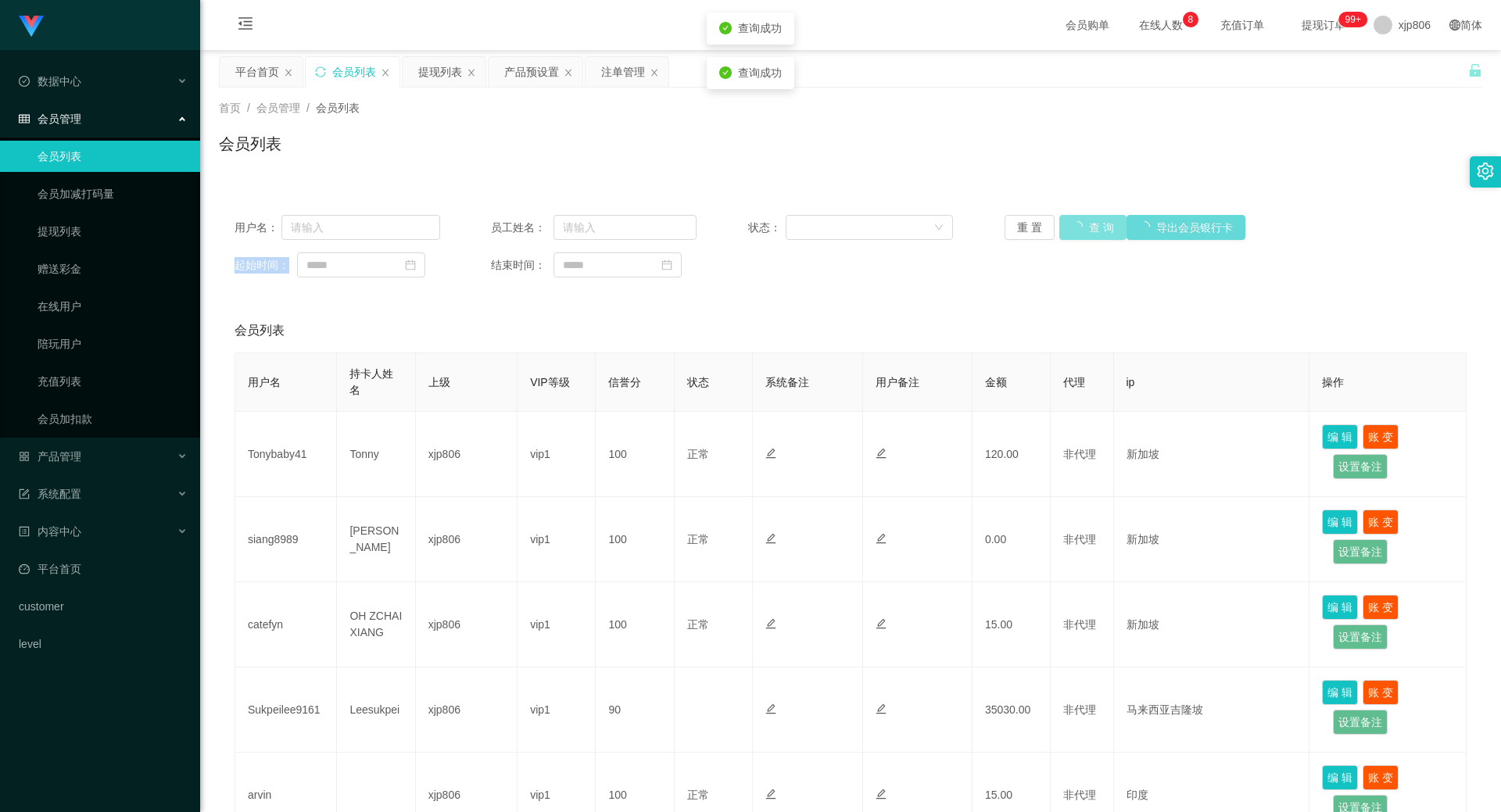
click at [1080, 226] on div "重 置 查 询 导出会员银行卡" at bounding box center [1108, 227] width 205 height 25
click at [1080, 226] on button "查 询" at bounding box center [1093, 227] width 67 height 25
click at [1080, 227] on div "重 置 查 询 导出会员银行卡" at bounding box center [1108, 227] width 205 height 25
click at [1080, 227] on button "查 询" at bounding box center [1093, 227] width 67 height 25
click at [1080, 227] on div "重 置 查 询 导出会员银行卡" at bounding box center [1108, 227] width 205 height 25
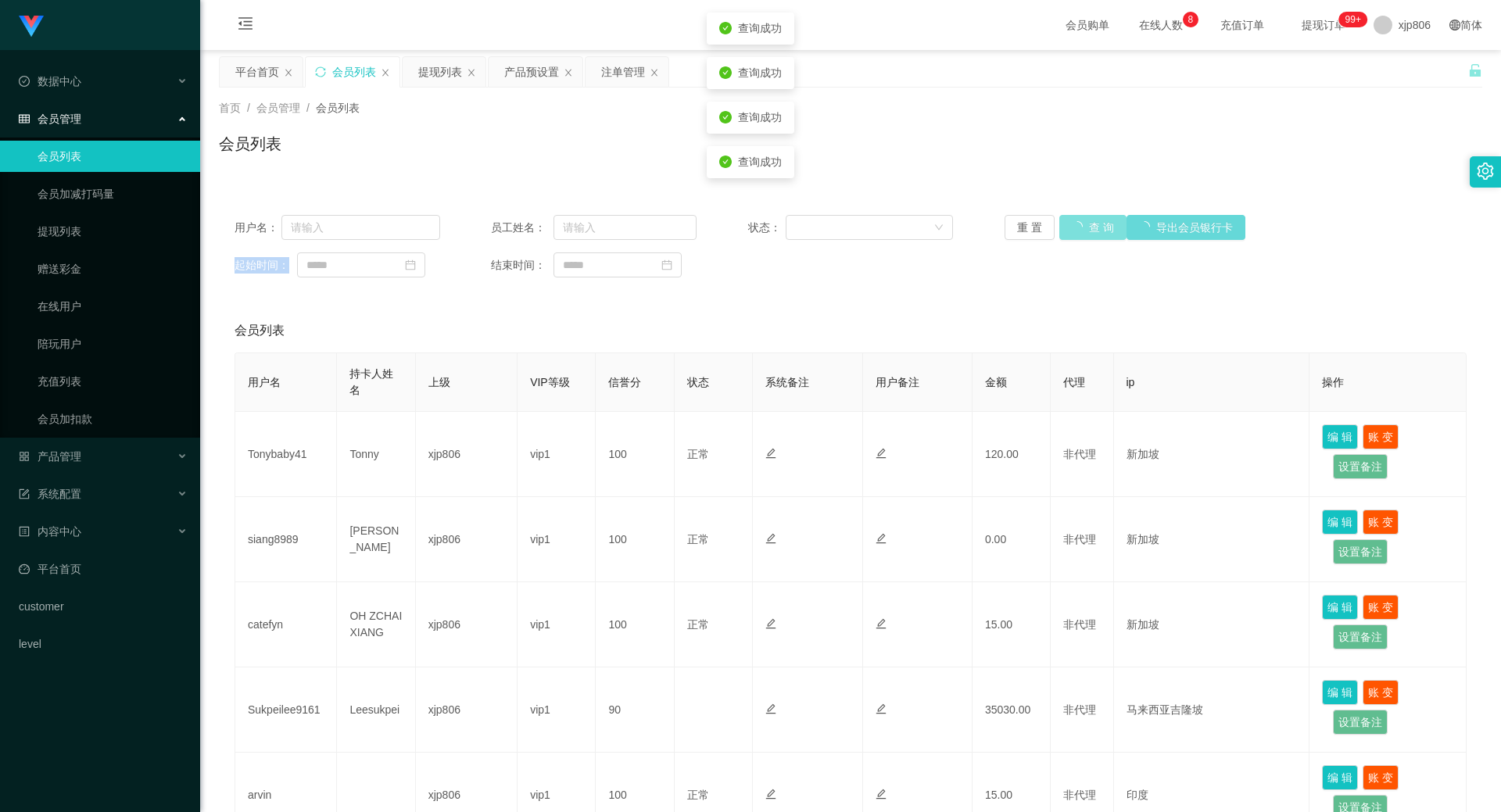
click at [1080, 227] on button "查 询" at bounding box center [1093, 227] width 67 height 25
click at [1080, 227] on div "重 置 查 询 导出会员银行卡" at bounding box center [1108, 227] width 205 height 25
click at [1080, 227] on button "查 询" at bounding box center [1084, 227] width 50 height 25
click at [1080, 229] on div "重 置 查 询 导出会员银行卡" at bounding box center [1108, 227] width 205 height 25
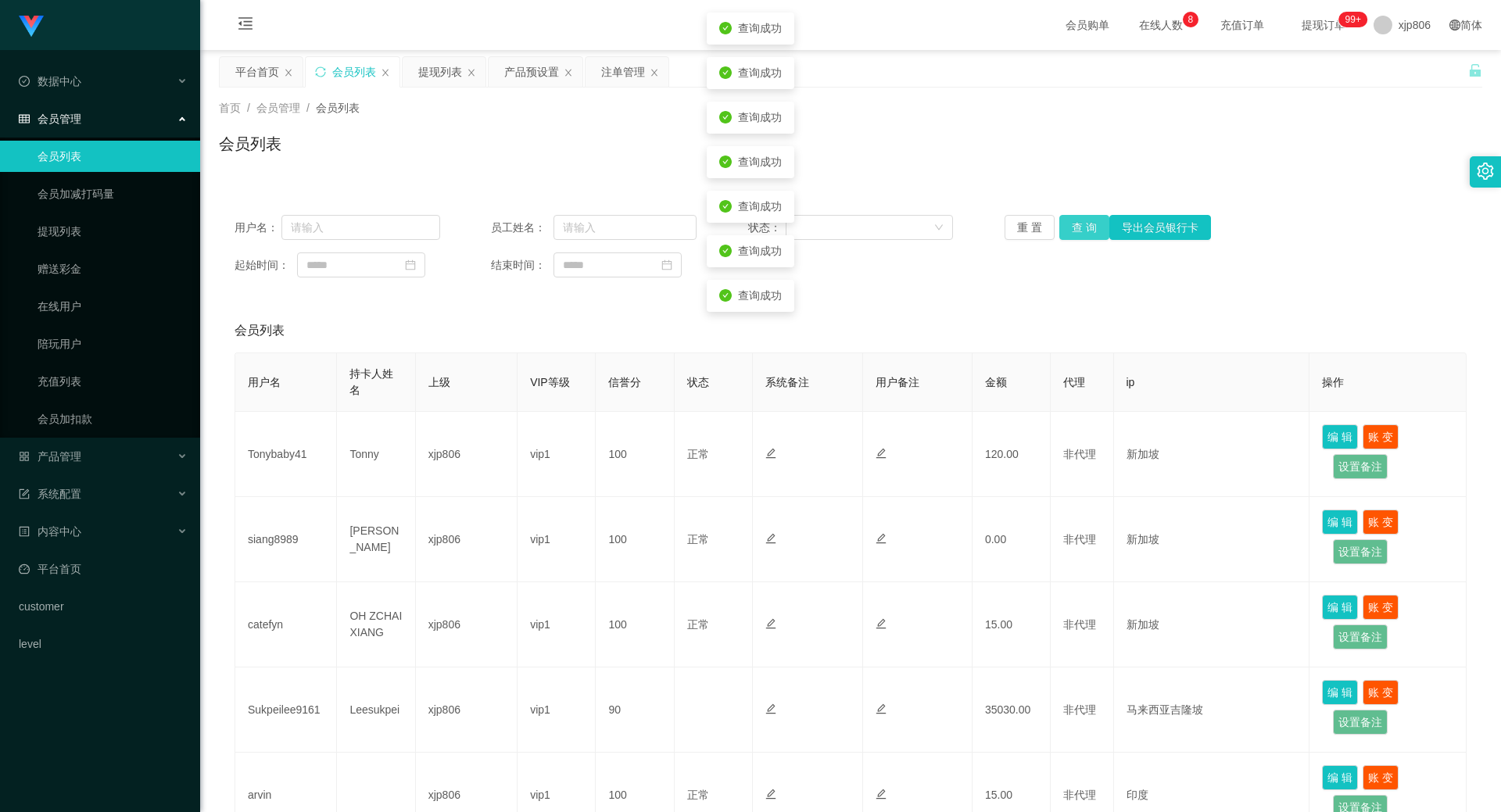
click at [1080, 229] on button "查 询" at bounding box center [1084, 227] width 50 height 25
click at [1080, 229] on div "重 置 查 询 导出会员银行卡" at bounding box center [1108, 227] width 205 height 25
click at [1080, 229] on button "查 询" at bounding box center [1093, 227] width 67 height 25
click at [1080, 229] on div "重 置 查 询 导出会员银行卡" at bounding box center [1108, 227] width 205 height 25
click at [1080, 229] on button "查 询" at bounding box center [1093, 227] width 67 height 25
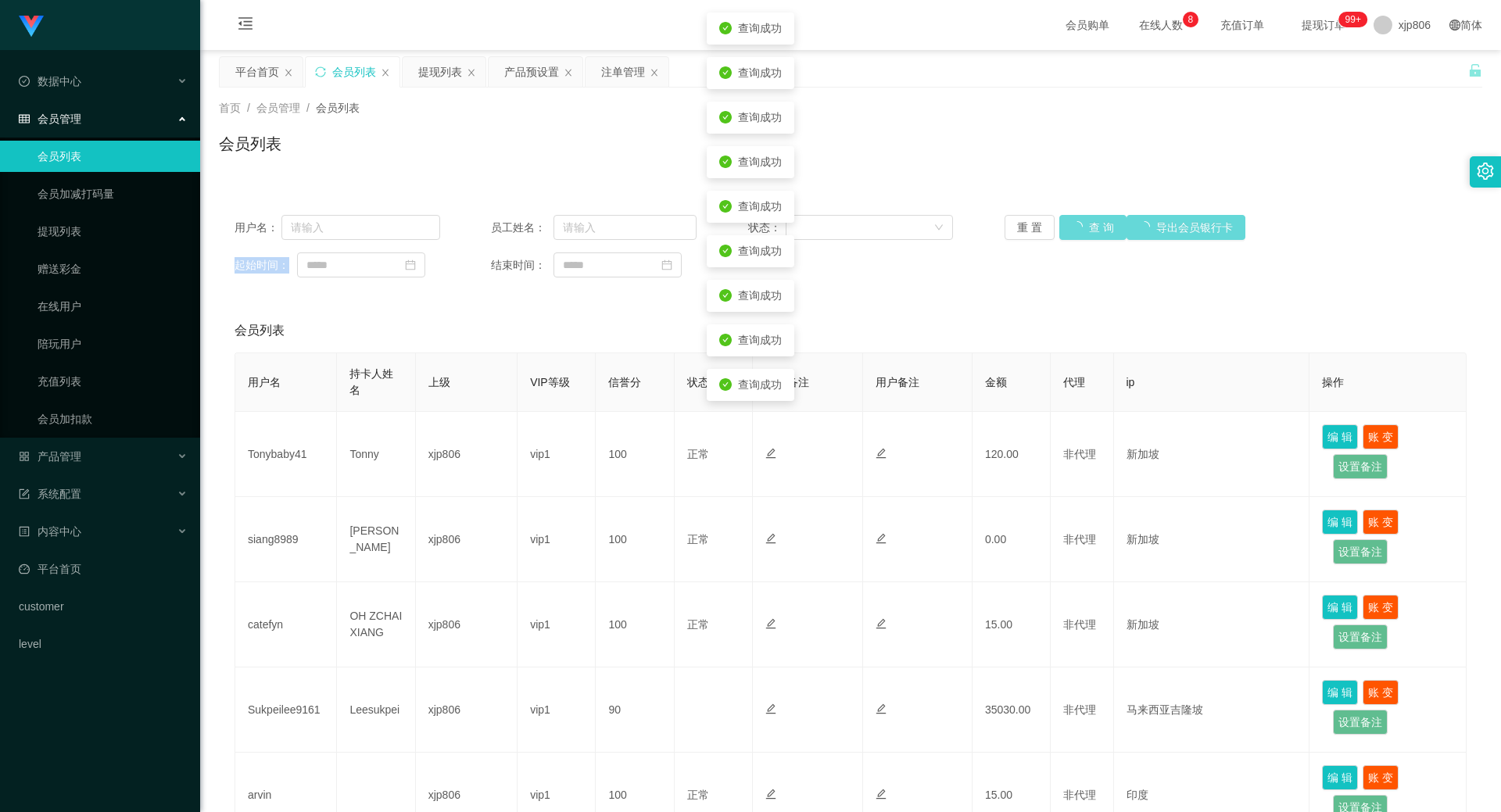
click at [1079, 231] on div "重 置 查 询 导出会员银行卡" at bounding box center [1108, 227] width 205 height 25
click at [1079, 231] on button "查 询" at bounding box center [1084, 227] width 50 height 25
click at [1079, 231] on div "重 置 查 询 导出会员银行卡" at bounding box center [1108, 227] width 205 height 25
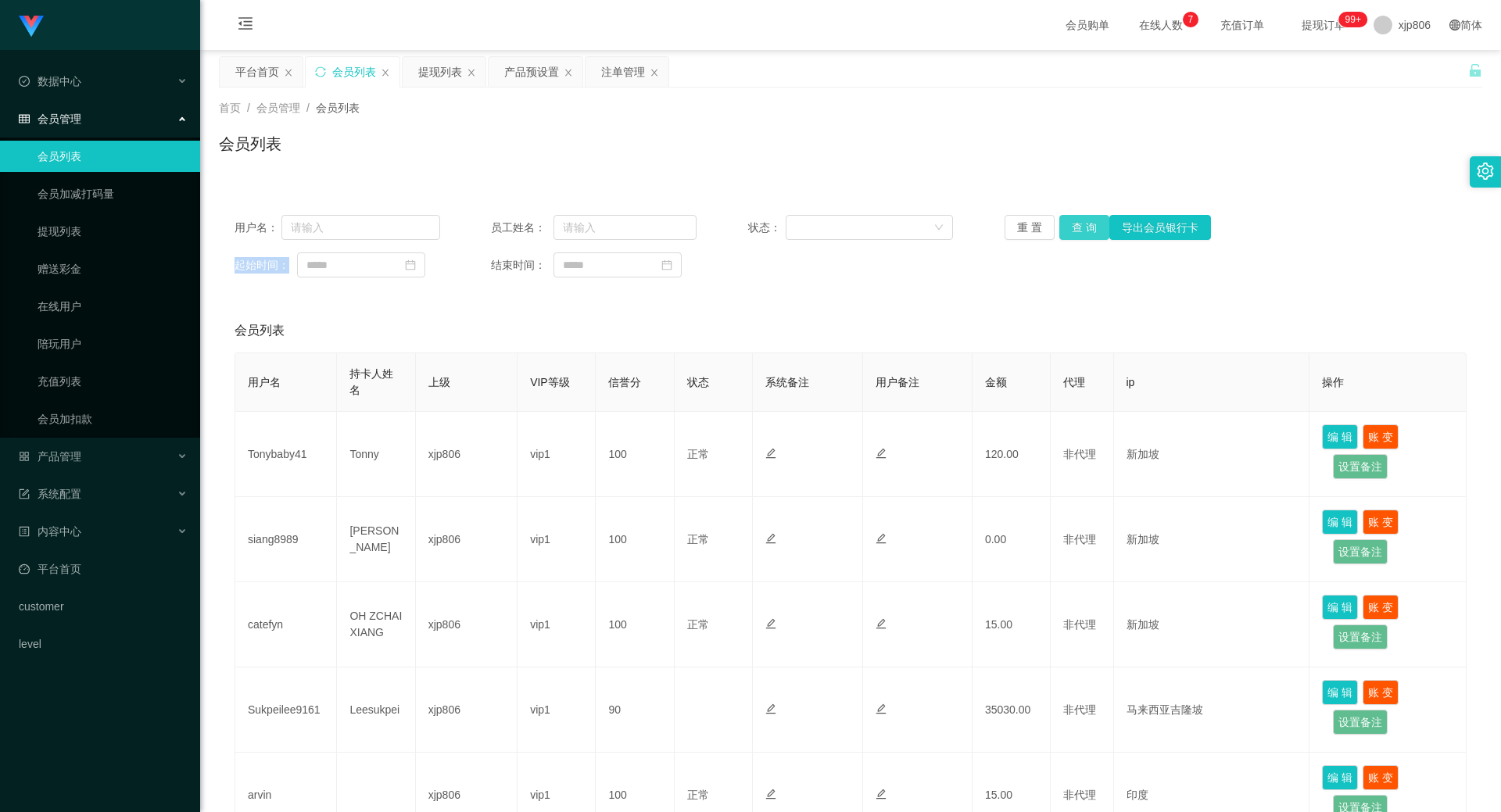
click at [1083, 222] on button "查 询" at bounding box center [1084, 227] width 50 height 25
click at [1082, 223] on div "重 置 查 询 导出会员银行卡" at bounding box center [1108, 227] width 205 height 25
click at [1082, 223] on button "查 询" at bounding box center [1084, 227] width 50 height 25
click at [1082, 223] on div "重 置 查 询 导出会员银行卡" at bounding box center [1108, 227] width 205 height 25
click at [1082, 223] on button "查 询" at bounding box center [1084, 227] width 50 height 25
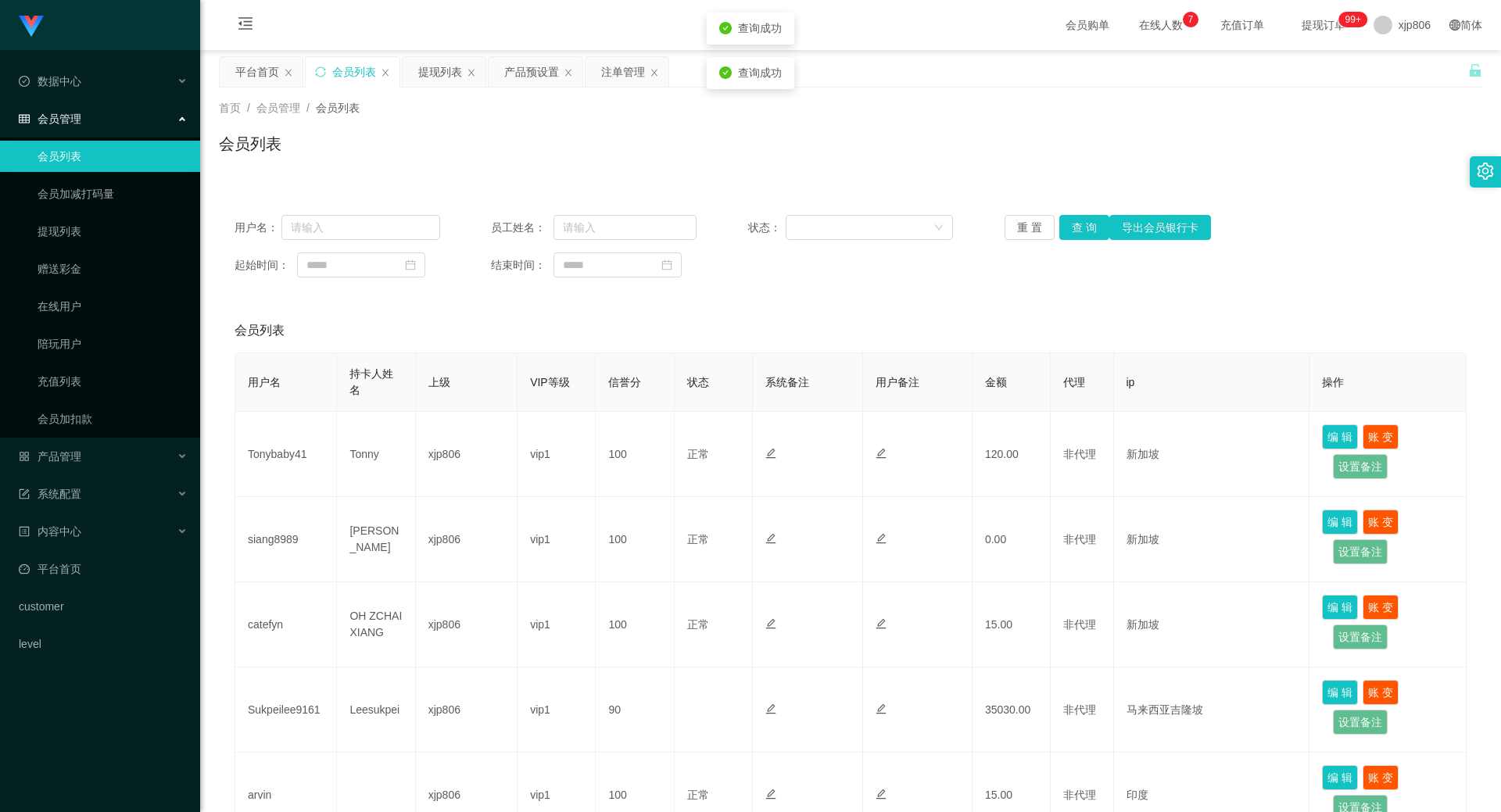
click at [1082, 224] on div "重 置 查 询 导出会员银行卡" at bounding box center [1108, 227] width 205 height 25
click at [1082, 224] on button "查 询" at bounding box center [1084, 227] width 50 height 25
click at [1082, 224] on div "重 置 查 询 导出会员银行卡" at bounding box center [1108, 227] width 205 height 25
click at [1082, 224] on button "查 询" at bounding box center [1093, 227] width 67 height 25
click at [1082, 226] on div "重 置 查 询 导出会员银行卡" at bounding box center [1108, 227] width 205 height 25
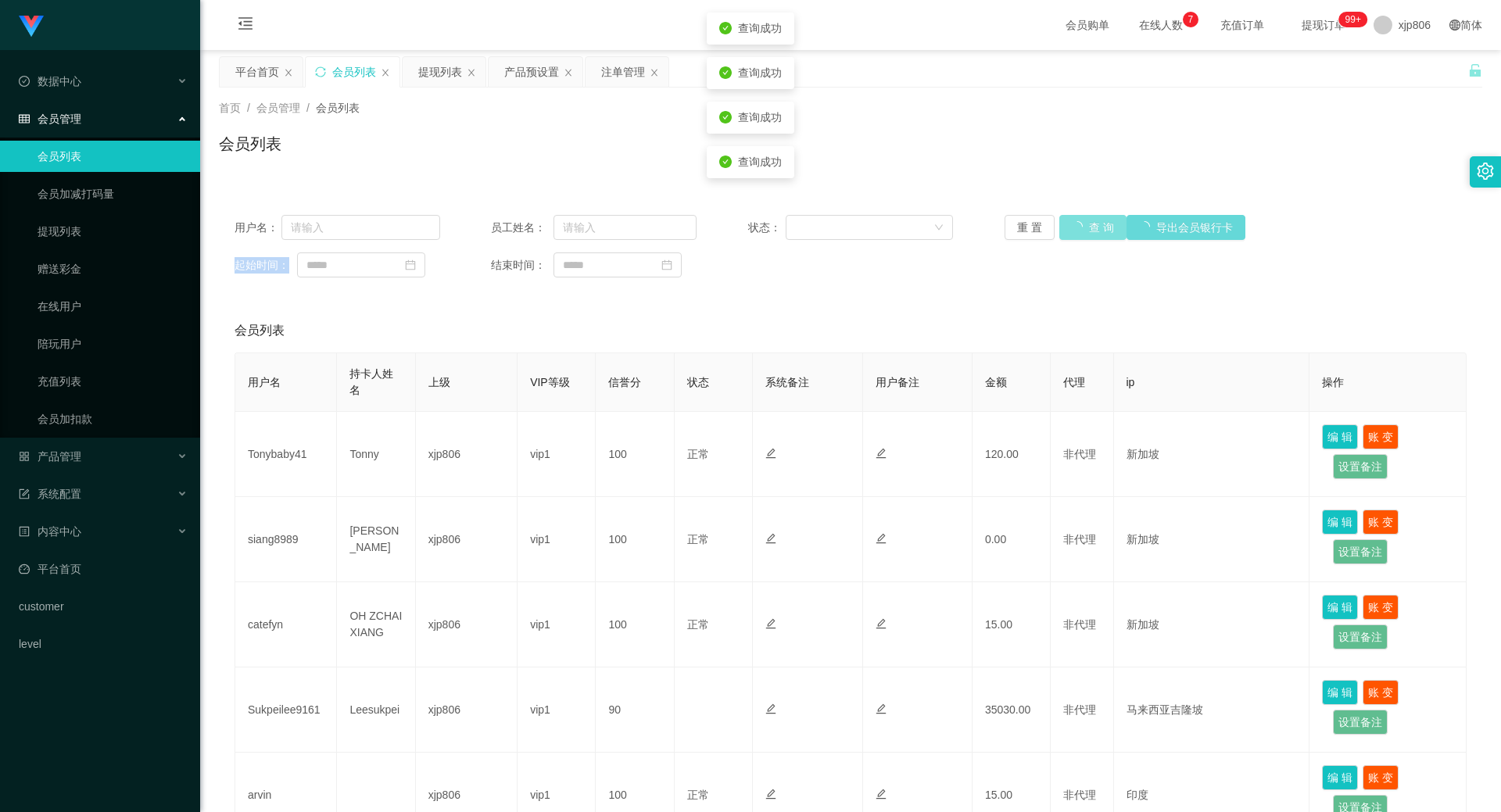
click at [1082, 226] on button "查 询" at bounding box center [1093, 227] width 67 height 25
click at [1082, 226] on div "重 置 查 询 导出会员银行卡" at bounding box center [1108, 227] width 205 height 25
click at [1083, 226] on button "查 询" at bounding box center [1093, 227] width 67 height 25
click at [1084, 226] on div "重 置 查 询 导出会员银行卡" at bounding box center [1108, 227] width 205 height 25
click at [1086, 227] on button "查 询" at bounding box center [1084, 227] width 50 height 25
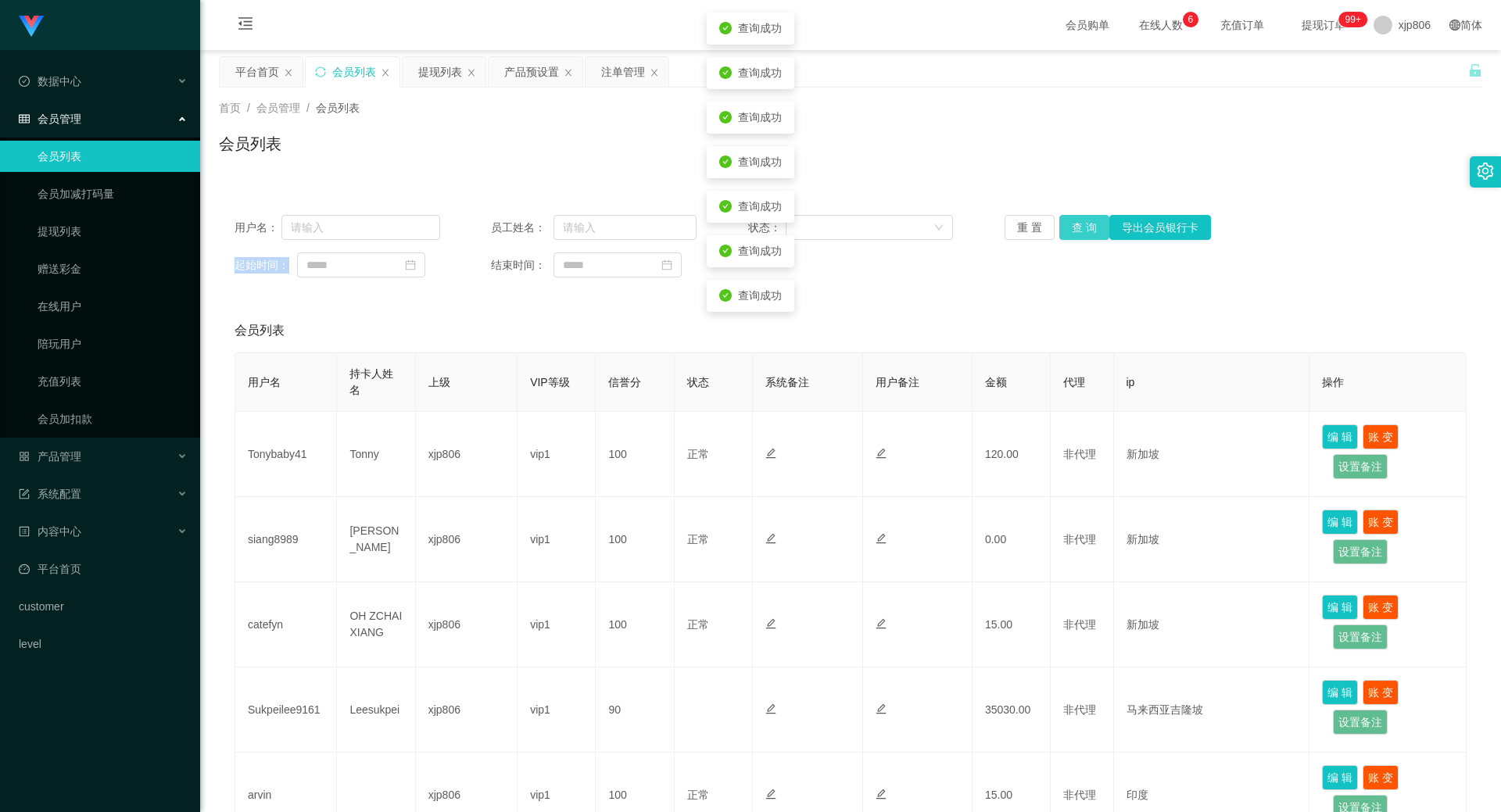
click at [1086, 227] on div "重 置 查 询 导出会员银行卡" at bounding box center [1108, 227] width 205 height 25
click at [1086, 227] on button "查 询" at bounding box center [1084, 227] width 50 height 25
click at [1086, 227] on div "重 置 查 询 导出会员银行卡" at bounding box center [1108, 227] width 205 height 25
click at [1087, 227] on button "查 询" at bounding box center [1084, 227] width 50 height 25
click at [1078, 229] on button "查 询" at bounding box center [1084, 227] width 50 height 25
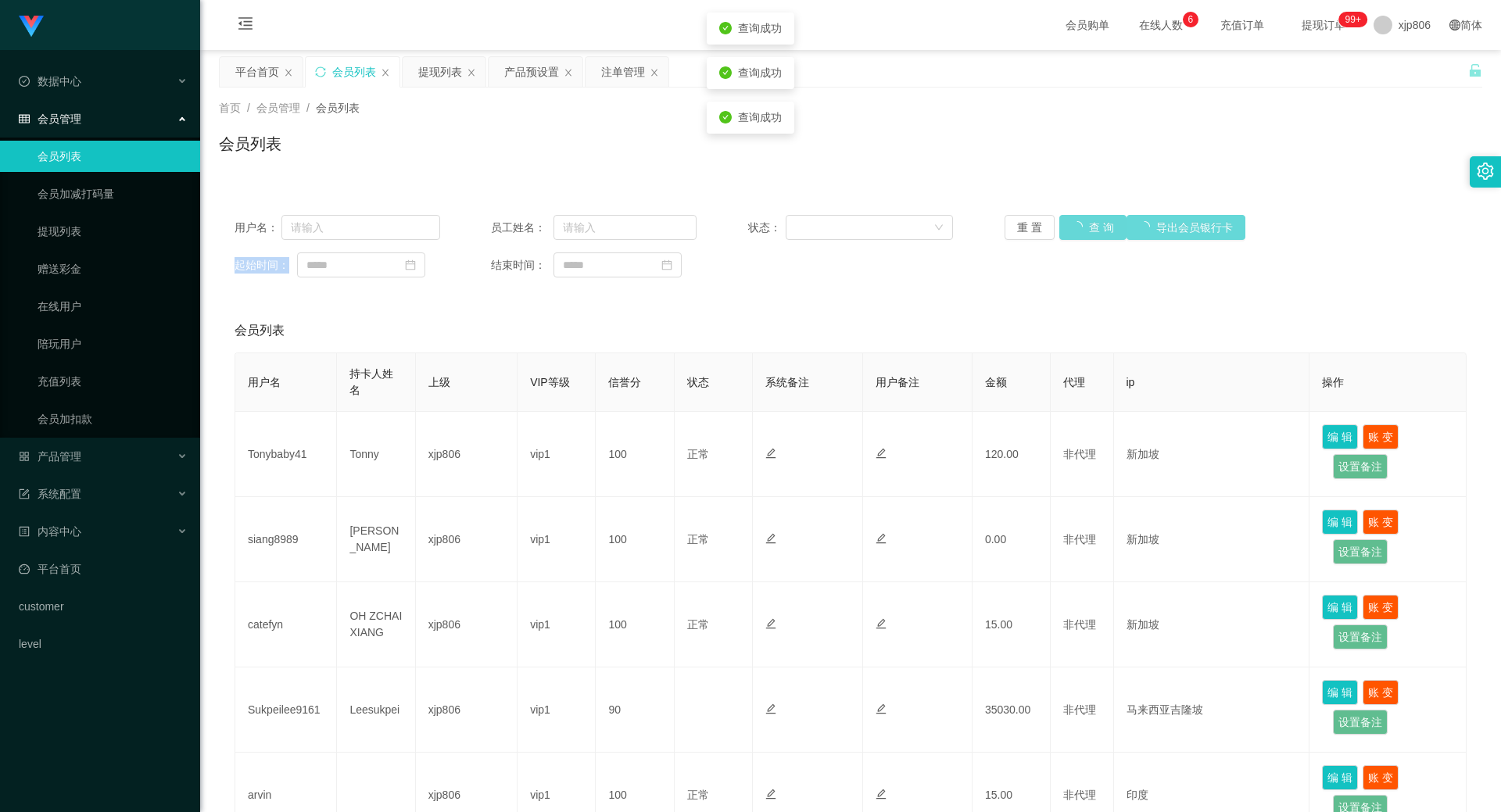
click at [1079, 230] on div "重 置 查 询 导出会员银行卡" at bounding box center [1108, 227] width 205 height 25
click at [1079, 230] on button "查 询" at bounding box center [1093, 227] width 67 height 25
click at [1079, 230] on div "重 置 查 询 导出会员银行卡" at bounding box center [1108, 227] width 205 height 25
click at [1079, 230] on button "查 询" at bounding box center [1084, 227] width 50 height 25
click at [1079, 230] on div "重 置 查 询 导出会员银行卡" at bounding box center [1108, 227] width 205 height 25
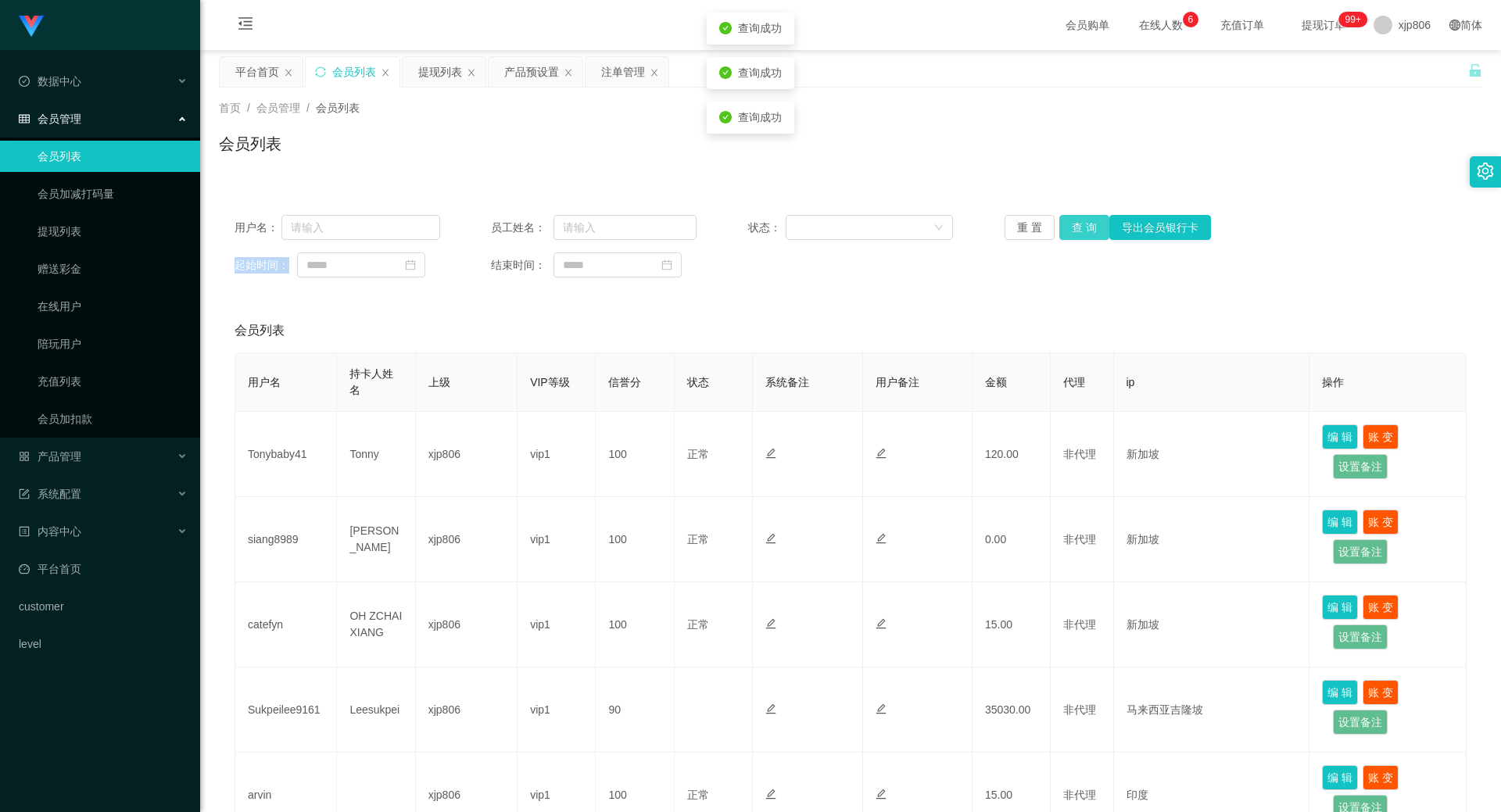
click at [1079, 230] on button "查 询" at bounding box center [1084, 227] width 50 height 25
click at [1079, 230] on div "重 置 查 询 导出会员银行卡" at bounding box center [1108, 227] width 205 height 25
click at [1079, 230] on button "查 询" at bounding box center [1084, 227] width 50 height 25
click at [1079, 230] on div "重 置 查 询 导出会员银行卡" at bounding box center [1108, 227] width 205 height 25
click at [1079, 230] on button "查 询" at bounding box center [1084, 227] width 50 height 25
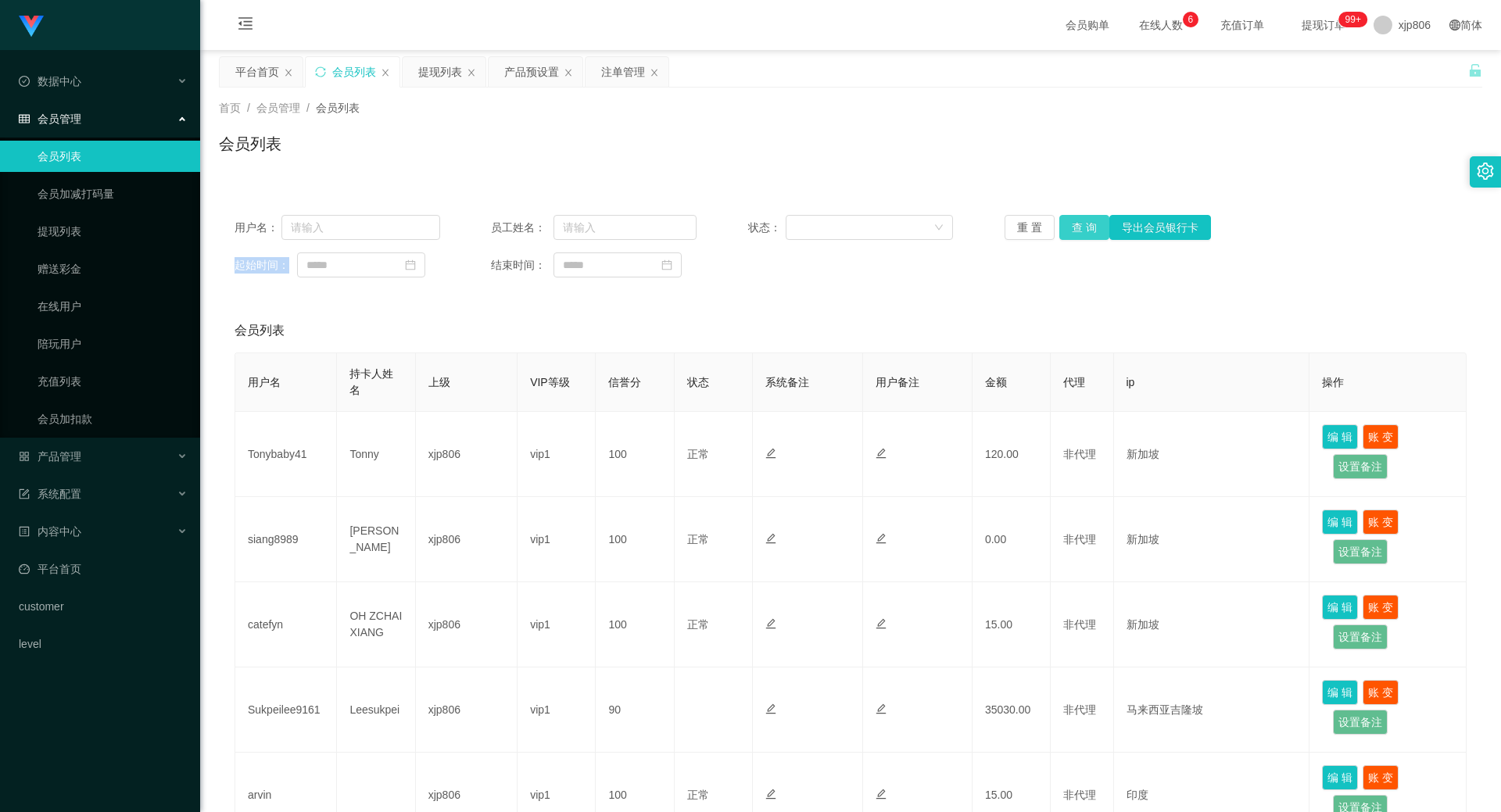
click at [1078, 233] on button "查 询" at bounding box center [1084, 227] width 50 height 25
click at [1078, 235] on div "重 置 查 询 导出会员银行卡" at bounding box center [1108, 227] width 205 height 25
click at [1078, 235] on button "查 询" at bounding box center [1093, 227] width 67 height 25
click at [1078, 237] on div "重 置 查 询 导出会员银行卡" at bounding box center [1108, 227] width 205 height 25
click at [1076, 238] on button "查 询" at bounding box center [1093, 227] width 67 height 25
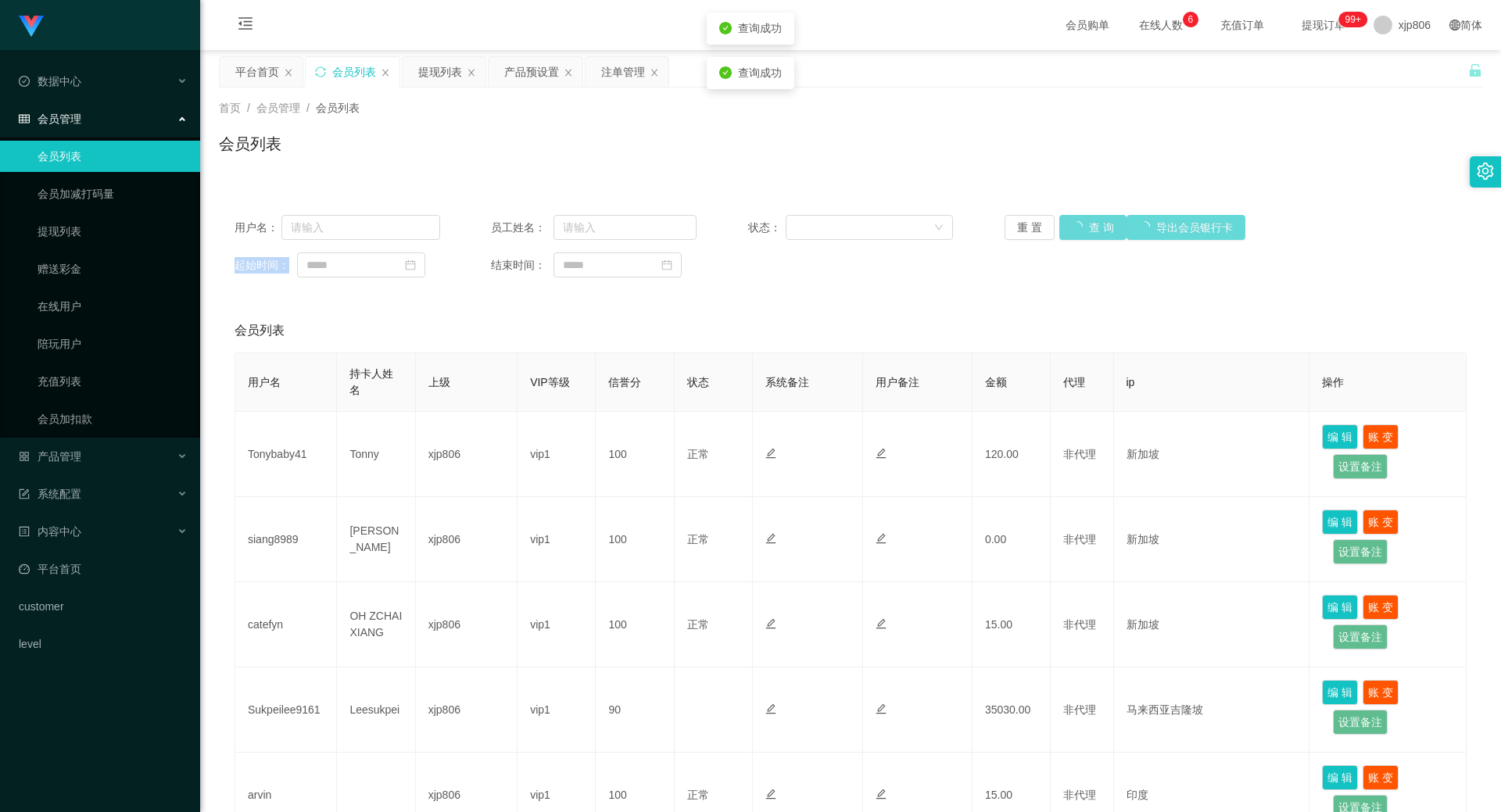
click at [1075, 239] on div "重 置 查 询 导出会员银行卡" at bounding box center [1108, 227] width 205 height 25
click at [1075, 239] on button "查 询" at bounding box center [1084, 227] width 50 height 25
click at [1075, 239] on div "重 置 查 询 导出会员银行卡" at bounding box center [1108, 227] width 205 height 25
click at [1074, 239] on button "查 询" at bounding box center [1084, 227] width 50 height 25
click at [1074, 239] on div "重 置 查 询 导出会员银行卡" at bounding box center [1108, 227] width 205 height 25
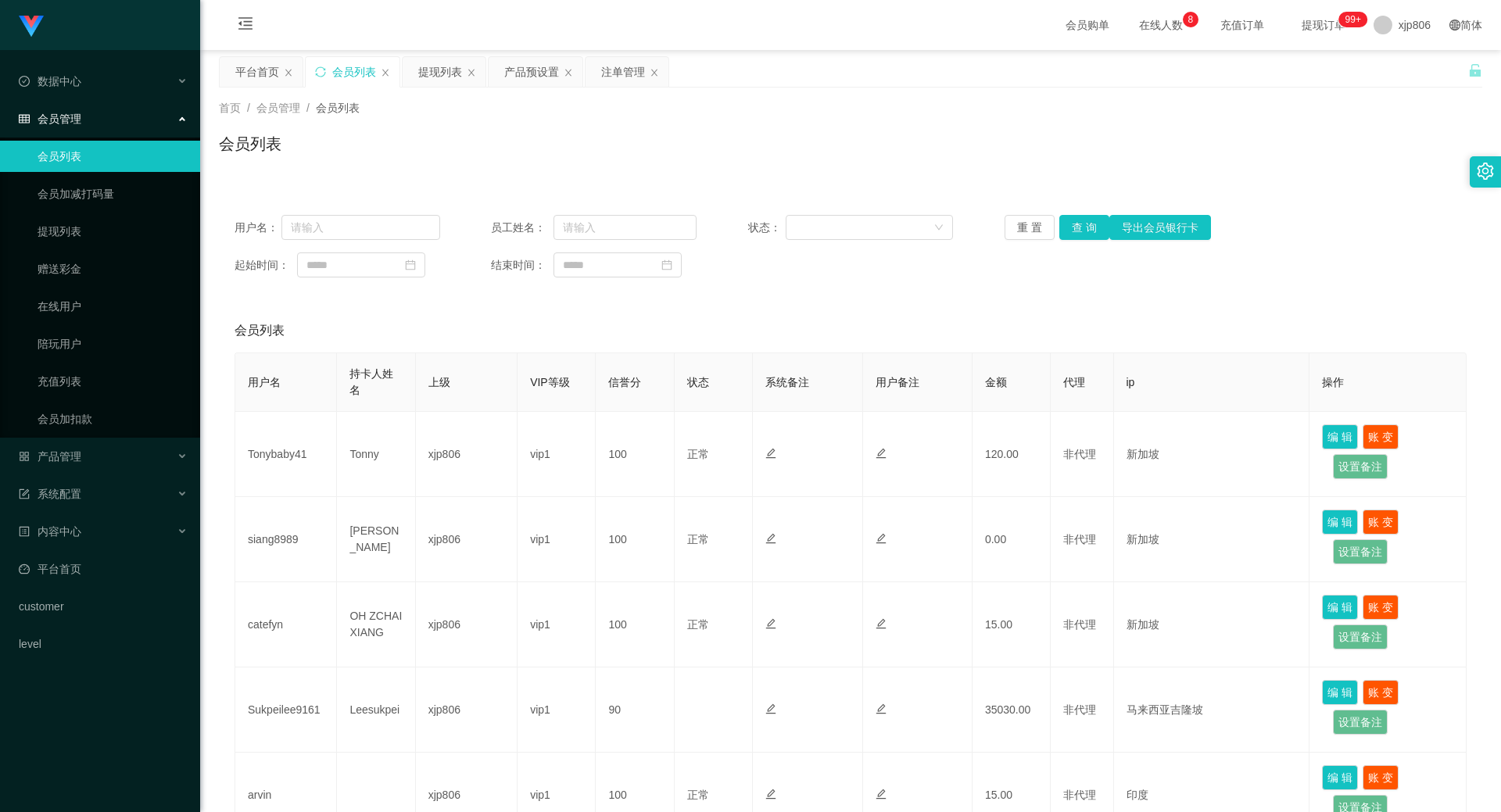
click at [1066, 243] on div "用户名： 员工姓名： 状态： 重 置 查 询 导出会员银行卡 起始时间： 结束时间：" at bounding box center [850, 246] width 1263 height 94
click at [1077, 229] on button "查 询" at bounding box center [1084, 227] width 50 height 25
click at [1077, 229] on div "重 置 查 询 导出会员银行卡" at bounding box center [1108, 227] width 205 height 25
click at [1077, 231] on button "查 询" at bounding box center [1093, 227] width 67 height 25
click at [1077, 231] on div "重 置 查 询 导出会员银行卡" at bounding box center [1108, 227] width 205 height 25
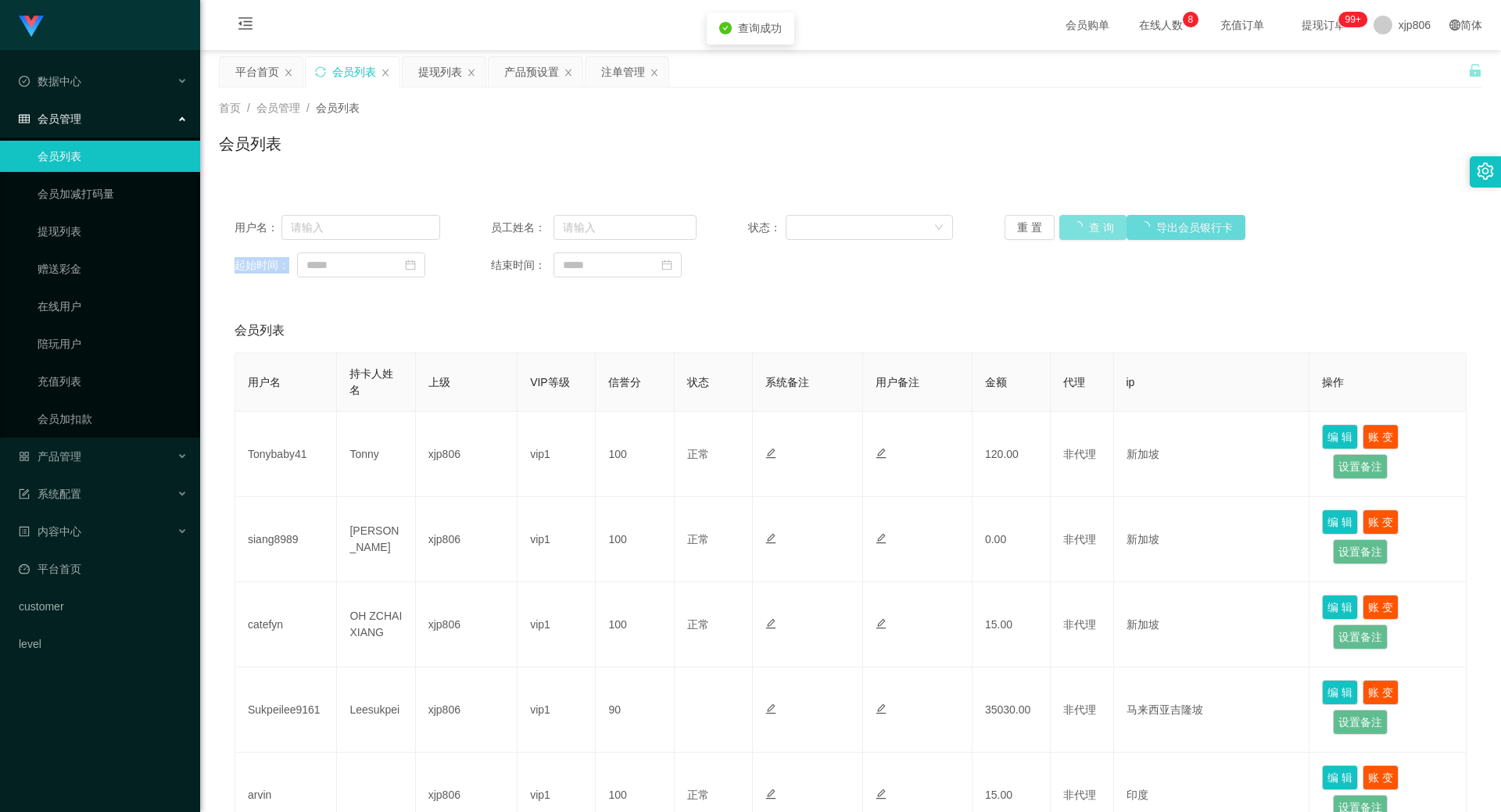
click at [1077, 231] on button "查 询" at bounding box center [1093, 227] width 67 height 25
click at [1077, 231] on div "重 置 查 询 导出会员银行卡" at bounding box center [1108, 227] width 205 height 25
click at [1077, 231] on button "查 询" at bounding box center [1084, 227] width 50 height 25
click at [1077, 231] on div "重 置 查 询 导出会员银行卡" at bounding box center [1108, 227] width 205 height 25
click at [1077, 231] on button "查 询" at bounding box center [1084, 227] width 50 height 25
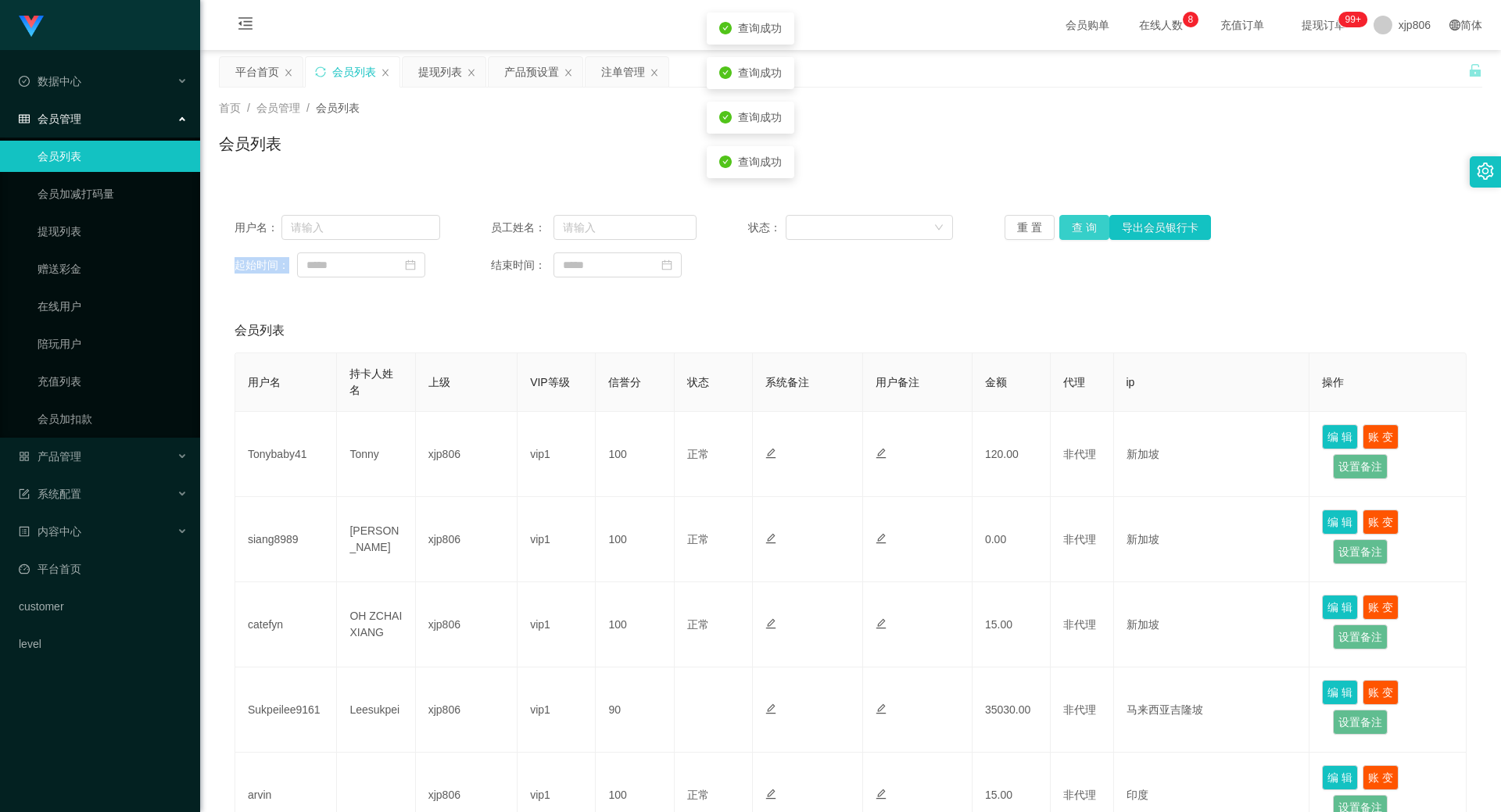
click at [1077, 231] on div "重 置 查 询 导出会员银行卡" at bounding box center [1108, 227] width 205 height 25
click at [1077, 231] on button "查 询" at bounding box center [1084, 227] width 50 height 25
click at [1077, 232] on div "重 置 查 询 导出会员银行卡" at bounding box center [1108, 227] width 205 height 25
click at [1077, 232] on button "查 询" at bounding box center [1084, 227] width 50 height 25
click at [1077, 232] on div "重 置 查 询 导出会员银行卡" at bounding box center [1108, 227] width 205 height 25
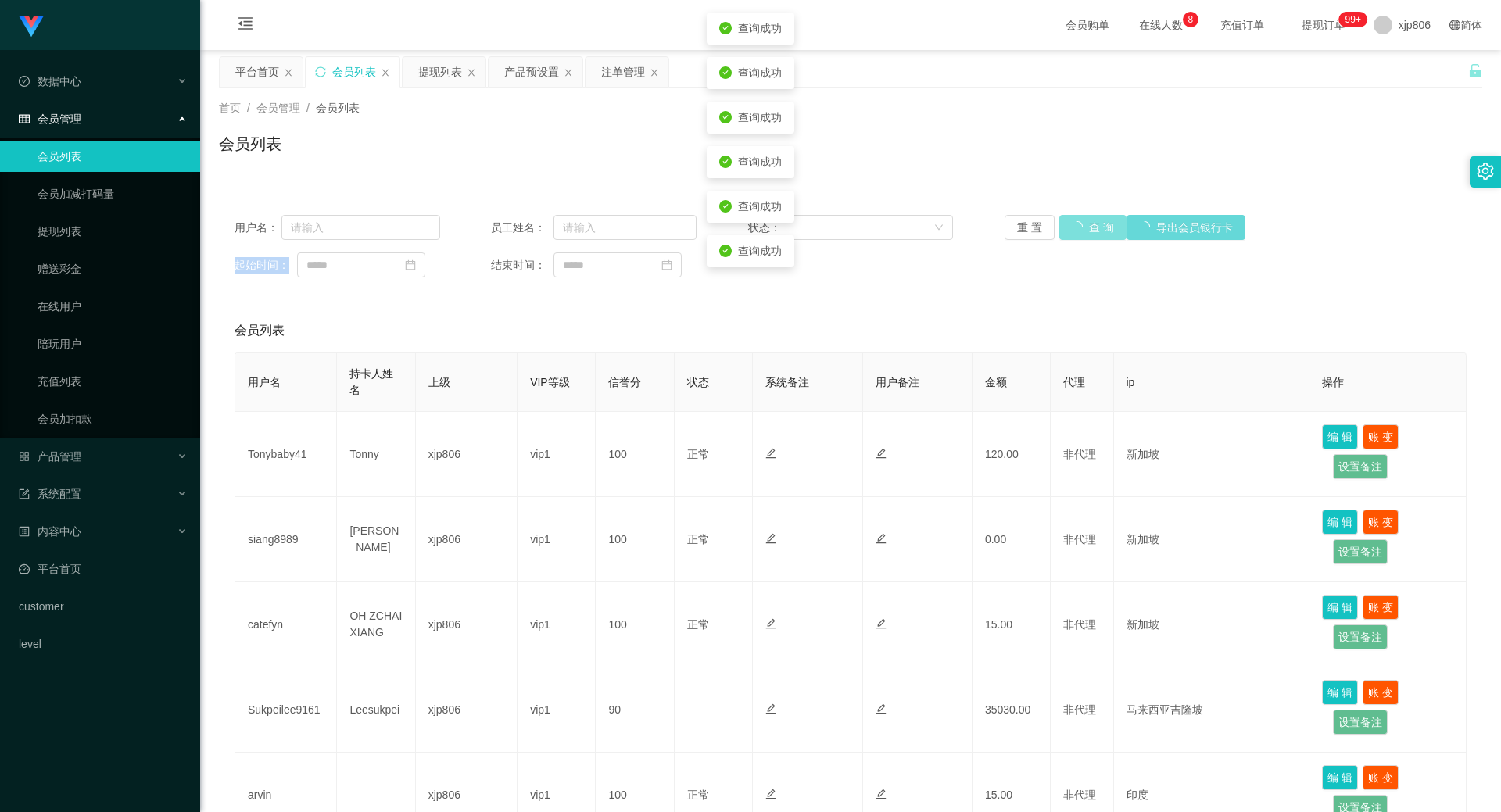
click at [1076, 232] on button "查 询" at bounding box center [1093, 227] width 67 height 25
click at [1076, 232] on div "重 置 查 询 导出会员银行卡" at bounding box center [1108, 227] width 205 height 25
click at [1076, 221] on button "查 询" at bounding box center [1084, 227] width 50 height 25
click at [1076, 221] on div "重 置 查 询 导出会员银行卡" at bounding box center [1108, 227] width 205 height 25
click at [1075, 223] on button "查 询" at bounding box center [1084, 227] width 50 height 25
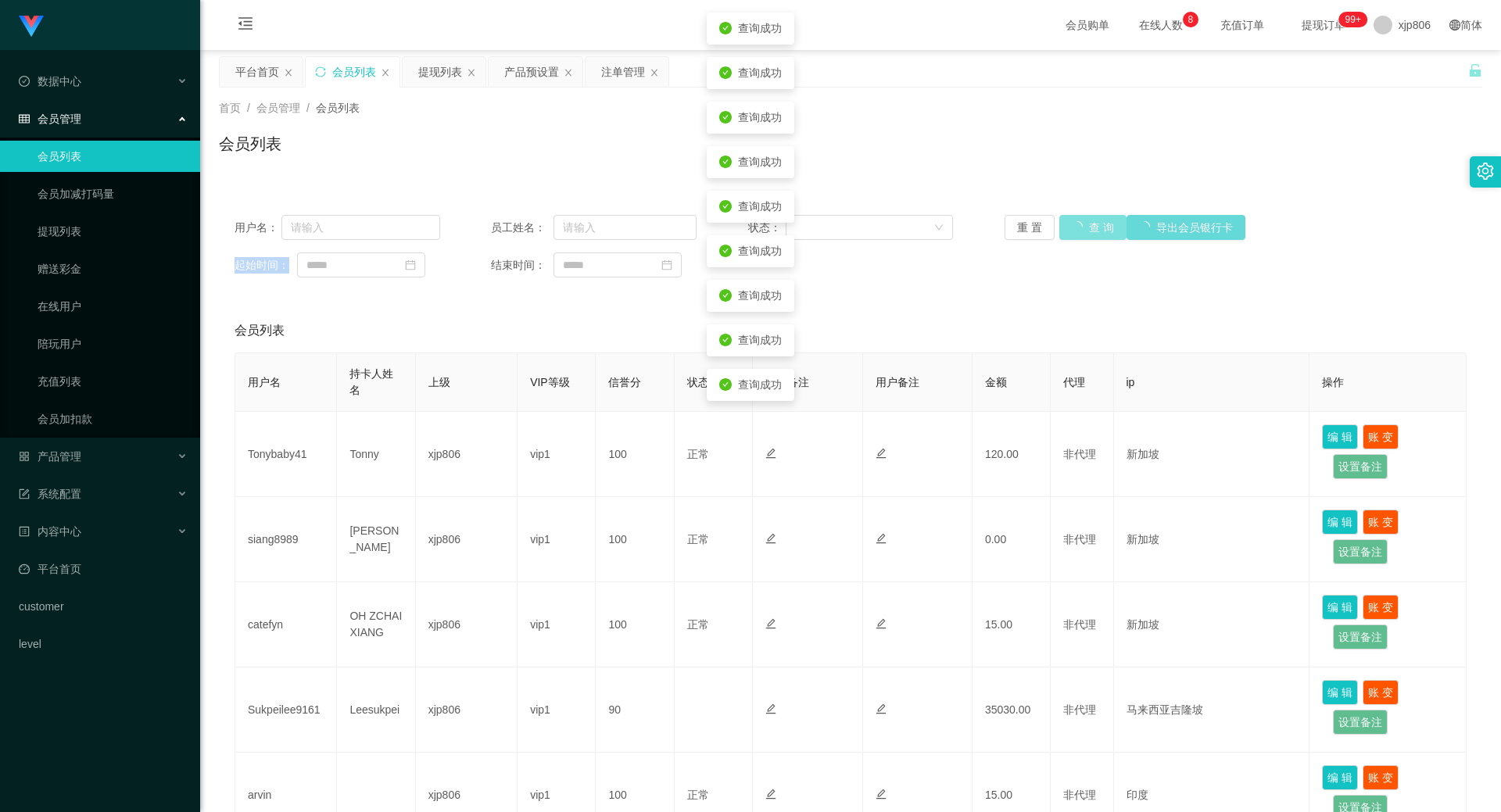
click at [1075, 223] on div "重 置 查 询 导出会员银行卡" at bounding box center [1108, 227] width 205 height 25
click at [1075, 223] on button "查 询" at bounding box center [1093, 227] width 67 height 25
click at [1075, 223] on div "重 置 查 询 导出会员银行卡" at bounding box center [1108, 227] width 205 height 25
click at [1075, 223] on button "查 询" at bounding box center [1084, 227] width 50 height 25
click at [1075, 223] on div "重 置 查 询 导出会员银行卡" at bounding box center [1108, 227] width 205 height 25
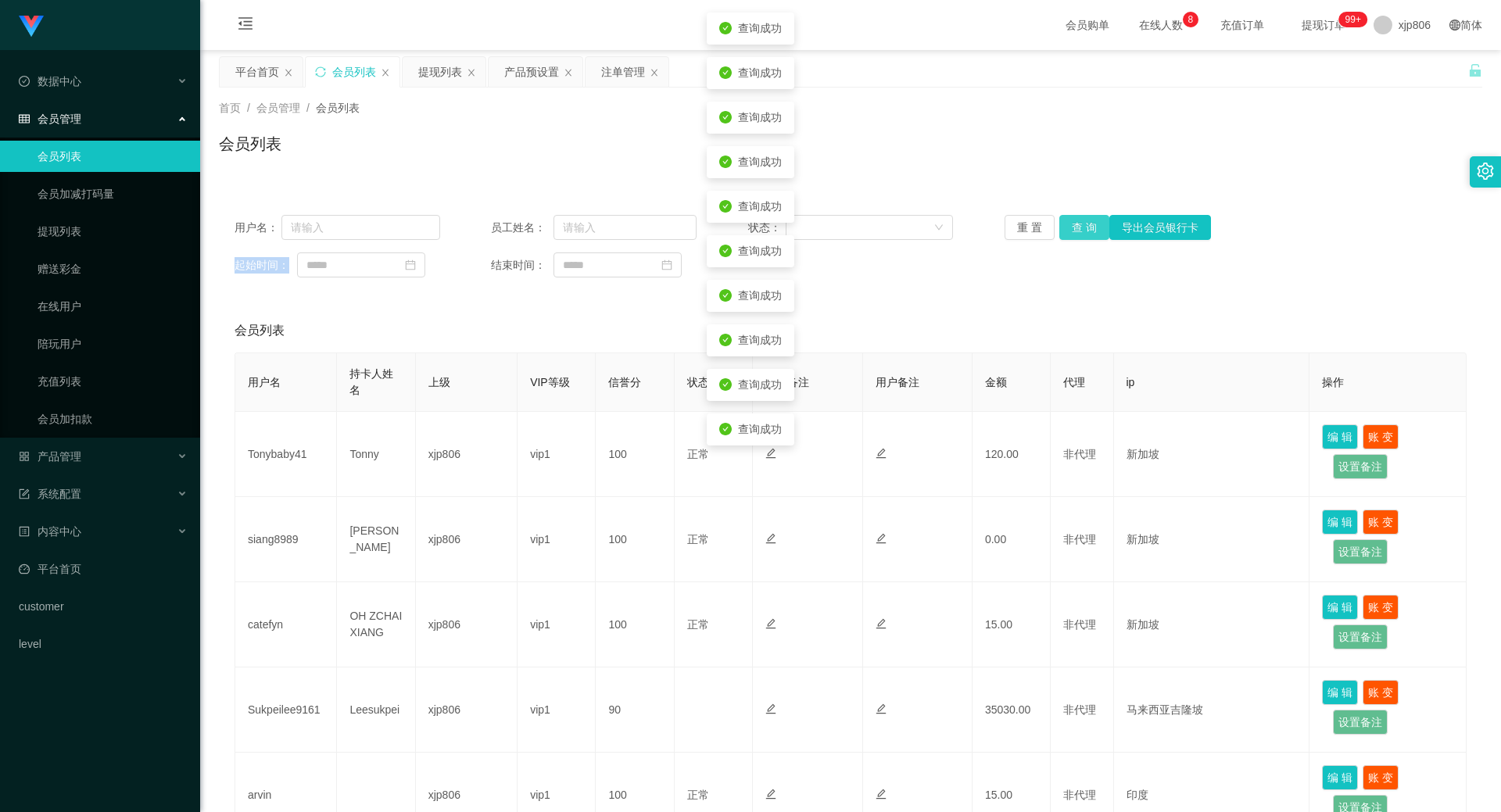
click at [1075, 223] on button "查 询" at bounding box center [1084, 227] width 50 height 25
click at [1075, 223] on div "重 置 查 询 导出会员银行卡" at bounding box center [1108, 227] width 205 height 25
click at [1075, 223] on button "查 询" at bounding box center [1084, 227] width 50 height 25
click at [1075, 223] on div "重 置 查 询 导出会员银行卡" at bounding box center [1108, 227] width 205 height 25
click at [1075, 223] on button "查 询" at bounding box center [1084, 227] width 50 height 25
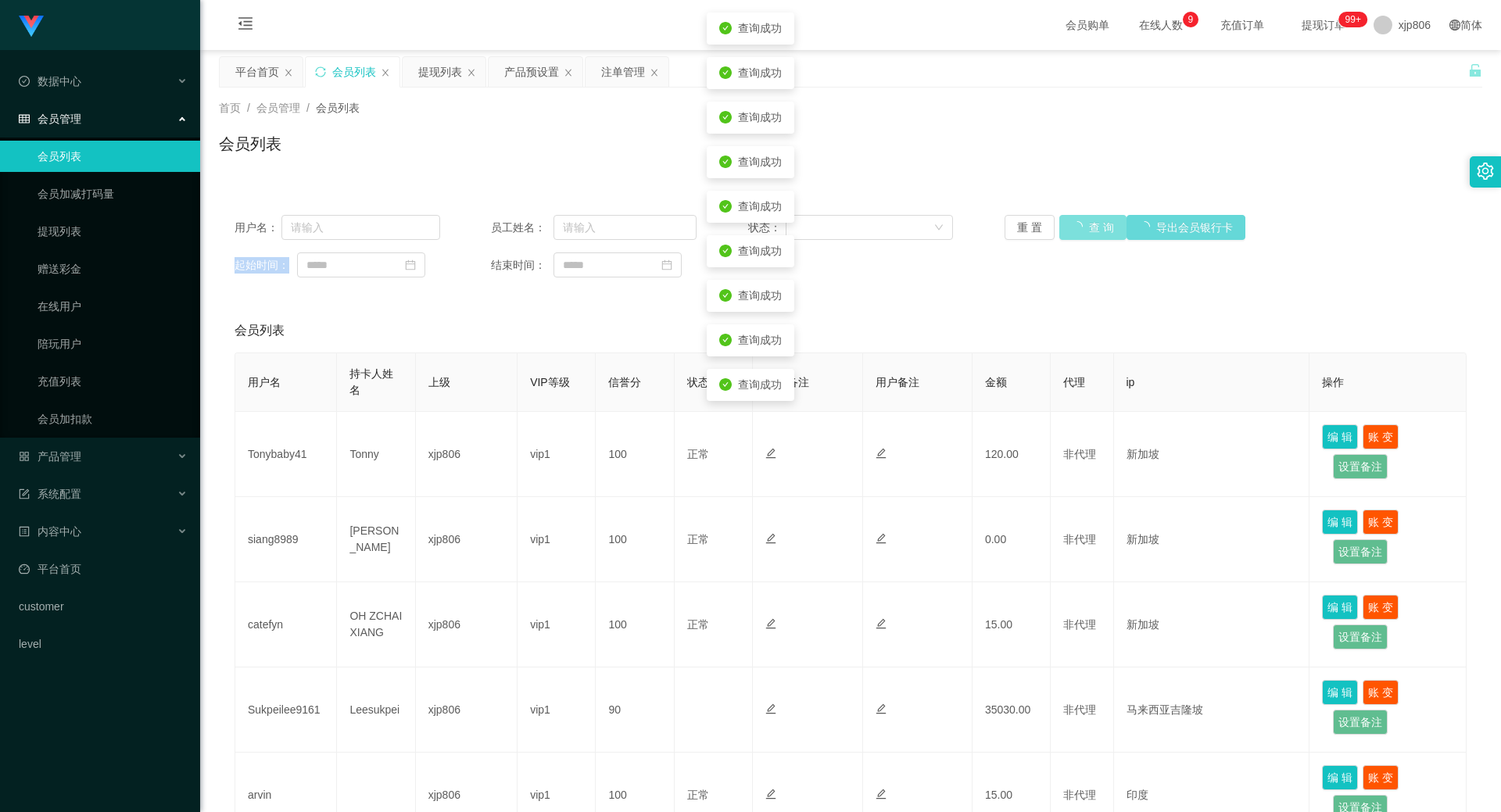
click at [1075, 223] on div "重 置 查 询 导出会员银行卡" at bounding box center [1108, 227] width 205 height 25
click at [1075, 223] on button "查 询" at bounding box center [1093, 227] width 67 height 25
click at [1075, 223] on div "重 置 查 询 导出会员银行卡" at bounding box center [1108, 227] width 205 height 25
click at [1075, 223] on button "查 询" at bounding box center [1093, 227] width 67 height 25
click at [1075, 223] on div "重 置 查 询 导出会员银行卡" at bounding box center [1108, 227] width 205 height 25
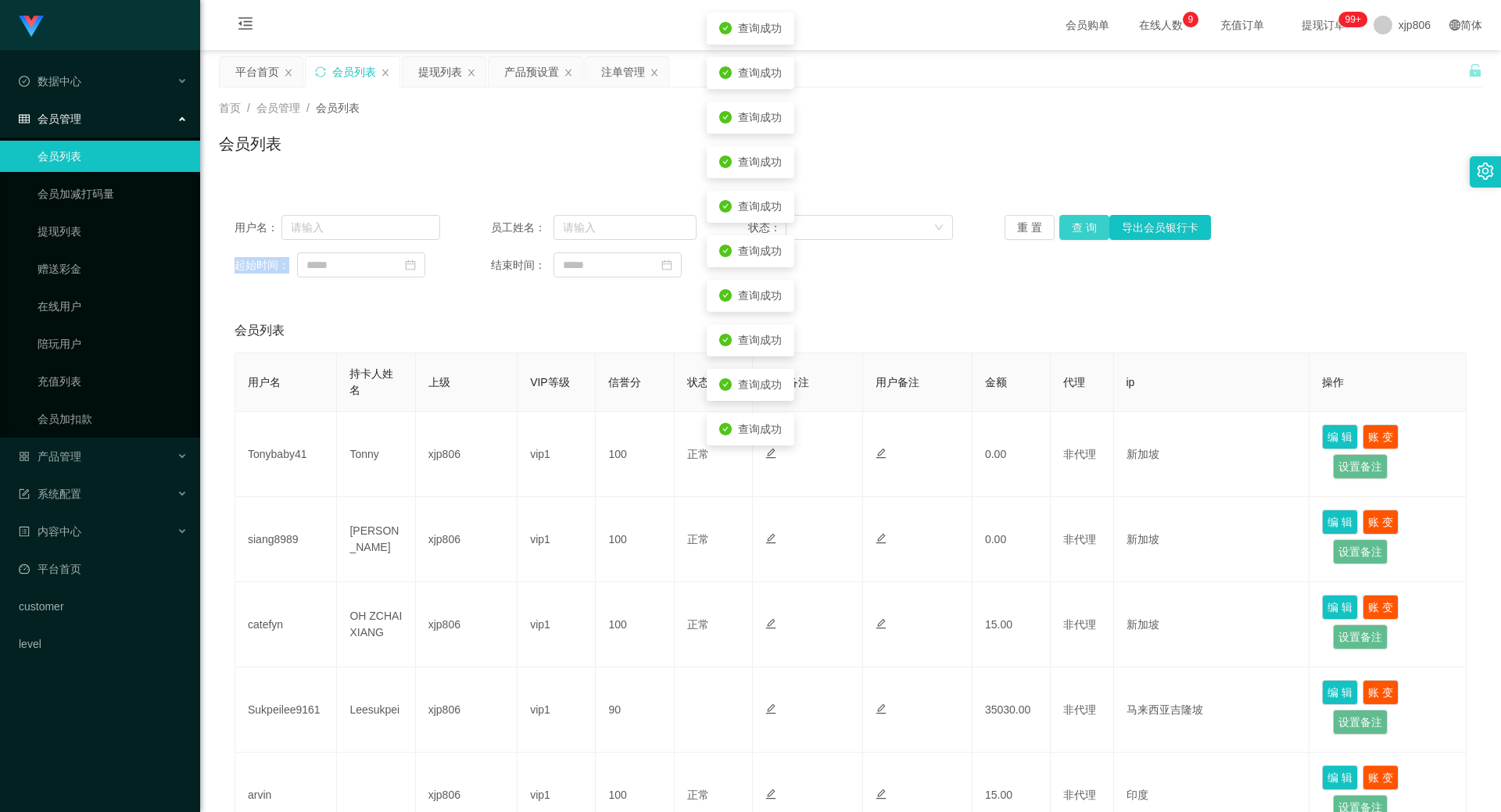
click at [1075, 223] on button "查 询" at bounding box center [1084, 227] width 50 height 25
click at [1075, 223] on div "重 置 查 询 导出会员银行卡" at bounding box center [1108, 227] width 205 height 25
click at [1075, 223] on button "查 询" at bounding box center [1084, 227] width 50 height 25
click at [459, 102] on div "首页 / 会员管理 / 会员列表 /" at bounding box center [850, 108] width 1263 height 17
click at [457, 85] on div "提现列表" at bounding box center [439, 72] width 43 height 30
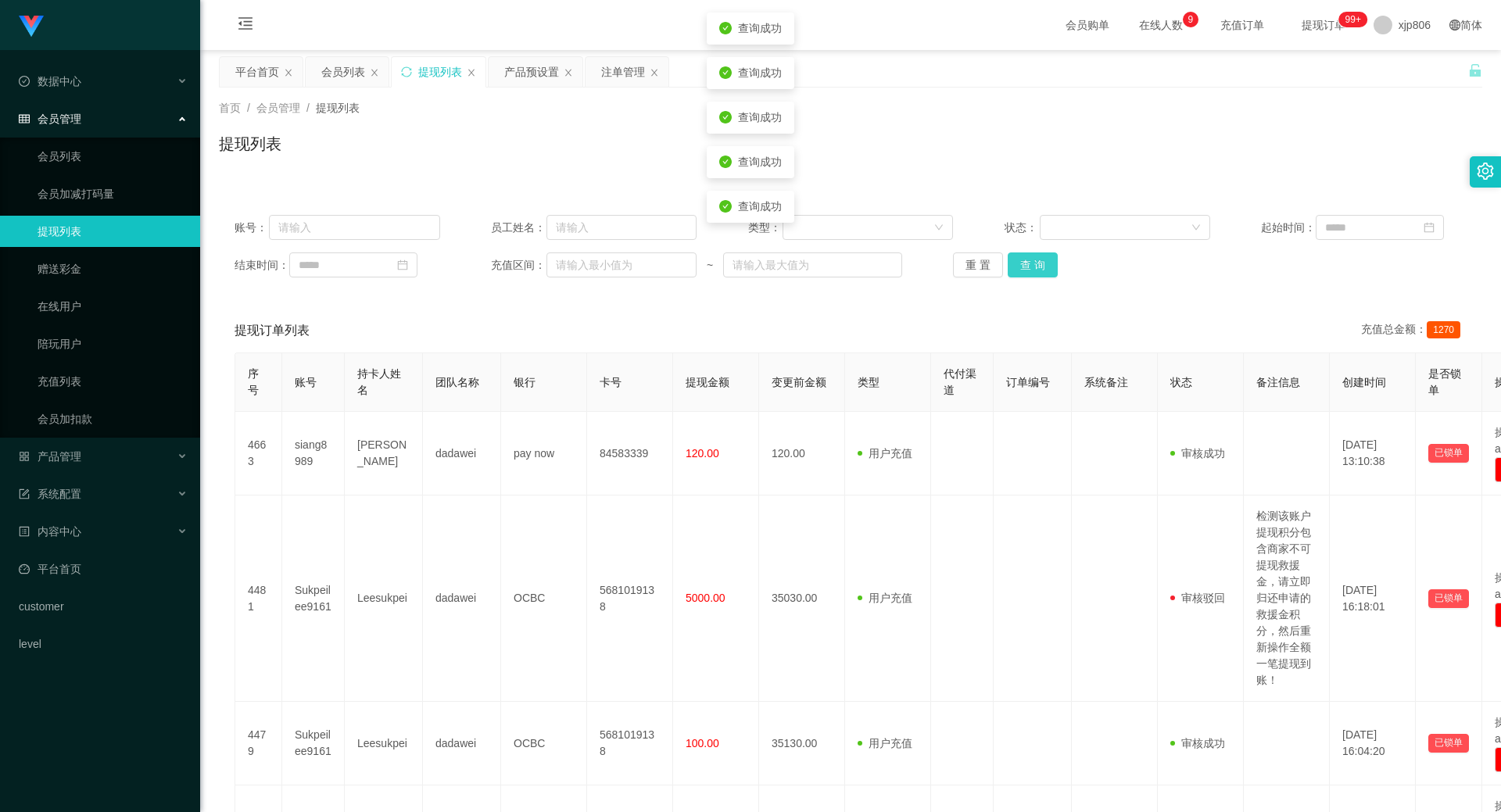
click at [1027, 254] on button "查 询" at bounding box center [1033, 265] width 50 height 25
click at [1028, 254] on div "重 置 查 询" at bounding box center [1055, 265] width 205 height 25
click at [1028, 254] on button "查 询" at bounding box center [1041, 265] width 67 height 25
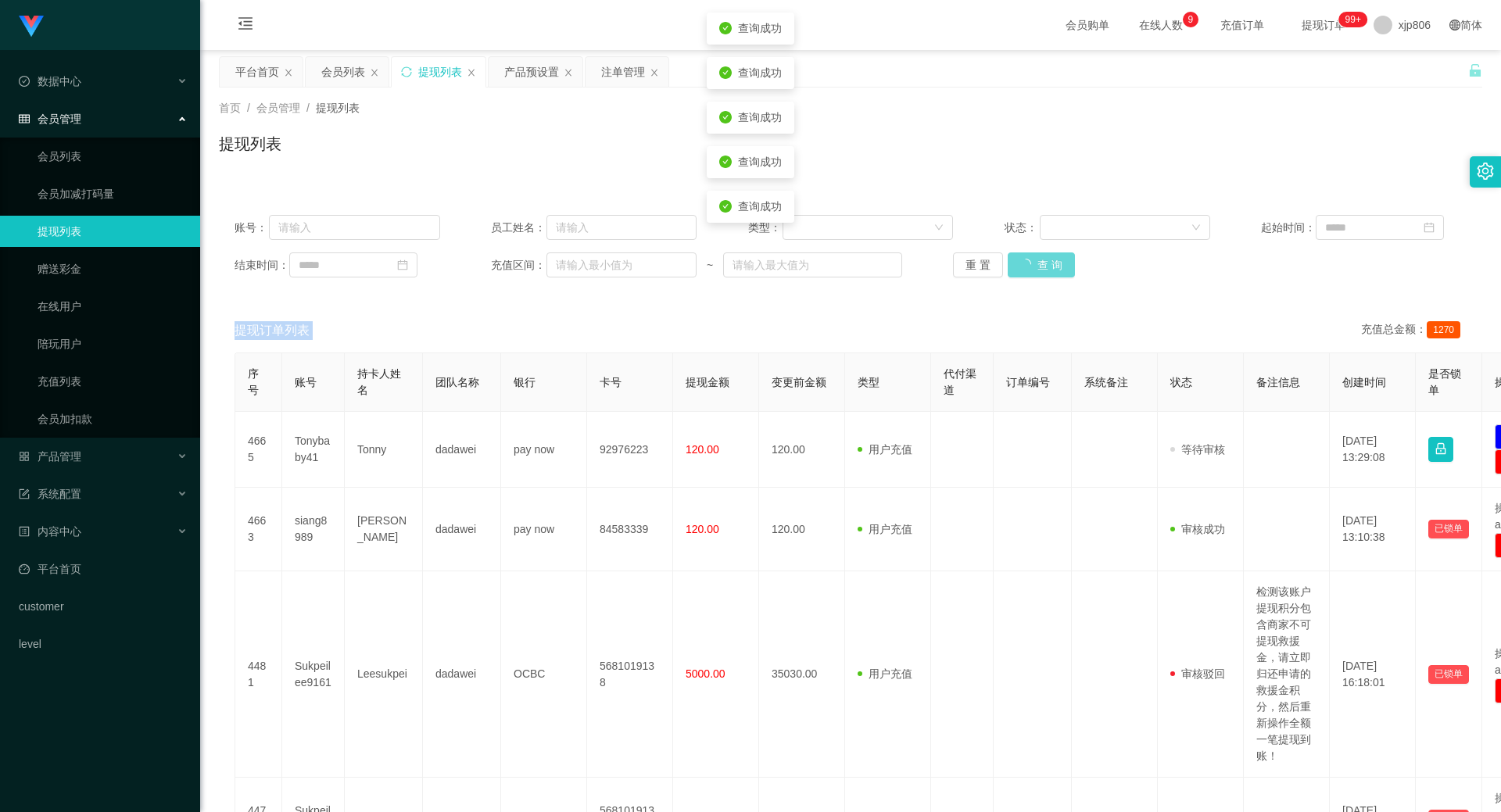
click at [1028, 254] on div "重 置 查 询" at bounding box center [1055, 265] width 205 height 25
drag, startPoint x: 1030, startPoint y: 254, endPoint x: 792, endPoint y: 373, distance: 266.1
click at [1030, 254] on button "查 询" at bounding box center [1033, 265] width 50 height 25
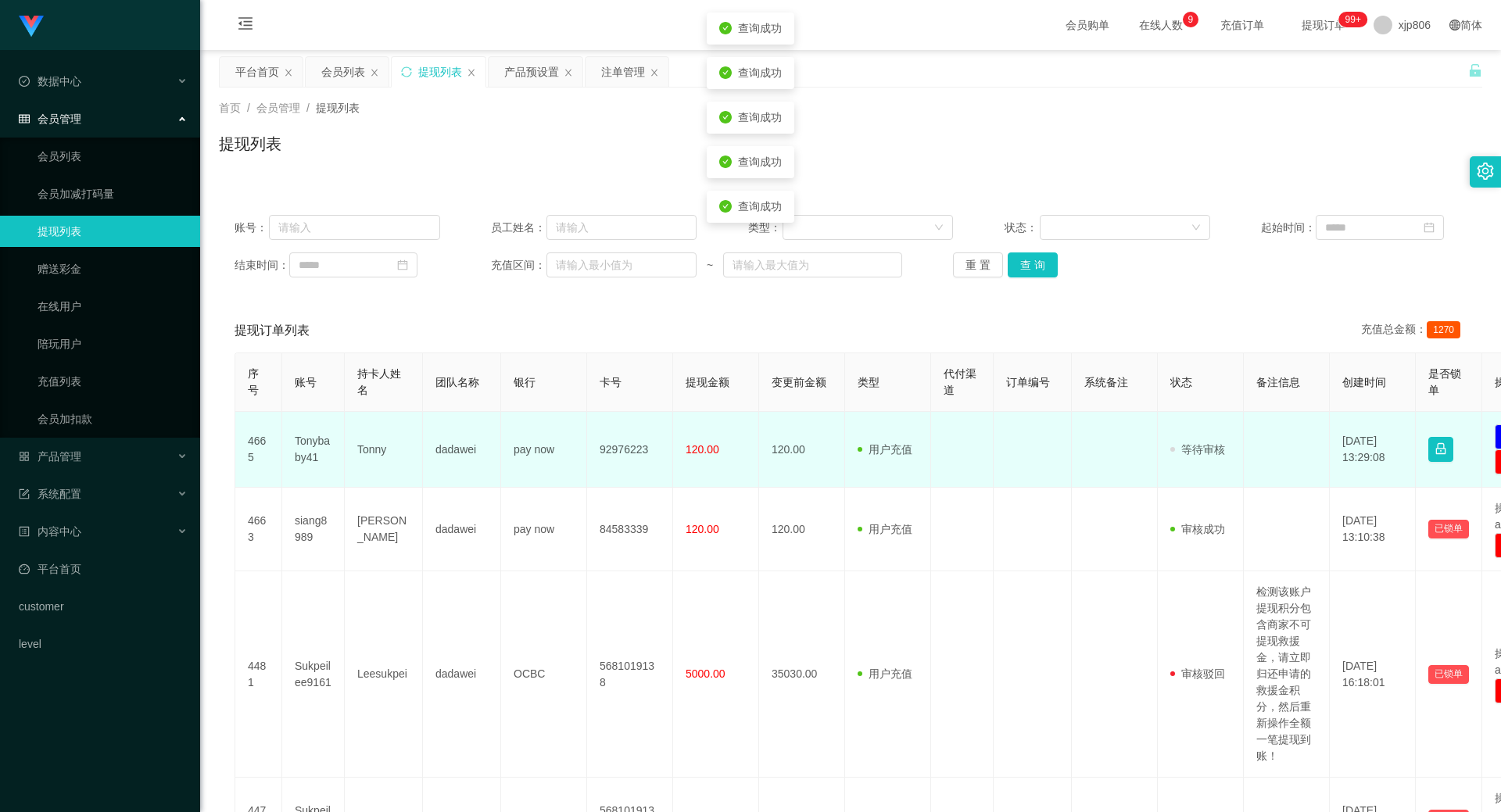
click at [301, 445] on td "Tonybaby41" at bounding box center [313, 449] width 62 height 76
copy td "Tonybaby41"
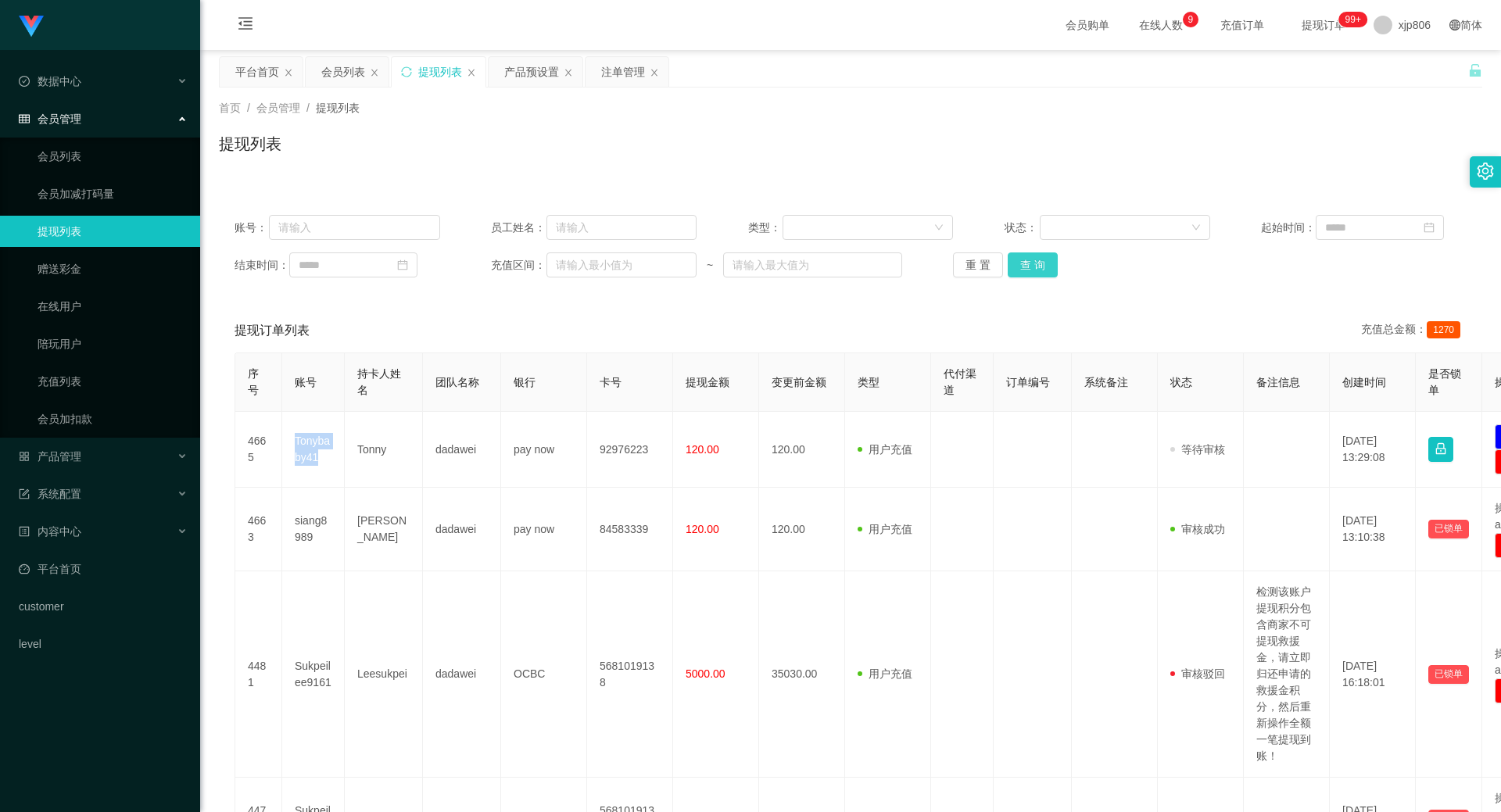
click at [1040, 259] on button "查 询" at bounding box center [1033, 265] width 50 height 25
click at [1035, 259] on div "重 置 查 询" at bounding box center [1055, 265] width 205 height 25
click at [1035, 260] on button "查 询" at bounding box center [1033, 265] width 50 height 25
click at [1035, 260] on div "重 置 查 询" at bounding box center [1055, 265] width 205 height 25
click at [1022, 251] on div "账号： 员工姓名： 类型： 状态： 起始时间： 结束时间： 充值区间： ~ 重 置 查 询" at bounding box center [850, 246] width 1263 height 94
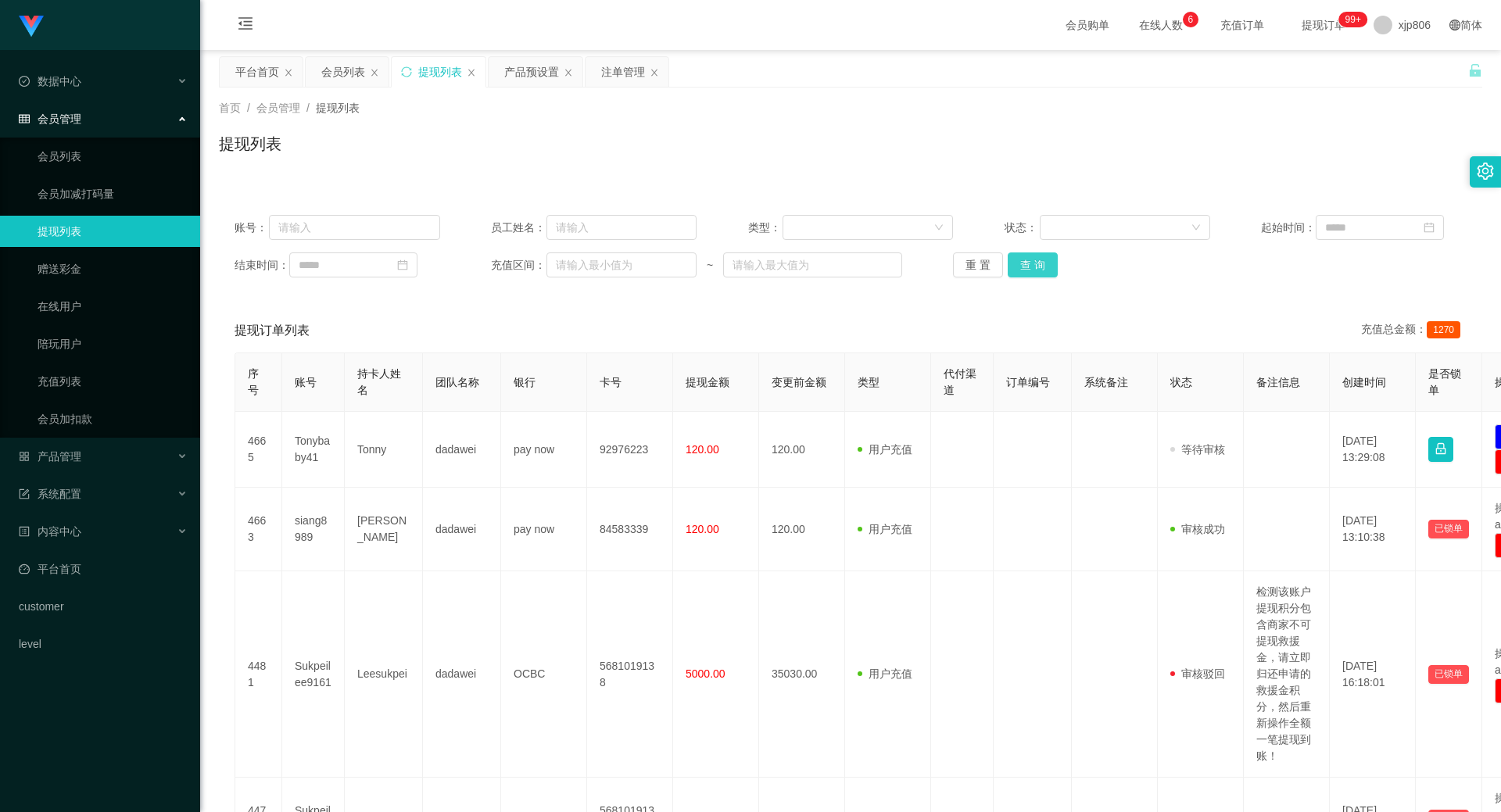
click at [1028, 260] on button "查 询" at bounding box center [1033, 265] width 50 height 25
click at [1028, 260] on button "查 询" at bounding box center [1041, 265] width 67 height 25
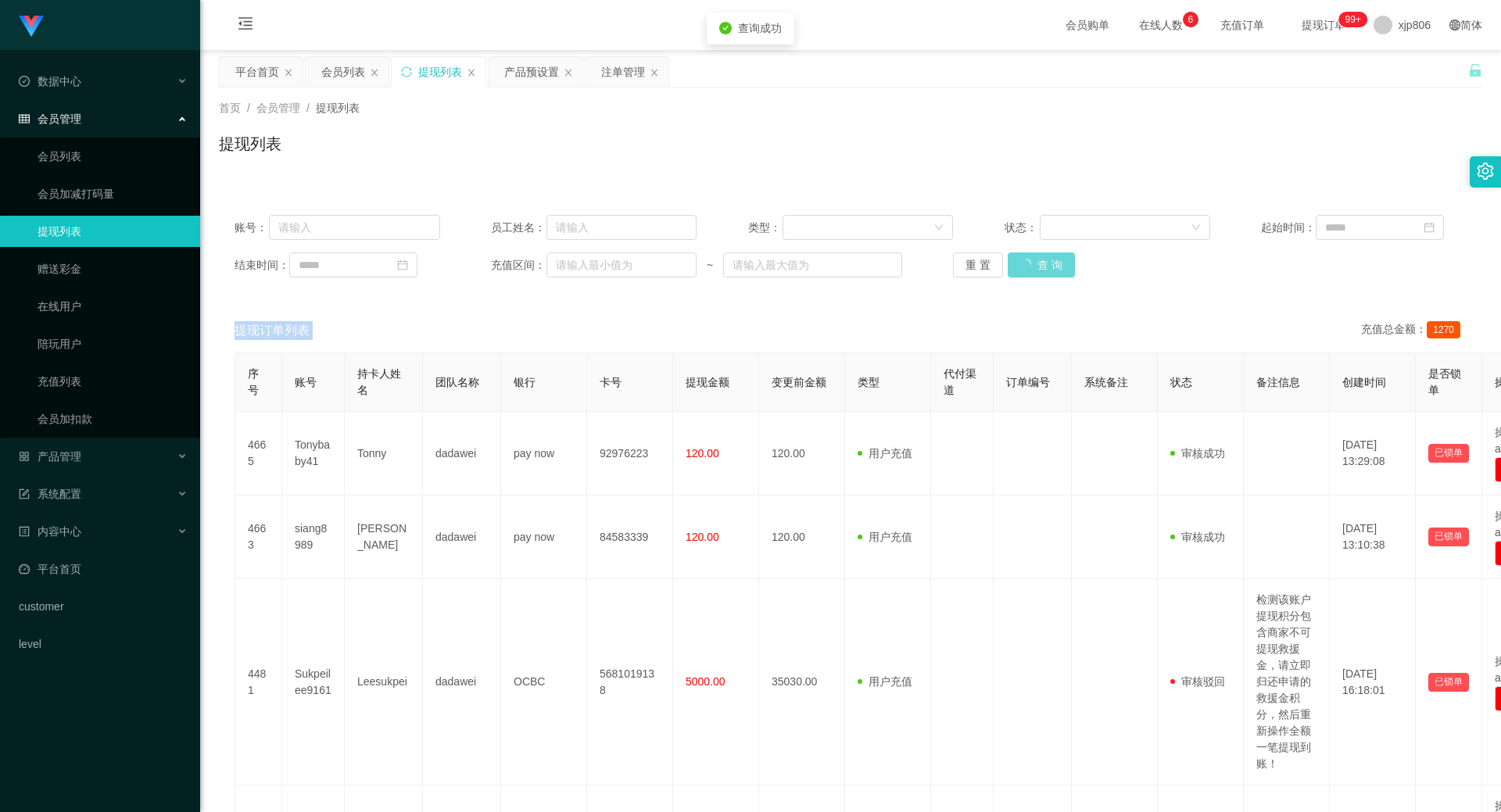
click at [1028, 261] on div "重 置 查 询" at bounding box center [1055, 265] width 205 height 25
click at [1028, 261] on button "查 询" at bounding box center [1033, 265] width 50 height 25
click at [335, 74] on div "会员列表" at bounding box center [343, 72] width 43 height 30
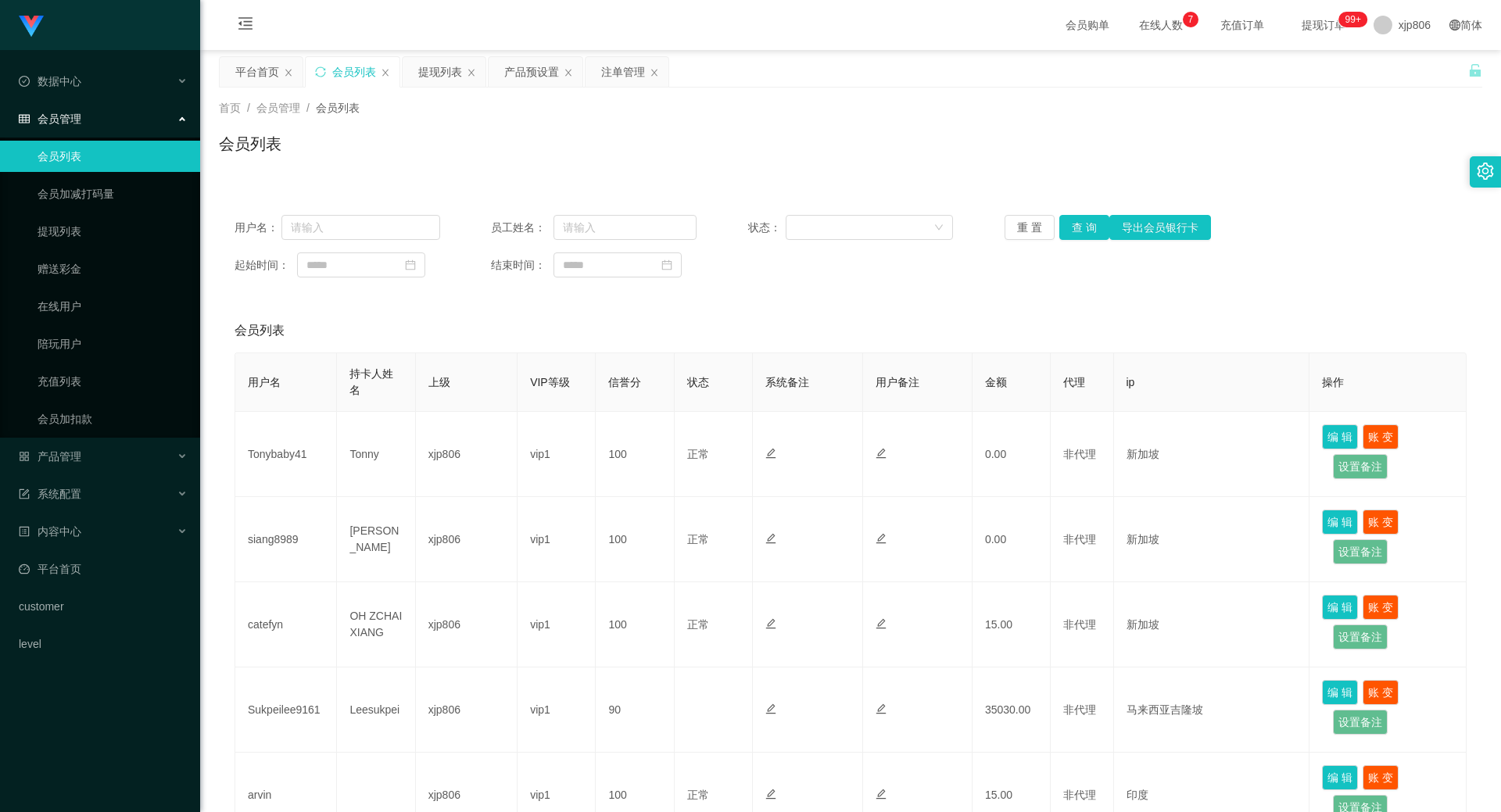
drag, startPoint x: 1069, startPoint y: 206, endPoint x: 1072, endPoint y: 247, distance: 41.1
click at [1070, 207] on div "用户名： 员工姓名： 状态： 重 置 查 询 导出会员银行卡 起始时间： 结束时间：" at bounding box center [850, 246] width 1263 height 94
click at [1072, 235] on button "查 询" at bounding box center [1084, 227] width 50 height 25
click at [1072, 235] on div "重 置 查 询 导出会员银行卡" at bounding box center [1108, 227] width 205 height 25
click at [1072, 235] on button "查 询" at bounding box center [1093, 227] width 67 height 25
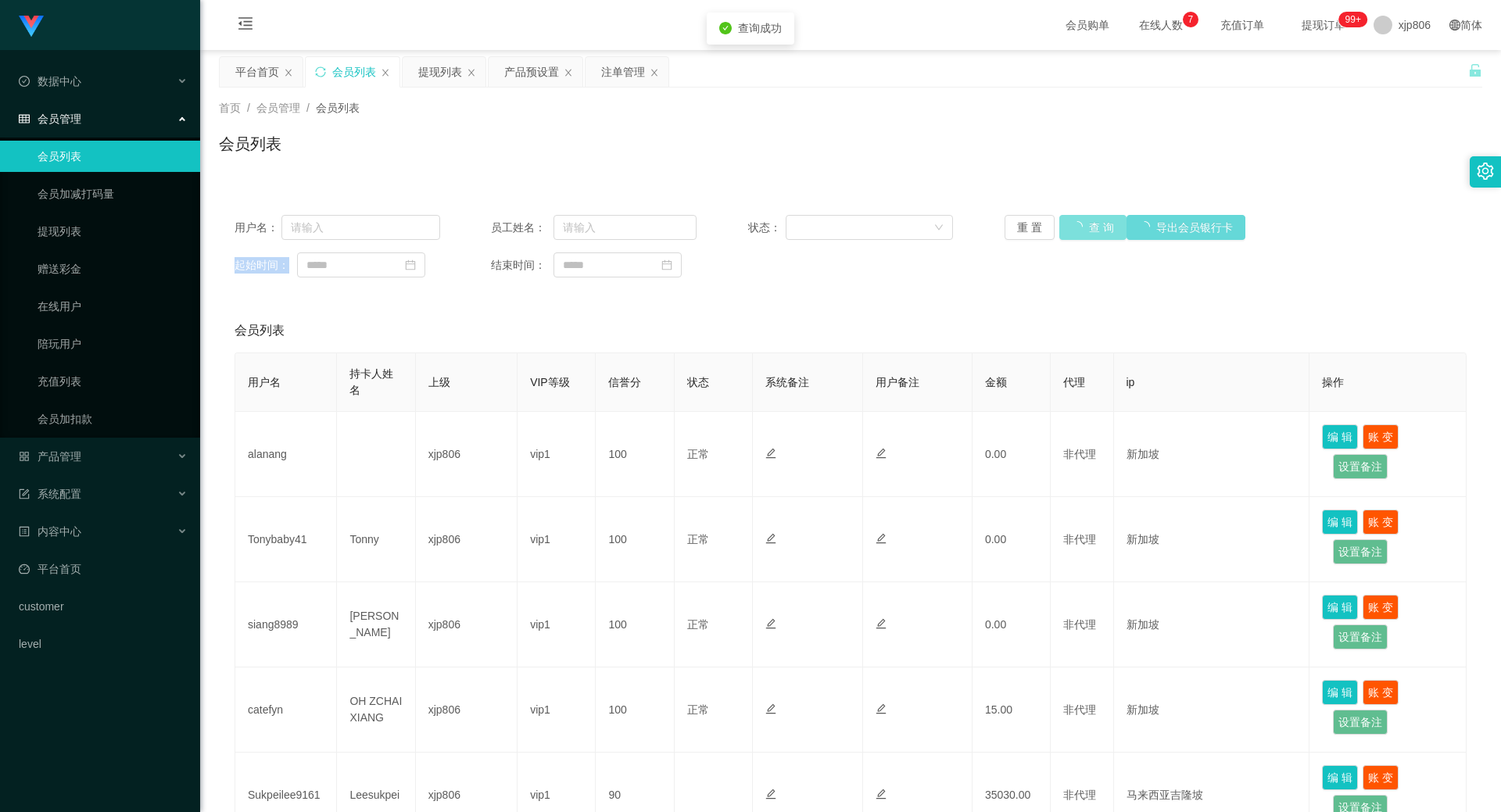
click at [1073, 233] on div "重 置 查 询 导出会员银行卡" at bounding box center [1108, 227] width 205 height 25
click at [1074, 231] on button "查 询" at bounding box center [1093, 227] width 67 height 25
click at [1075, 230] on div "重 置 查 询 导出会员银行卡" at bounding box center [1108, 227] width 205 height 25
click at [1075, 228] on button "查 询" at bounding box center [1084, 227] width 50 height 25
click at [1075, 228] on div "重 置 查 询 导出会员银行卡" at bounding box center [1108, 227] width 205 height 25
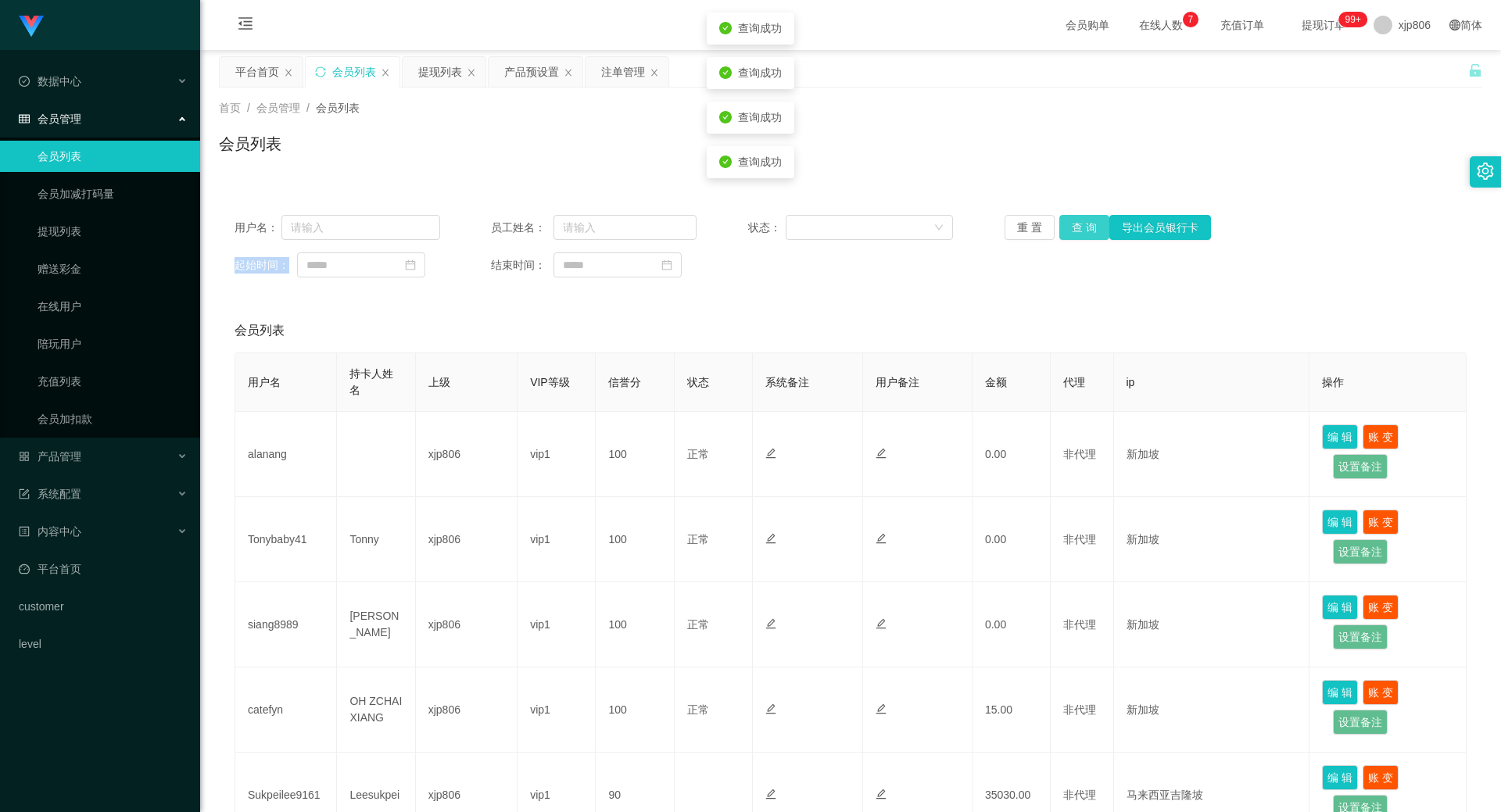
click at [1074, 233] on button "查 询" at bounding box center [1084, 227] width 50 height 25
click at [1100, 226] on button "查 询" at bounding box center [1084, 227] width 50 height 25
click at [1083, 225] on button "查 询" at bounding box center [1084, 227] width 50 height 25
click at [1083, 225] on div "重 置 查 询 导出会员银行卡" at bounding box center [1108, 227] width 205 height 25
click at [1083, 225] on button "查 询" at bounding box center [1093, 227] width 67 height 25
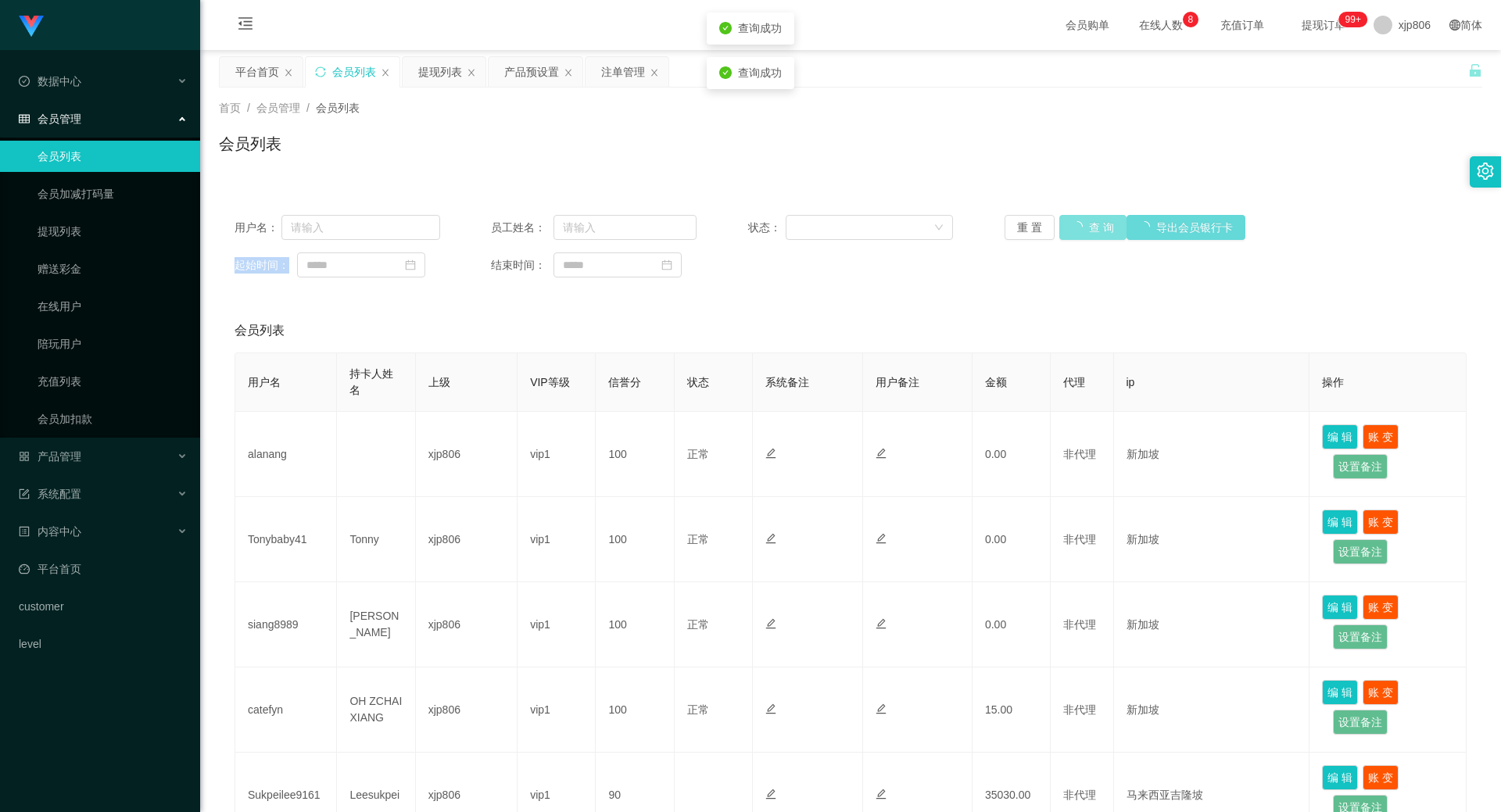
click at [1083, 225] on div "重 置 查 询 导出会员银行卡" at bounding box center [1108, 227] width 205 height 25
click at [1083, 225] on button "查 询" at bounding box center [1093, 227] width 67 height 25
click at [1083, 225] on div "重 置 查 询 导出会员银行卡" at bounding box center [1108, 227] width 205 height 25
click at [516, 66] on div "产品预设置" at bounding box center [531, 72] width 55 height 30
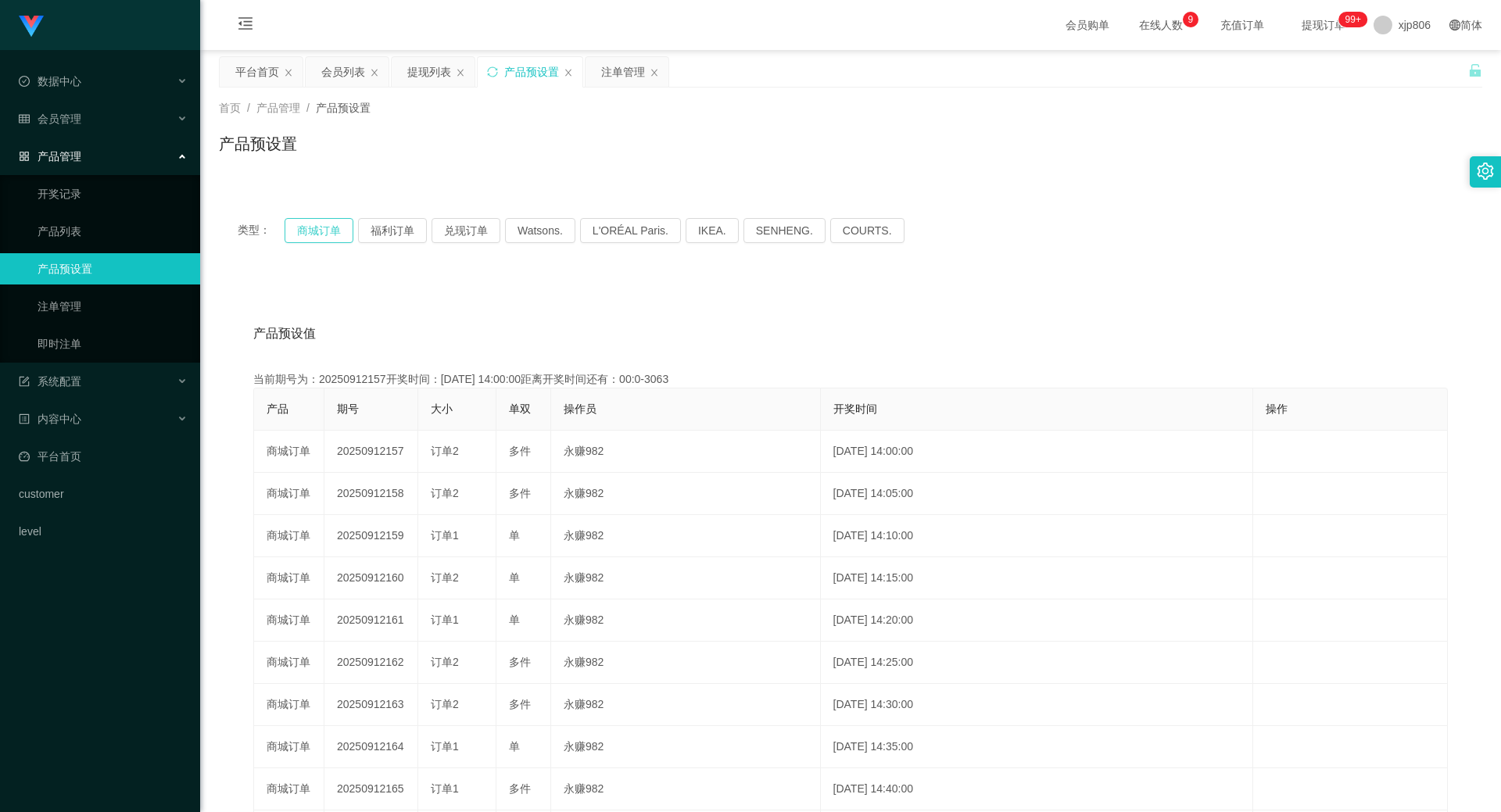
click at [319, 227] on button "商城订单" at bounding box center [318, 231] width 69 height 25
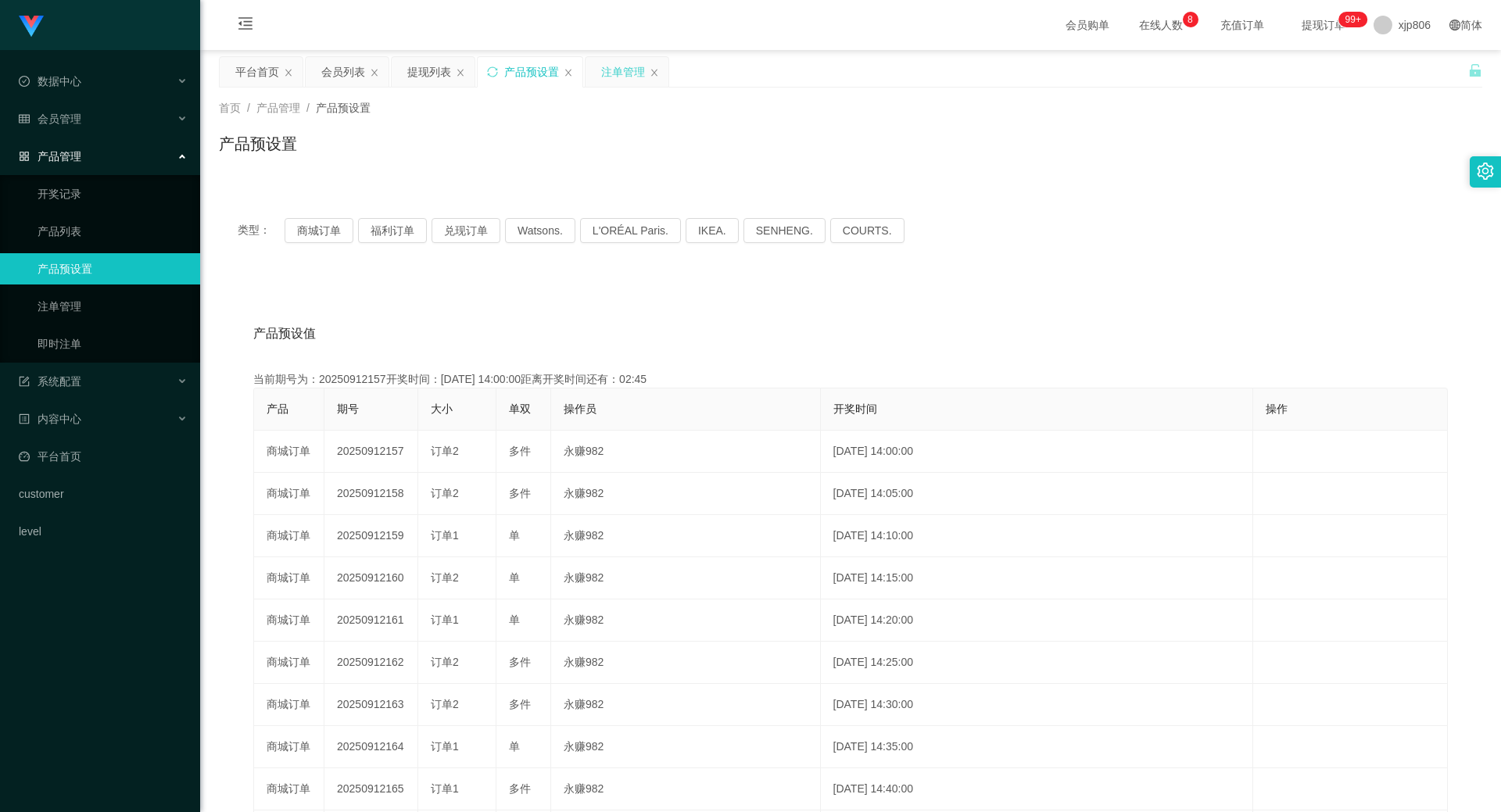
click at [626, 60] on div "注单管理" at bounding box center [623, 72] width 43 height 30
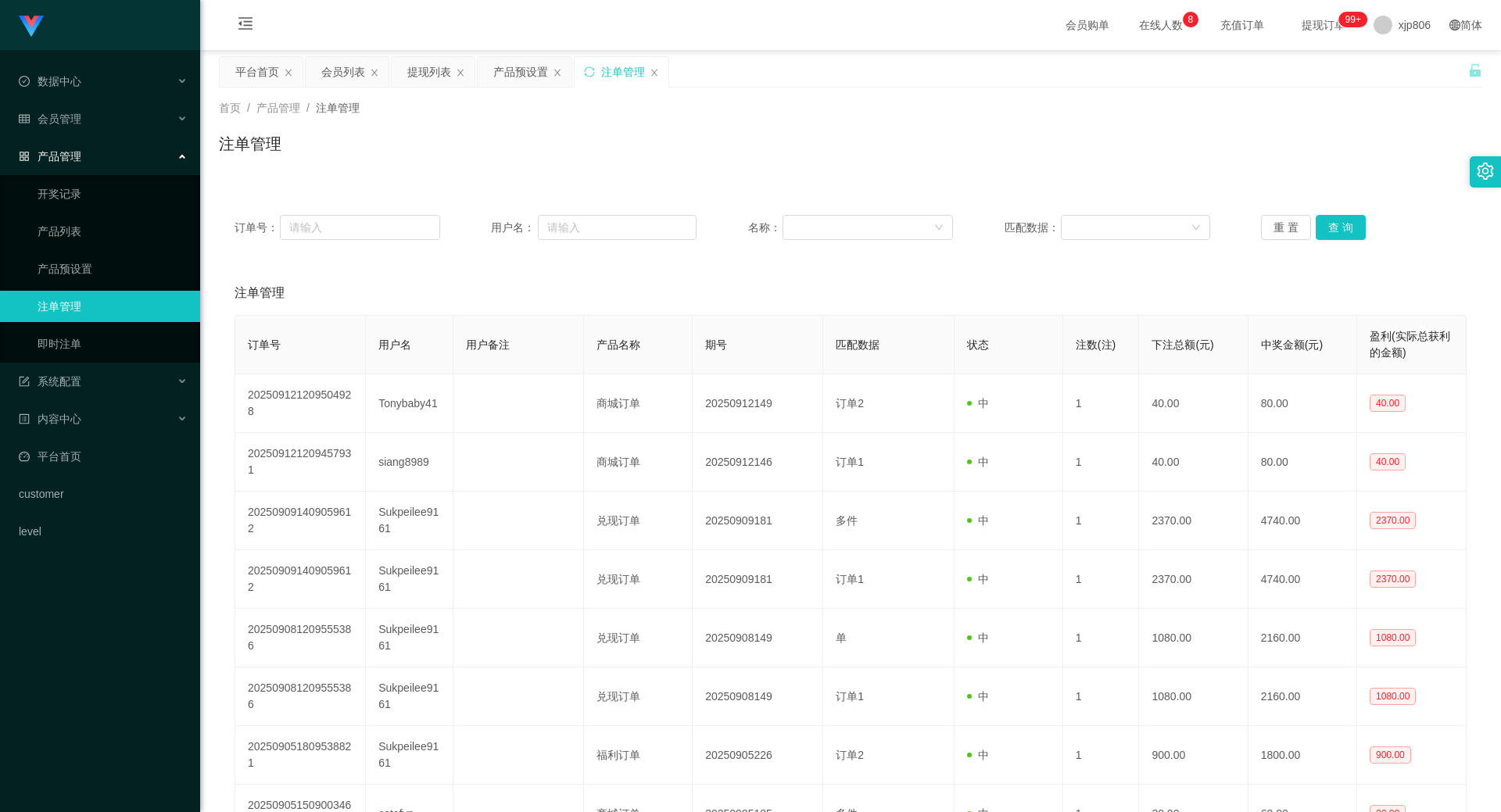
click at [1352, 242] on div "订单号： 用户名： 名称： 匹配数据： 重 置 查 询" at bounding box center [850, 227] width 1263 height 56
click at [1345, 236] on button "查 询" at bounding box center [1340, 227] width 50 height 25
click at [1344, 239] on div "重 置 查 询" at bounding box center [1364, 227] width 205 height 25
click at [1344, 239] on button "查 询" at bounding box center [1349, 227] width 67 height 25
click at [1344, 239] on div "重 置 查 询" at bounding box center [1364, 227] width 205 height 25
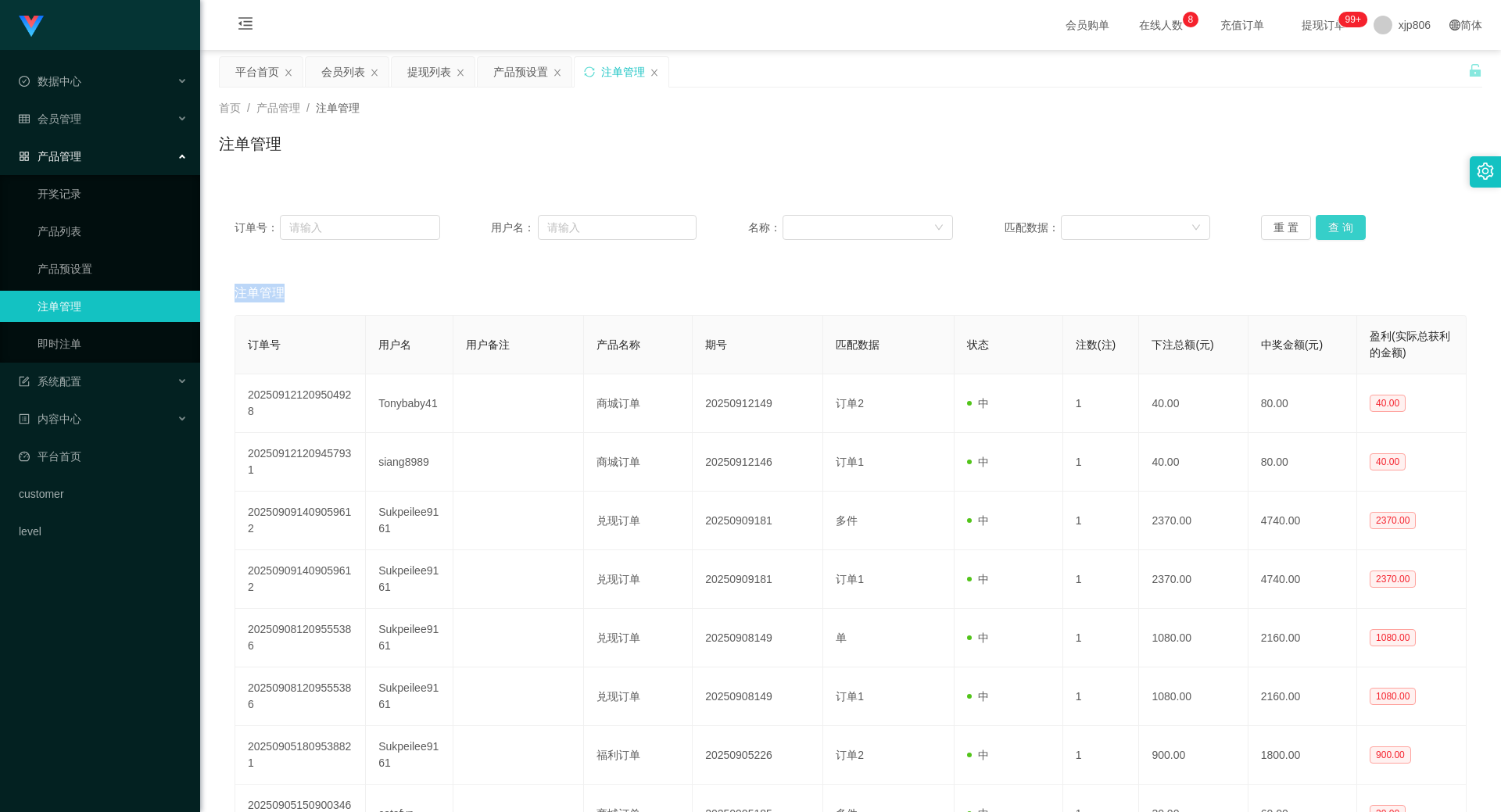
click at [1340, 226] on button "查 询" at bounding box center [1340, 227] width 50 height 25
click at [1340, 226] on div "重 置 查 询" at bounding box center [1364, 227] width 205 height 25
click at [1338, 226] on button "查 询" at bounding box center [1340, 227] width 50 height 25
click at [1338, 227] on div "重 置 查 询" at bounding box center [1364, 227] width 205 height 25
click at [1338, 227] on button "查 询" at bounding box center [1349, 227] width 67 height 25
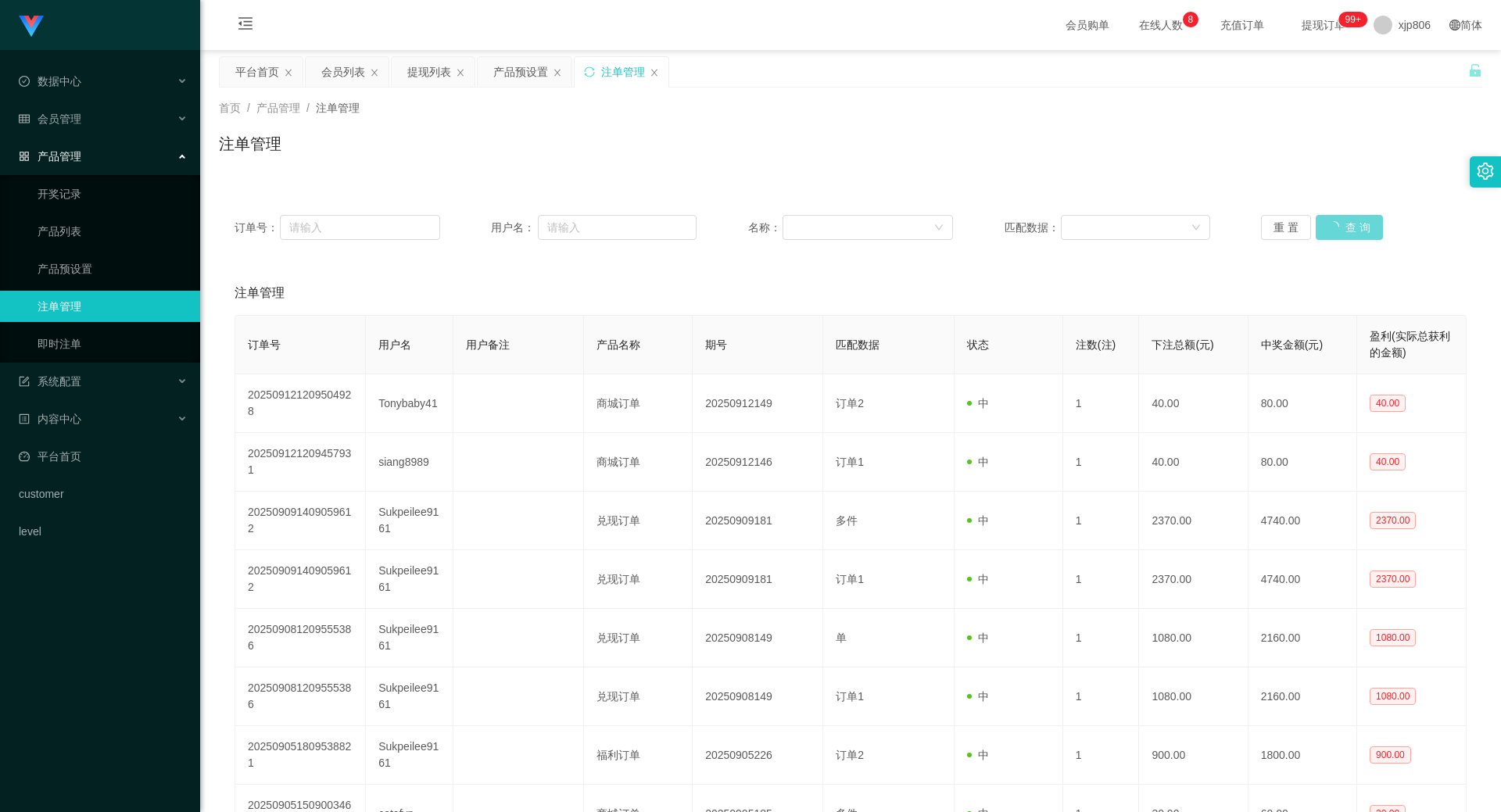
click at [1337, 227] on div "重 置 查 询" at bounding box center [1364, 227] width 205 height 25
click at [1337, 227] on button "查 询" at bounding box center [1349, 227] width 67 height 25
click at [1337, 228] on div "重 置 查 询" at bounding box center [1364, 227] width 205 height 25
click at [1337, 228] on button "查 询" at bounding box center [1340, 227] width 50 height 25
click at [1337, 228] on div "重 置 查 询" at bounding box center [1364, 227] width 205 height 25
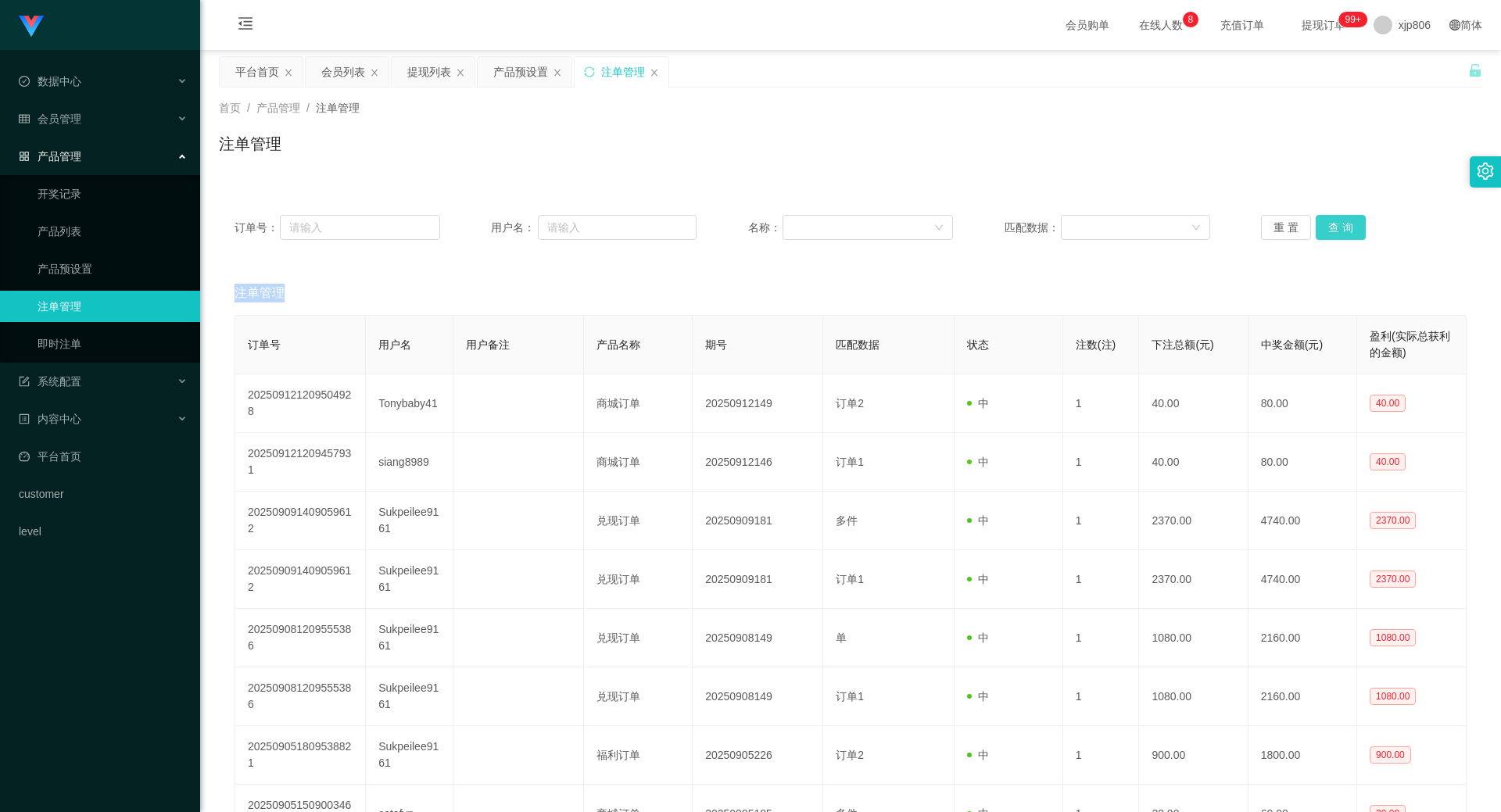
click at [1337, 228] on button "查 询" at bounding box center [1340, 227] width 50 height 25
click at [1337, 229] on div "重 置 查 询" at bounding box center [1364, 227] width 205 height 25
click at [1337, 229] on button "查 询" at bounding box center [1340, 227] width 50 height 25
click at [1337, 229] on div "重 置 查 询" at bounding box center [1364, 227] width 205 height 25
click at [1337, 229] on button "查 询" at bounding box center [1349, 227] width 67 height 25
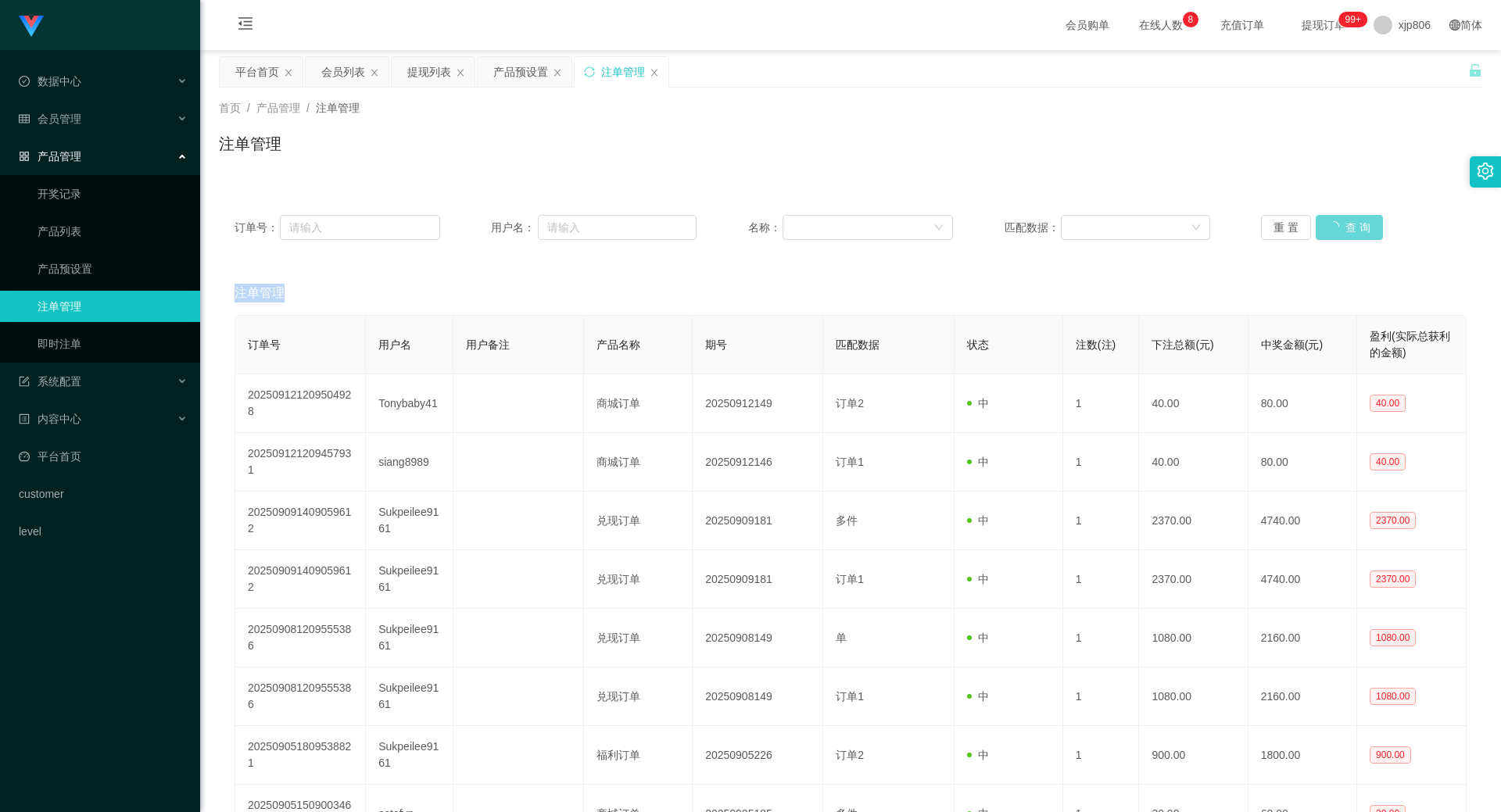
click at [1337, 229] on div "重 置 查 询" at bounding box center [1364, 227] width 205 height 25
click at [1337, 229] on button "查 询" at bounding box center [1349, 227] width 67 height 25
click at [1337, 227] on div "重 置 查 询" at bounding box center [1364, 227] width 205 height 25
click at [1337, 227] on button "查 询" at bounding box center [1340, 227] width 50 height 25
click at [1341, 220] on button "查 询" at bounding box center [1340, 227] width 50 height 25
